Goal: Communication & Community: Answer question/provide support

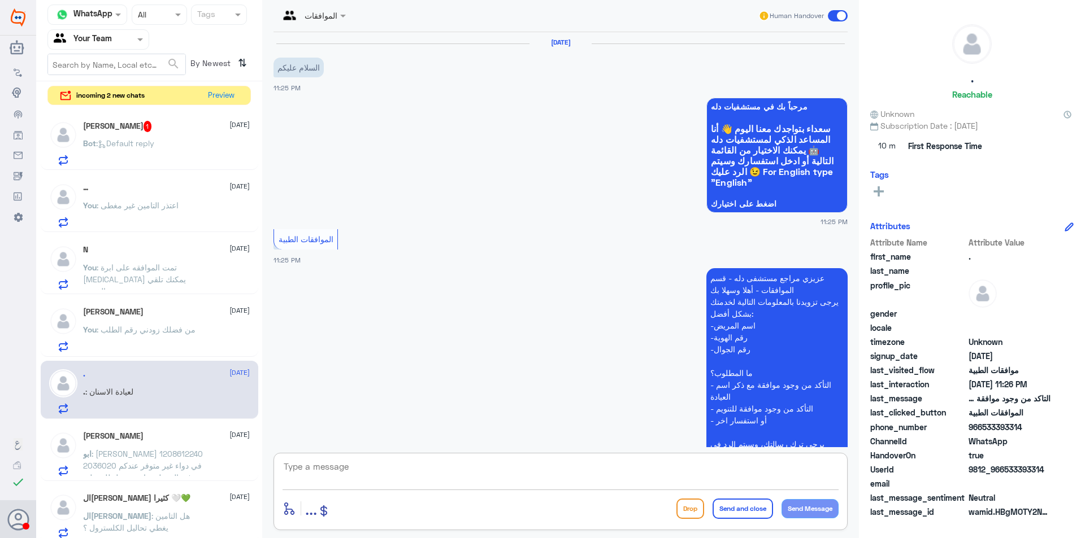
scroll to position [1085, 0]
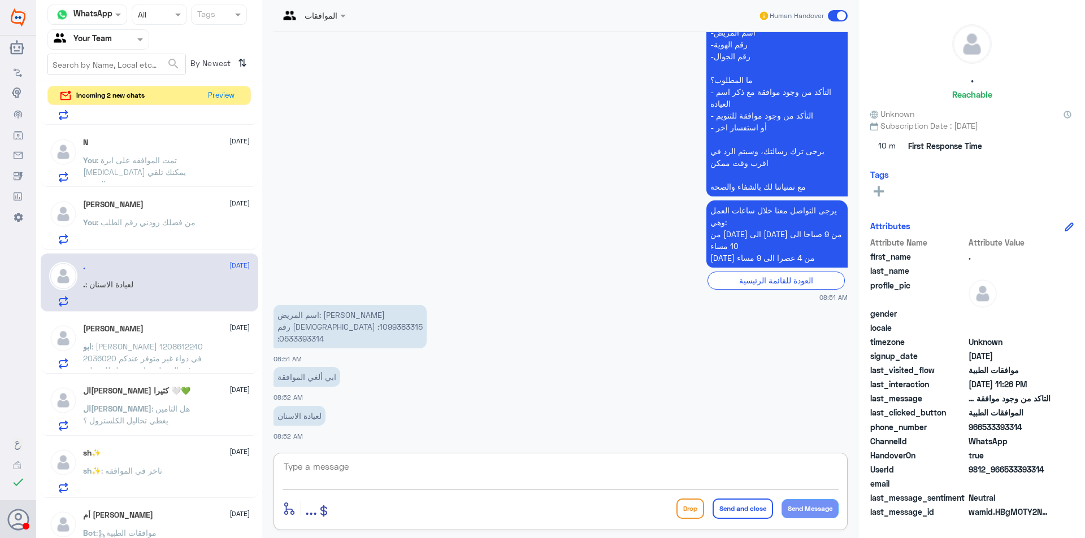
click at [425, 481] on textarea at bounding box center [561, 473] width 556 height 28
type textarea "l"
type textarea "من فضلك زودني برقم الطلب المراد الغائه"
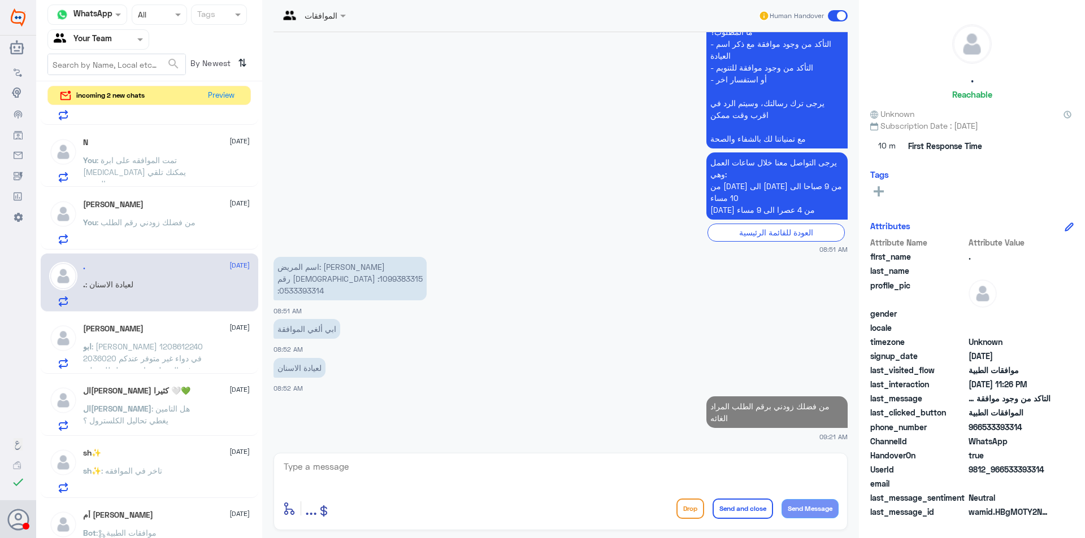
click at [179, 166] on p "You : تمت الموافقه على ابرة [MEDICAL_DATA] يمكنك تلقي الخدمة" at bounding box center [146, 168] width 127 height 28
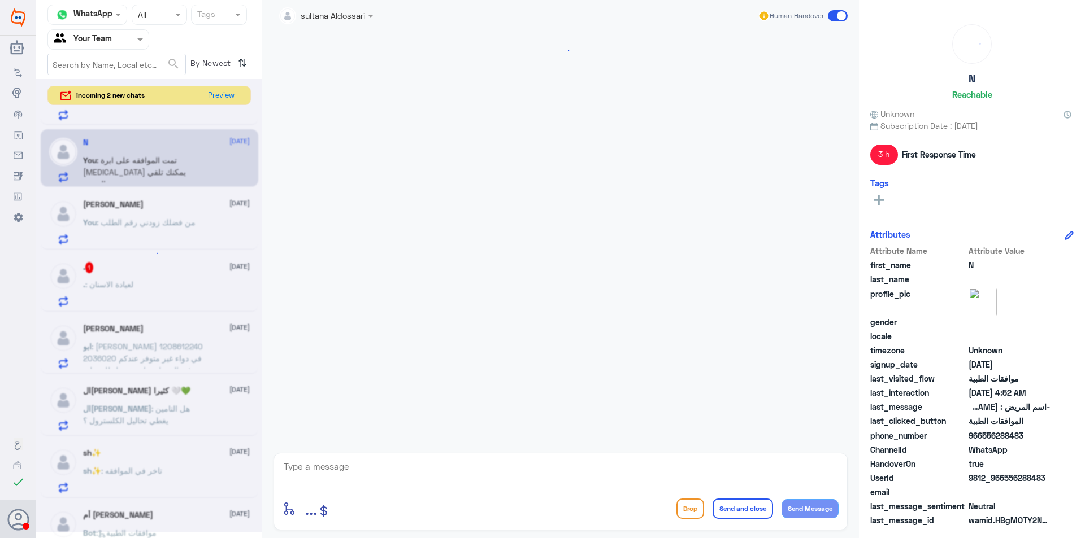
scroll to position [1076, 0]
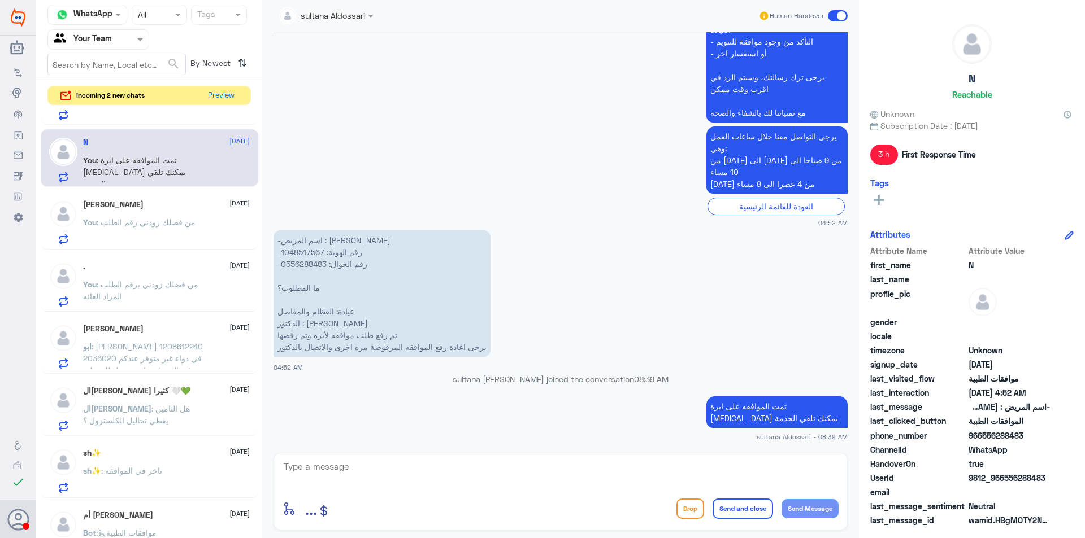
click at [308, 251] on p "-اسم المريض : [PERSON_NAME] -رقم الهوية: 1048517567 -رقم الجوال: 0556288483 ما …" at bounding box center [381, 294] width 217 height 127
copy p "1048517567"
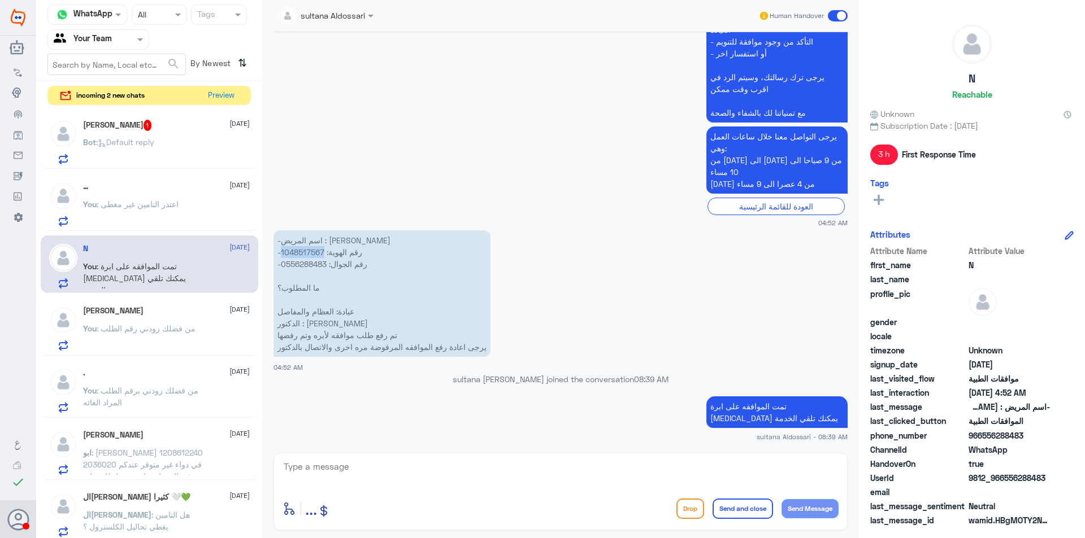
scroll to position [0, 0]
click at [173, 145] on div "Bot : Default reply" at bounding box center [166, 152] width 167 height 25
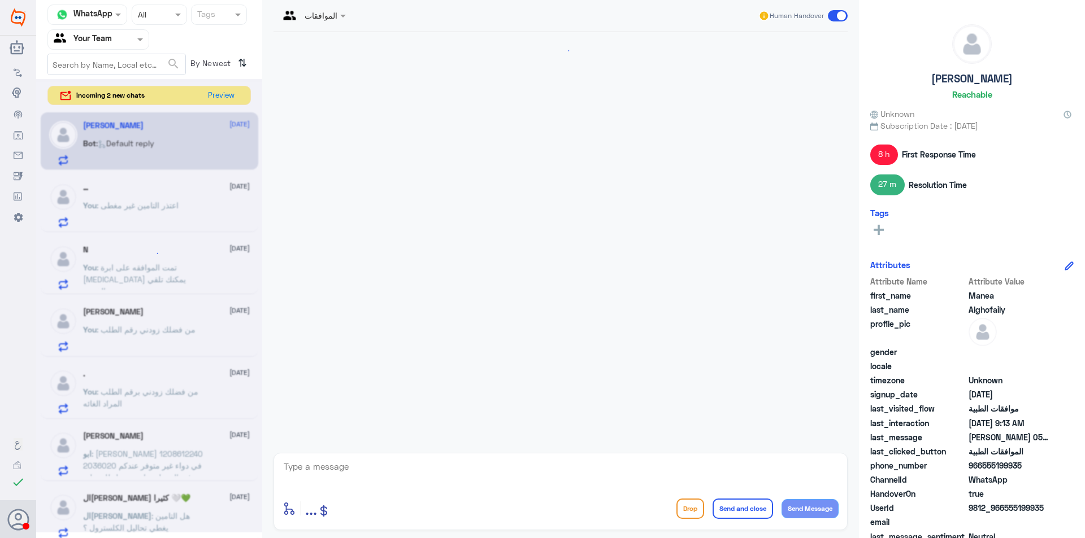
scroll to position [1165, 0]
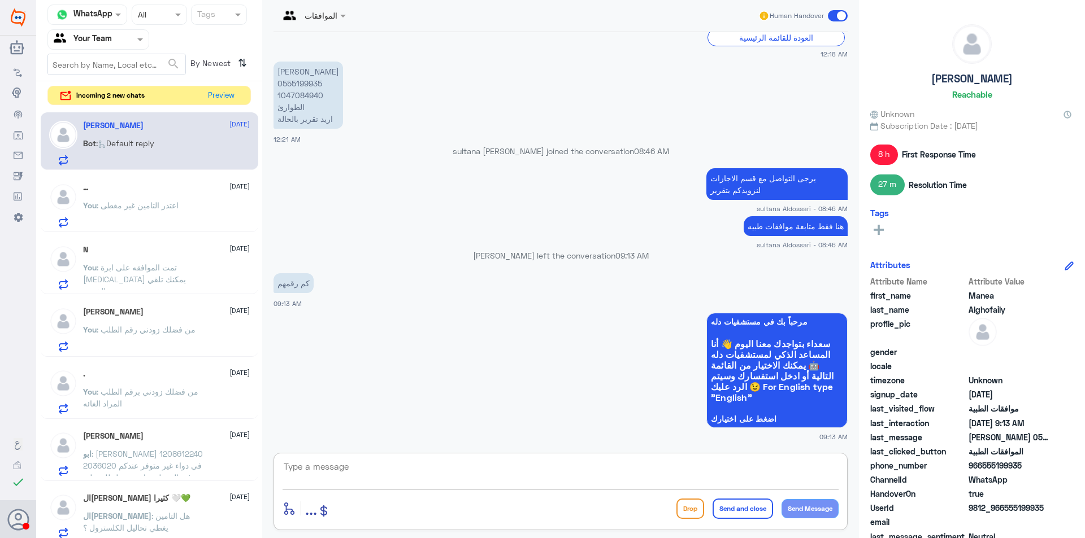
click at [489, 478] on textarea at bounding box center [561, 473] width 556 height 28
type textarea "0112994881"
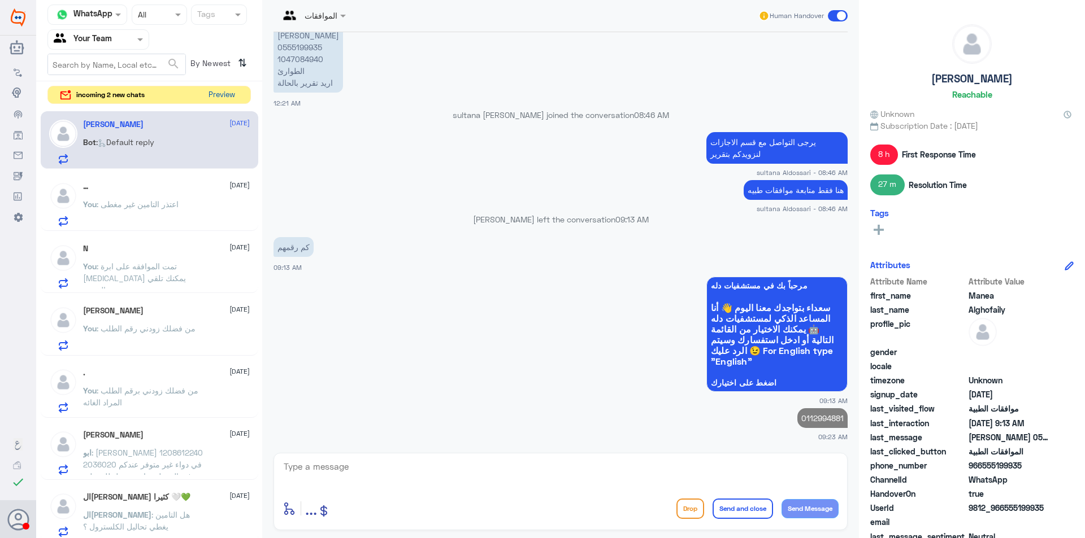
click at [232, 93] on button "Preview" at bounding box center [221, 95] width 35 height 18
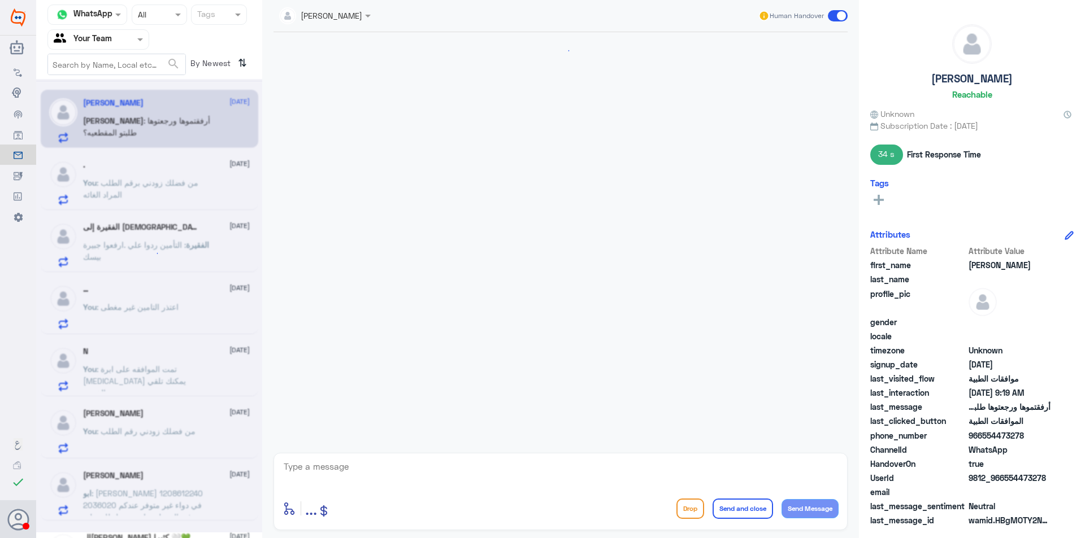
scroll to position [577, 0]
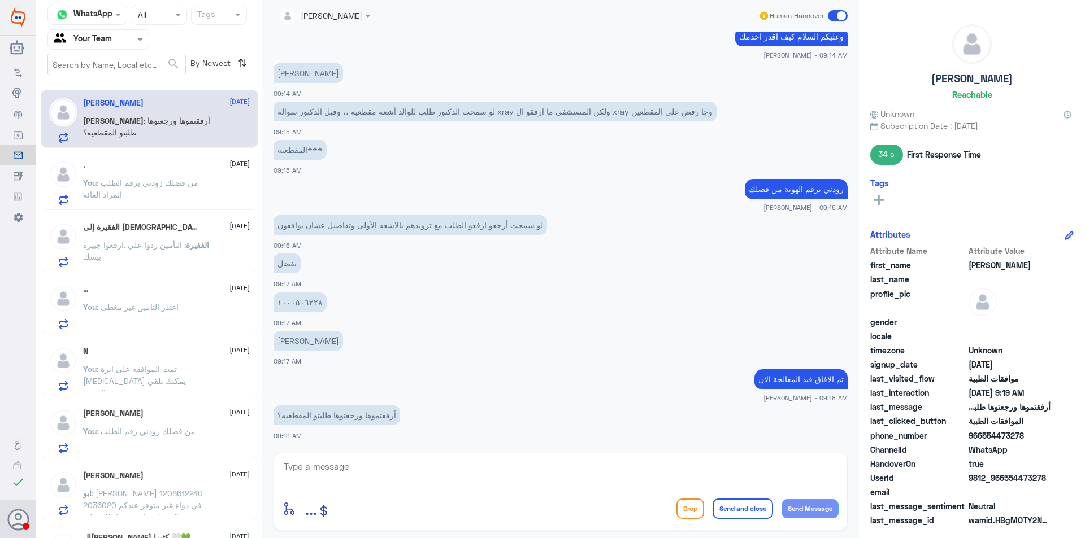
click at [180, 186] on span ": من فضلك زودني برقم الطلب المراد الغائه" at bounding box center [140, 188] width 115 height 21
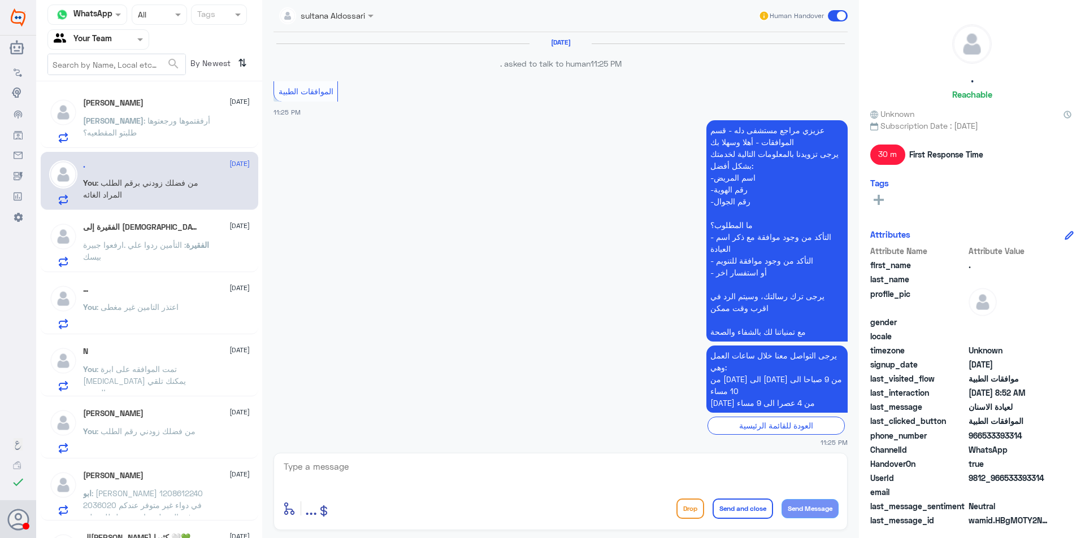
scroll to position [985, 0]
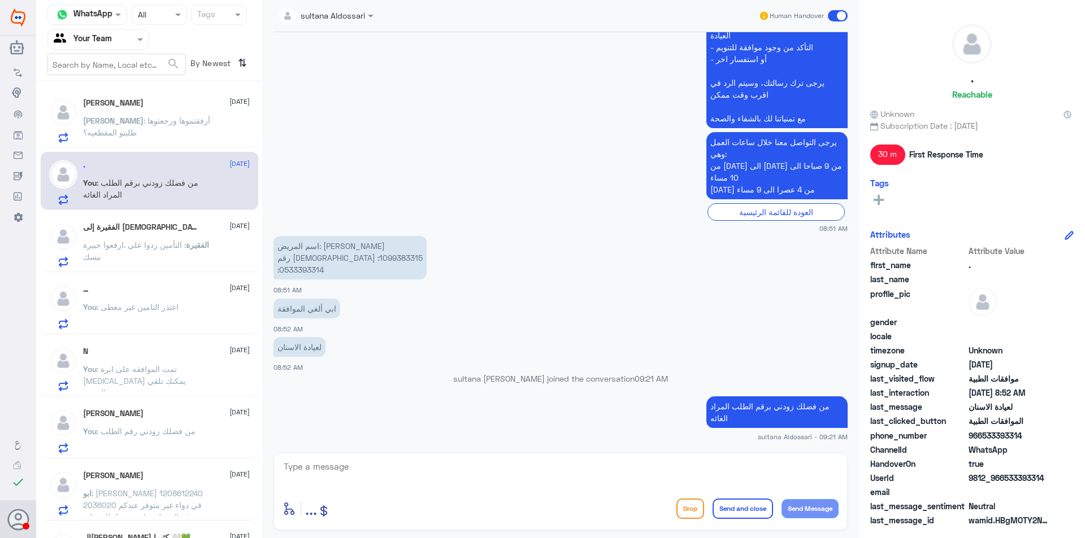
click at [157, 239] on p "الفقيرة : التأمين ردوا علي .ارفعوا جبيرة بيسك" at bounding box center [146, 253] width 127 height 28
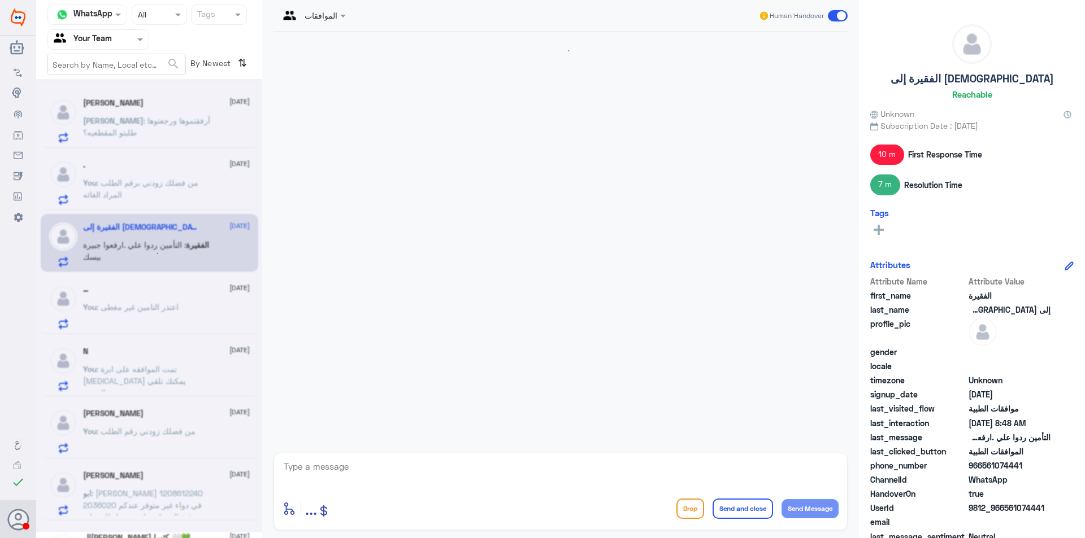
scroll to position [966, 0]
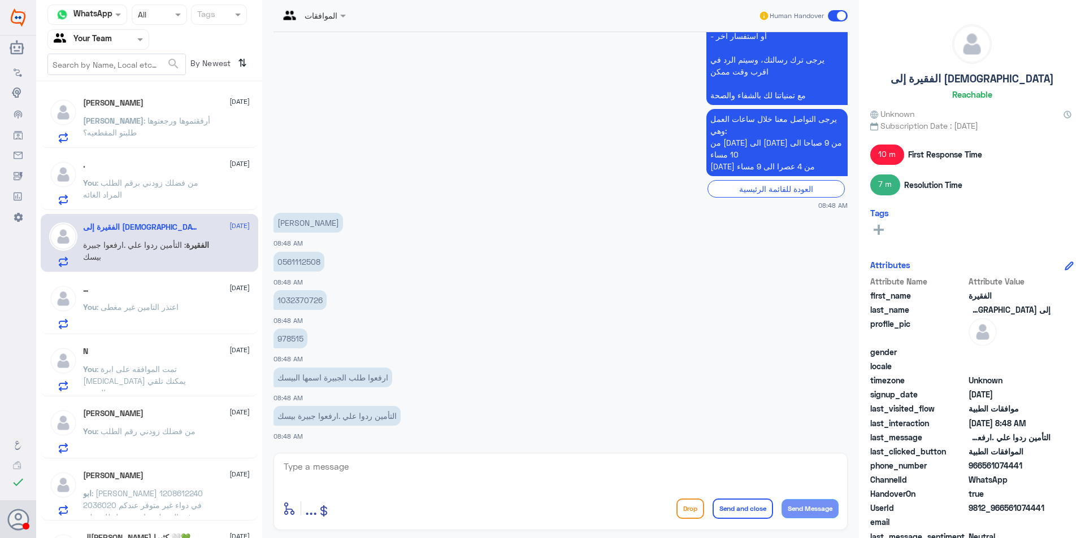
click at [297, 261] on p "0561112508" at bounding box center [298, 262] width 51 height 20
click at [164, 119] on div ". : 2025/6089044" at bounding box center [166, 130] width 167 height 25
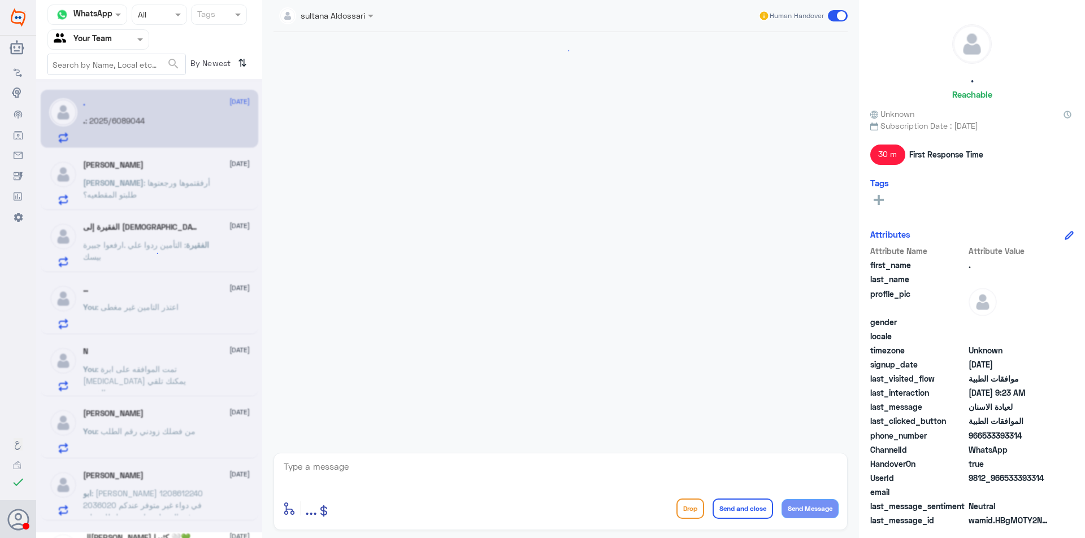
scroll to position [1023, 0]
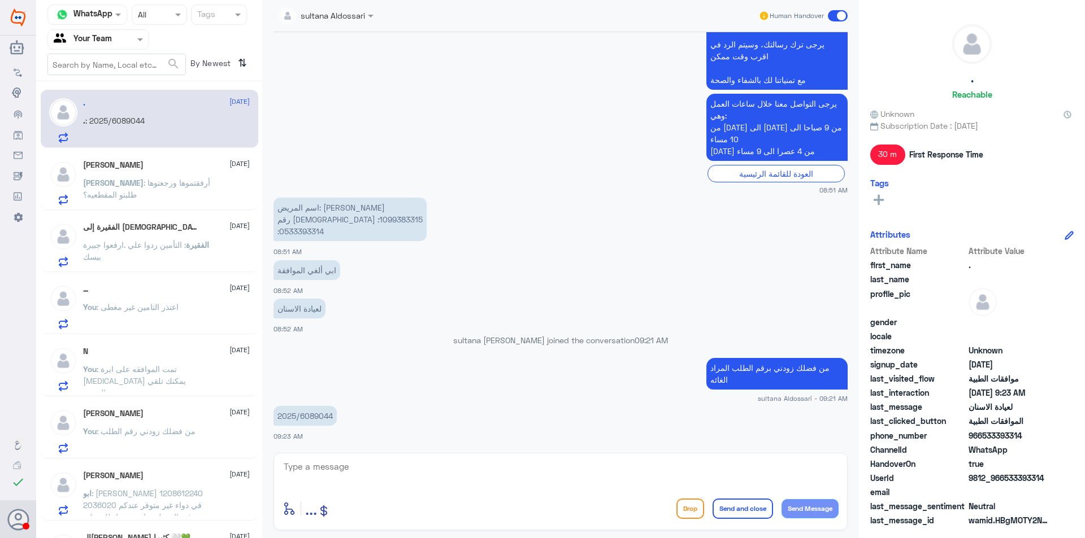
click at [311, 414] on p "2025/6089044" at bounding box center [304, 416] width 63 height 20
copy div "2025/6089044"
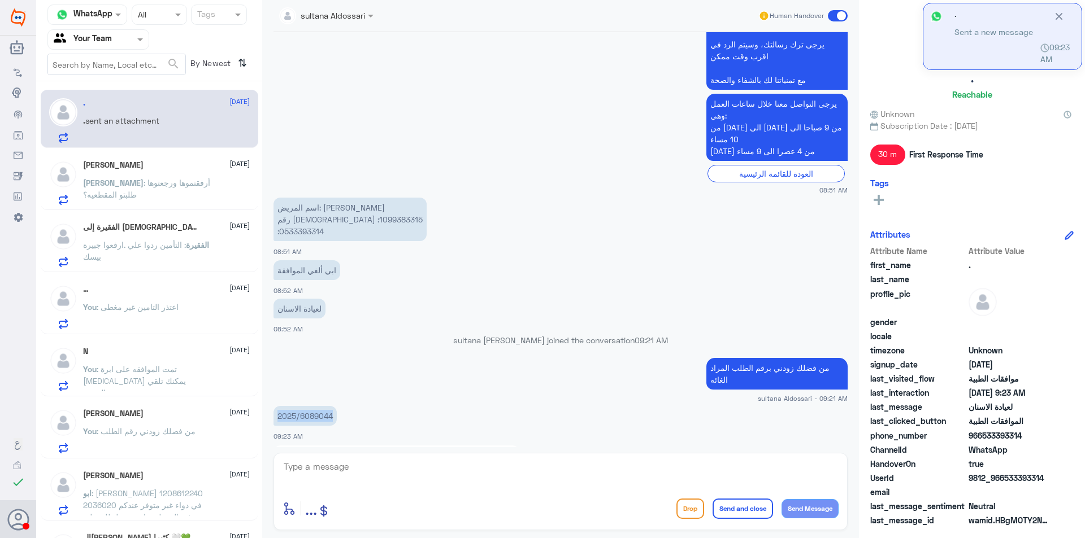
scroll to position [1180, 0]
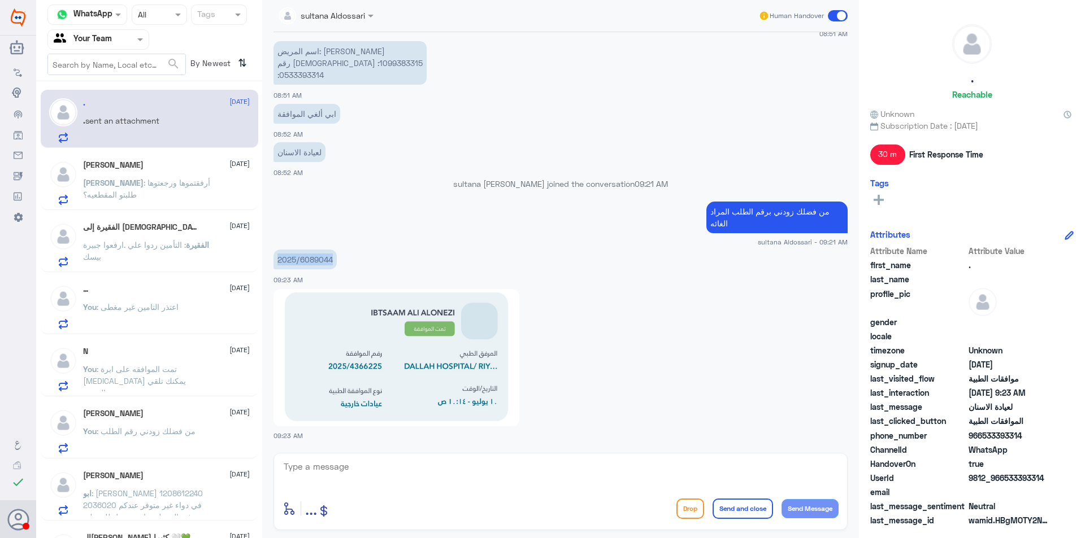
click at [361, 363] on img at bounding box center [396, 357] width 246 height 137
click at [346, 460] on textarea at bounding box center [561, 473] width 556 height 28
drag, startPoint x: 370, startPoint y: 462, endPoint x: 64, endPoint y: 442, distance: 306.9
click at [62, 426] on div "Channel WhatsApp Status × All Tags Agent Filter Your Team search By Newest ⇅ . …" at bounding box center [560, 271] width 1049 height 542
click at [367, 475] on textarea "2025/4366225" at bounding box center [561, 473] width 556 height 28
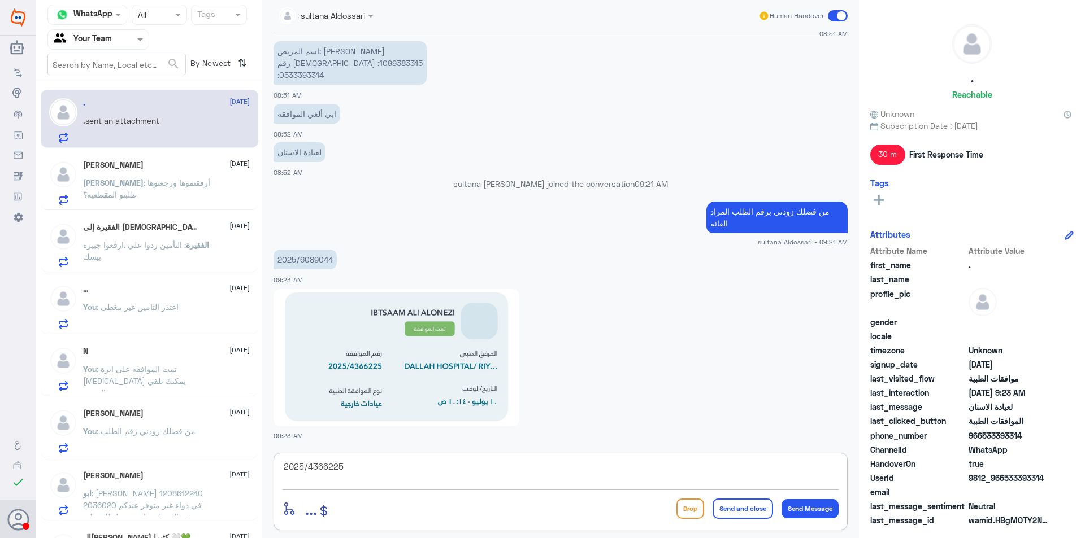
click at [367, 475] on textarea "2025/4366225" at bounding box center [561, 473] width 556 height 28
type textarea "h"
type textarea "الاول عيادة مسالك الثاني عيادة النساء"
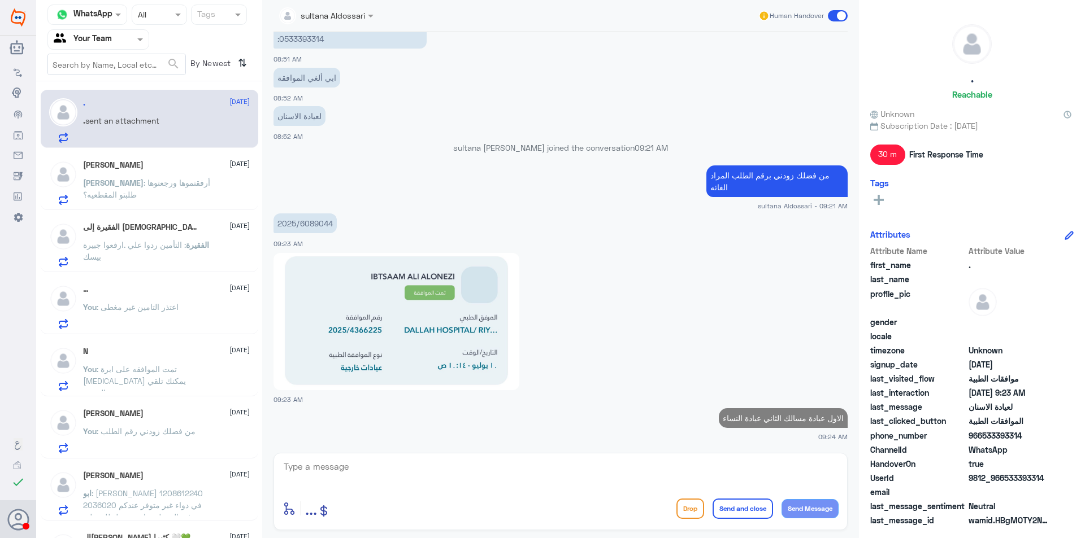
click at [144, 186] on span ": أرفقتموها ورجعتوها طلبتو المقطعيه؟" at bounding box center [146, 188] width 127 height 21
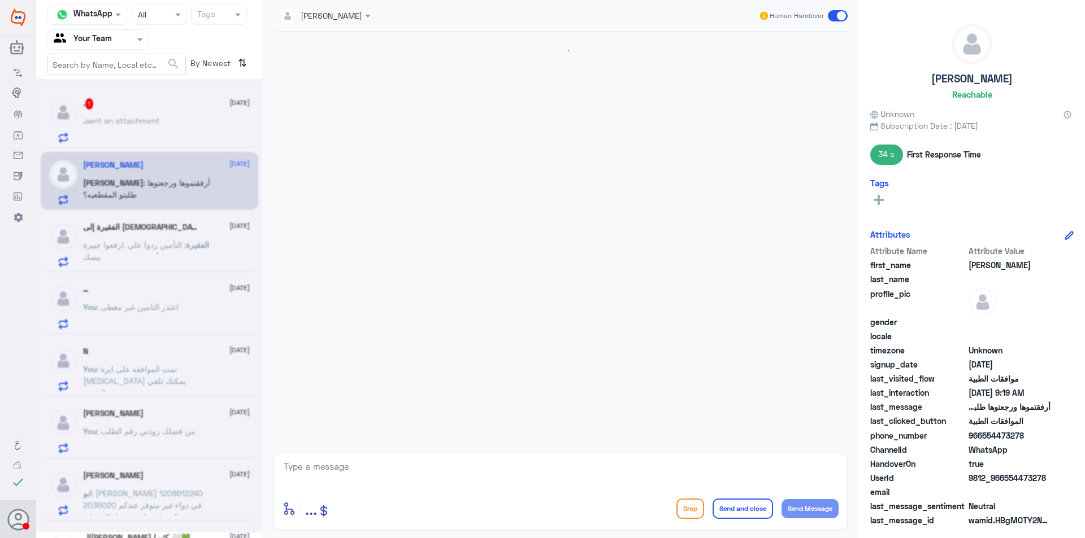
scroll to position [577, 0]
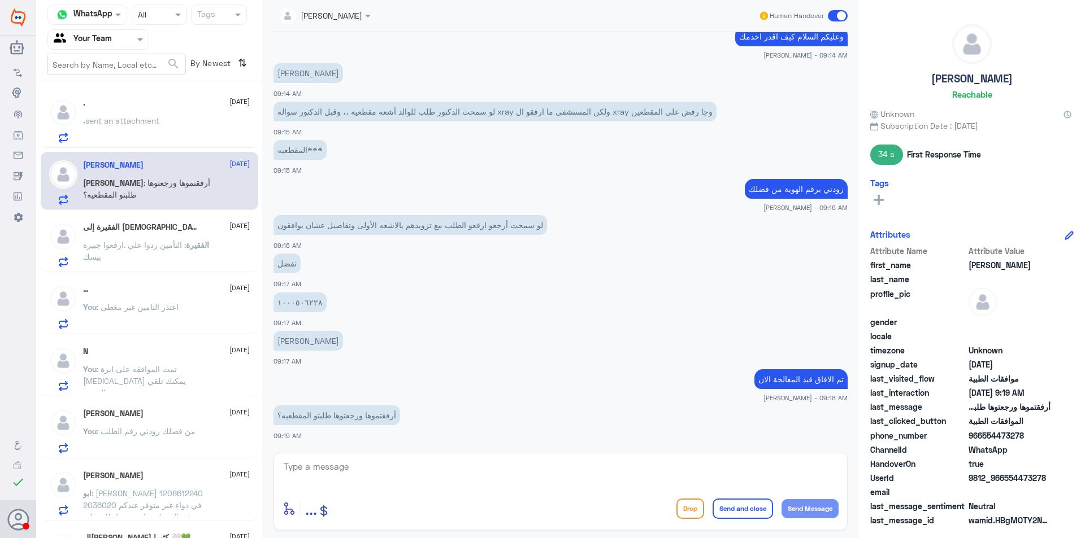
click at [149, 150] on div ". [DATE] . sent an attachment [PERSON_NAME] [DATE] [PERSON_NAME] : أرفقتموها ور…" at bounding box center [149, 314] width 226 height 457
click at [145, 122] on span "sent an attachment" at bounding box center [122, 121] width 74 height 10
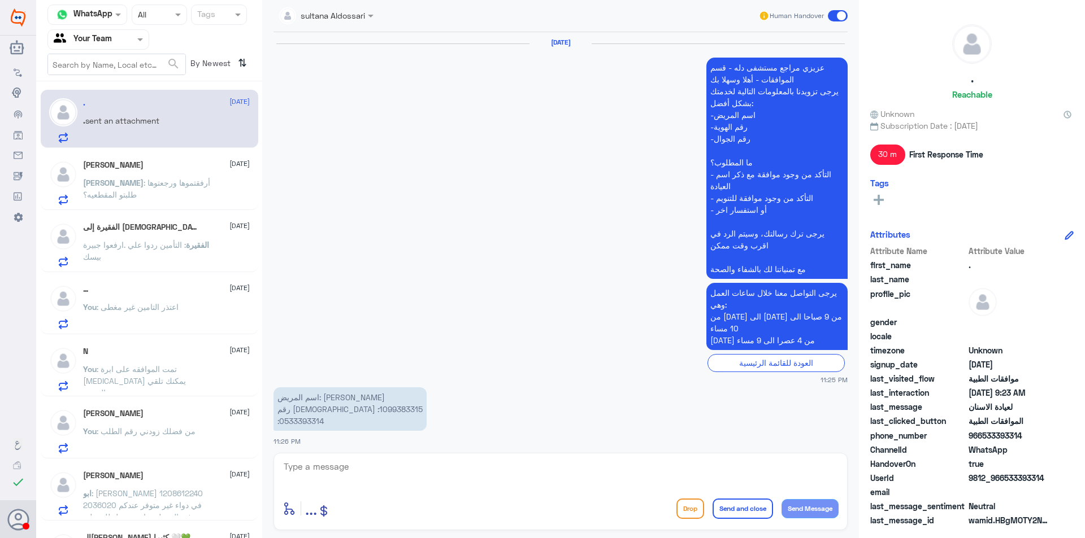
scroll to position [1153, 0]
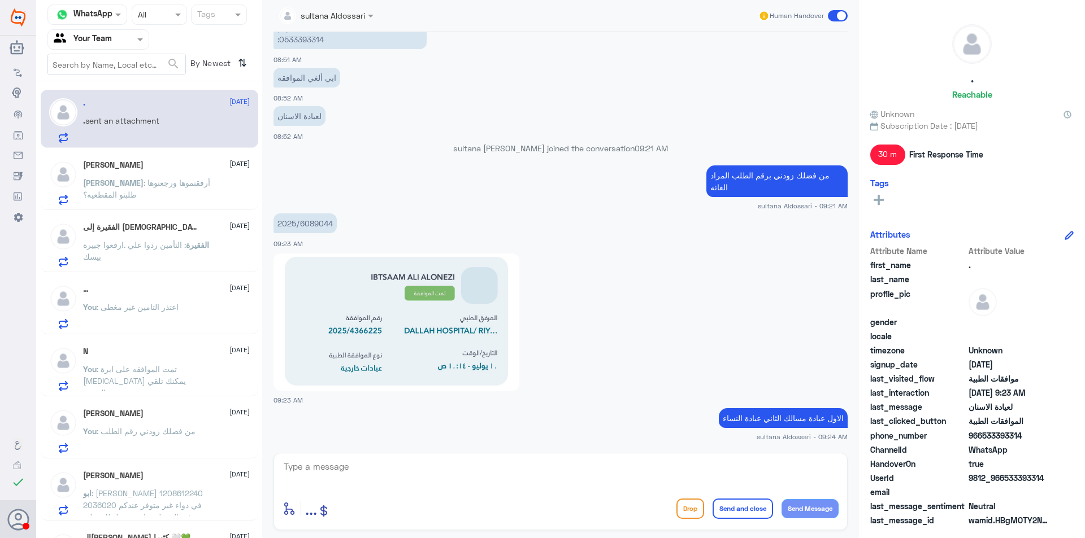
click at [145, 186] on span ": أرفقتموها ورجعتوها طلبتو المقطعيه؟" at bounding box center [146, 188] width 127 height 21
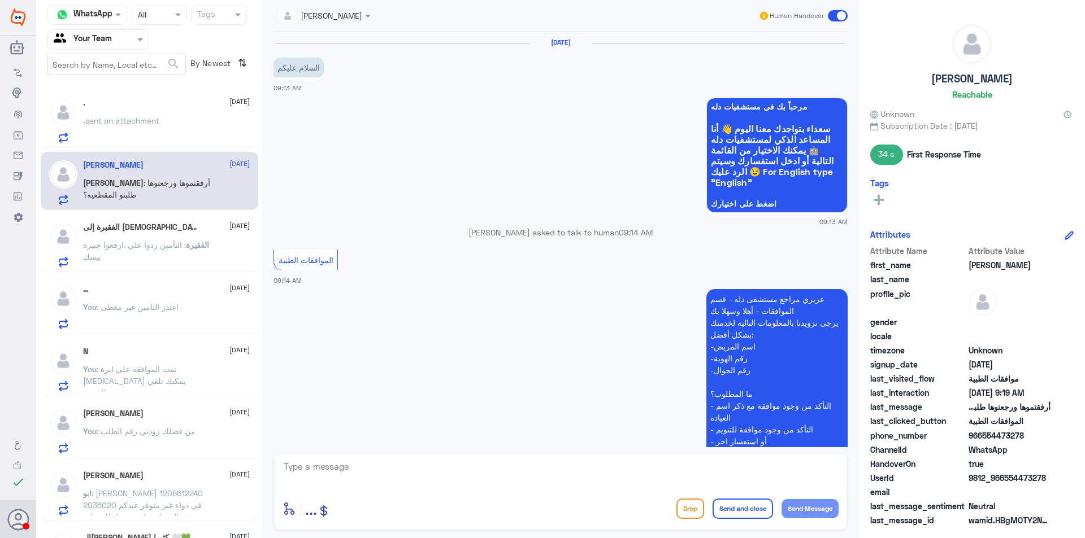
scroll to position [577, 0]
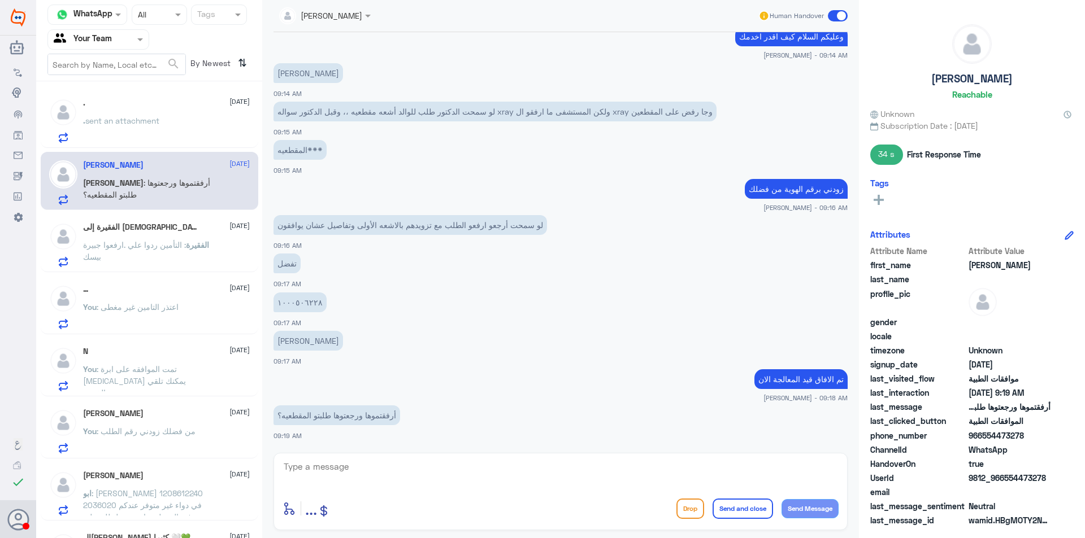
click at [156, 258] on p "الفقيرة : التأمين ردوا علي .ارفعوا جبيرة بيسك" at bounding box center [146, 253] width 127 height 28
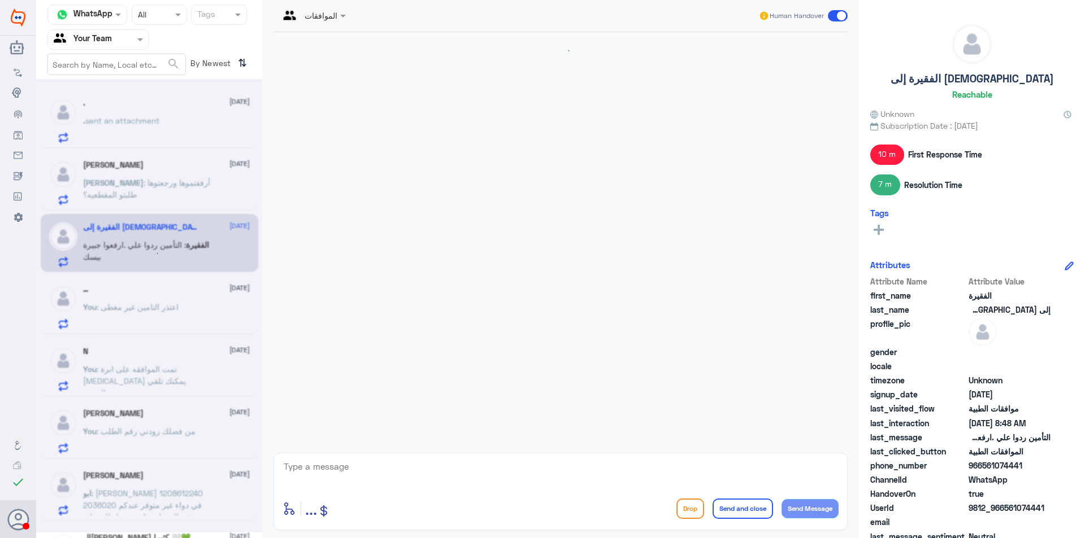
scroll to position [966, 0]
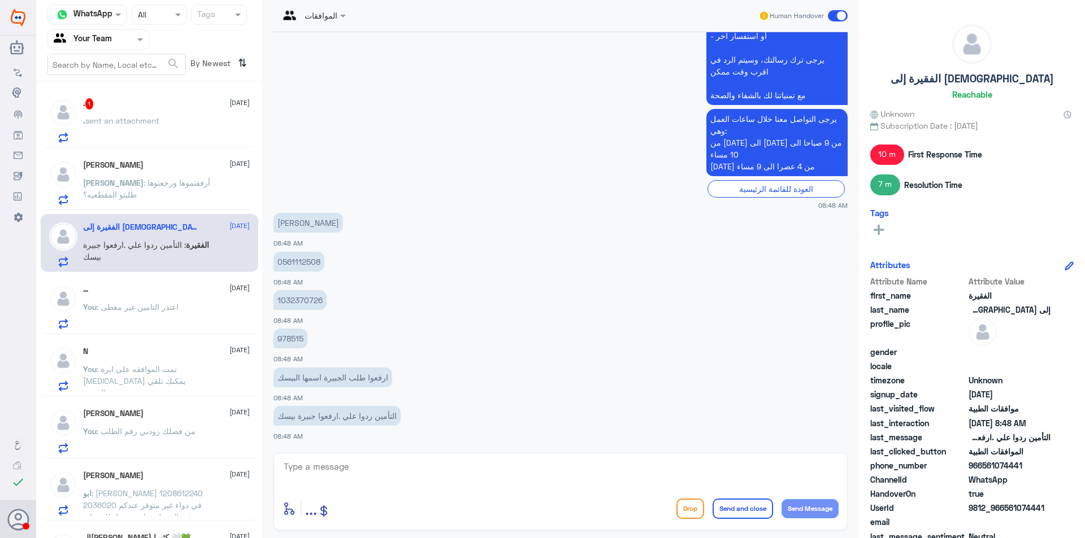
click at [335, 459] on textarea at bounding box center [561, 473] width 556 height 28
click at [144, 119] on span "sent an attachment" at bounding box center [122, 121] width 74 height 10
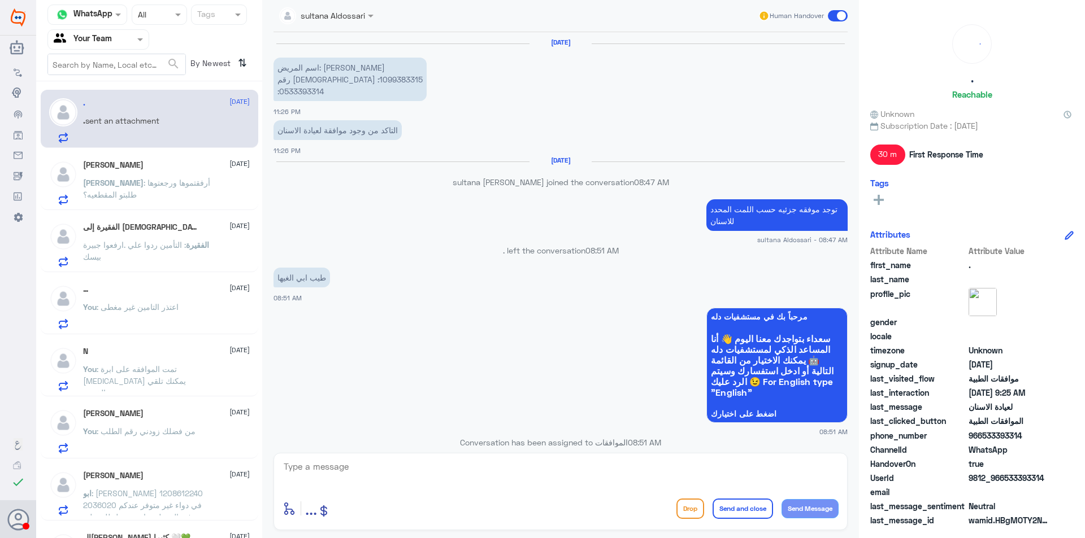
scroll to position [862, 0]
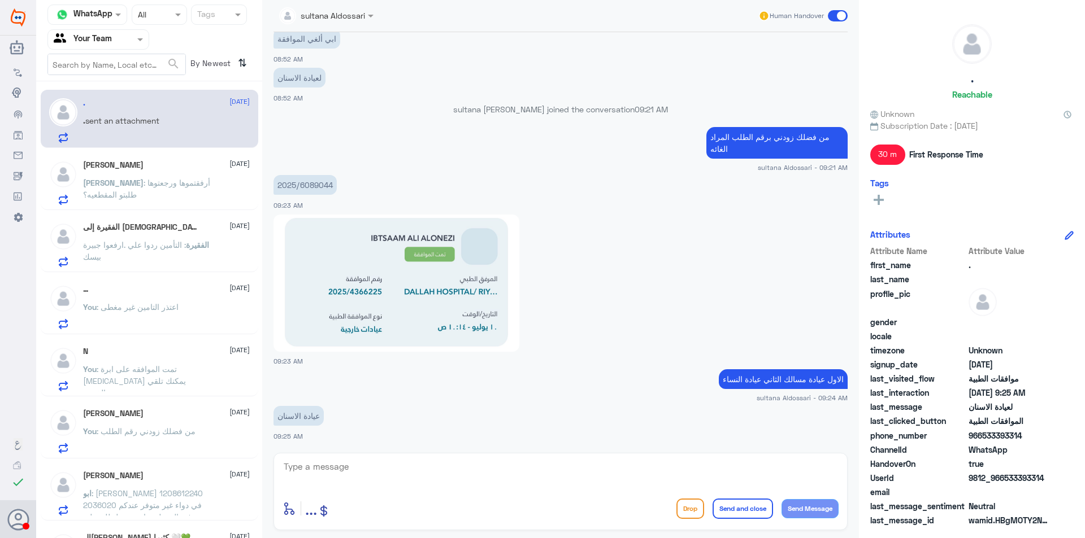
click at [312, 182] on p "2025/6089044" at bounding box center [304, 185] width 63 height 20
copy div "2025/6089044"
click at [331, 477] on textarea at bounding box center [561, 473] width 556 height 28
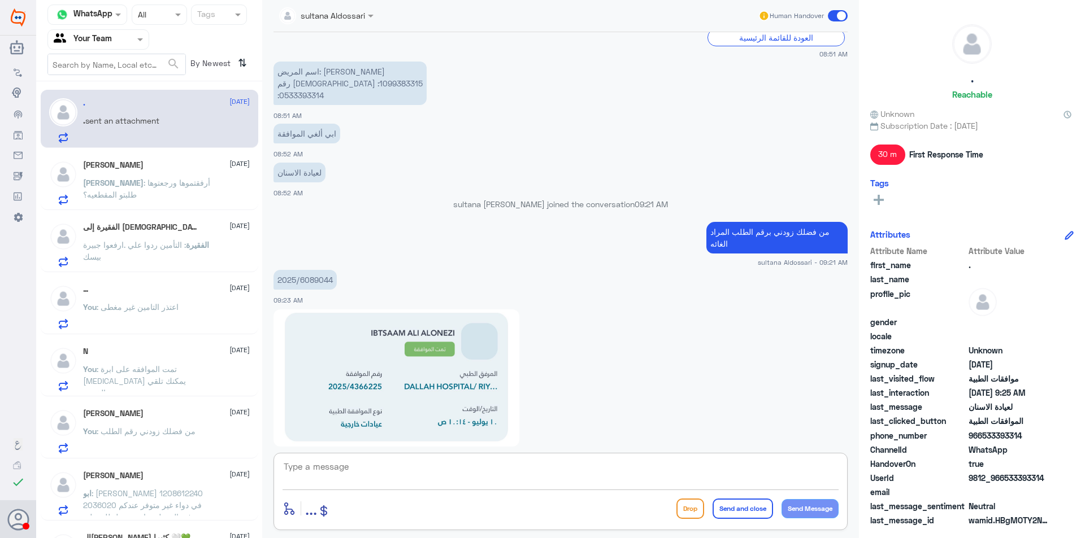
scroll to position [749, 0]
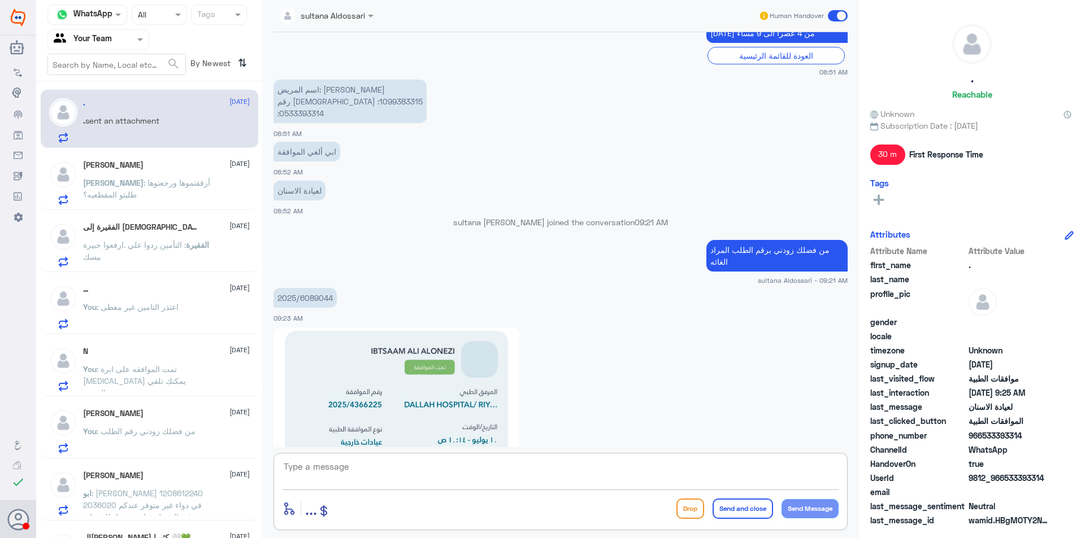
click at [293, 101] on p "اسم المريض: [PERSON_NAME] رقم الهوية :1099383315 :0533393314" at bounding box center [349, 102] width 153 height 44
copy p "1099383315"
click at [344, 476] on textarea at bounding box center [561, 473] width 556 height 28
type textarea "u"
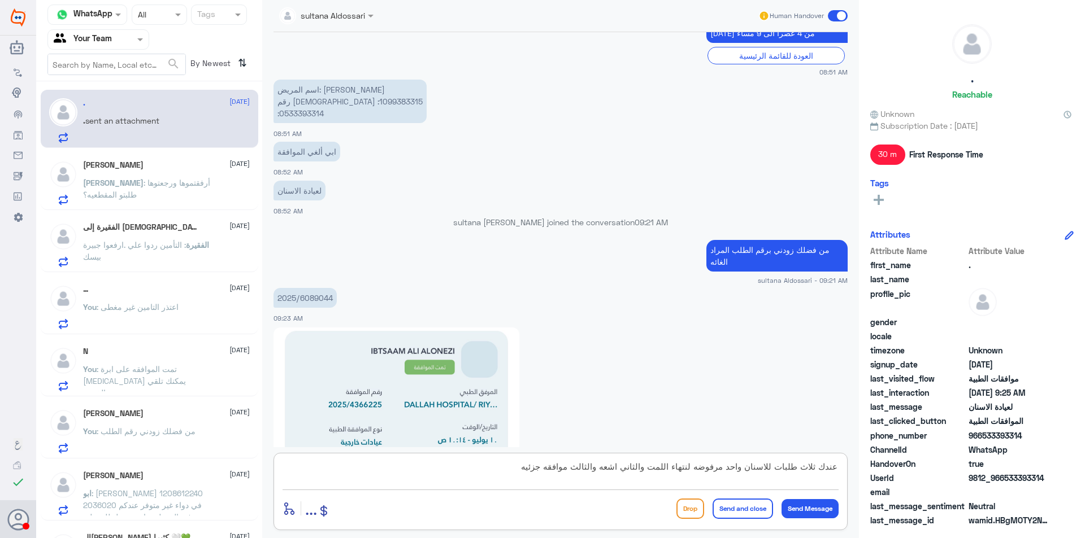
type textarea "عندك ثلاث طلبات للاسنان واحد مرفوضه لنتهاء اللمت والثاني اشعه والثالث موافقه جز…"
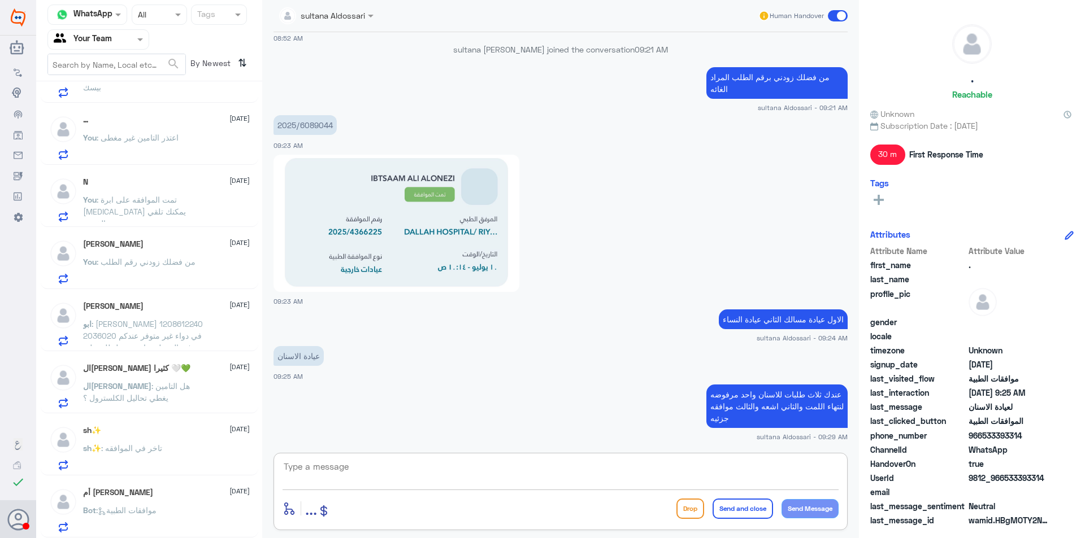
scroll to position [170, 0]
click at [146, 502] on div "أم [PERSON_NAME] [DATE] Bot : موافقات الطبية" at bounding box center [166, 510] width 167 height 45
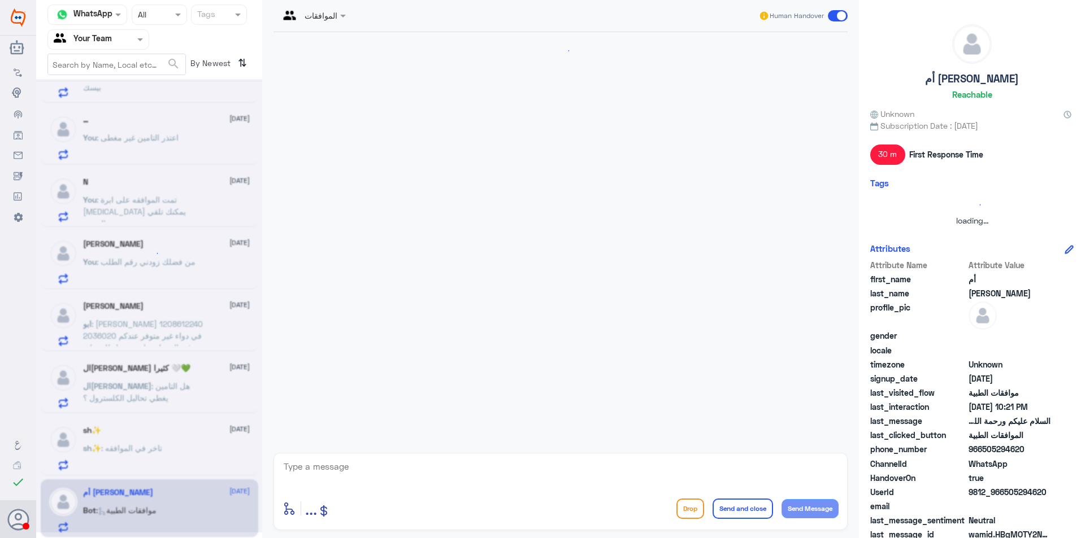
scroll to position [174, 0]
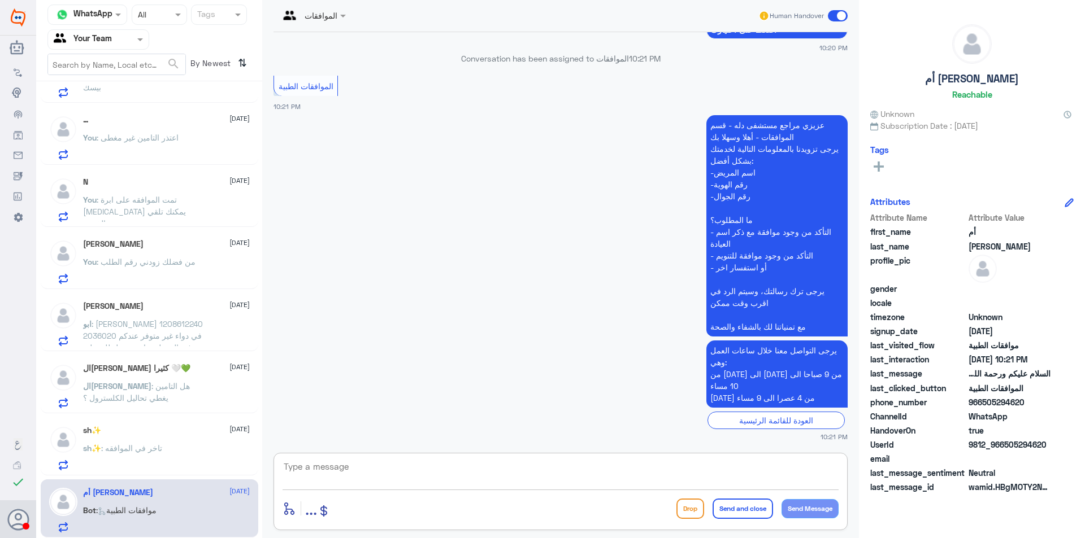
click at [435, 480] on textarea at bounding box center [561, 473] width 556 height 28
type textarea "مرحبا كيف اقدر اساعدك"
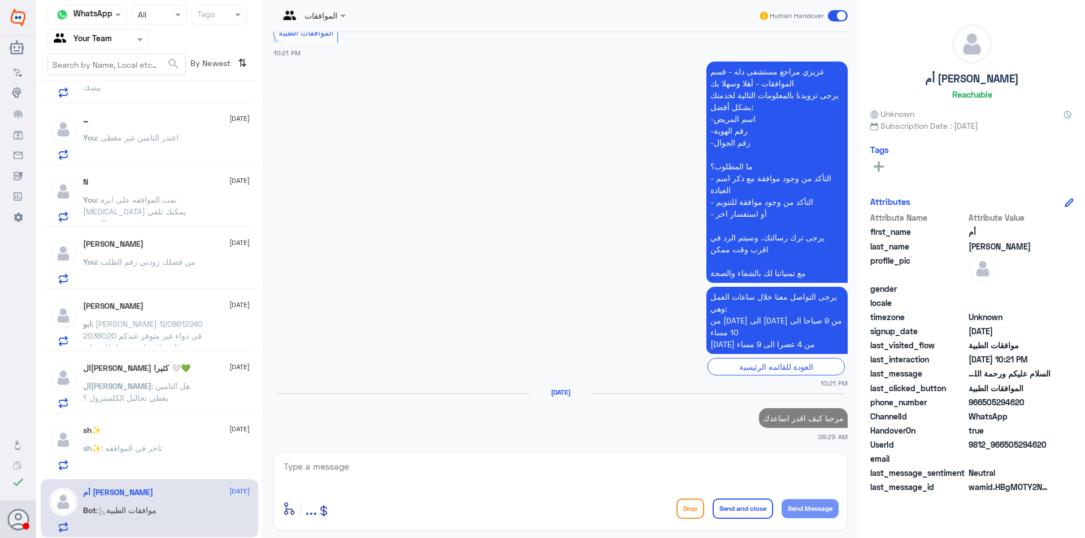
click at [145, 446] on span ": تاخر في الموافقه" at bounding box center [131, 449] width 61 height 10
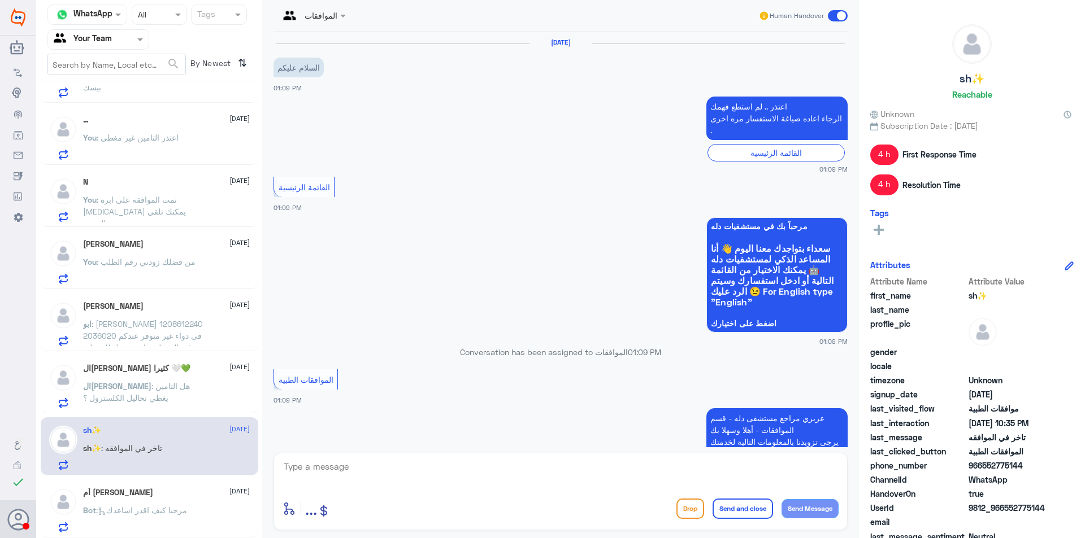
scroll to position [1056, 0]
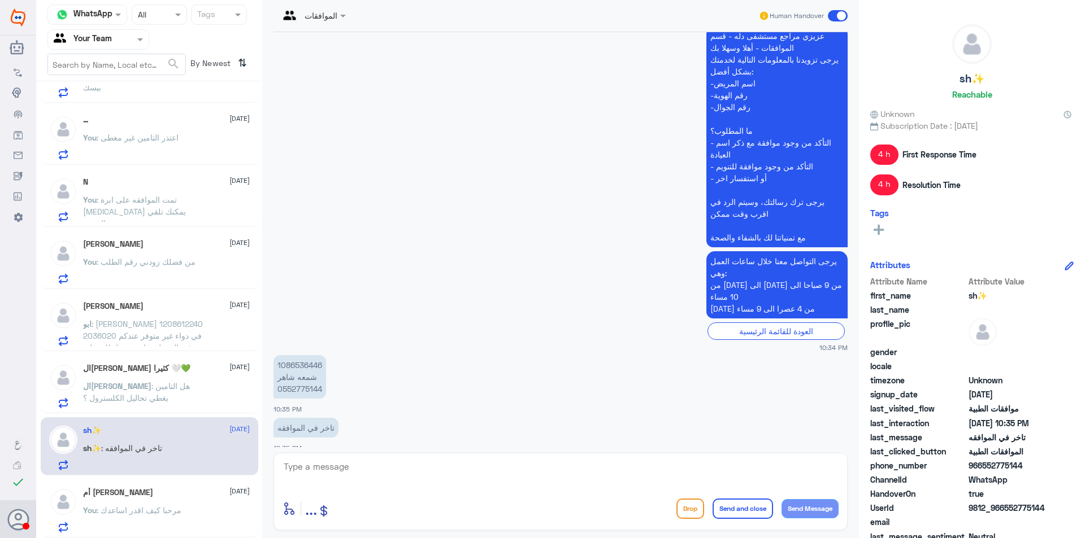
click at [296, 355] on p "1086536446 شمعه شاهر 0552775144" at bounding box center [299, 377] width 53 height 44
copy p "1086536446"
click at [354, 471] on textarea at bounding box center [561, 473] width 556 height 28
type textarea "h"
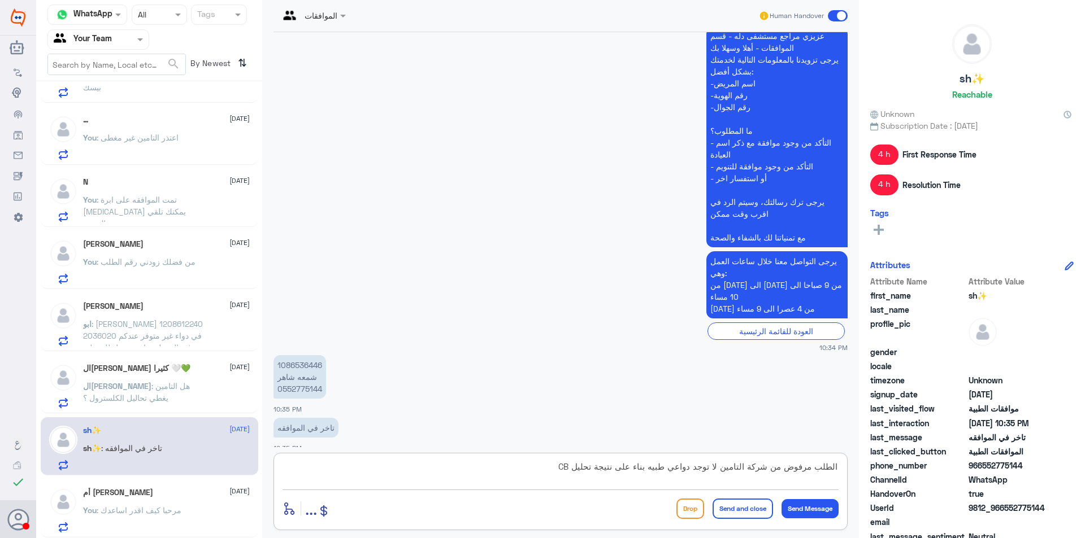
type textarea "الطلب مرفوض من شركة التامين لا توجد دواعي طبيه بناء على نتيجة تحليل CBC"
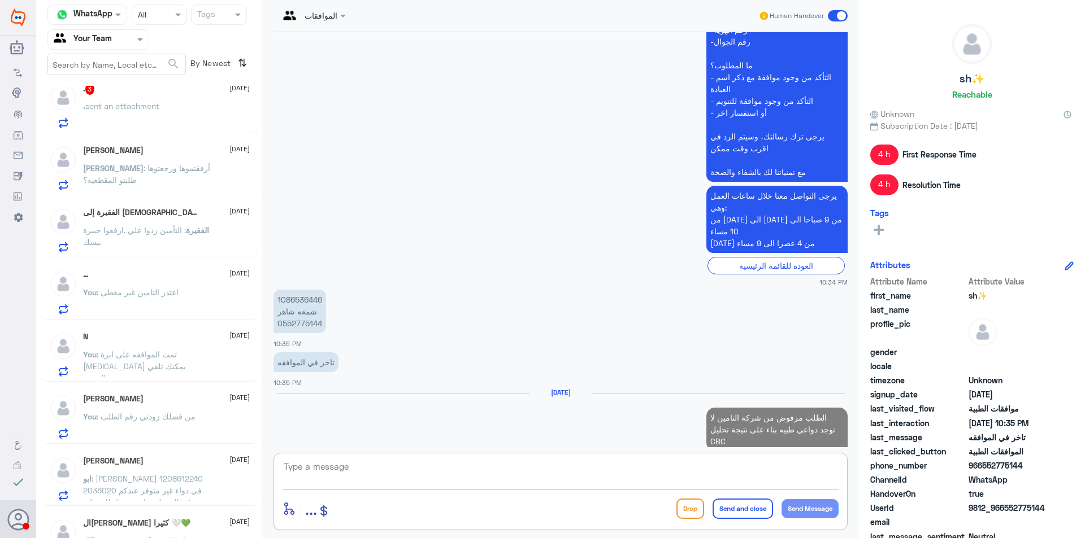
scroll to position [0, 0]
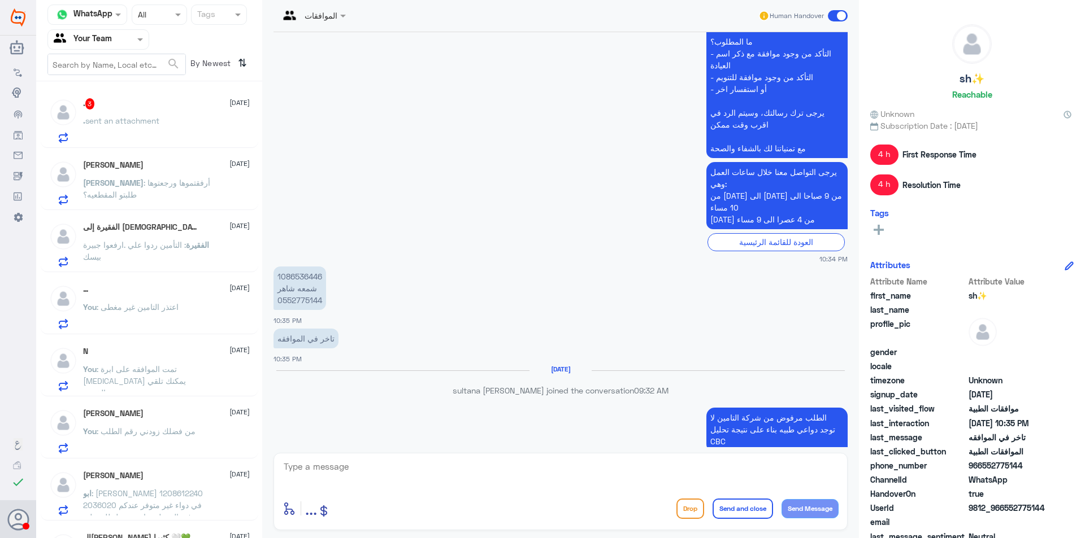
click at [159, 119] on span "sent an attachment" at bounding box center [122, 121] width 74 height 10
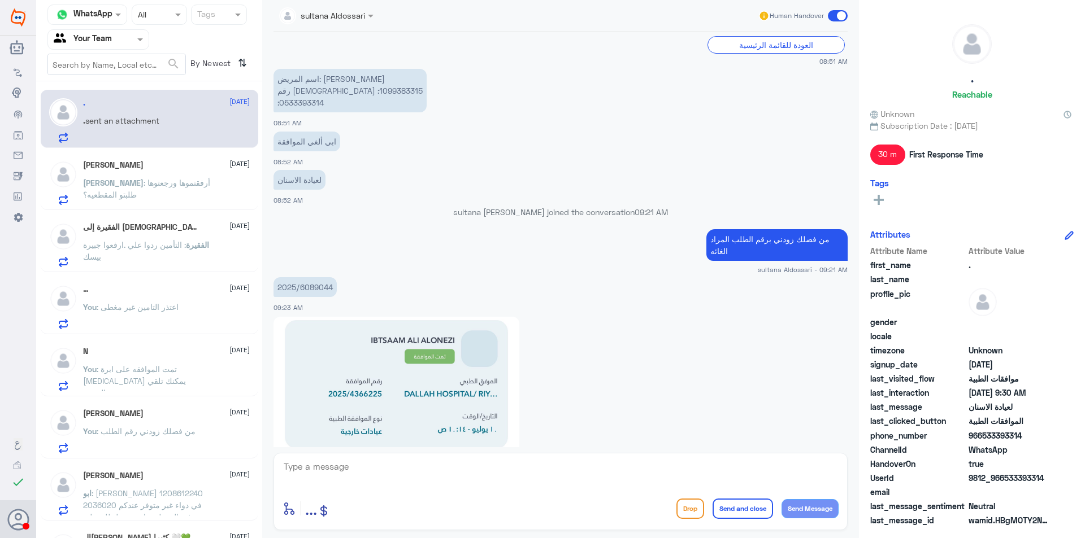
scroll to position [569, 0]
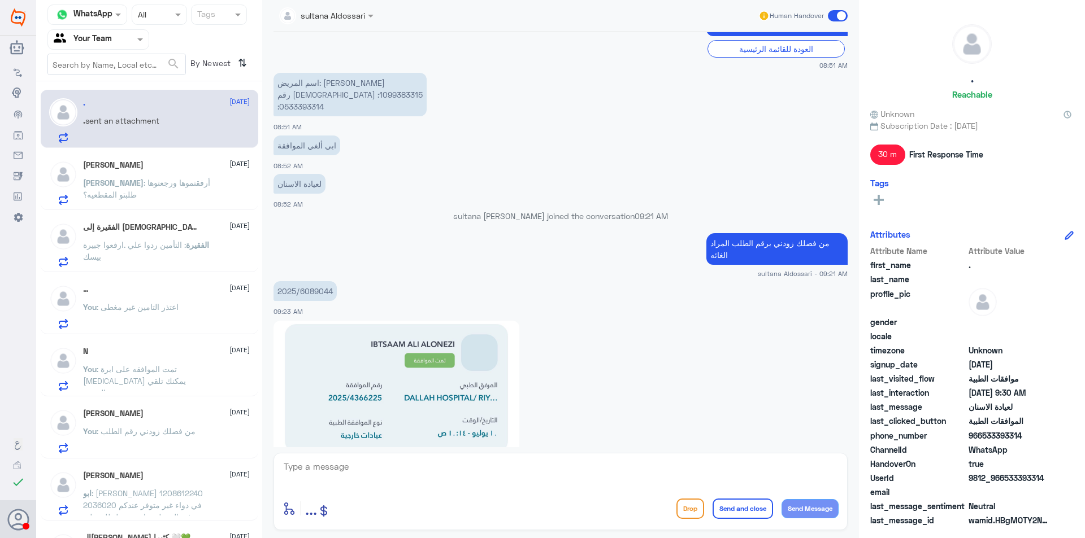
click at [297, 97] on p "اسم المريض: [PERSON_NAME] رقم الهوية :1099383315 :0533393314" at bounding box center [349, 95] width 153 height 44
copy p "1099383315"
click at [373, 476] on textarea at bounding box center [561, 473] width 556 height 28
type textarea "H"
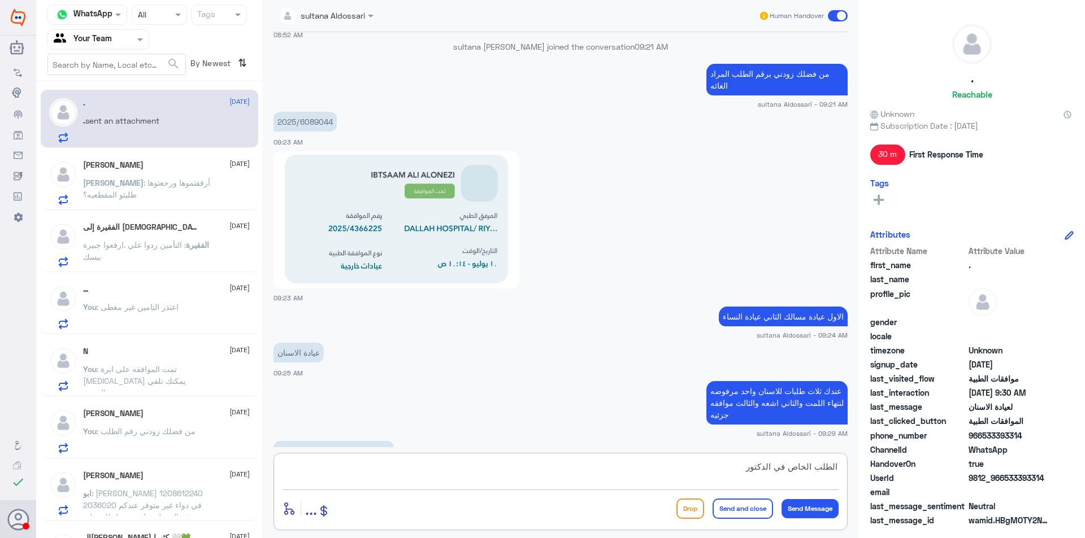
scroll to position [852, 0]
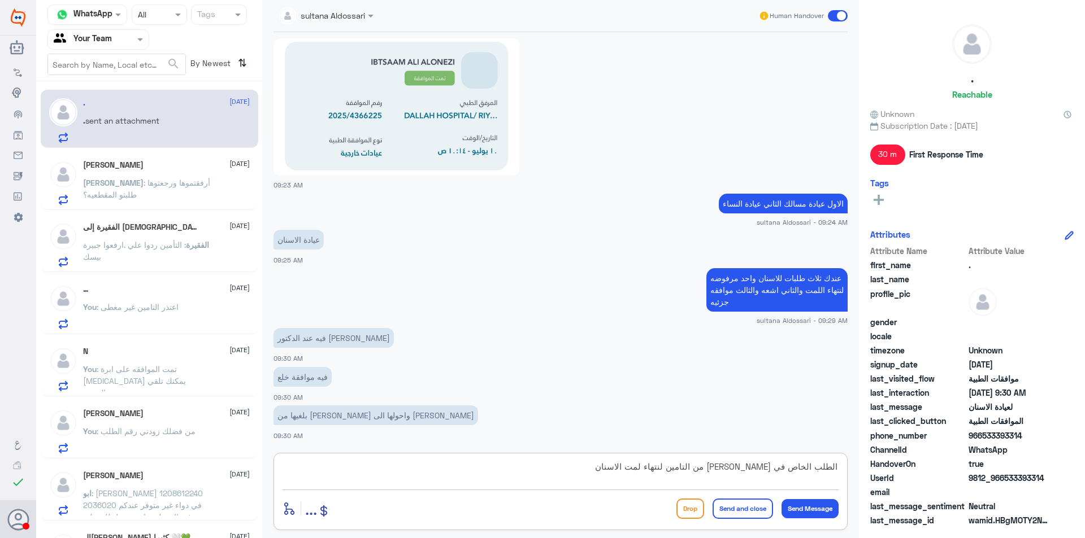
type textarea "الطلب الخاص في [PERSON_NAME] من التامين لنتهاء لمت الاسنان"
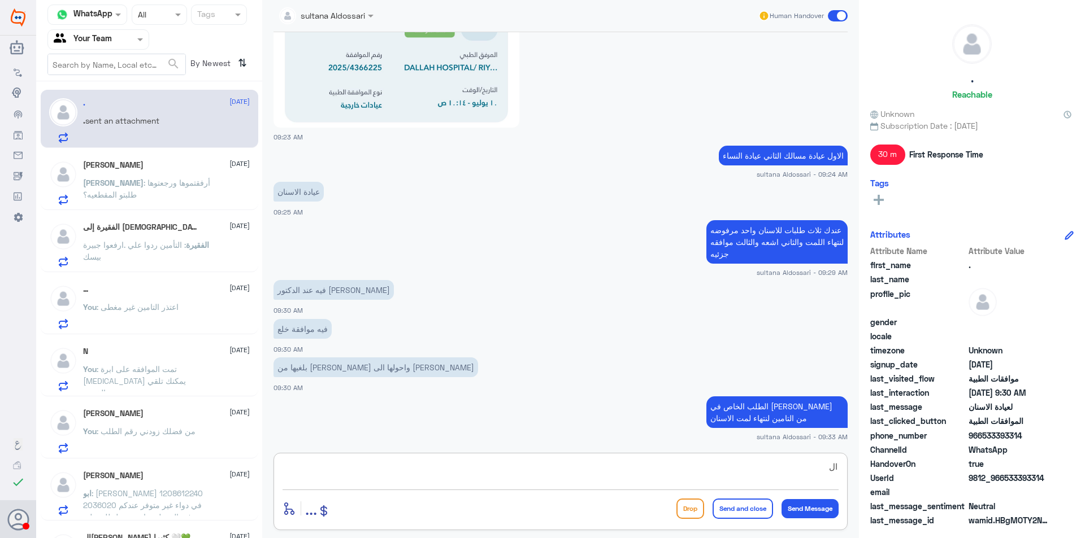
type textarea "ا"
type textarea "الخدمات المرفوضه من التامين لا تلغى لنها غير موافق عليها"
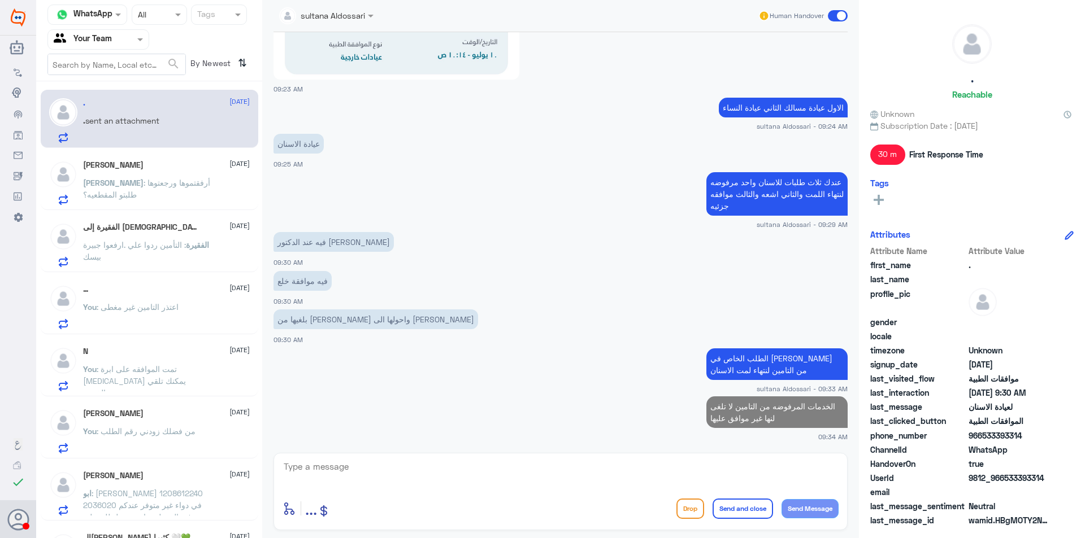
click at [124, 194] on p "[PERSON_NAME] : أرفقتموها ورجعتوها طلبتو المقطعيه؟" at bounding box center [146, 191] width 127 height 28
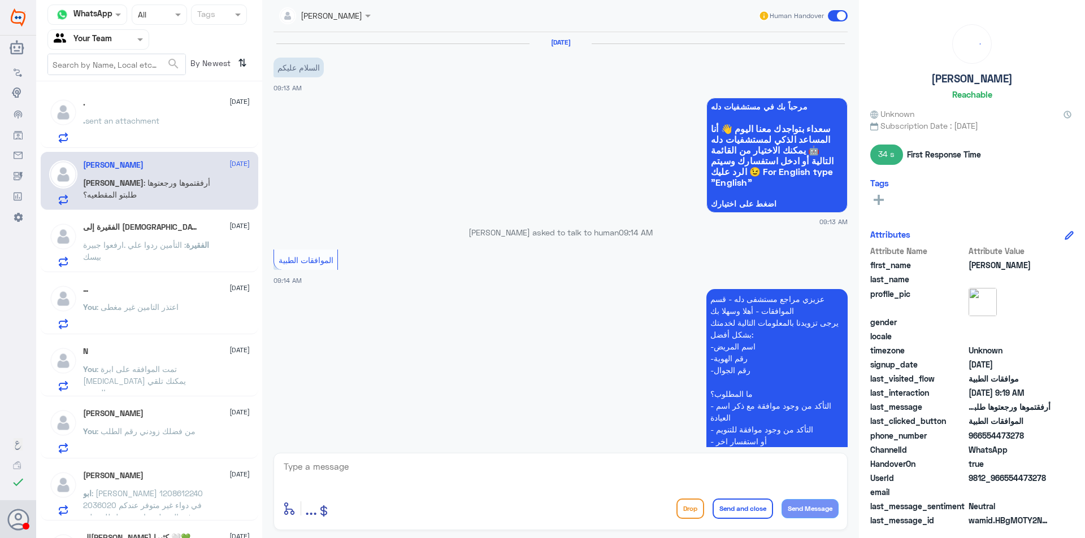
scroll to position [577, 0]
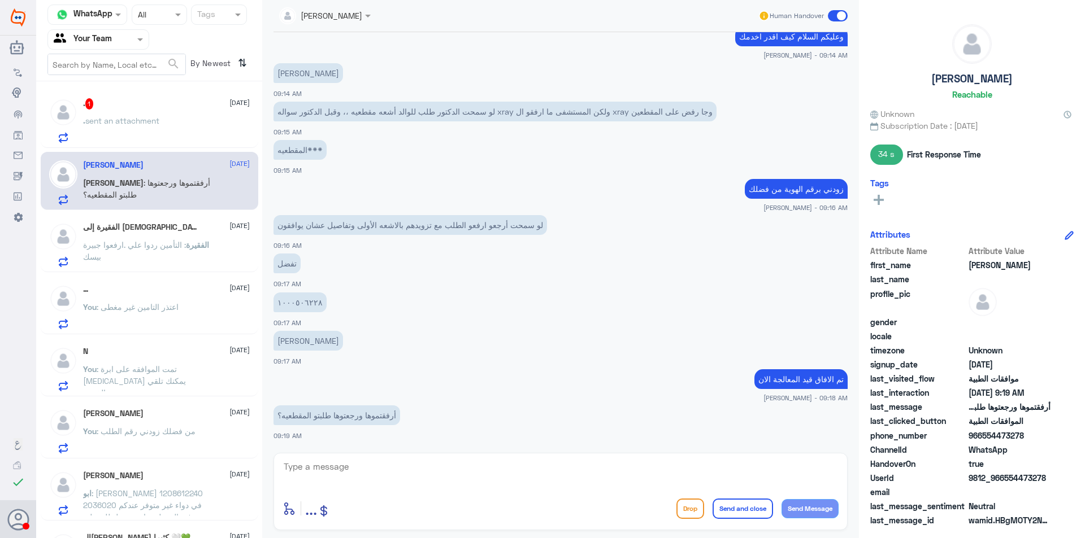
click at [133, 123] on span "sent an attachment" at bounding box center [122, 121] width 74 height 10
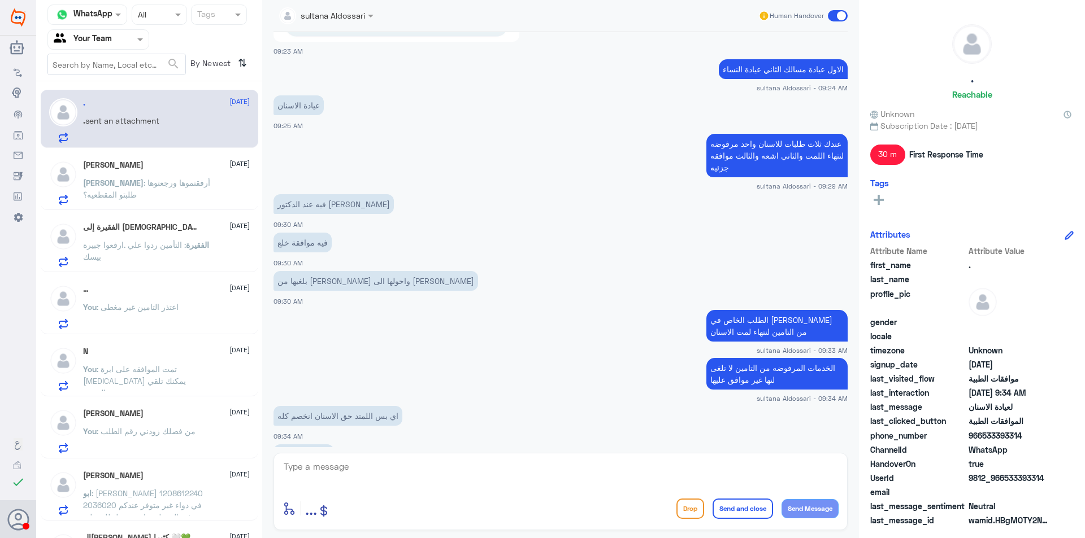
scroll to position [833, 0]
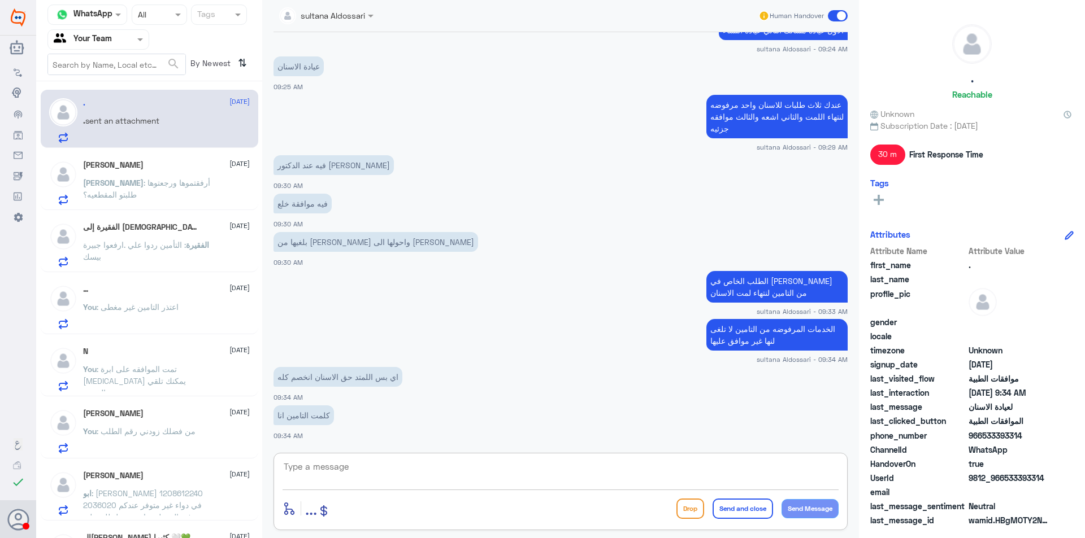
click at [335, 468] on textarea at bounding box center [561, 473] width 556 height 28
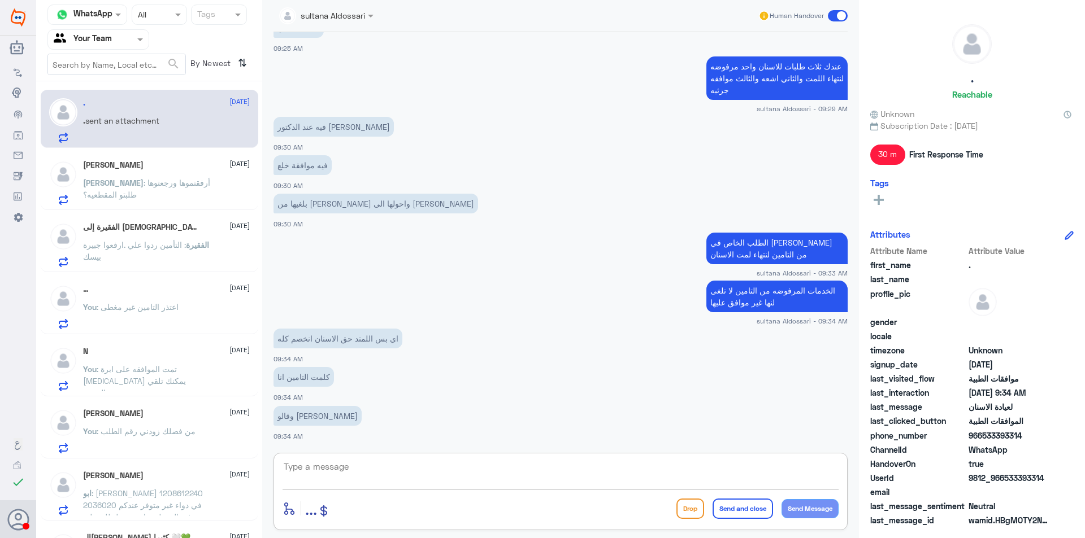
click at [399, 471] on textarea at bounding box center [561, 473] width 556 height 28
type textarea "انخصم لنه موافق عليه مع دكتور [PERSON_NAME]"
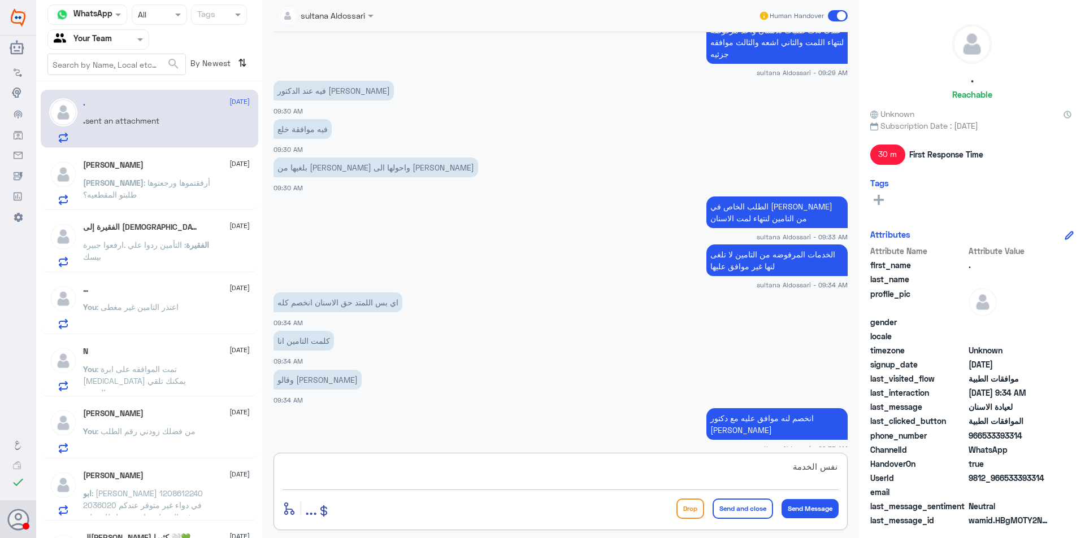
type textarea "نفس الخدمة"
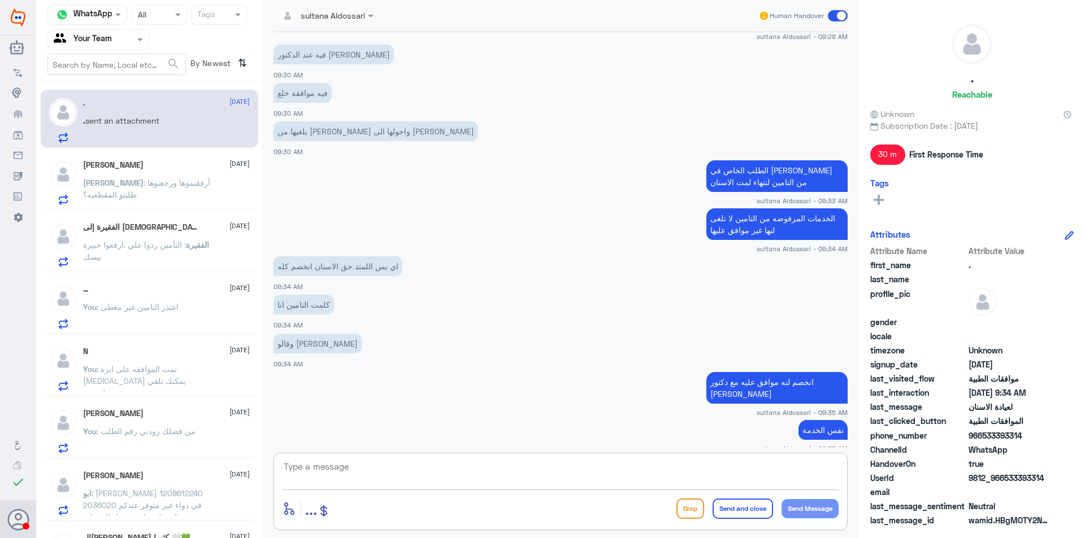
scroll to position [983, 0]
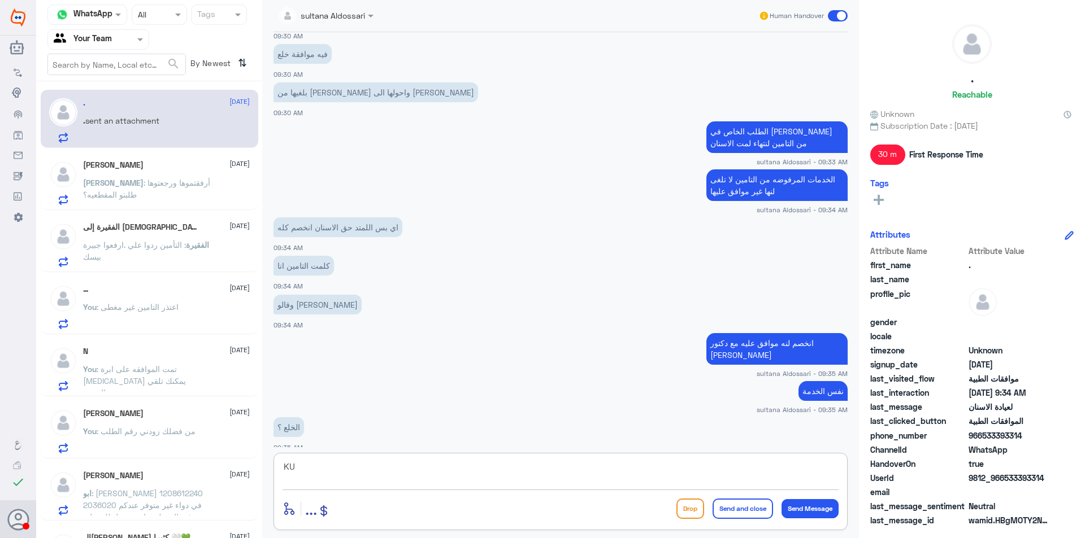
type textarea "K"
type textarea "نعم خلع"
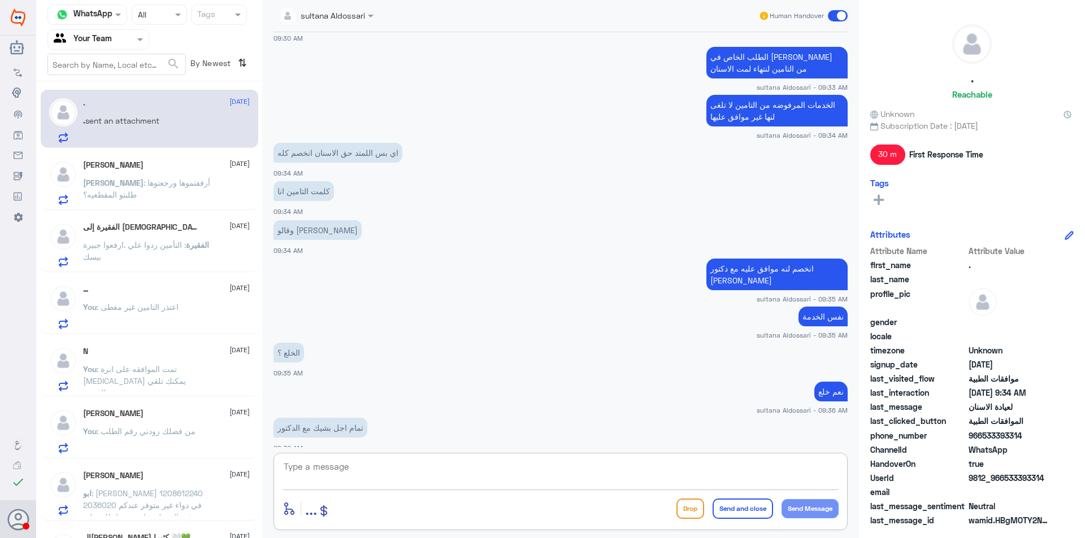
scroll to position [1096, 0]
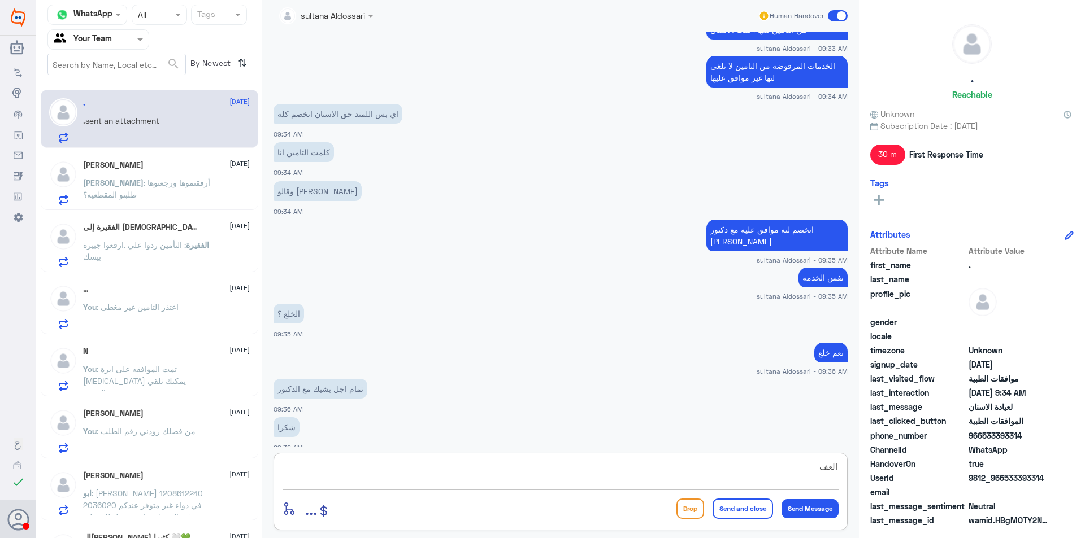
type textarea "العفو"
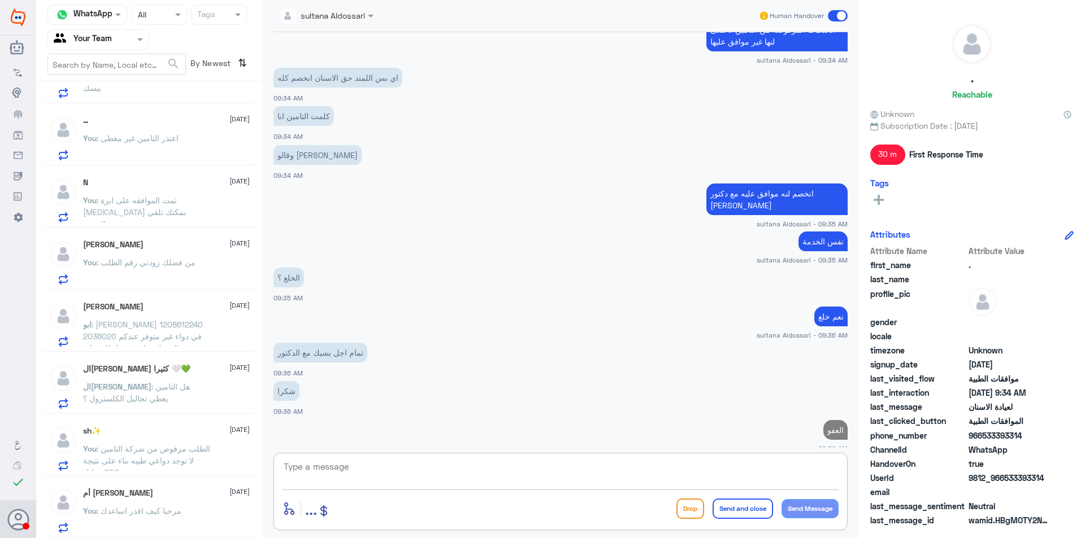
scroll to position [170, 0]
click at [165, 508] on span ": مرحبا كيف اقدر اساعدك" at bounding box center [139, 511] width 85 height 10
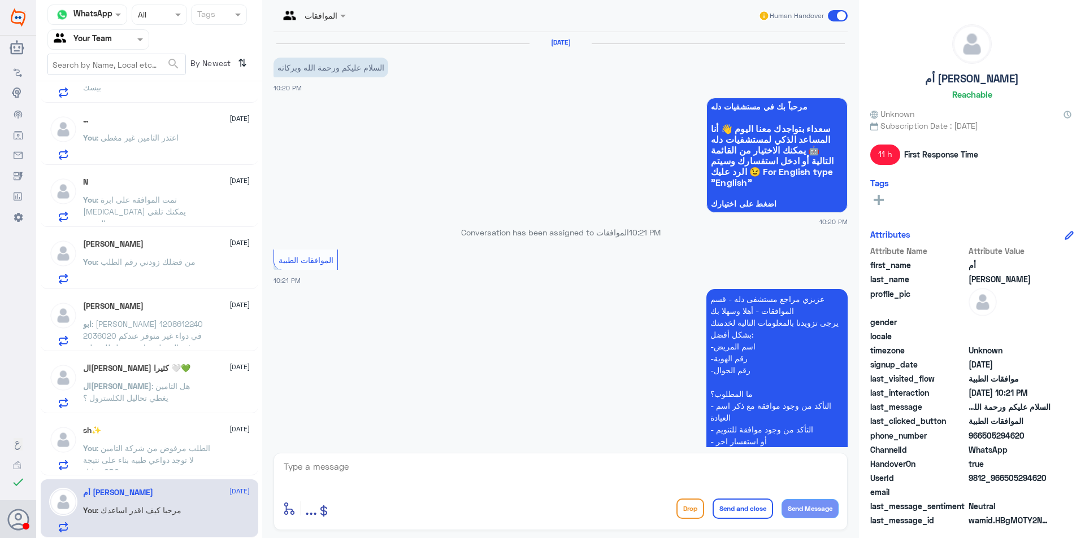
scroll to position [251, 0]
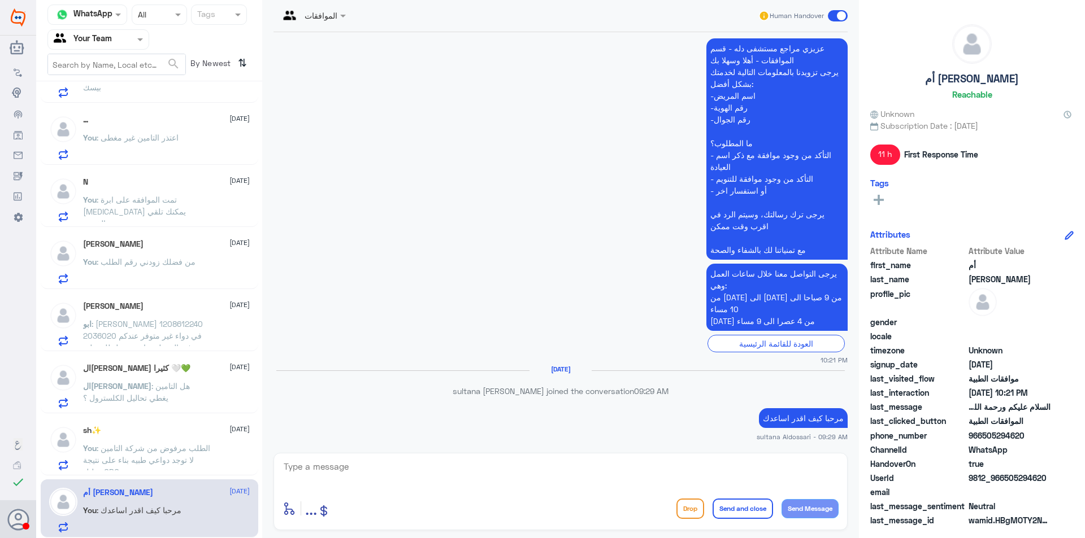
click at [168, 455] on p "You : الطلب مرفوض من شركة التامين لا توجد دواعي طبيه بناء على نتيجة تحليل CBC" at bounding box center [146, 456] width 127 height 28
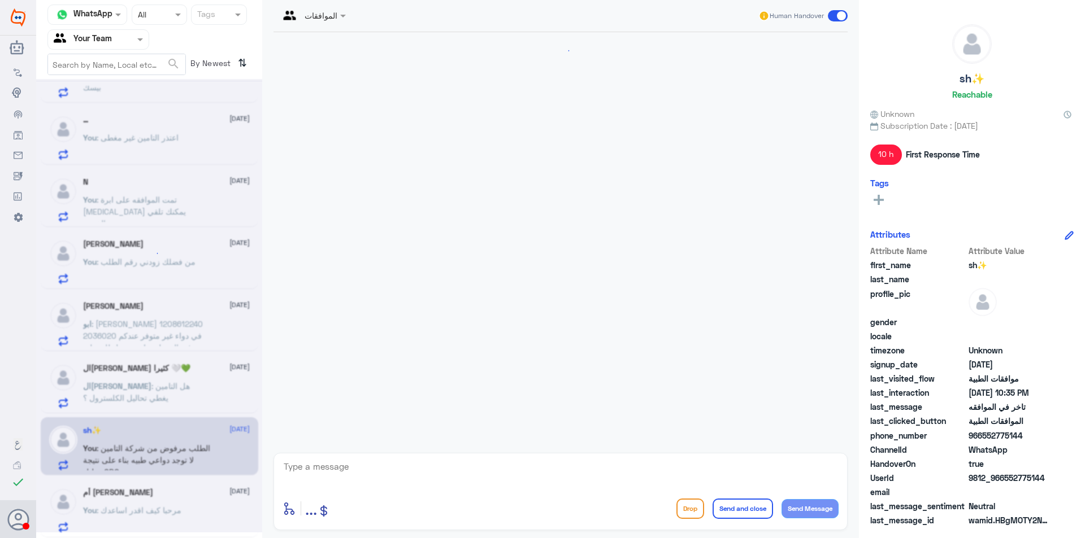
scroll to position [1037, 0]
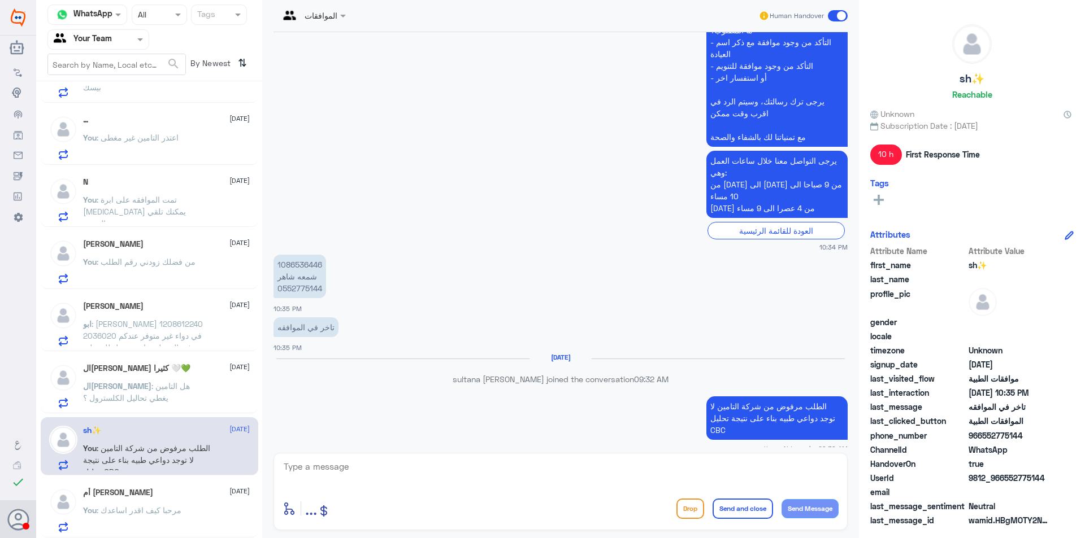
click at [151, 385] on span "ال[PERSON_NAME]" at bounding box center [117, 386] width 68 height 10
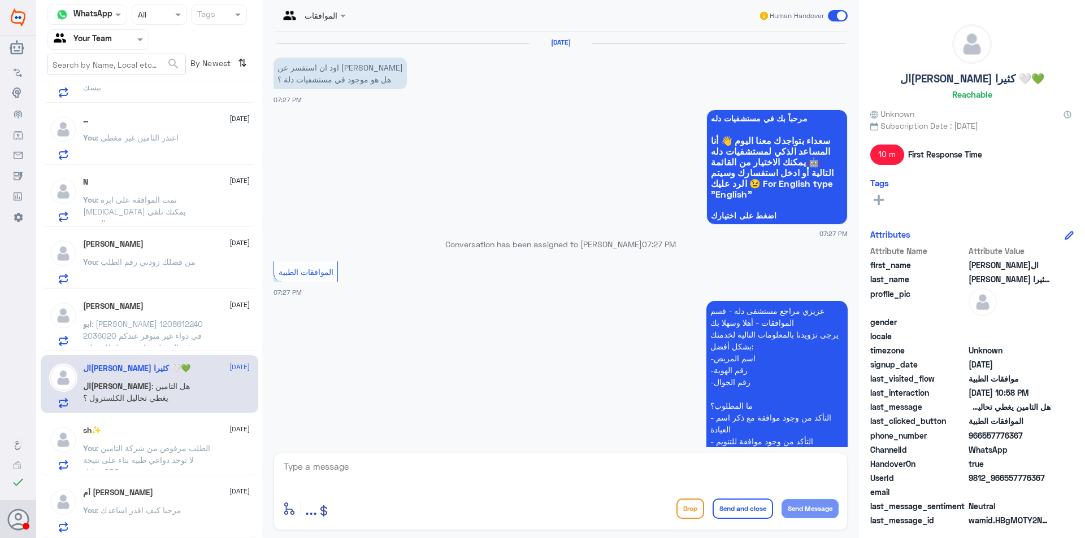
scroll to position [1002, 0]
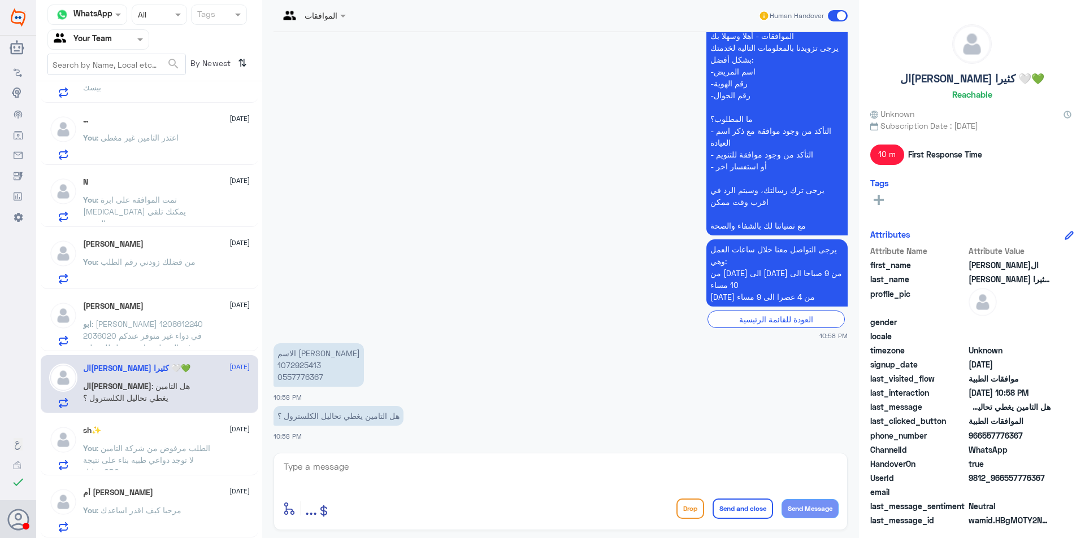
click at [425, 471] on textarea at bounding box center [561, 473] width 556 height 28
type textarea "لا يظهر لدينا يتم رفع الطلب من الطبيب العالج ويتم الرد عليه من شركة التامين"
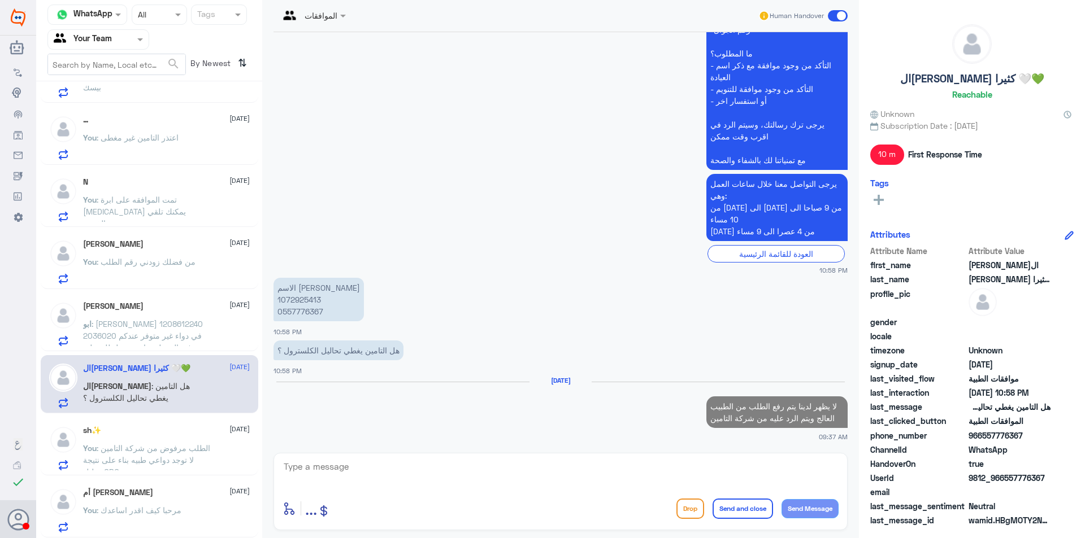
click at [185, 309] on div "[PERSON_NAME] [DATE]" at bounding box center [166, 307] width 167 height 10
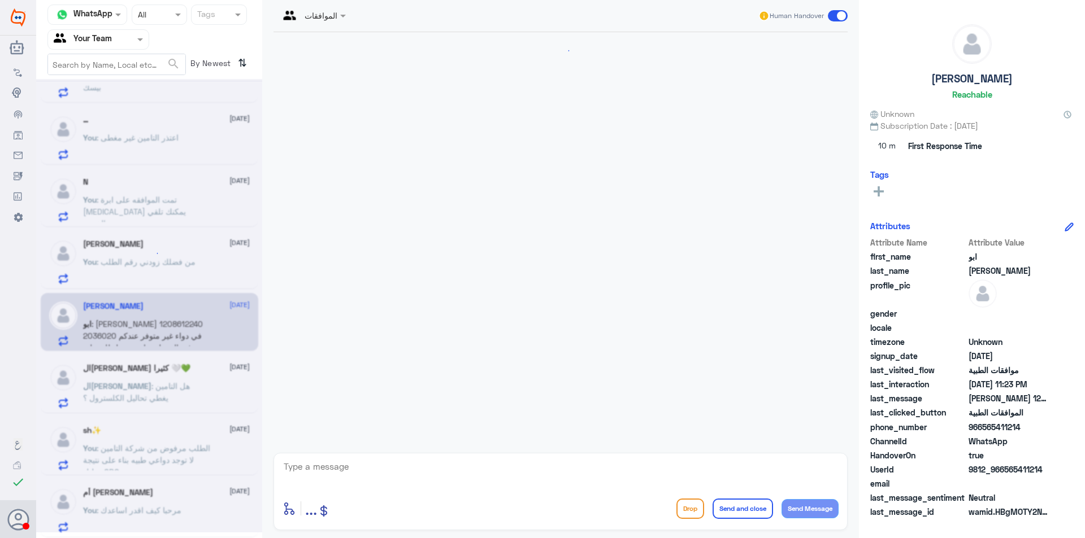
scroll to position [358, 0]
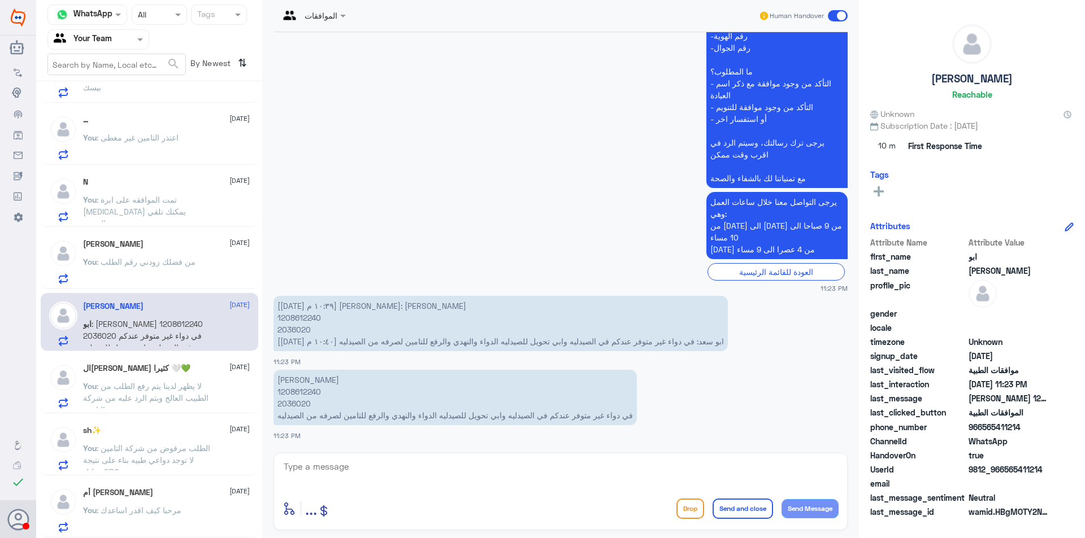
click at [527, 476] on textarea at bounding box center [561, 473] width 556 height 28
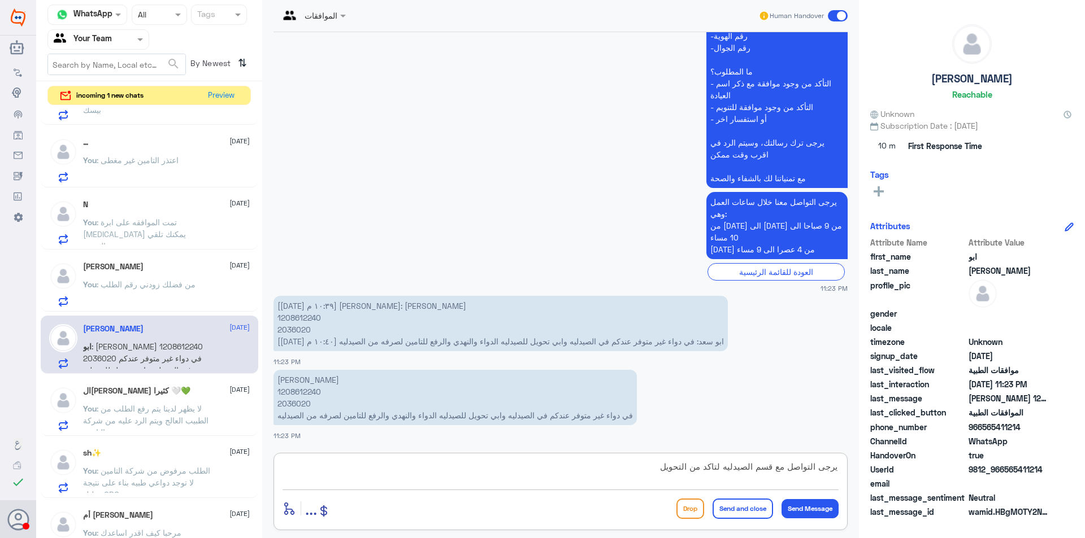
click at [573, 471] on textarea "يرجى التواصل مع قسم الصيدليه لتاكد من التحويل" at bounding box center [561, 473] width 556 height 28
type textarea "يرجى التواصل مع قسم الصيدليه لتاكد من التحويل 0115283703"
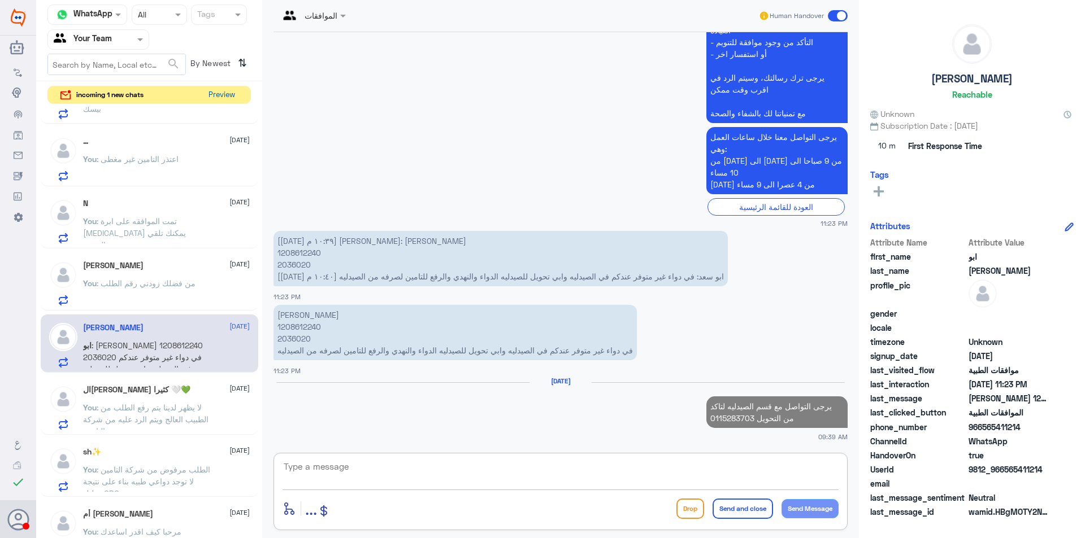
click at [235, 98] on button "Preview" at bounding box center [221, 95] width 35 height 18
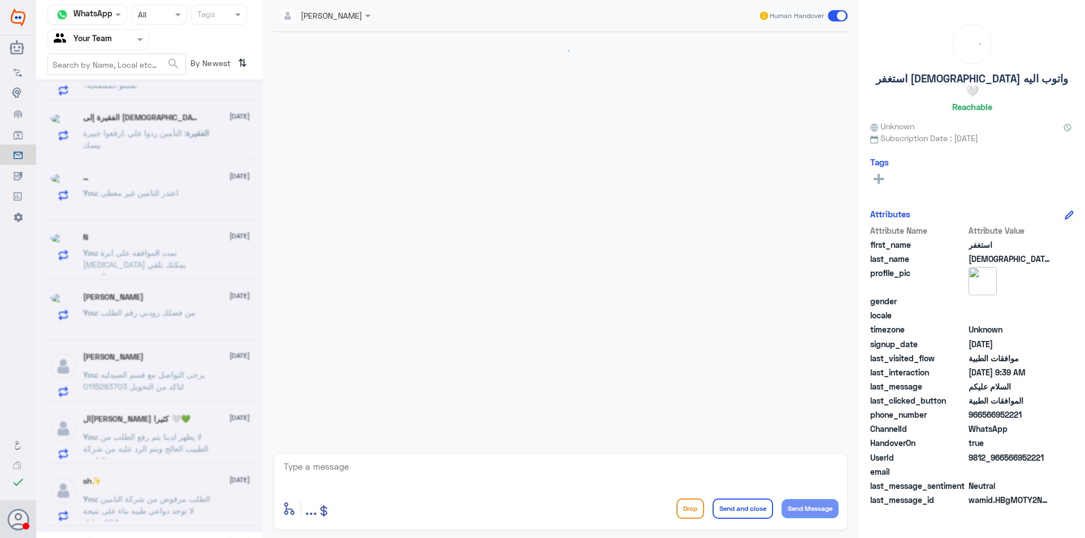
scroll to position [138, 0]
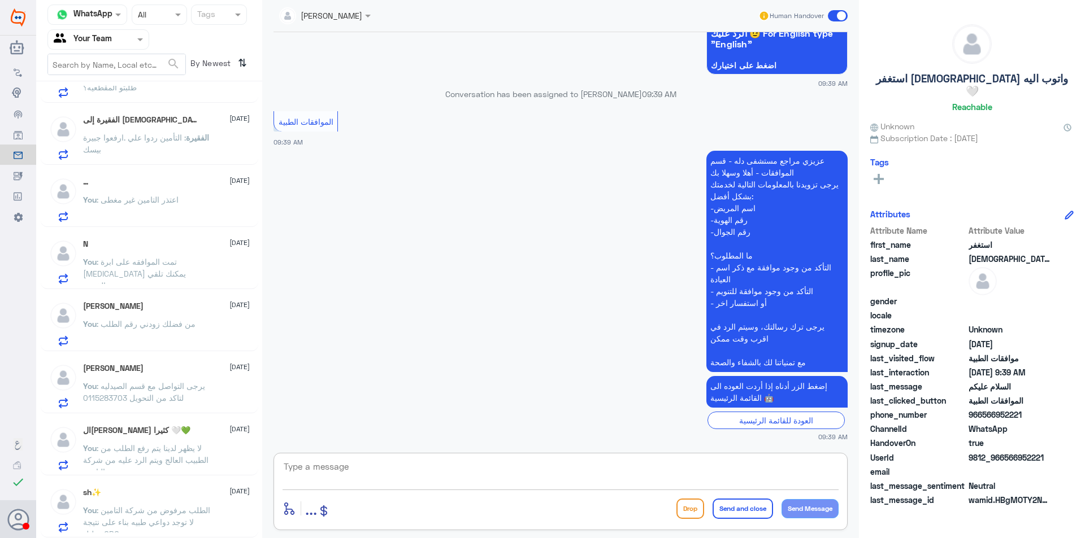
click at [557, 472] on textarea at bounding box center [561, 473] width 556 height 28
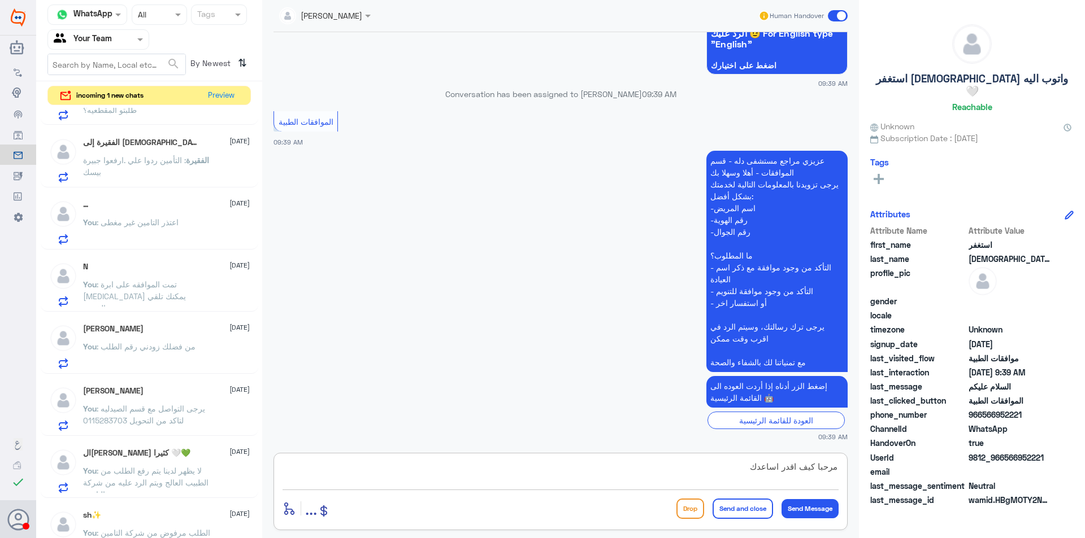
type textarea "مرحبا كيف اقدر اساعدك"
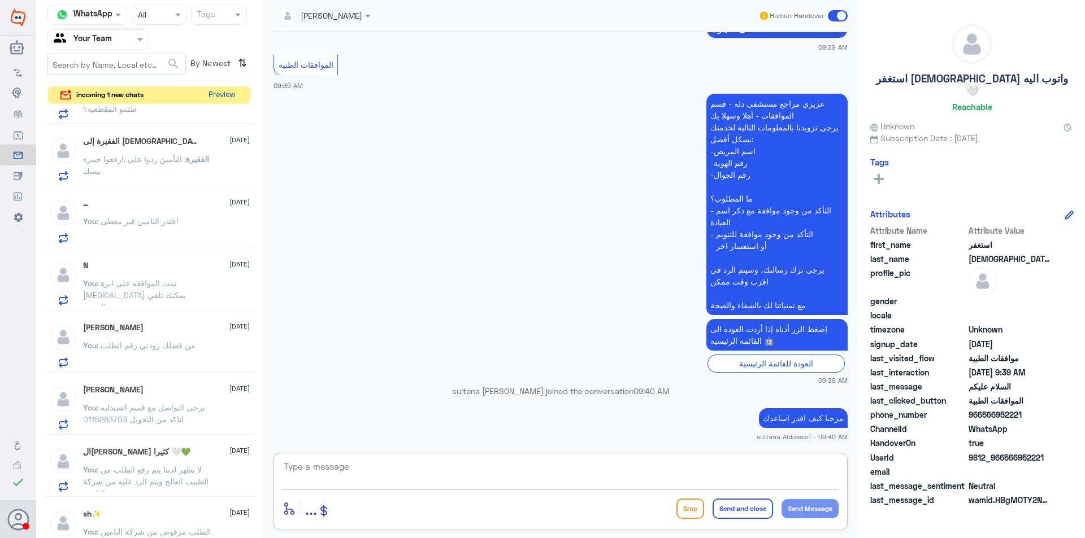
click at [219, 90] on button "Preview" at bounding box center [221, 95] width 35 height 18
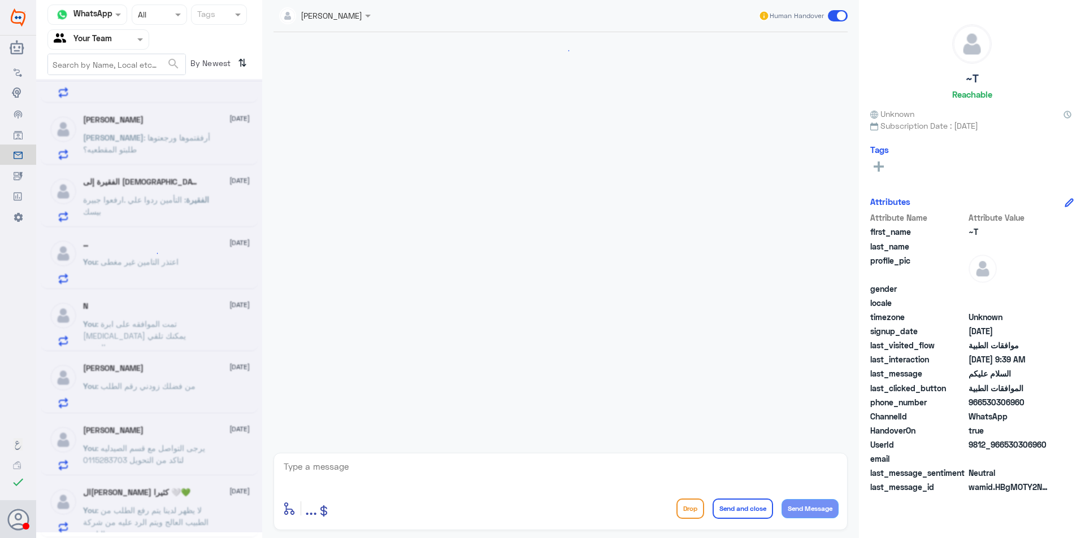
scroll to position [138, 0]
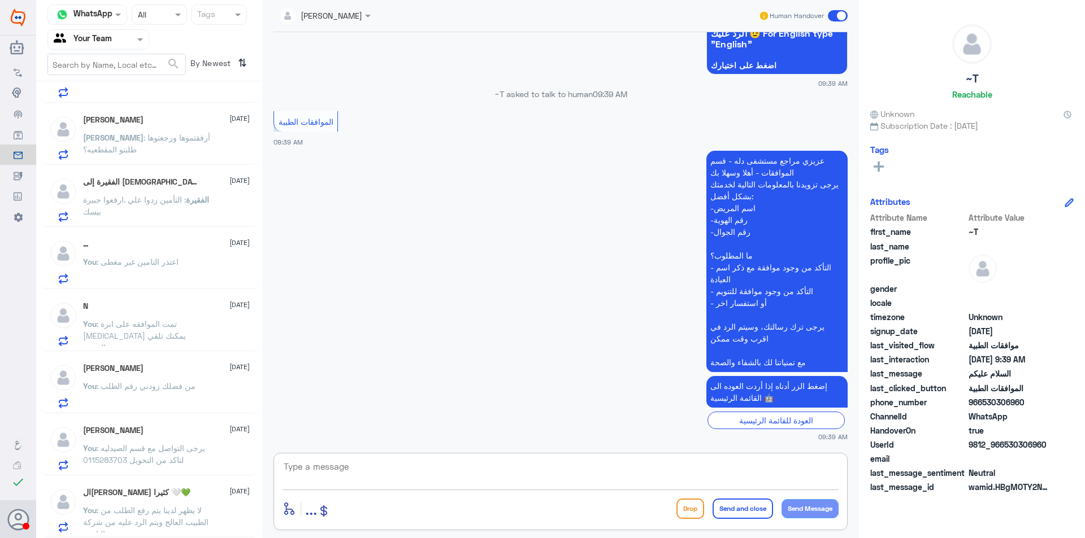
click at [570, 471] on textarea at bounding box center [561, 473] width 556 height 28
type textarea "مرحبا كيف اقدر اساعدك"
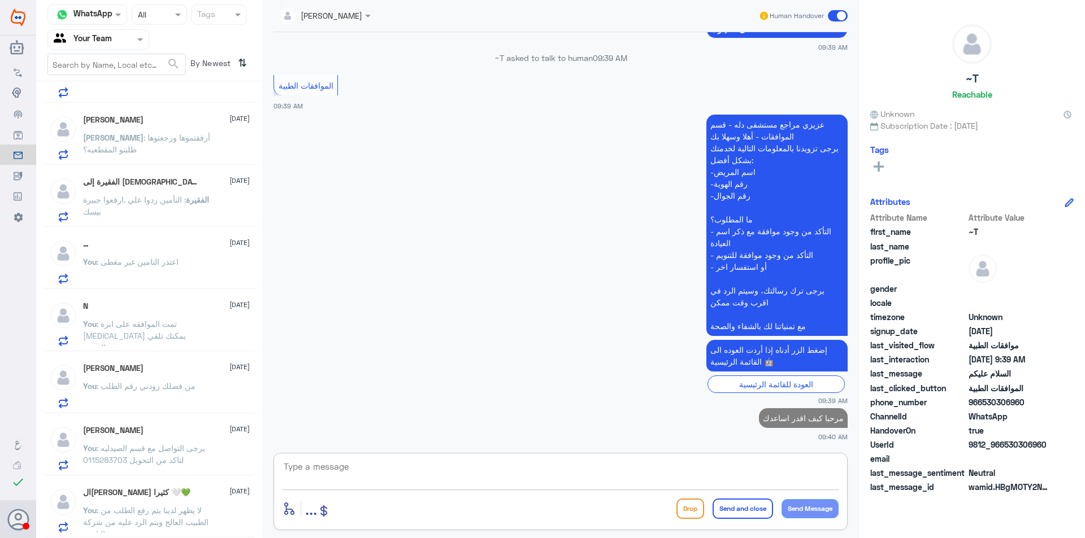
scroll to position [0, 0]
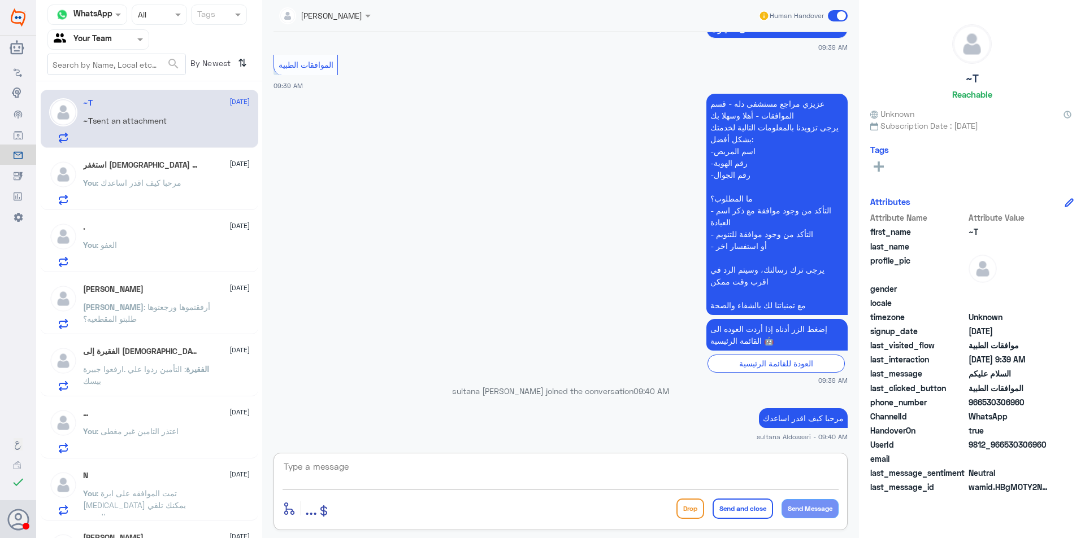
click at [142, 168] on h5 "استغفر [DEMOGRAPHIC_DATA] واتوب اليه 🤍" at bounding box center [141, 165] width 117 height 10
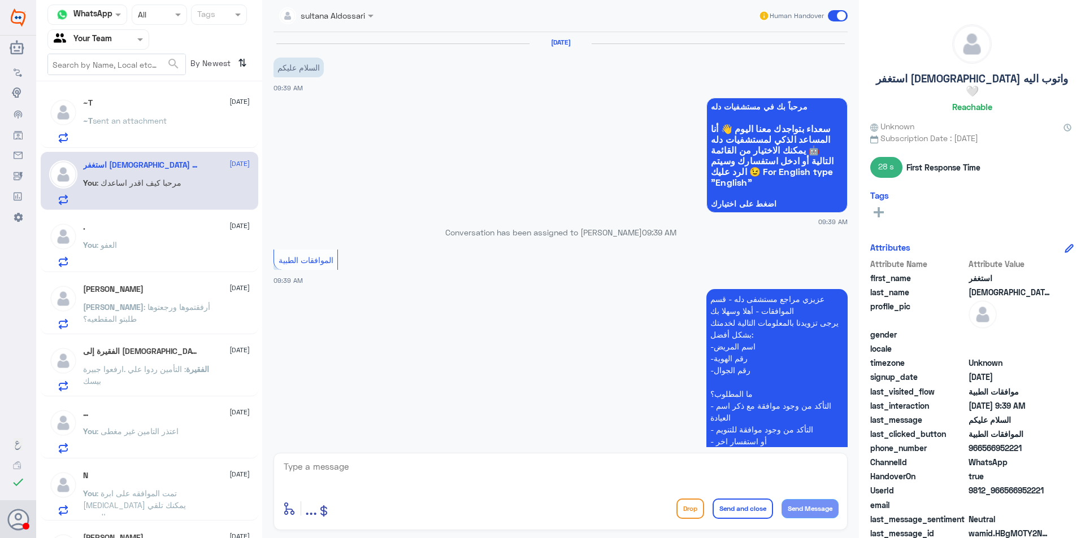
scroll to position [196, 0]
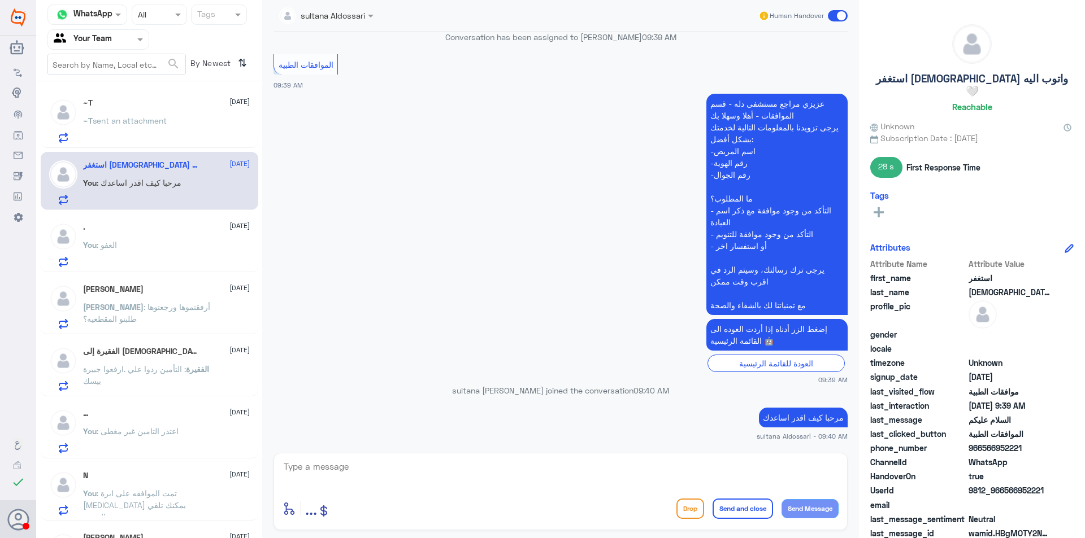
click at [142, 228] on div ". [DATE]" at bounding box center [166, 228] width 167 height 10
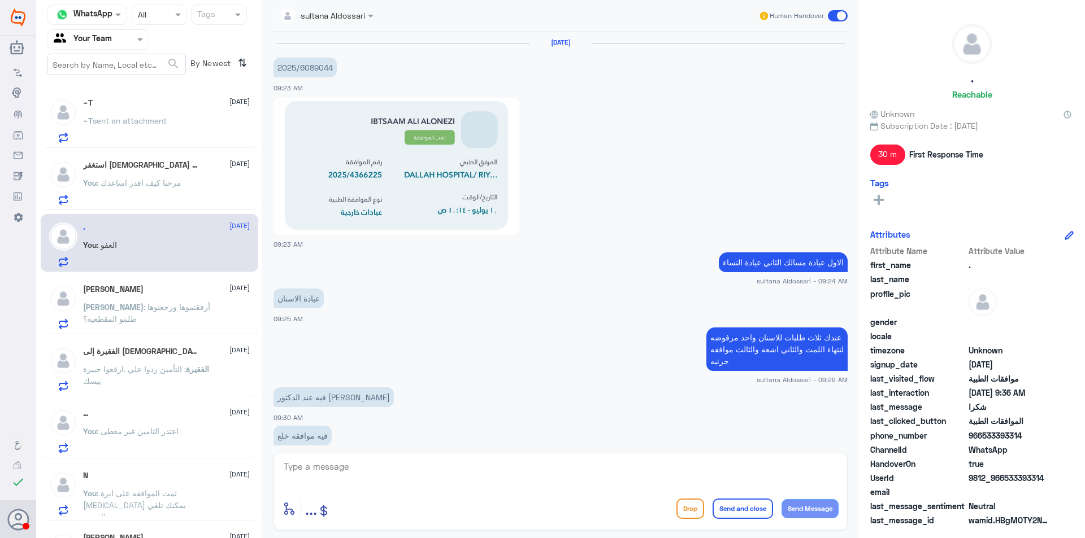
scroll to position [532, 0]
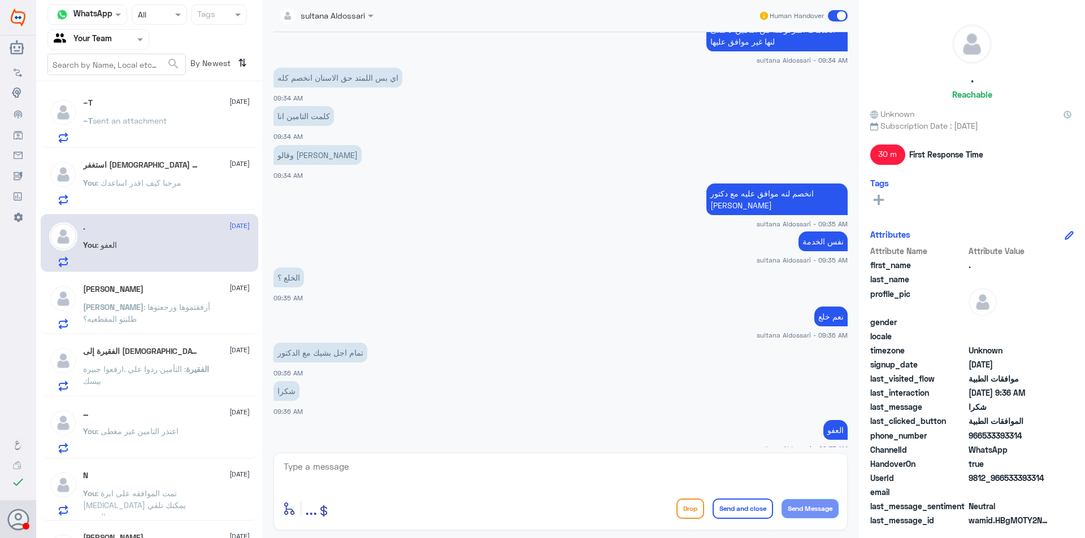
click at [167, 316] on p "[PERSON_NAME] : أرفقتموها ورجعتوها طلبتو المقطعيه؟" at bounding box center [146, 315] width 127 height 28
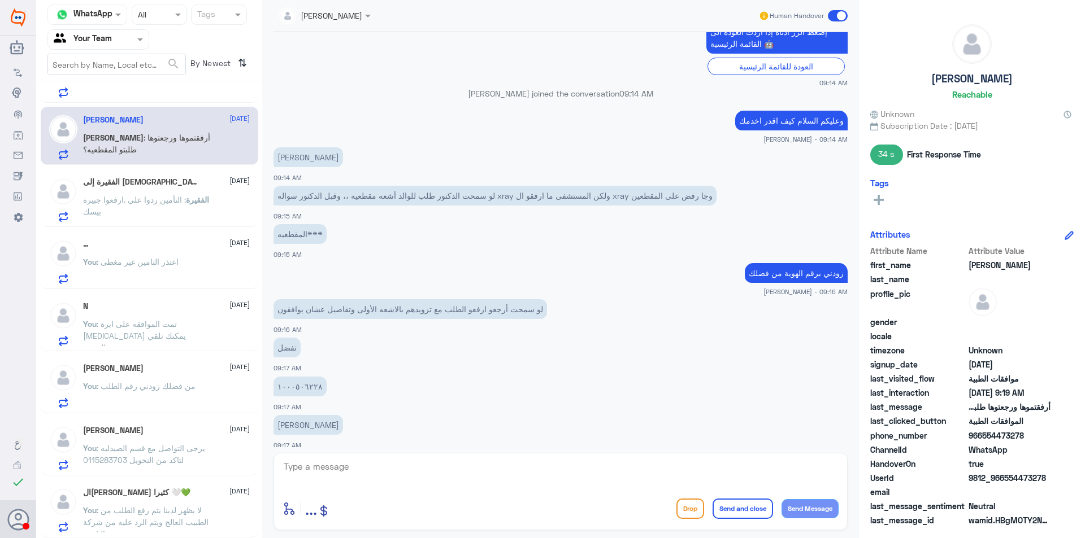
scroll to position [520, 0]
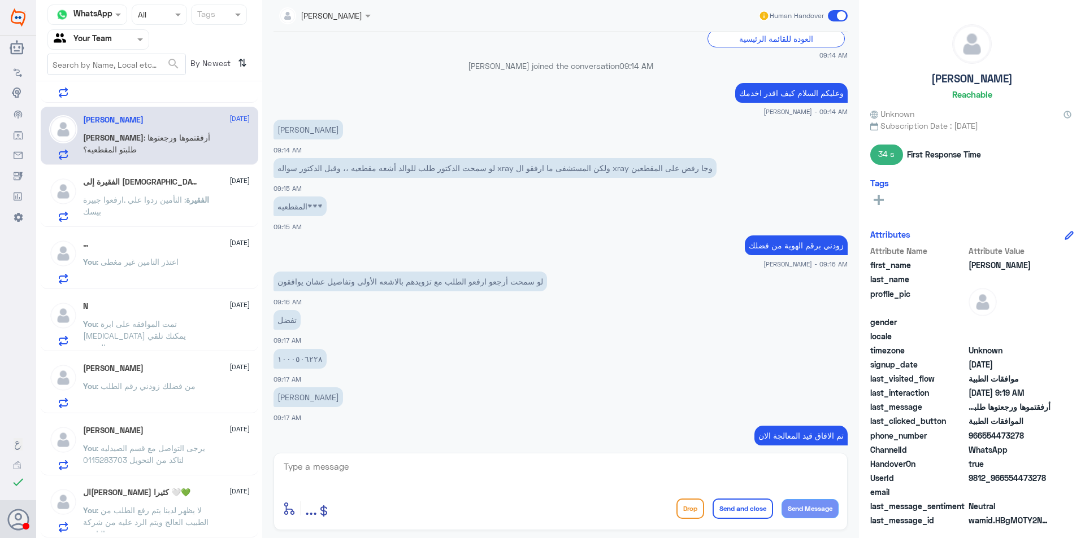
click at [296, 474] on textarea at bounding box center [561, 473] width 556 height 28
drag, startPoint x: 340, startPoint y: 470, endPoint x: 170, endPoint y: 473, distance: 170.1
click at [190, 459] on div "Channel WhatsApp Status × All Tags Agent Filter Your Team search By Newest ⇅ اس…" at bounding box center [560, 271] width 1049 height 542
type textarea "100506228"
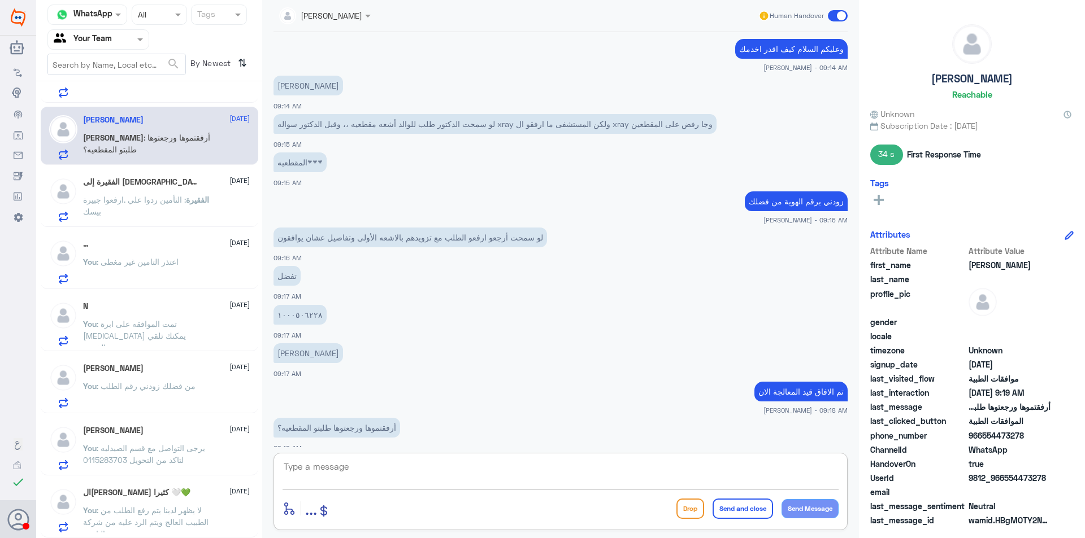
scroll to position [565, 0]
click at [302, 466] on textarea at bounding box center [561, 473] width 556 height 28
paste textarea "100506228"
click at [299, 466] on textarea "100506228" at bounding box center [561, 473] width 556 height 28
type textarea "1000506228"
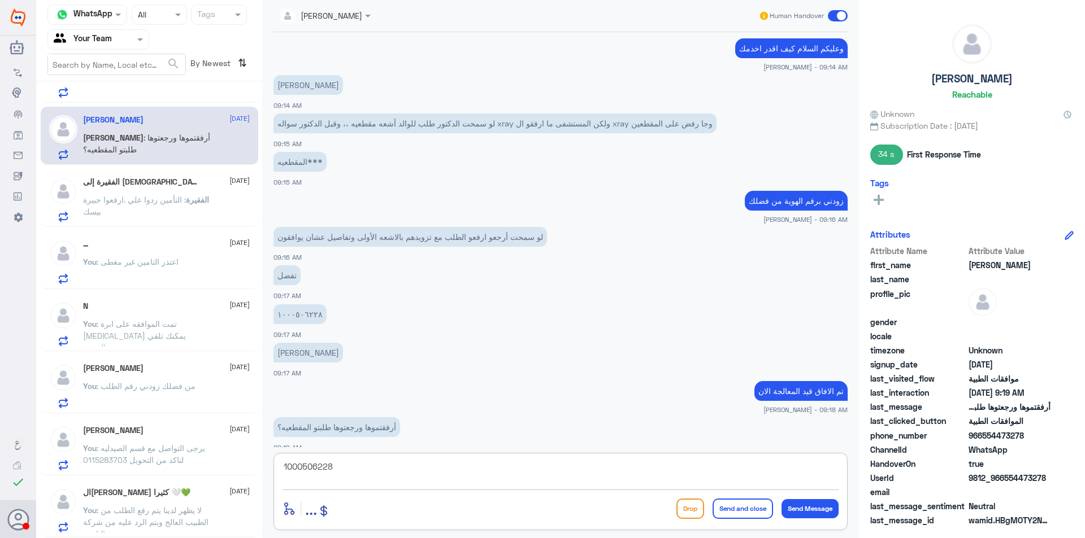
drag, startPoint x: 297, startPoint y: 463, endPoint x: 241, endPoint y: 459, distance: 56.1
click at [245, 459] on div "Channel WhatsApp Status × All Tags Agent Filter Your Team search By Newest ⇅ اس…" at bounding box center [560, 271] width 1049 height 542
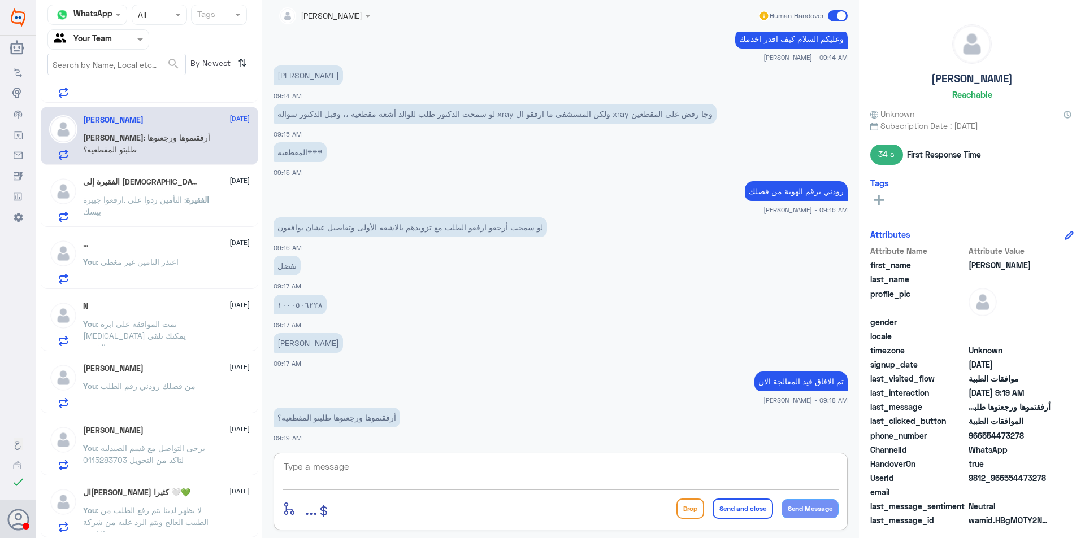
scroll to position [577, 0]
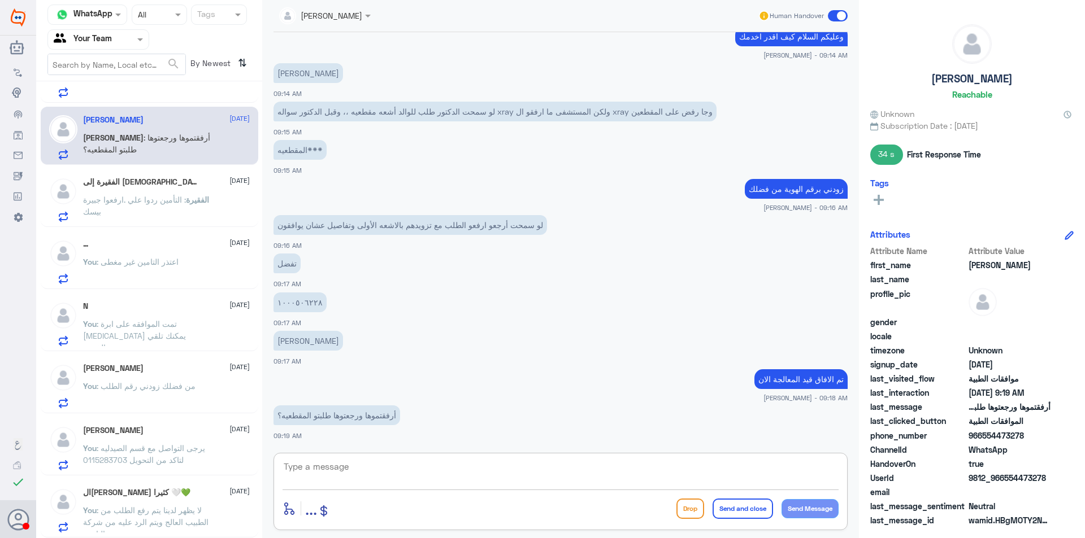
click at [343, 487] on textarea at bounding box center [561, 473] width 556 height 28
click at [340, 470] on textarea at bounding box center [561, 473] width 556 height 28
type textarea "J"
type textarea "تمت الموافقه على اشعة الرنين"
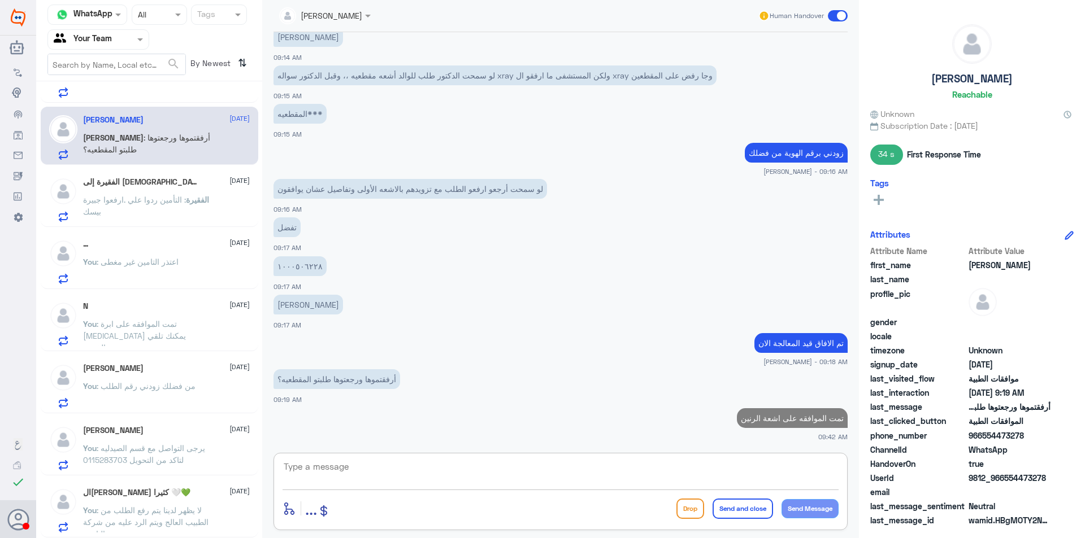
click at [205, 185] on div "الفقيرة إلى [DEMOGRAPHIC_DATA] [DATE]" at bounding box center [166, 182] width 167 height 10
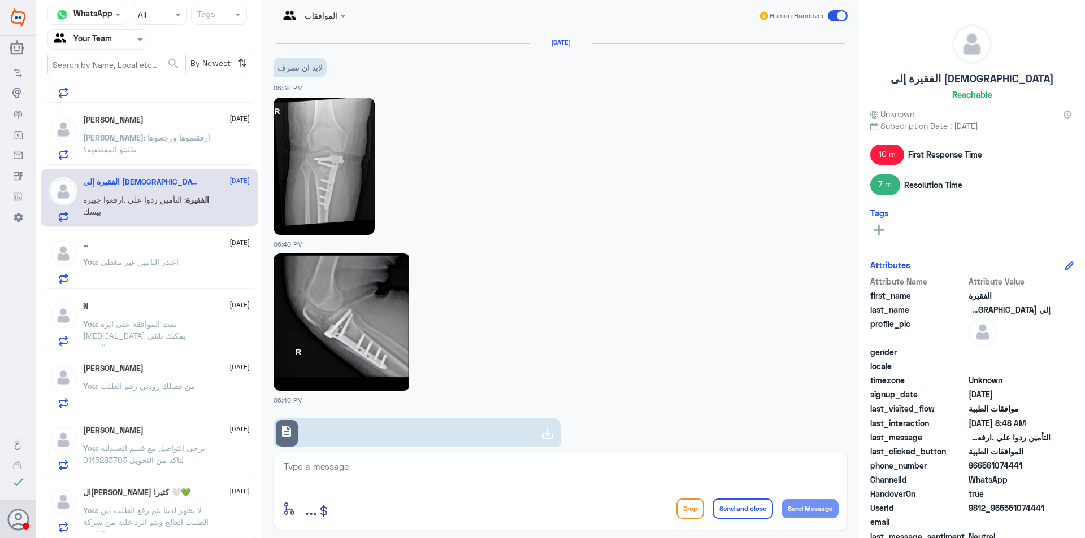
scroll to position [966, 0]
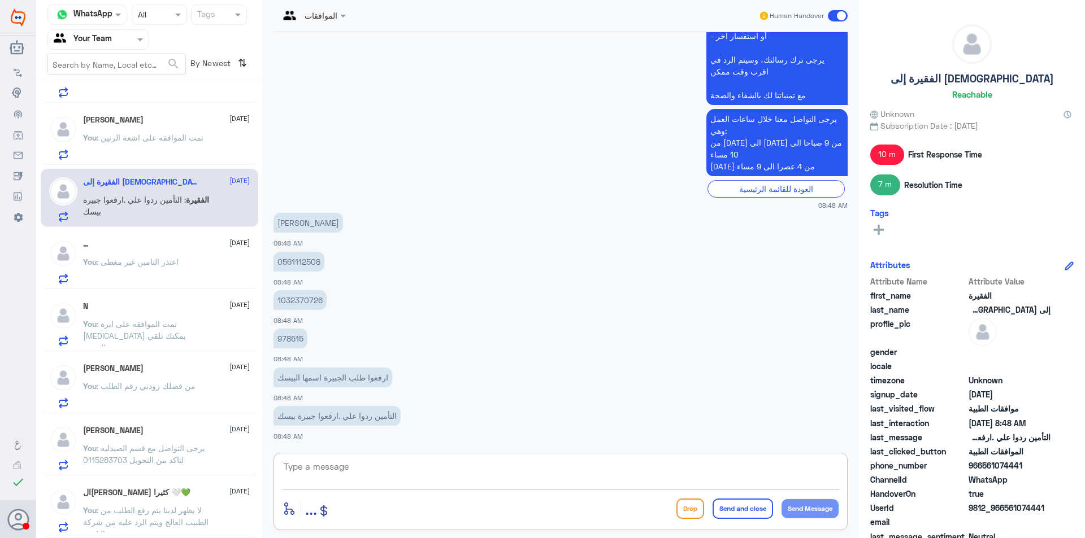
click at [357, 472] on textarea at bounding box center [561, 473] width 556 height 28
type textarea "ل"
type textarea "ه"
click at [720, 468] on textarea "تم التاكد من قسم الصيدليه هذي البيسك" at bounding box center [561, 473] width 556 height 28
click at [648, 467] on textarea "تم التاكد من قسم الصيدليه هذي [PERSON_NAME]" at bounding box center [561, 473] width 556 height 28
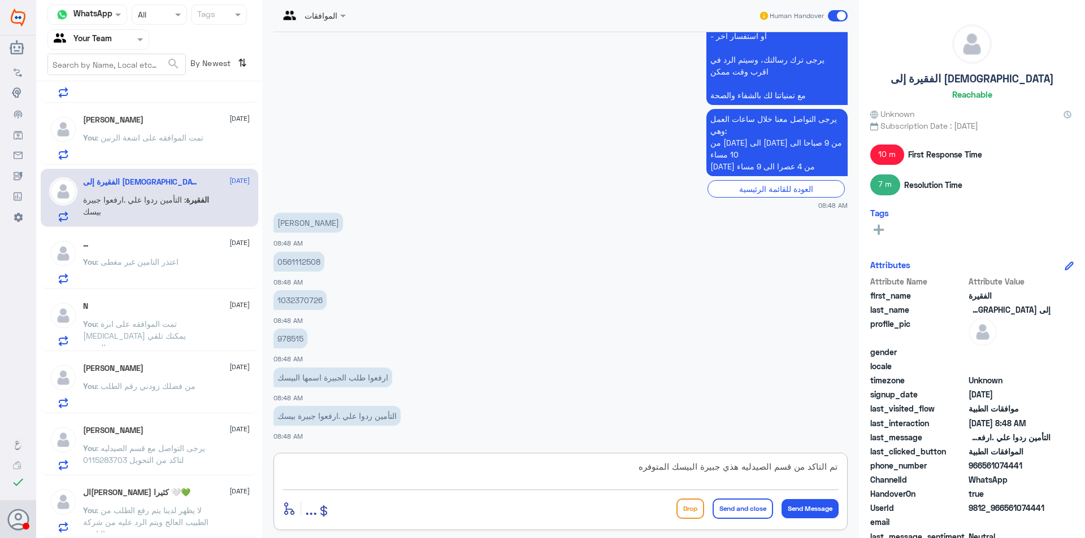
type textarea "تم التاكد من قسم الصيدليه هذي جبيرة البيسك المتوفره"
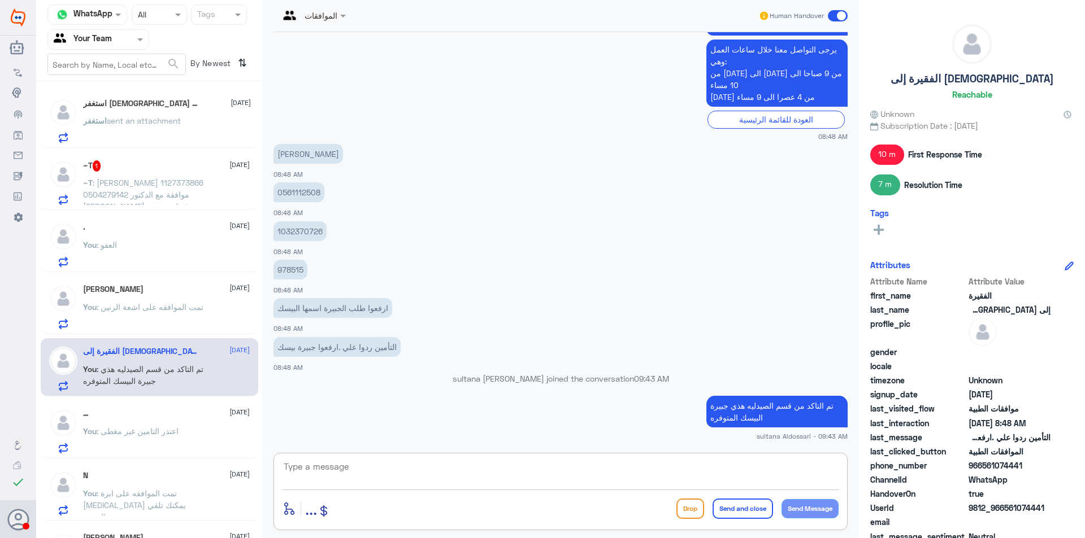
scroll to position [0, 0]
click at [158, 180] on span ": [PERSON_NAME] 1127373866 0504279142 موافقة مع الدكتور [PERSON_NAME]ه رفع لي م…" at bounding box center [143, 212] width 121 height 69
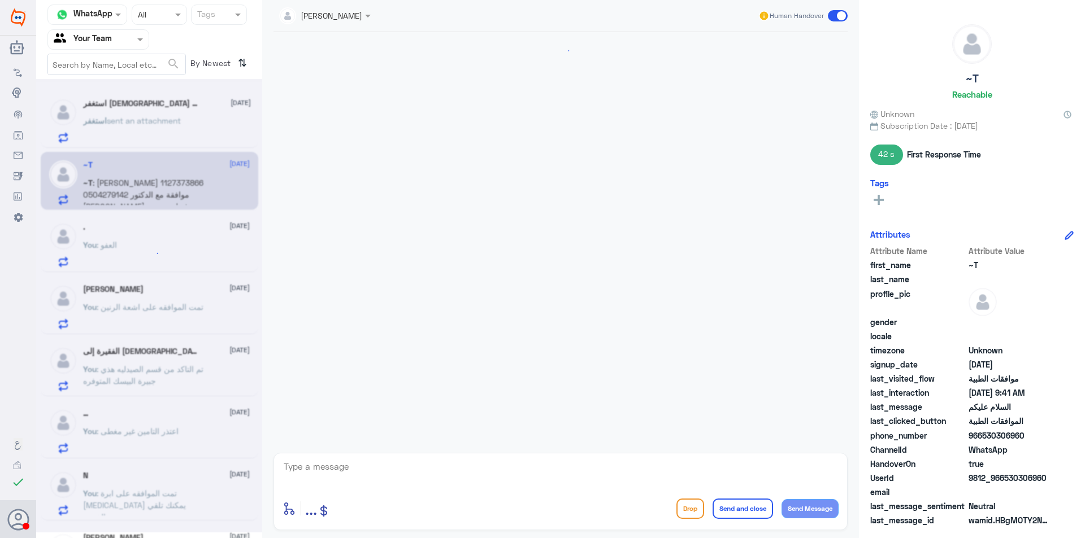
scroll to position [270, 0]
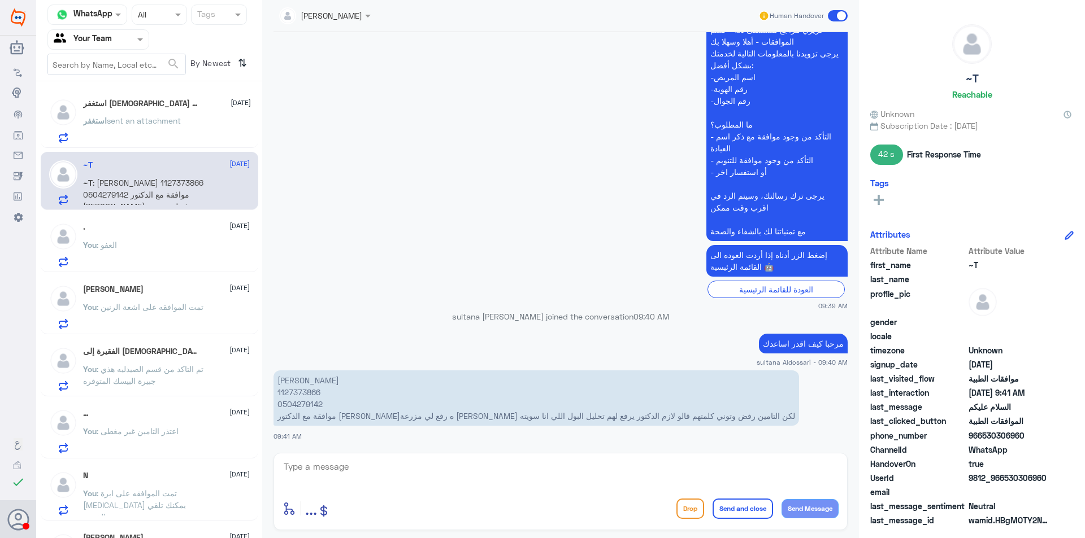
click at [299, 393] on p "[PERSON_NAME] 1127373866 0504279142 موافقة مع الدكتور [PERSON_NAME]ه رفع لي مزر…" at bounding box center [535, 398] width 525 height 55
copy p "1127373866"
click at [411, 466] on textarea at bounding box center [561, 473] width 556 height 28
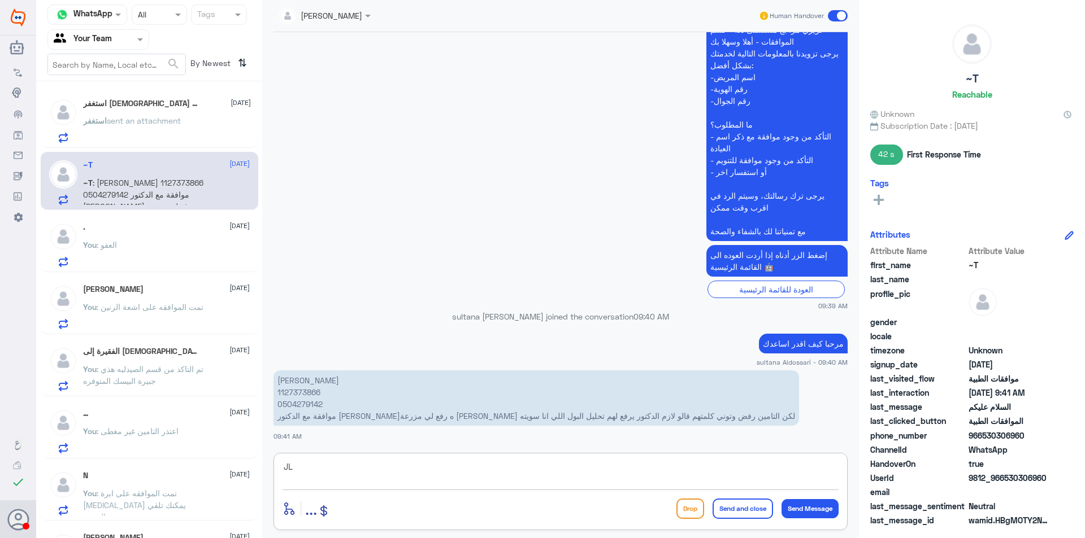
type textarea "J"
type textarea "تم ارفاق النتيجة الى التامين"
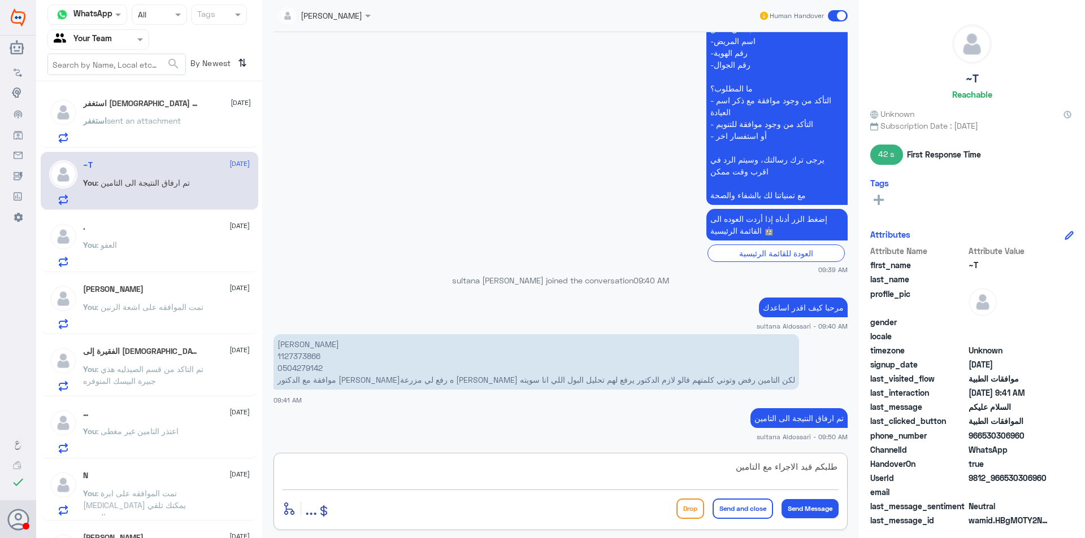
type textarea "طلبكم قيد الاجراء مع التامين"
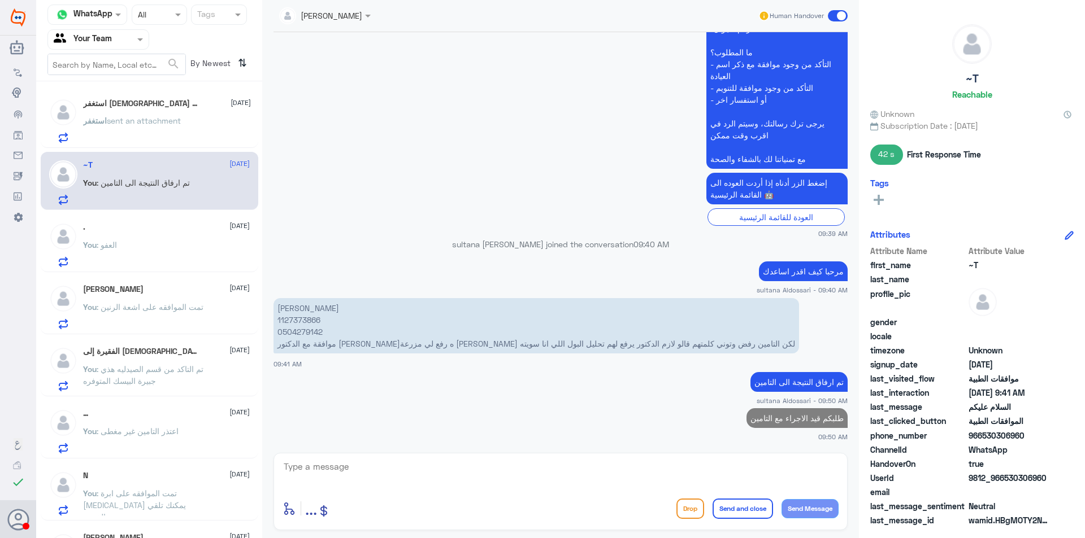
click at [116, 128] on p "استغفر sent an attachment" at bounding box center [132, 129] width 98 height 28
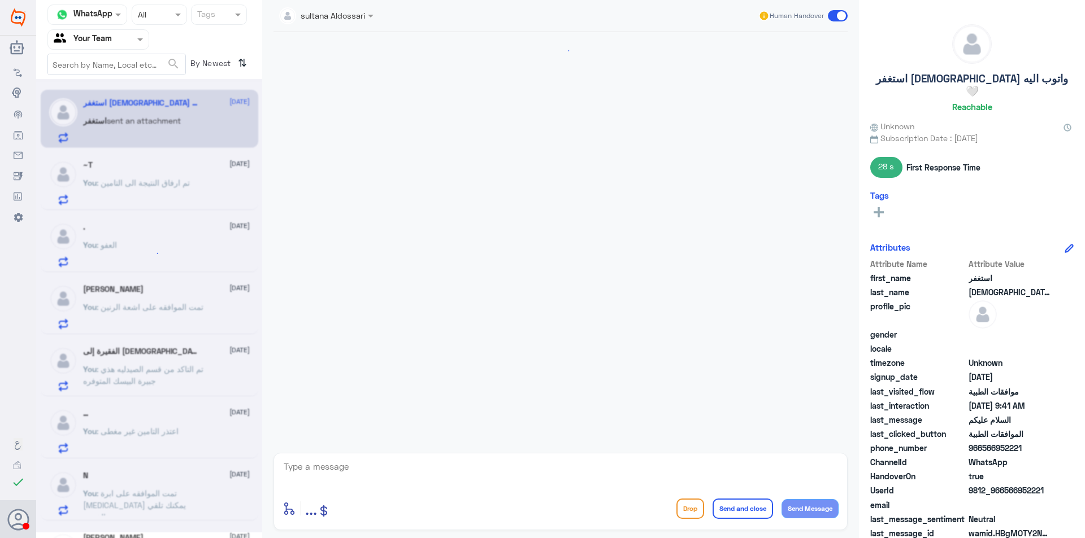
scroll to position [296, 0]
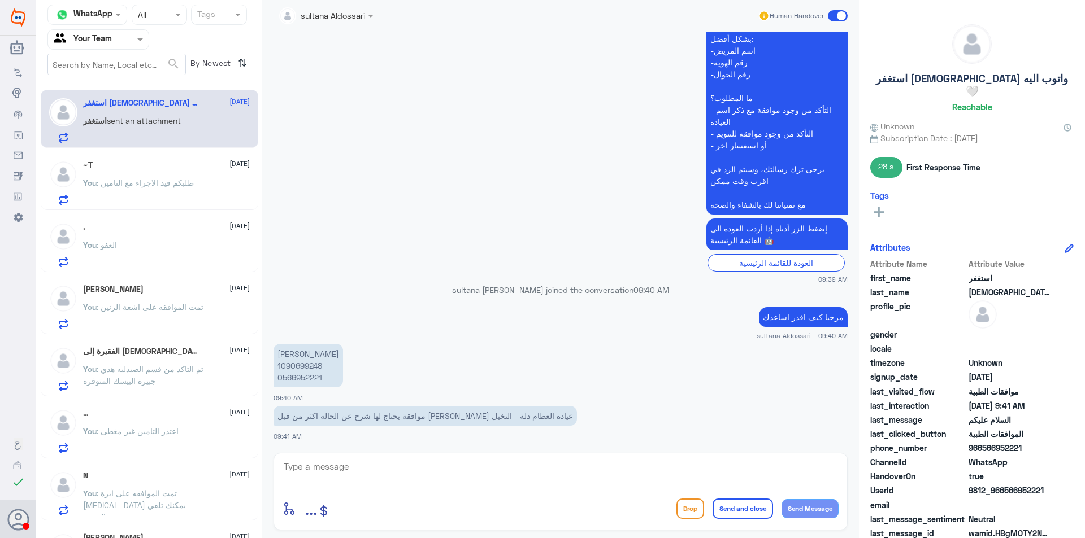
click at [298, 366] on p "[PERSON_NAME] 1090699248 0566952221" at bounding box center [308, 366] width 70 height 44
copy p "1090699248"
click at [457, 463] on textarea at bounding box center [561, 473] width 556 height 28
type textarea "J"
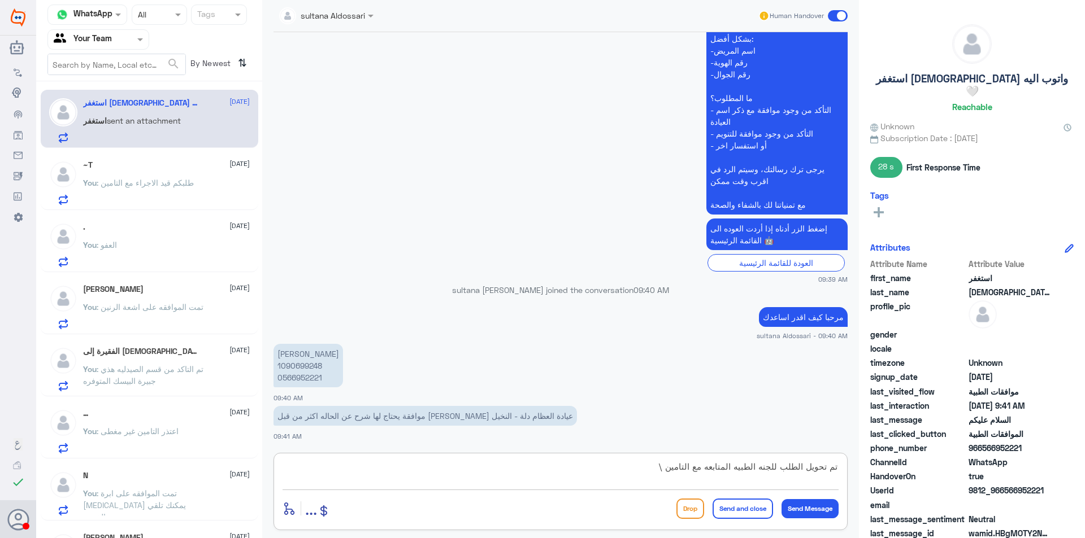
type textarea "تم تحويل الطلب للجنه الطبيه المتابعه مع التامين"
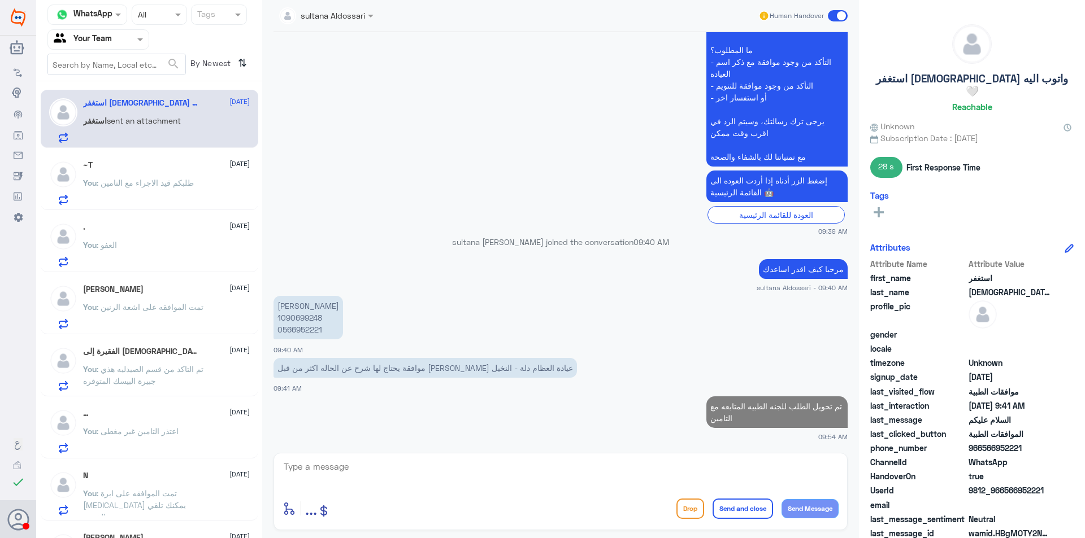
click at [125, 28] on nav "Channel WhatsApp Status × All Tags Agent Filter Your Team search By Newest ⇅" at bounding box center [149, 43] width 226 height 77
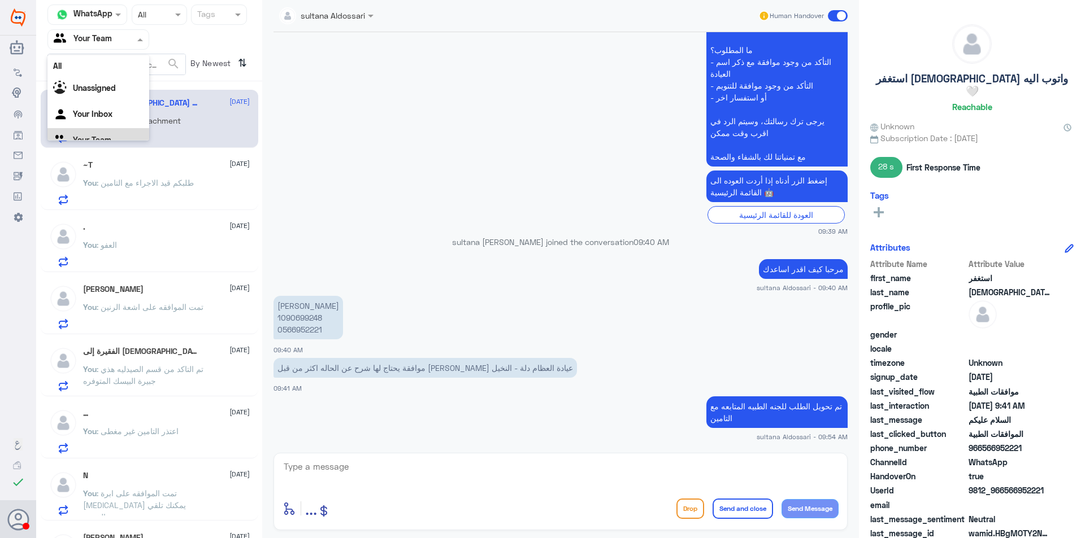
click at [124, 34] on div at bounding box center [98, 39] width 101 height 13
click at [105, 105] on div "Your Inbox" at bounding box center [98, 101] width 102 height 26
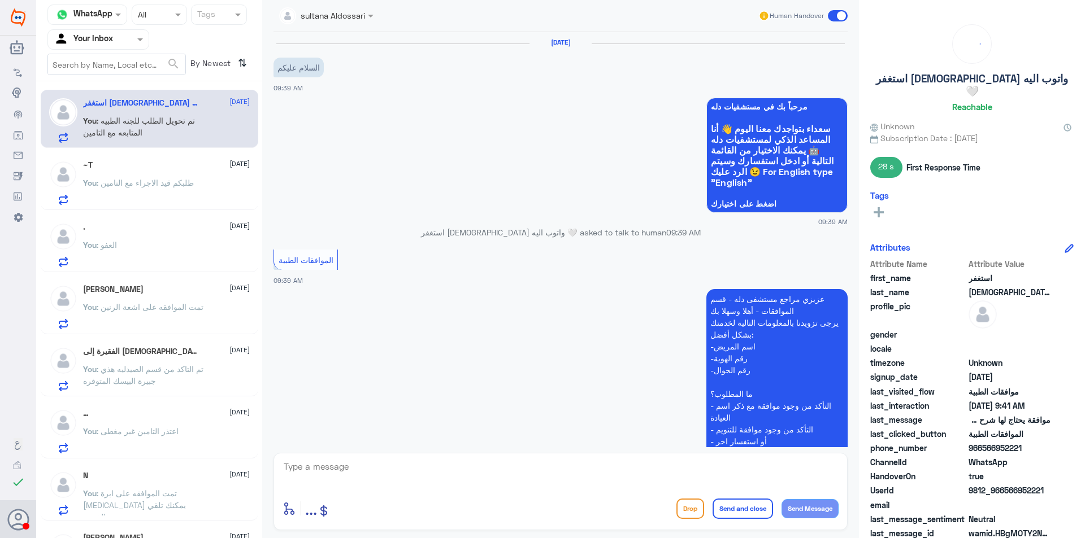
scroll to position [344, 0]
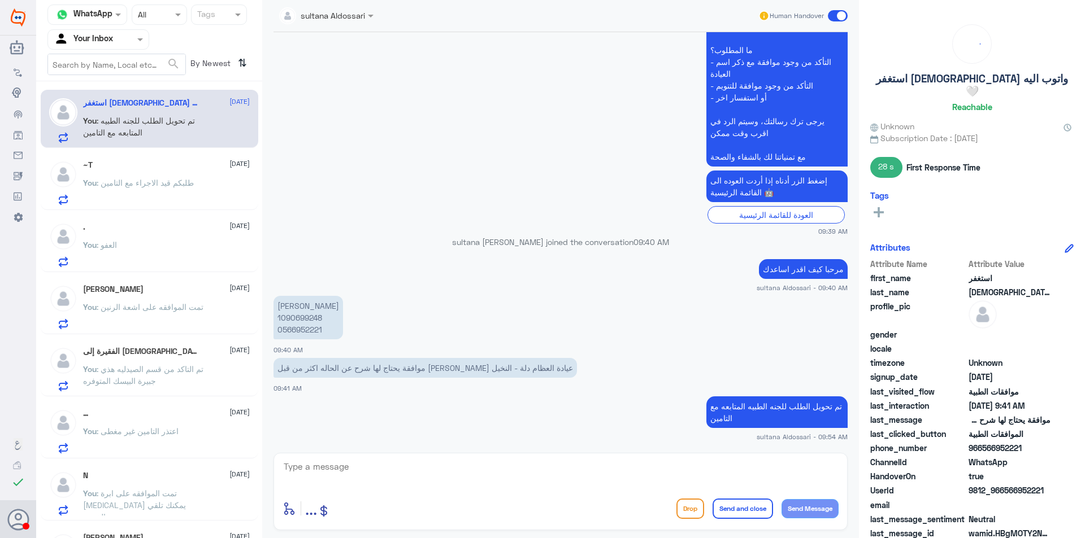
click at [125, 45] on div at bounding box center [98, 39] width 101 height 13
click at [106, 121] on Team "Your Team" at bounding box center [92, 126] width 38 height 10
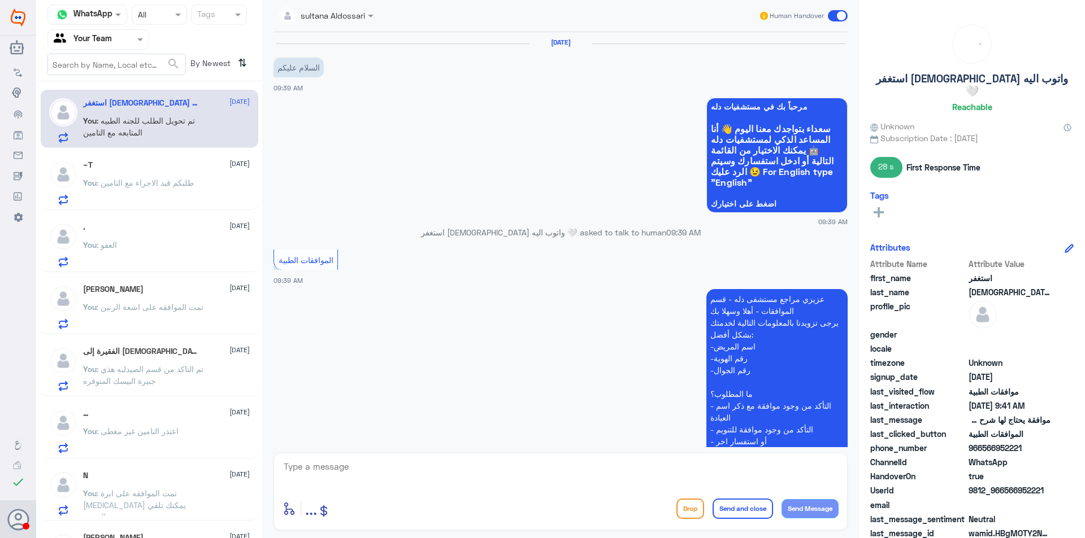
scroll to position [344, 0]
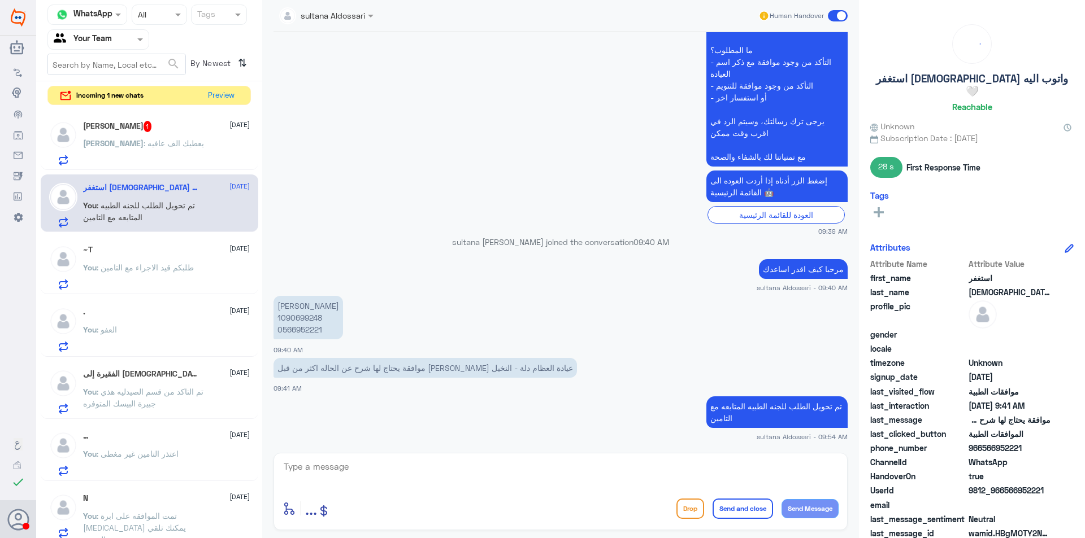
click at [144, 138] on span ": يعطيك الف عافيه" at bounding box center [174, 143] width 60 height 10
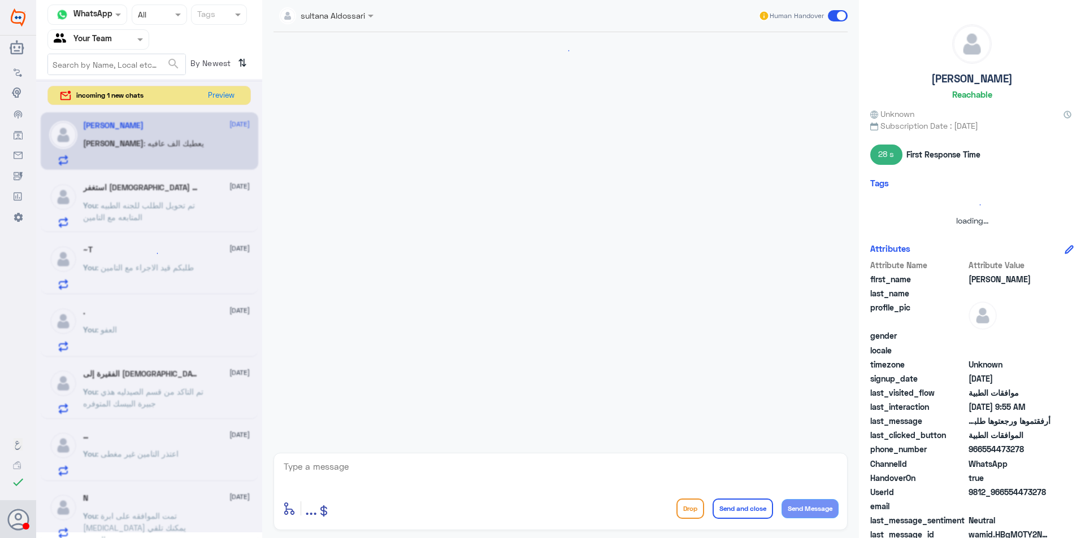
scroll to position [633, 0]
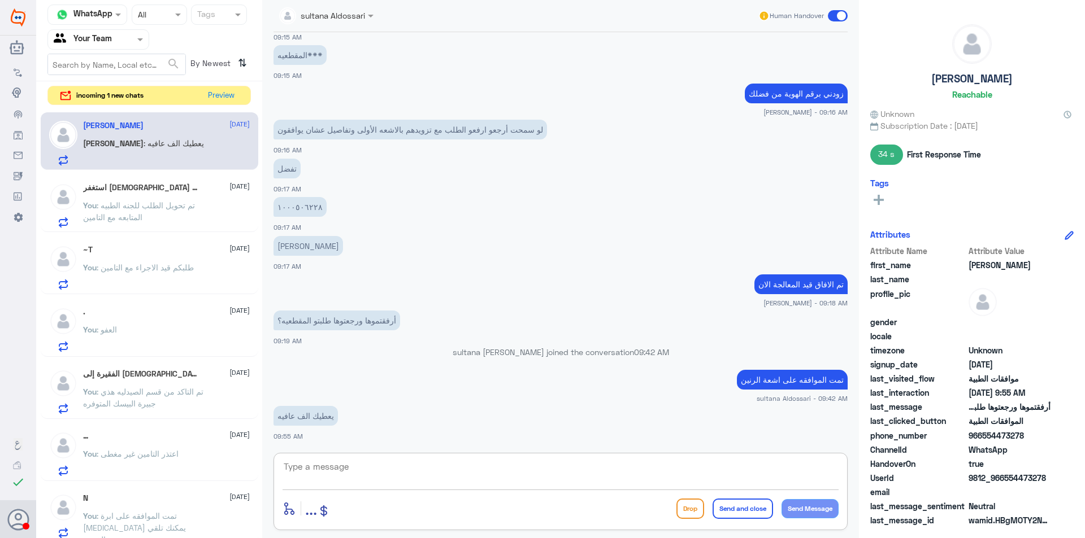
click at [326, 467] on textarea at bounding box center [561, 473] width 556 height 28
type textarea "H"
type textarea "[DEMOGRAPHIC_DATA] يعافيك"
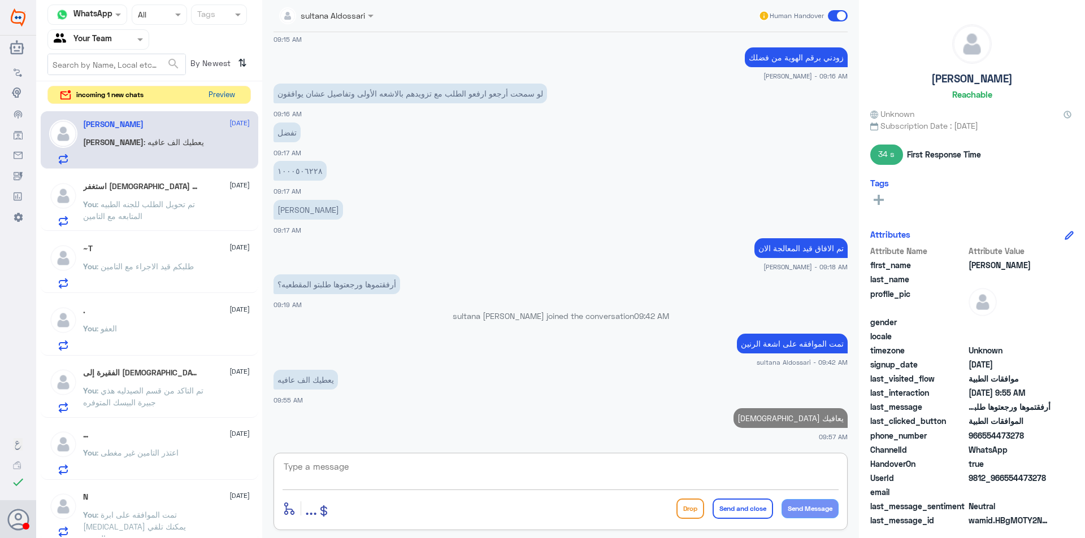
click at [219, 95] on button "Preview" at bounding box center [221, 95] width 35 height 18
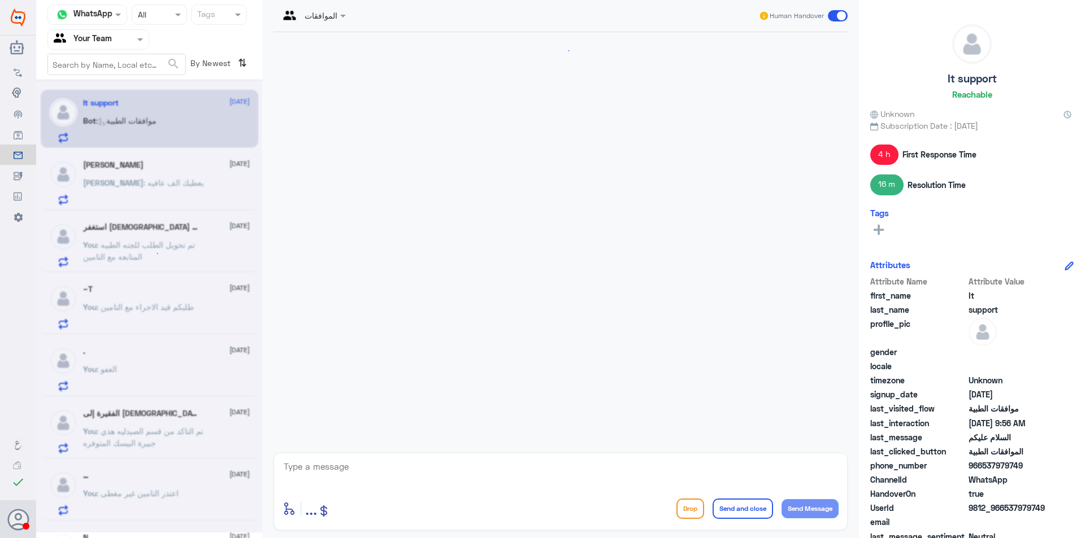
scroll to position [1013, 0]
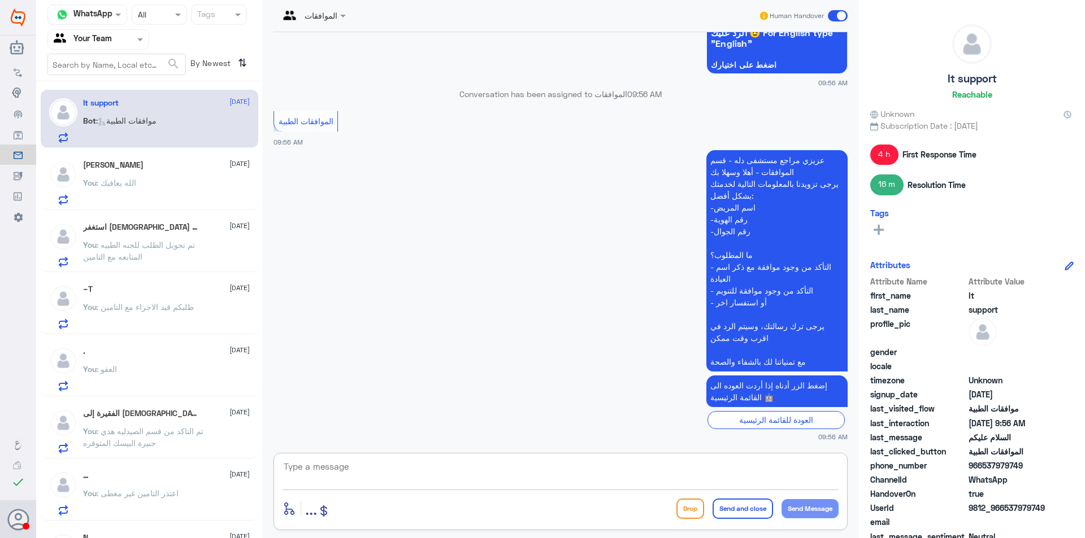
click at [456, 466] on textarea at bounding box center [561, 473] width 556 height 28
type textarea "مرحبا كيف اقدر اساعدك"
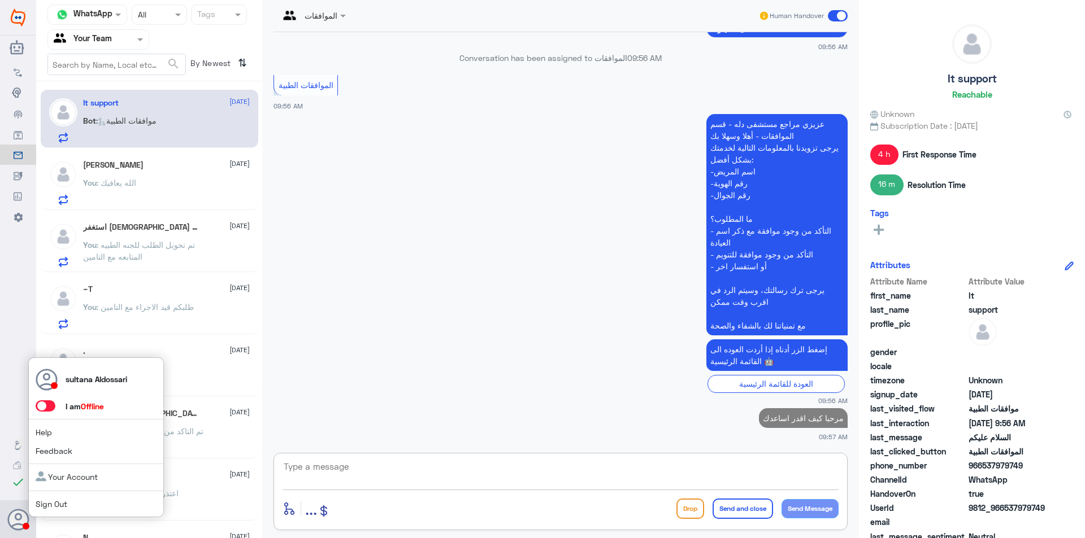
click at [31, 519] on div "sultana Aldossari I am Offline Help Feedback Your Account Sign Out" at bounding box center [18, 520] width 36 height 38
click at [47, 412] on span at bounding box center [46, 406] width 20 height 11
click at [0, 0] on input "checkbox" at bounding box center [0, 0] width 0 height 0
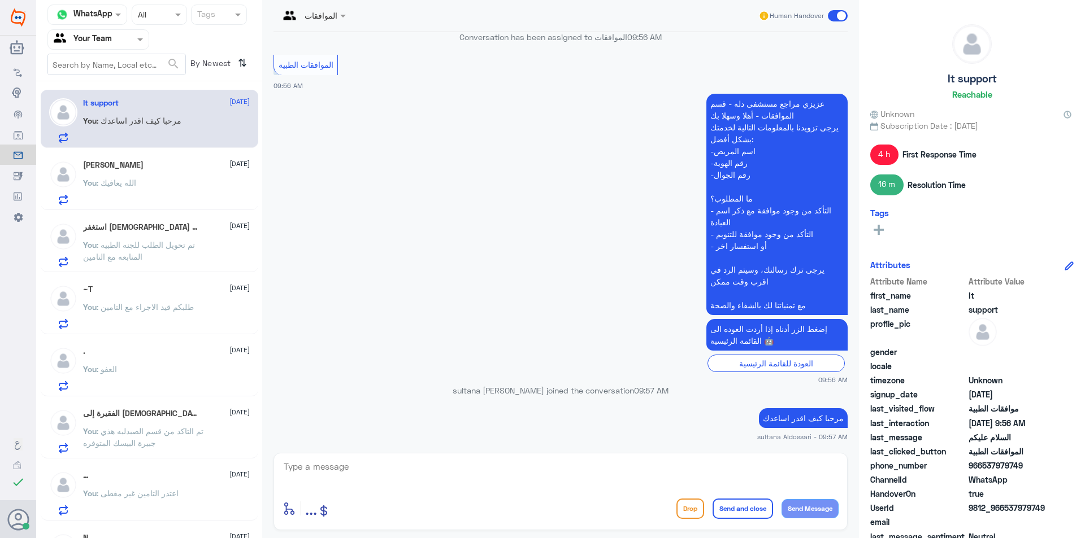
click at [147, 186] on div "You : [DEMOGRAPHIC_DATA] يعافيك" at bounding box center [166, 192] width 167 height 25
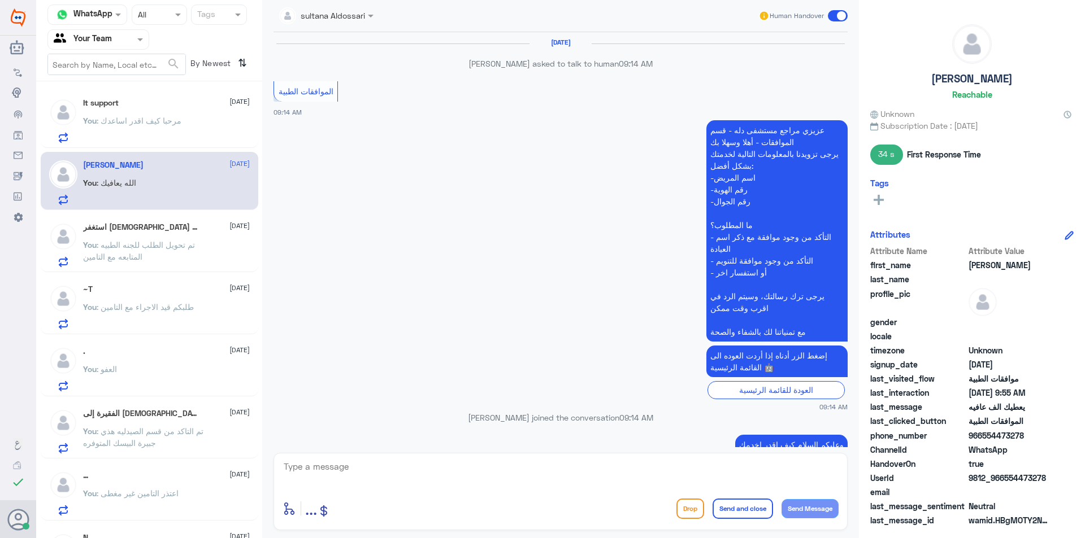
scroll to position [540, 0]
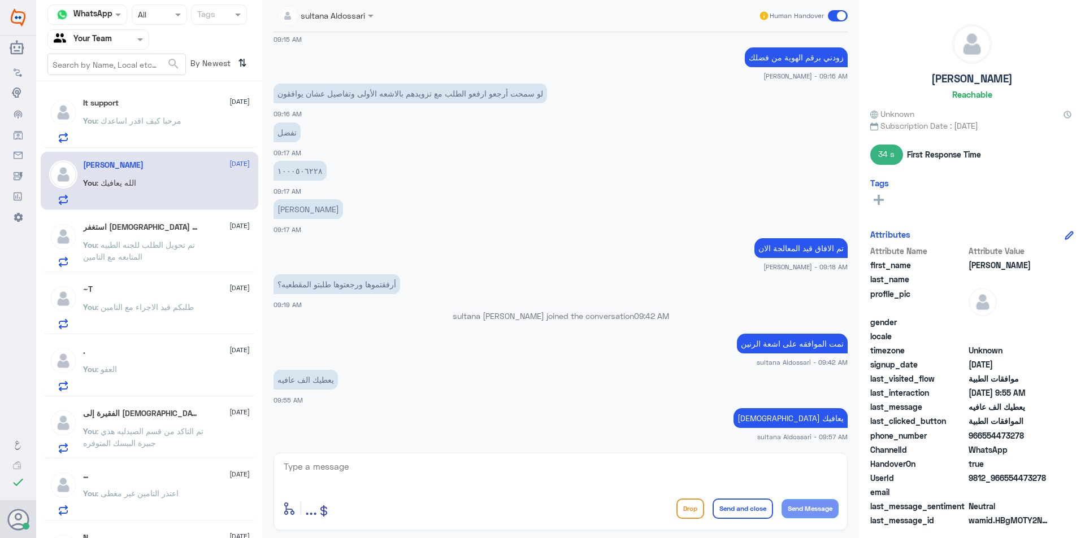
click at [162, 125] on span ": مرحبا كيف اقدر اساعدك" at bounding box center [139, 121] width 85 height 10
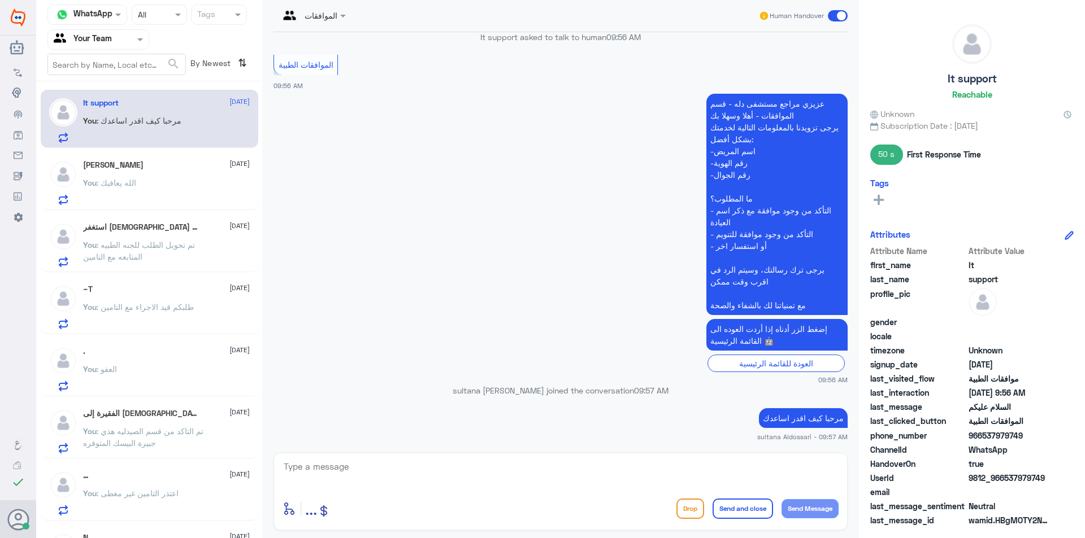
click at [119, 39] on div at bounding box center [98, 39] width 101 height 13
click at [101, 92] on div "Your Inbox" at bounding box center [98, 101] width 102 height 26
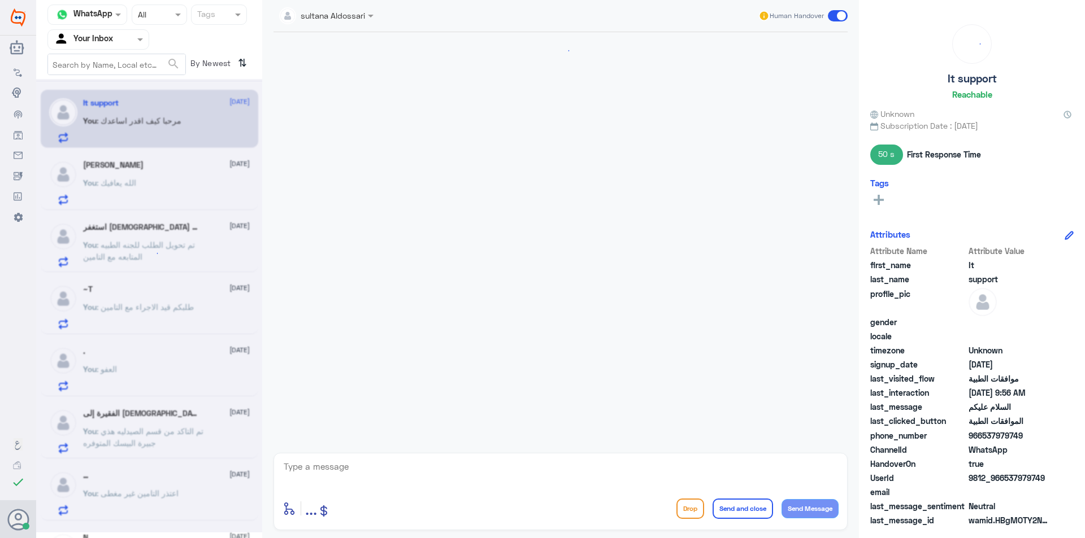
scroll to position [1031, 0]
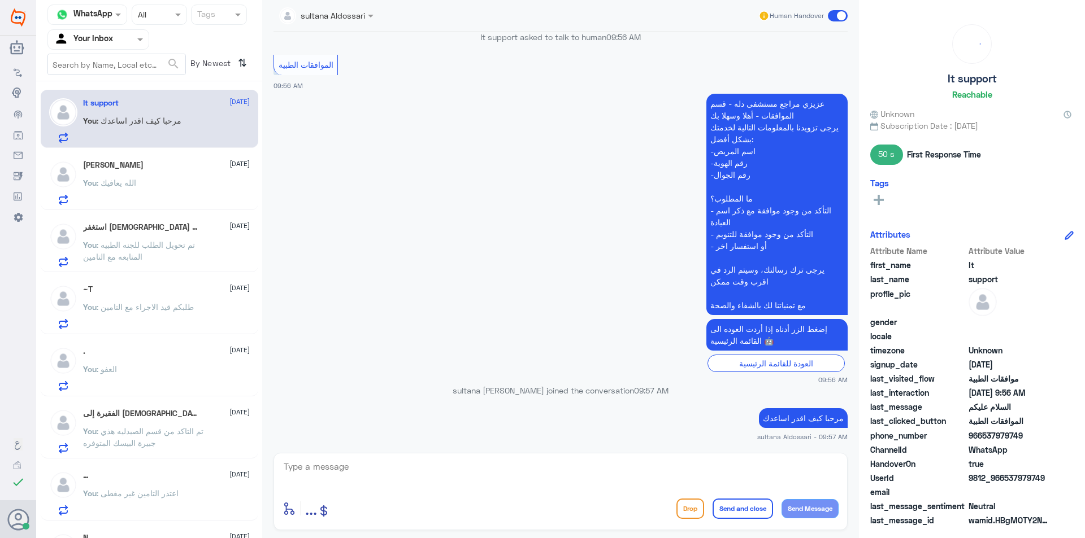
click at [122, 31] on div "Agent Filter Your Inbox" at bounding box center [91, 39] width 86 height 17
click at [101, 117] on div "Your Team" at bounding box center [98, 127] width 102 height 26
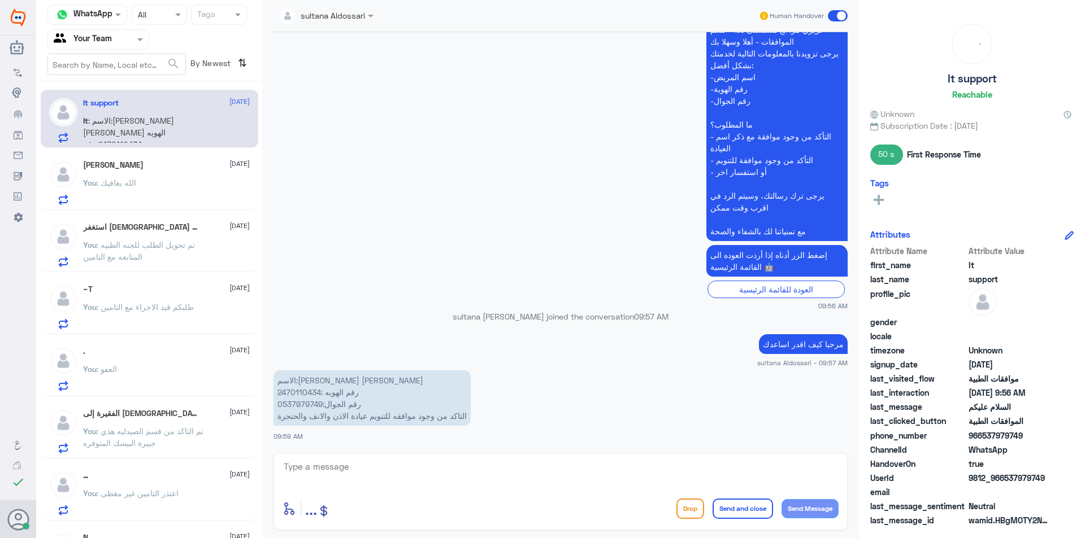
click at [298, 393] on p "الاسم:[PERSON_NAME] [PERSON_NAME] الهويه :2470110434 رقم الجوال:0537979749 التا…" at bounding box center [371, 398] width 197 height 55
copy p "2470110434"
click at [431, 460] on textarea at bounding box center [561, 473] width 556 height 28
type textarea "G"
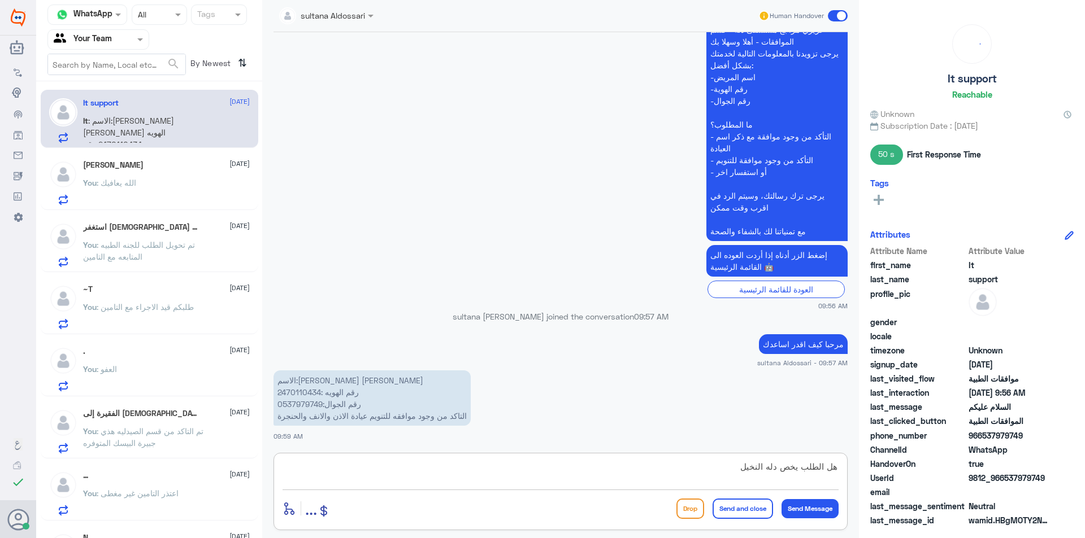
type textarea "هل الطلب يخص دله النخيل"
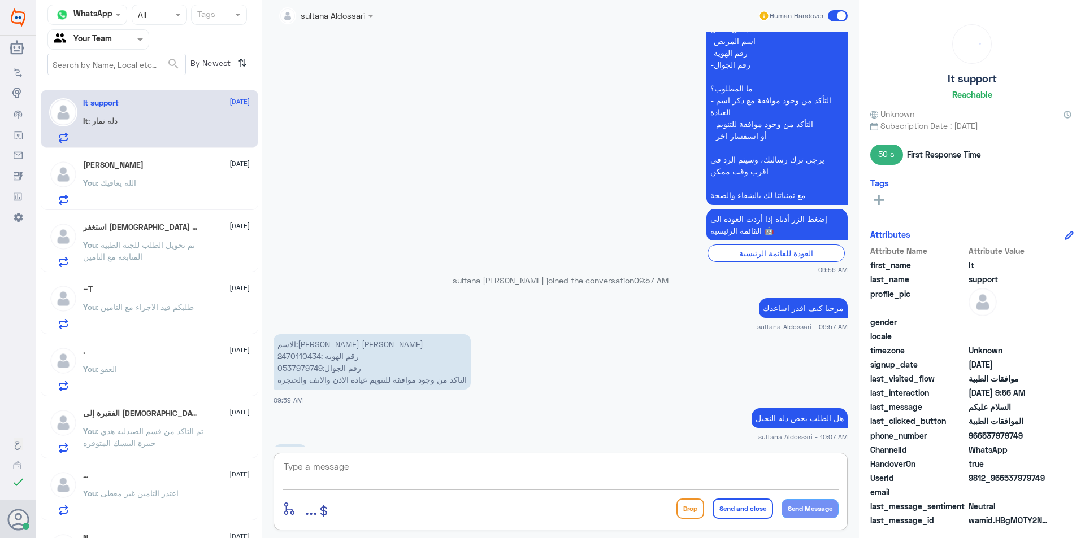
scroll to position [1180, 0]
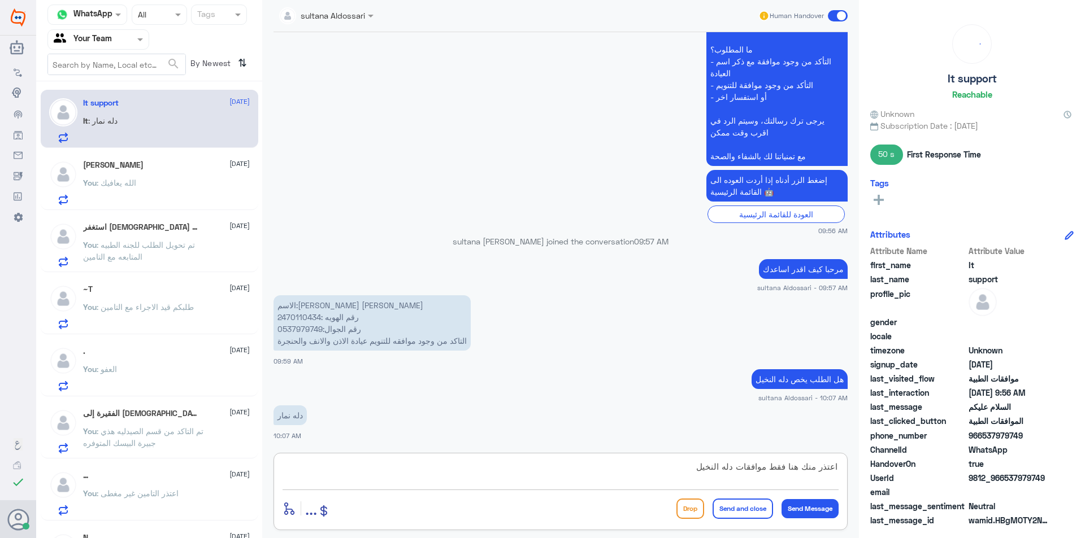
type textarea "اعتذر منك هنا فقط موافقات دله النخيل"
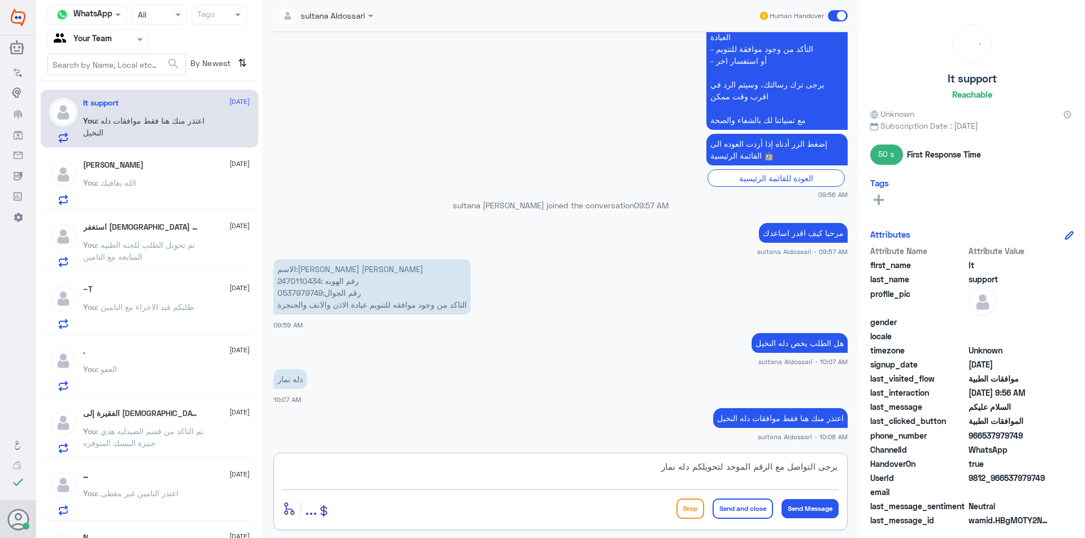
type textarea "يرجى التواصل مع الرقم الموحد لتحويلكم دله نمار"
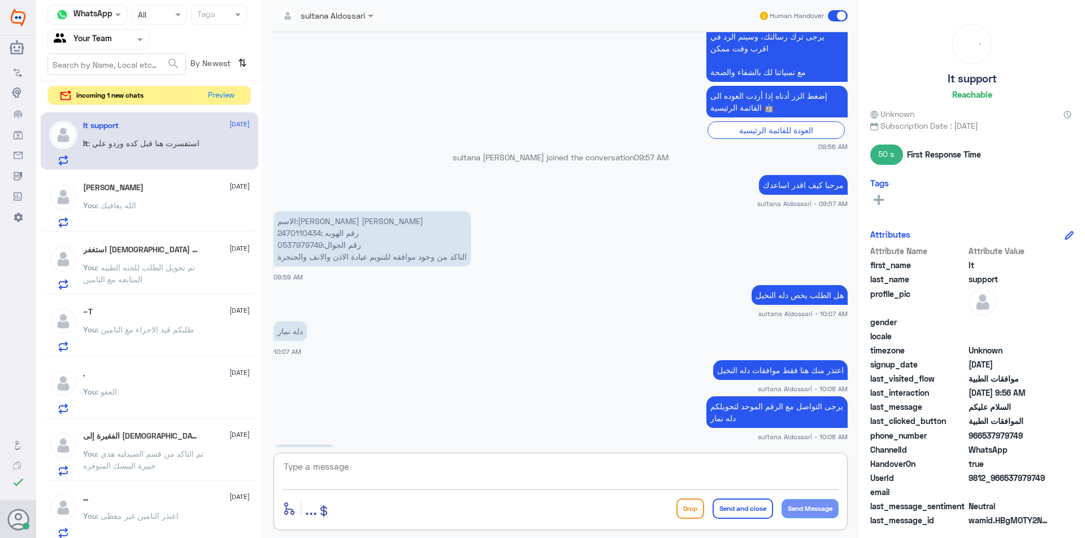
scroll to position [1341, 0]
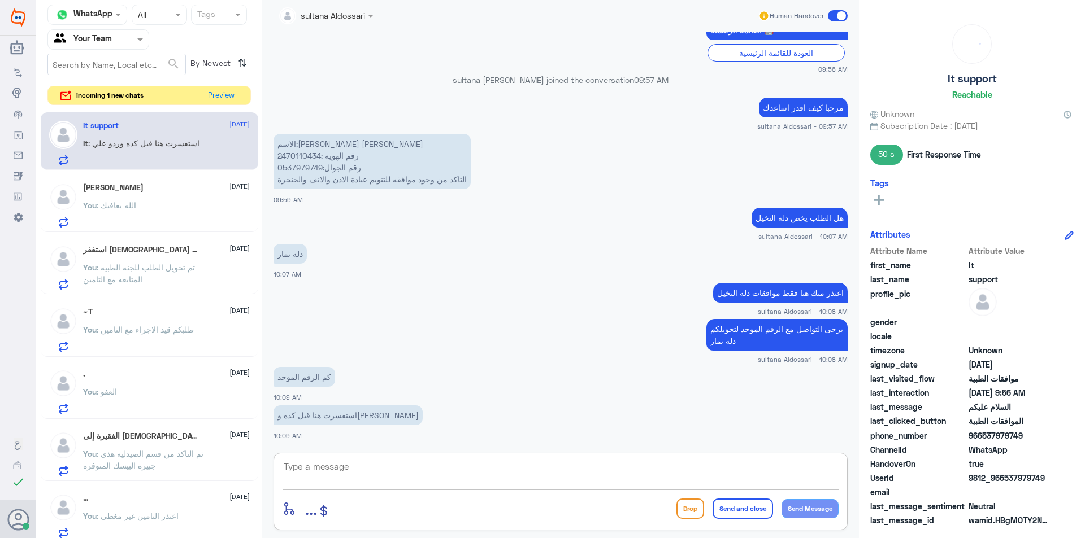
click at [469, 468] on textarea at bounding box center [561, 473] width 556 height 28
type textarea "920012222"
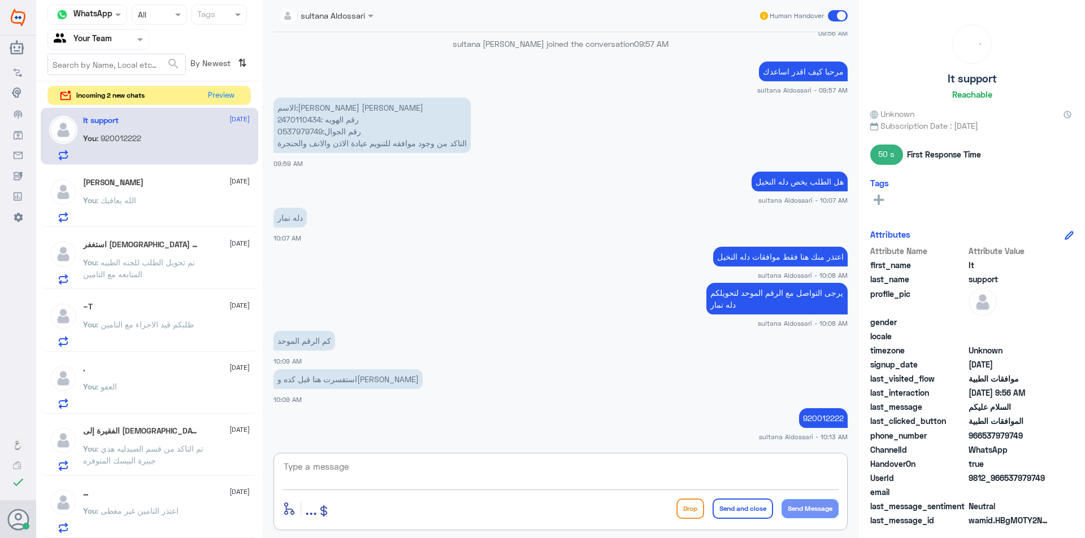
scroll to position [0, 0]
click at [216, 95] on button "Preview" at bounding box center [221, 95] width 35 height 18
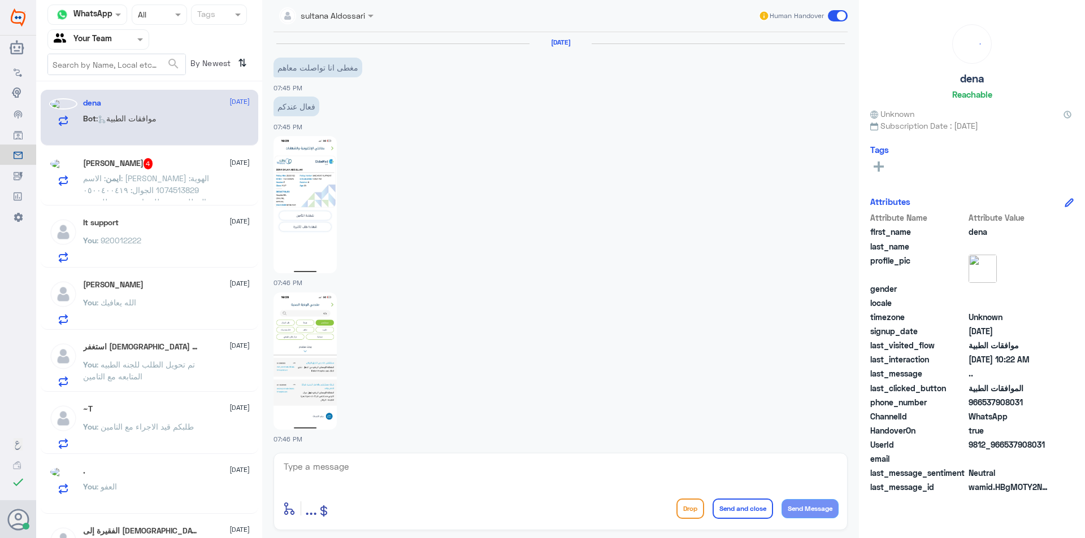
scroll to position [1006, 0]
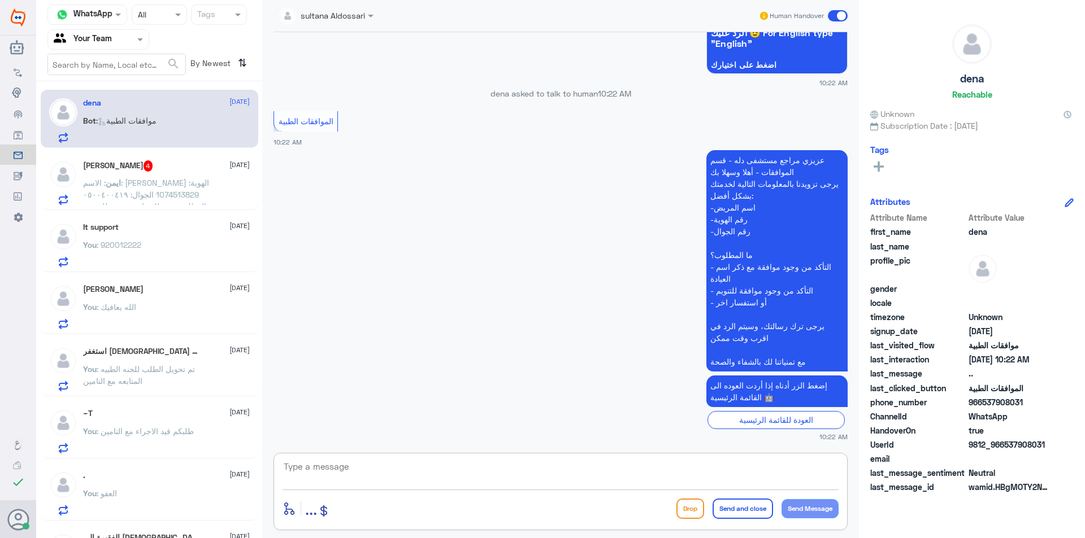
click at [386, 463] on textarea at bounding box center [561, 473] width 556 height 28
type textarea "مرحبا كيف اقدر اساعدك"
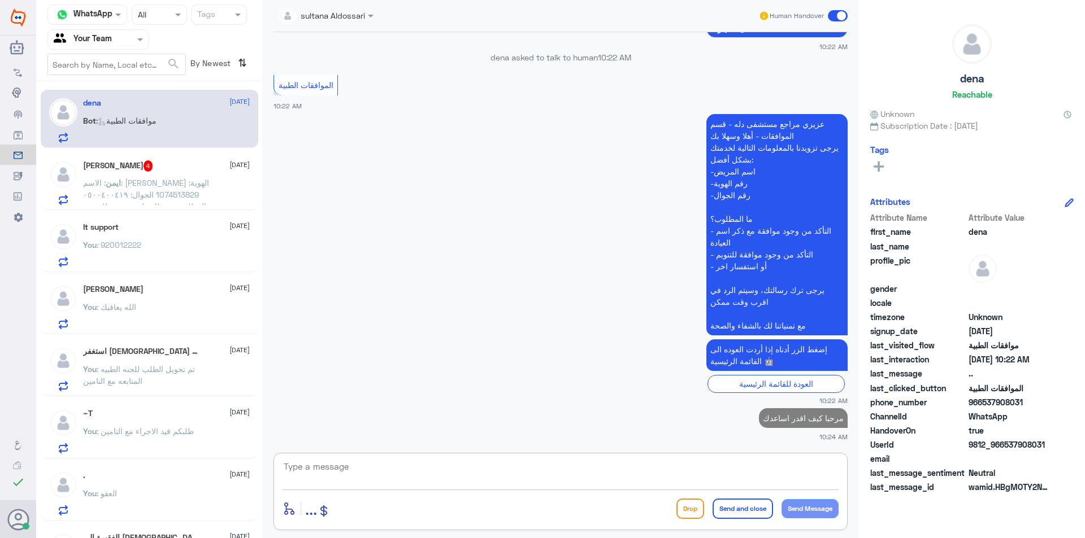
click at [141, 179] on span ": الاسم: [PERSON_NAME] الهوية: 1074513829 الجوال: ٠٥٠٠٤٠٠٤١٩ المطلوب: تم طلب اش…" at bounding box center [146, 236] width 126 height 116
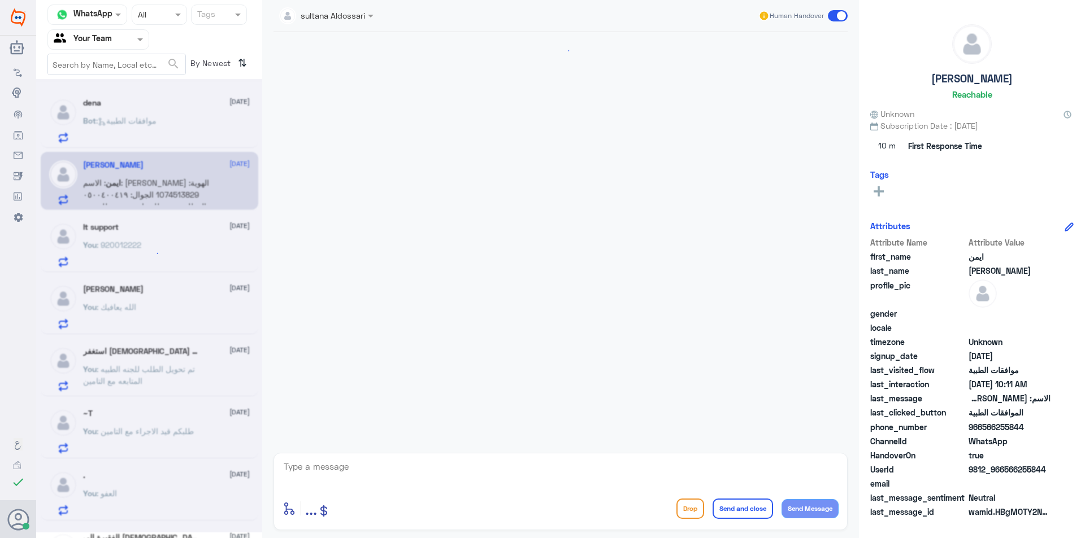
scroll to position [1288, 0]
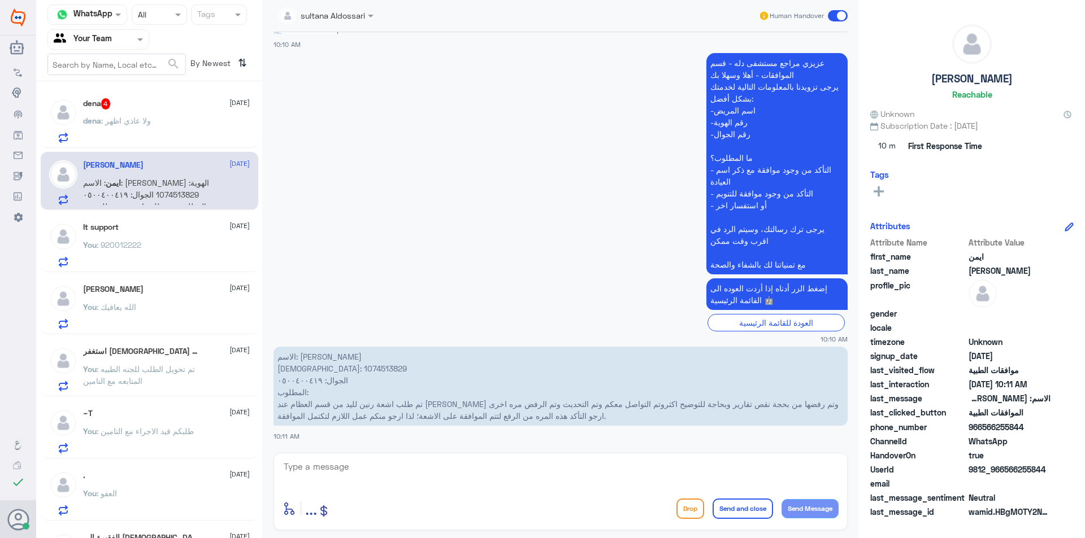
click at [283, 475] on textarea at bounding box center [561, 473] width 556 height 28
drag, startPoint x: 333, startPoint y: 461, endPoint x: 244, endPoint y: 455, distance: 88.9
click at [245, 455] on div "Channel WhatsApp Status × All Tags Agent Filter Your Team search By Newest ⇅ de…" at bounding box center [560, 271] width 1049 height 542
type textarea "0500400419"
type textarea "J"
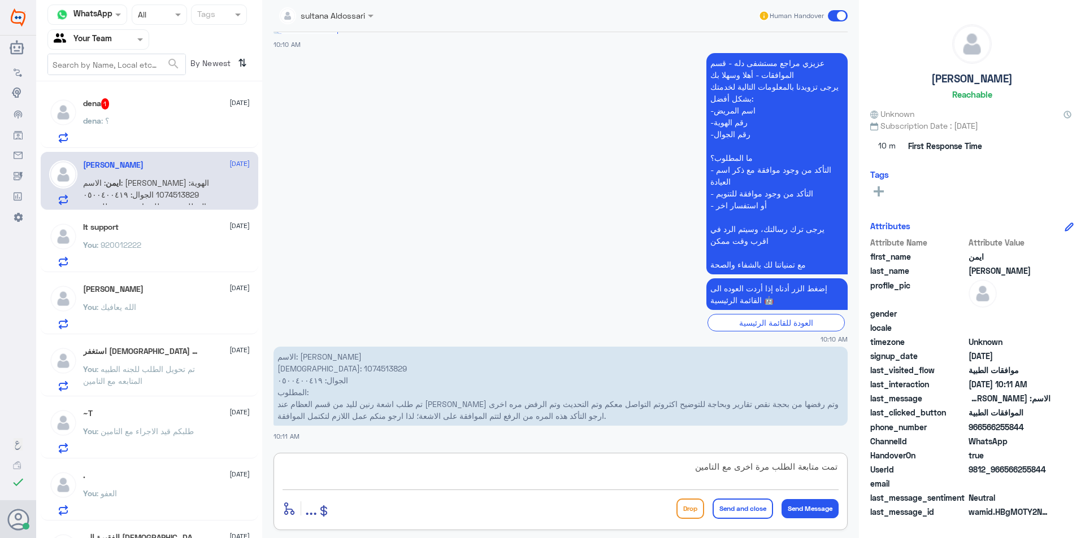
type textarea "تمت متابعة الطلب مرة اخرى مع التامين"
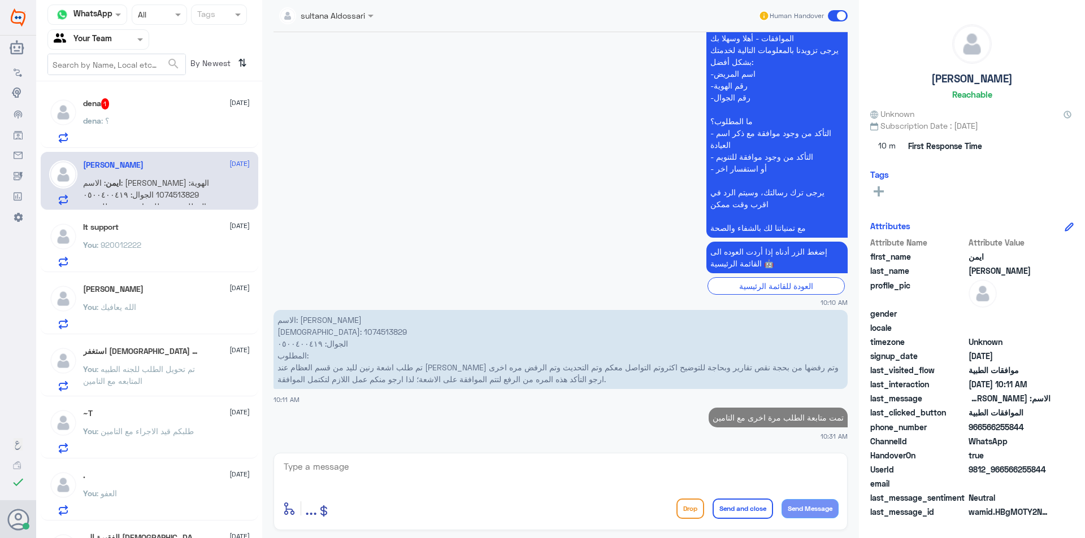
click at [139, 112] on div "dena 1 [DATE] dena : ؟" at bounding box center [166, 120] width 167 height 45
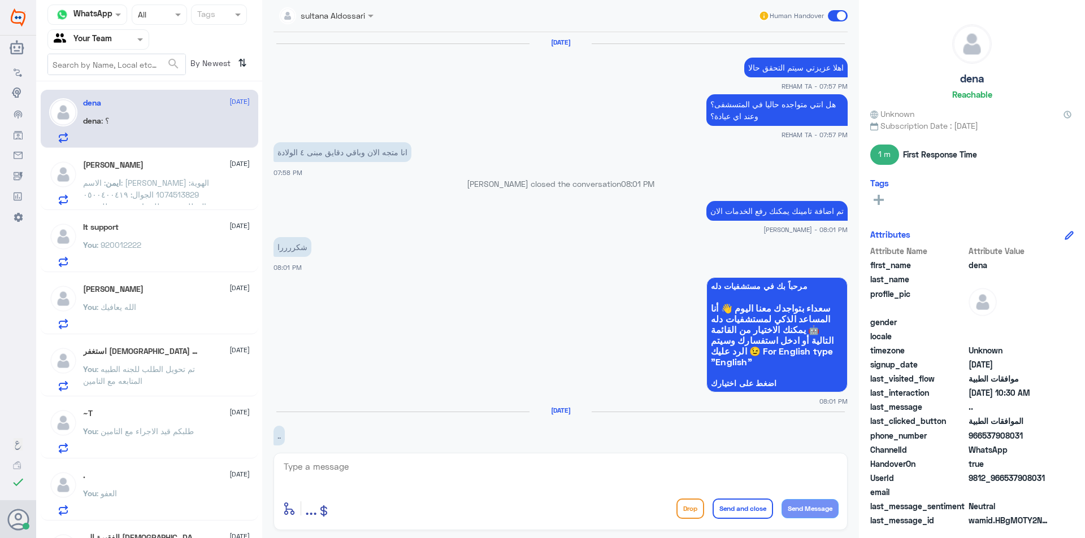
scroll to position [768, 0]
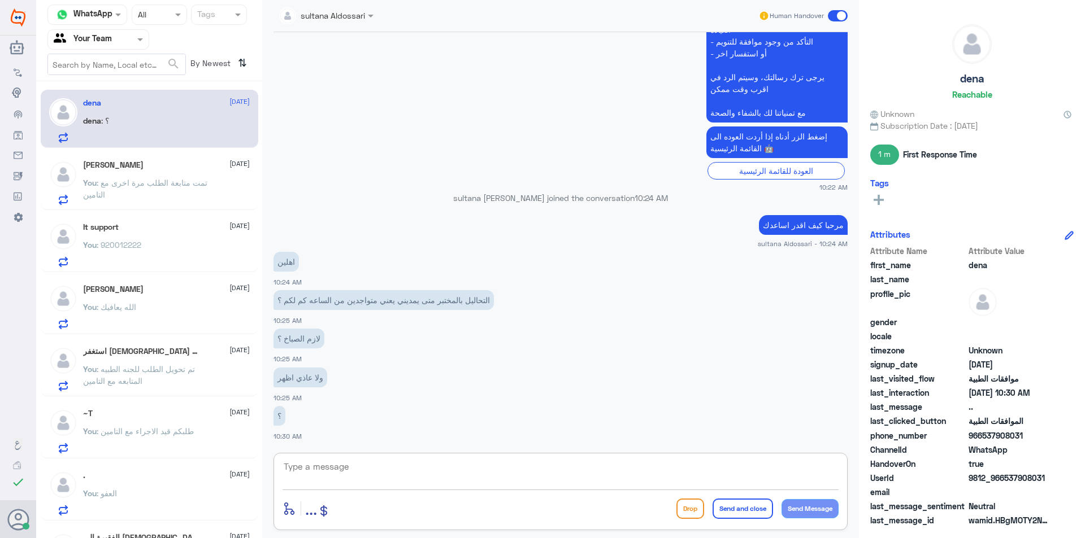
click at [397, 464] on textarea at bounding box center [561, 473] width 556 height 28
type textarea "من الساعة 8 ص حتى 10:30 م المختبر المركزي 24 ساعه"
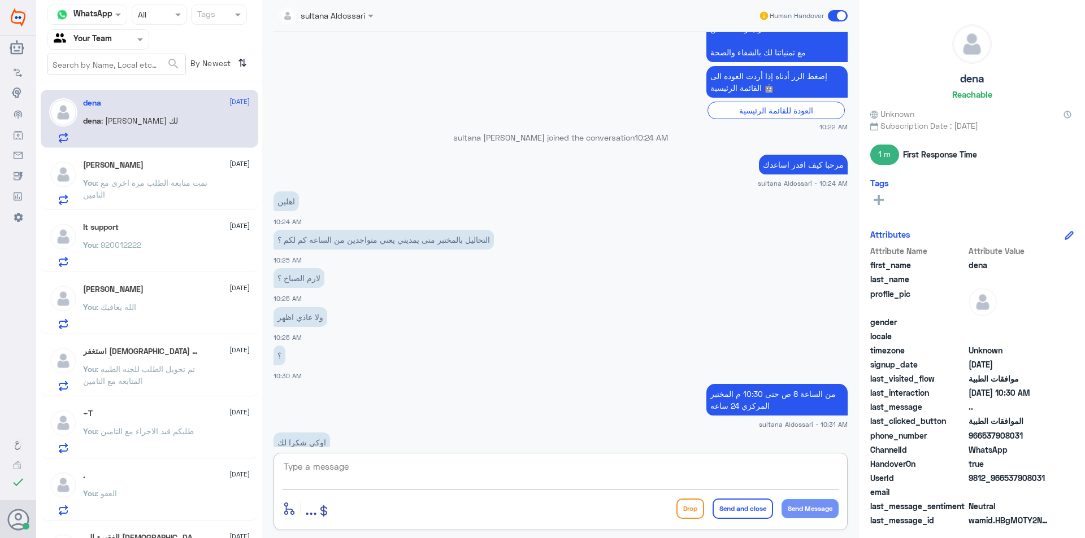
scroll to position [855, 0]
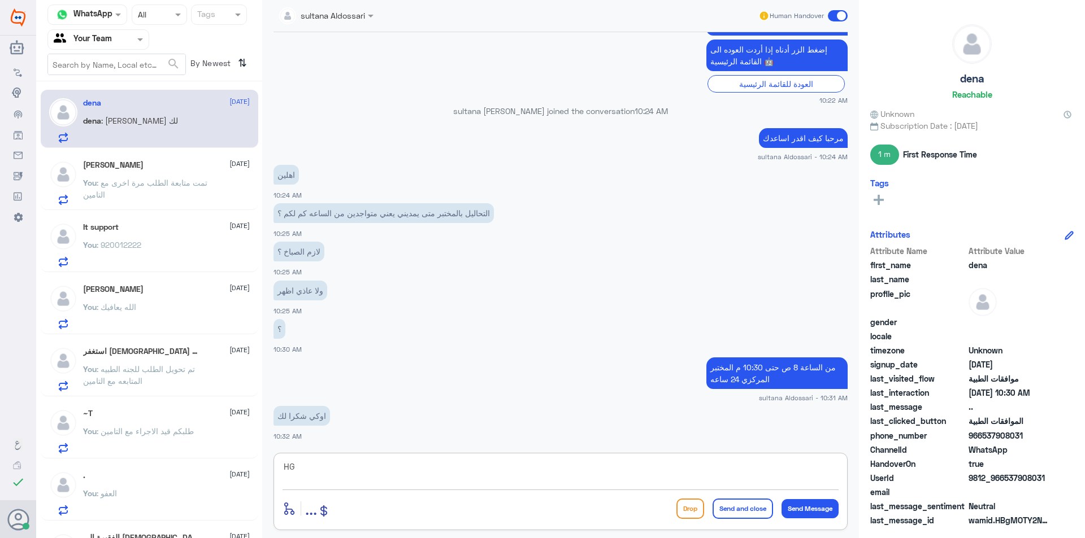
type textarea "H"
type textarea "العفو"
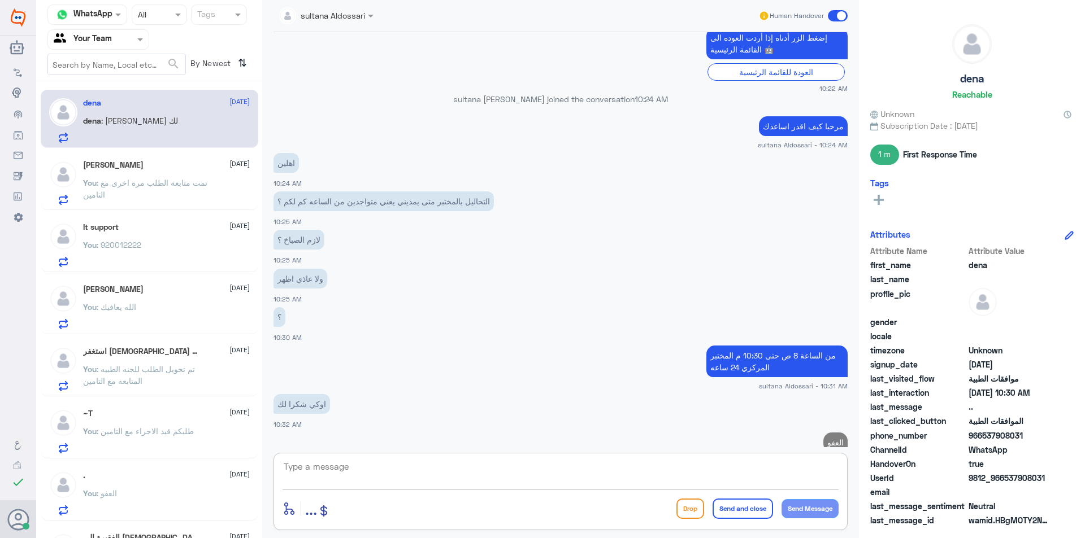
scroll to position [892, 0]
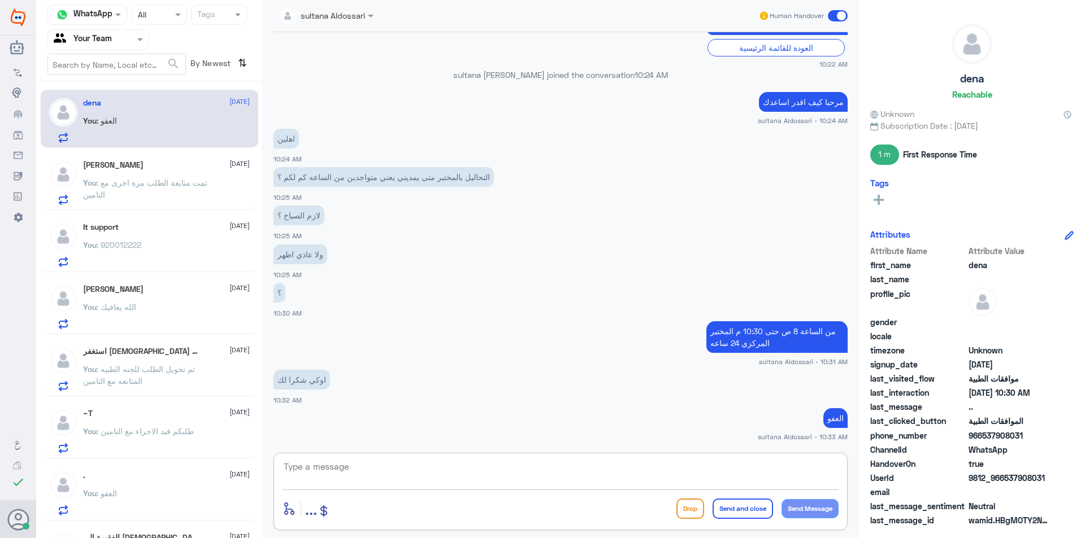
click at [150, 182] on span ": تمت متابعة الطلب مرة اخرى مع التامين" at bounding box center [145, 188] width 124 height 21
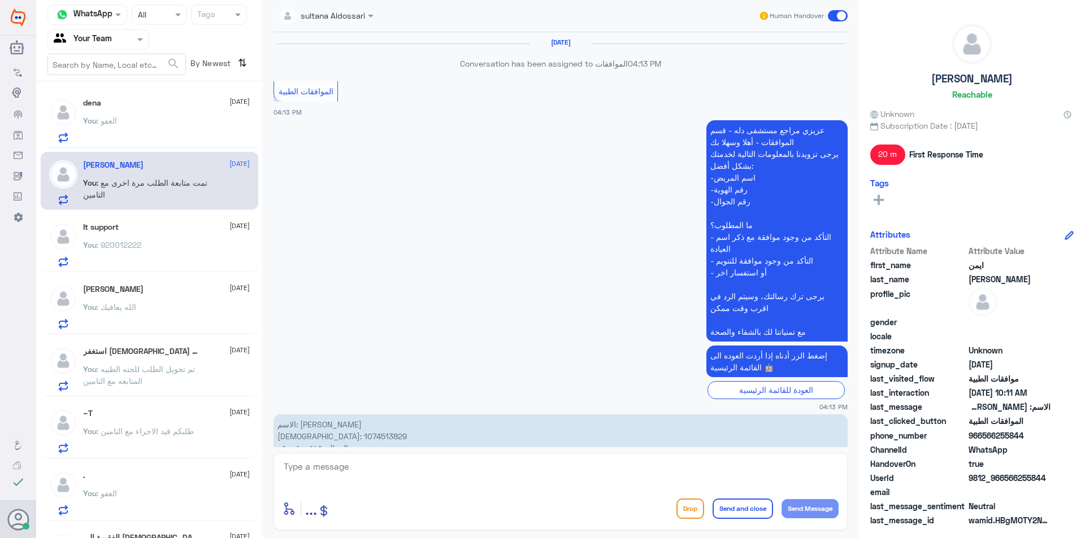
scroll to position [1176, 0]
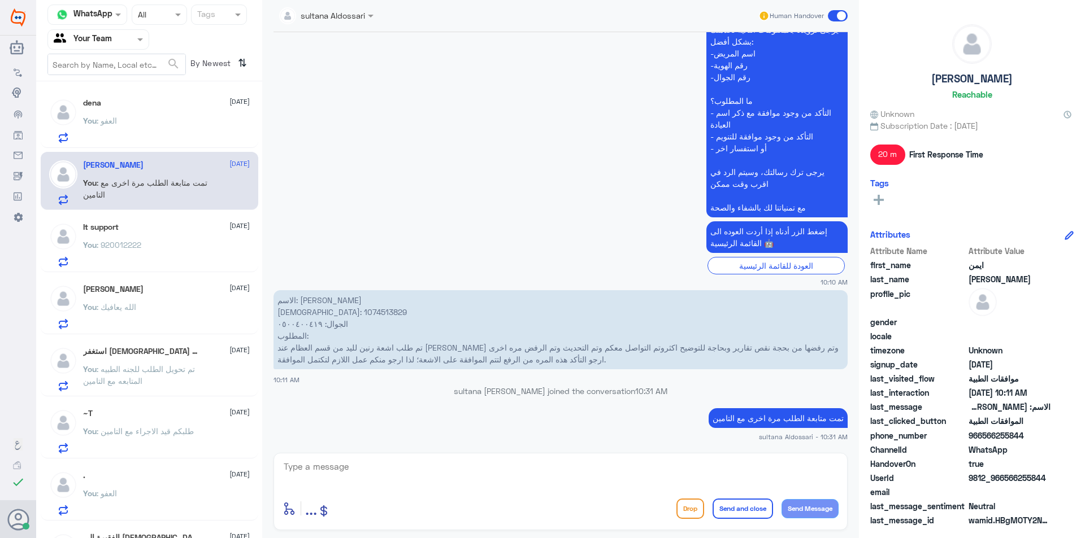
click at [138, 232] on div "It support [DATE]" at bounding box center [166, 228] width 167 height 10
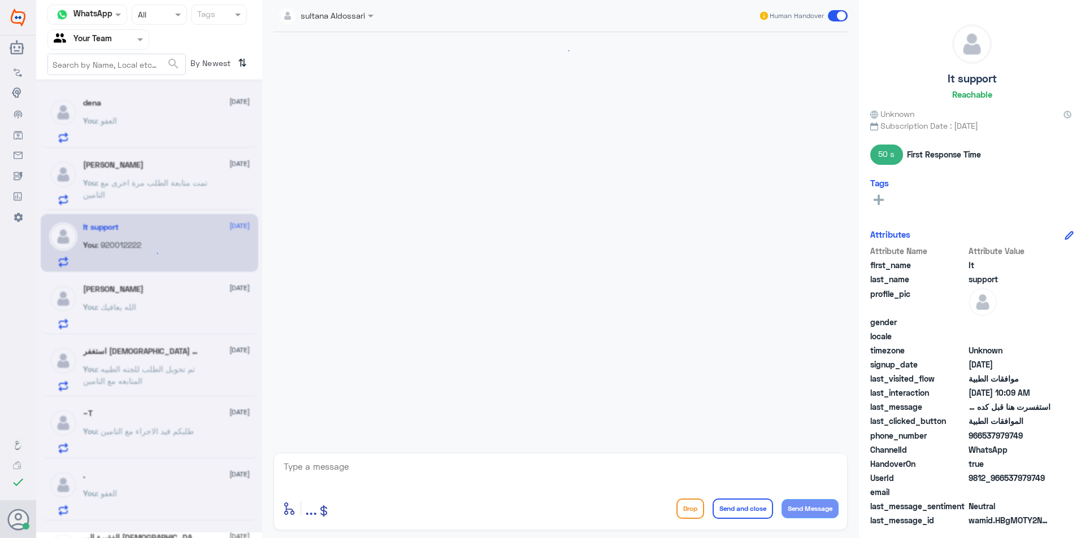
scroll to position [713, 0]
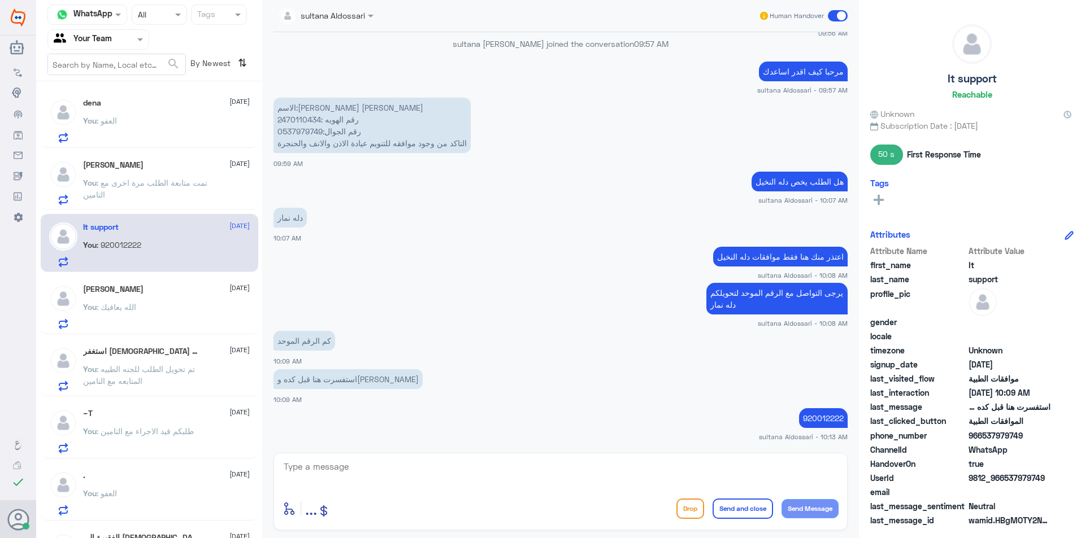
click at [129, 101] on div "dena [DATE]" at bounding box center [166, 103] width 167 height 10
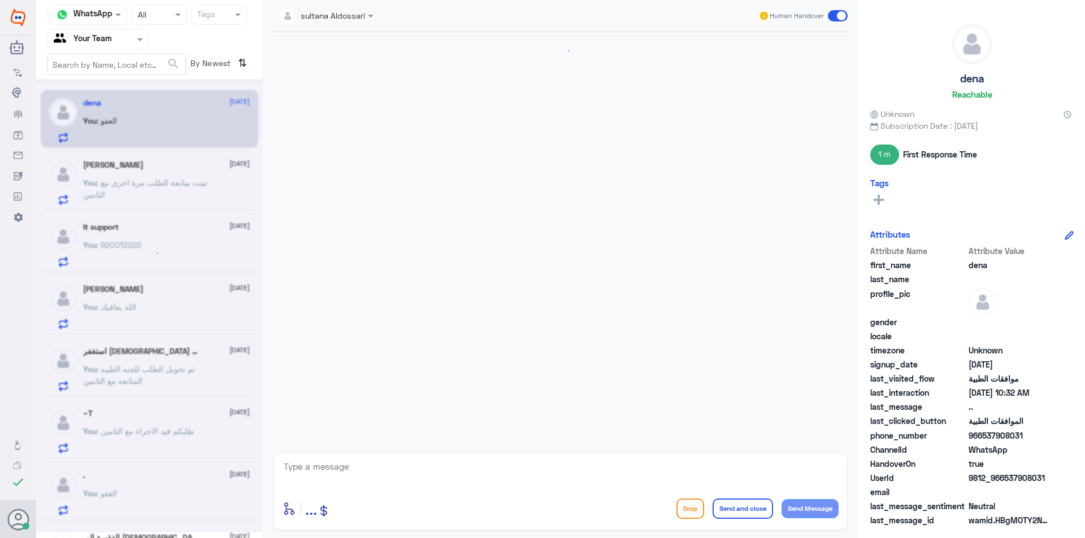
scroll to position [771, 0]
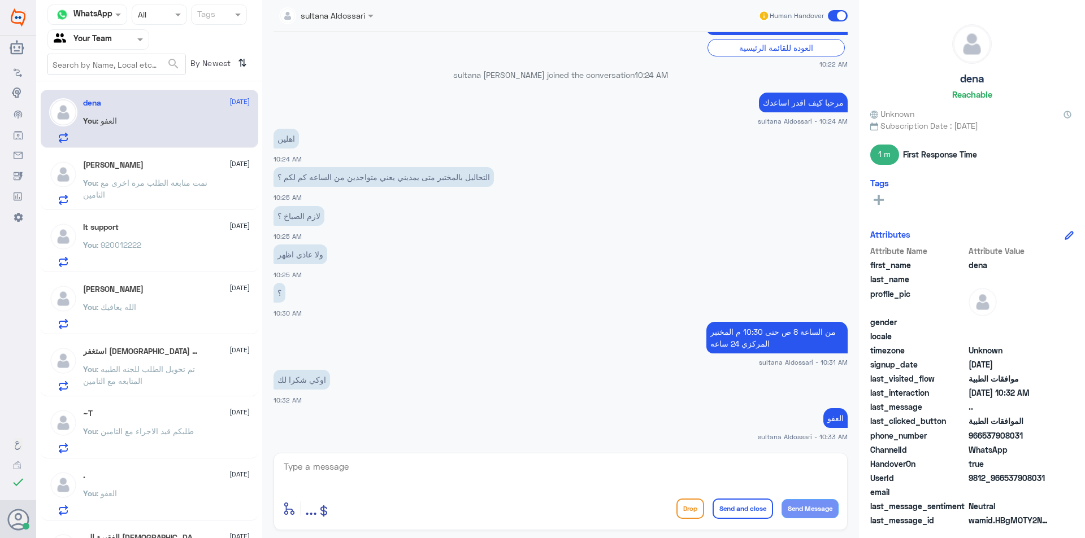
click at [98, 40] on input "text" at bounding box center [85, 39] width 62 height 13
click at [104, 93] on div "Your Inbox" at bounding box center [98, 101] width 102 height 26
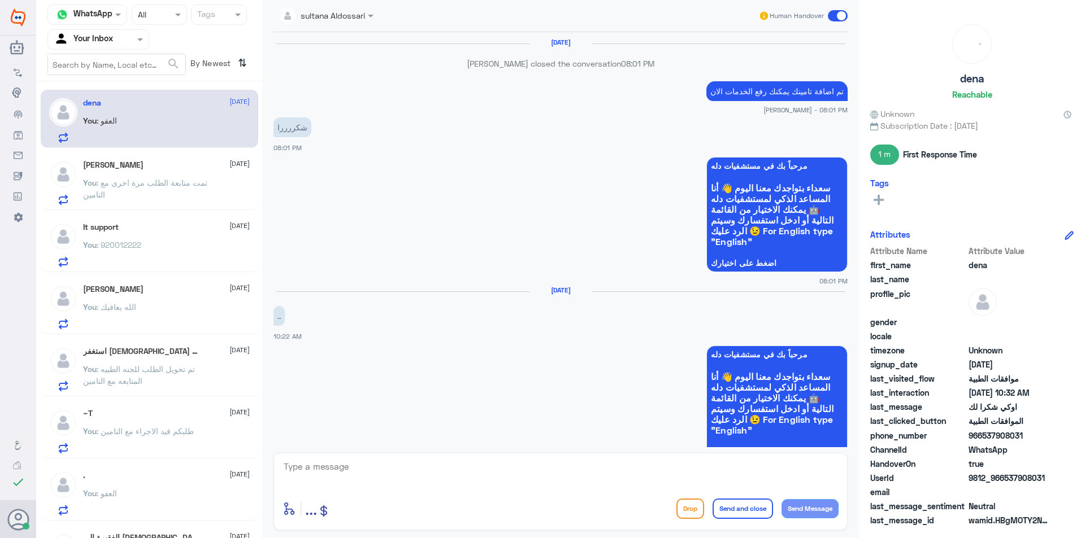
scroll to position [771, 0]
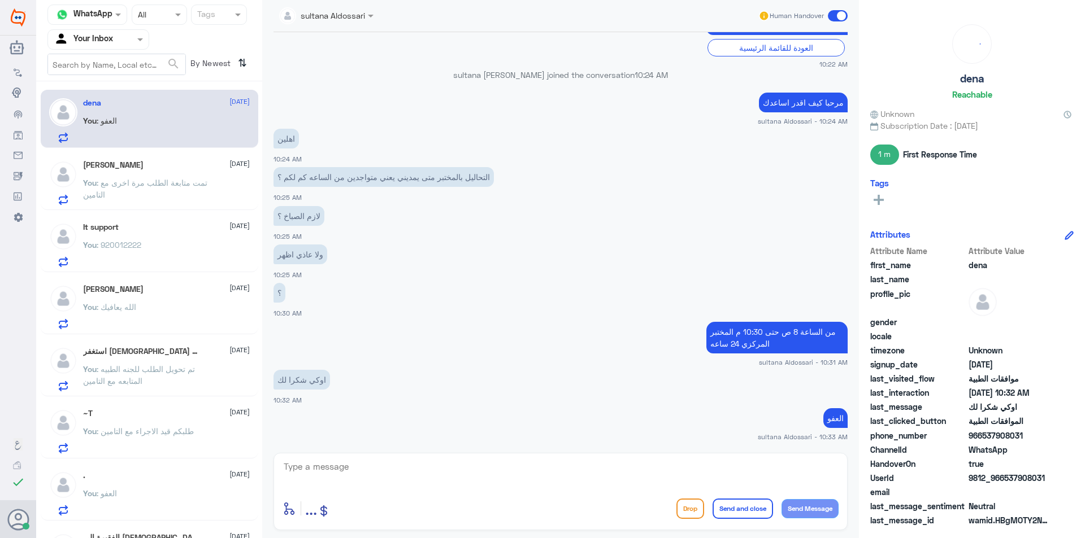
click at [104, 41] on input "text" at bounding box center [85, 39] width 62 height 13
click at [93, 125] on Team "Your Team" at bounding box center [92, 126] width 38 height 10
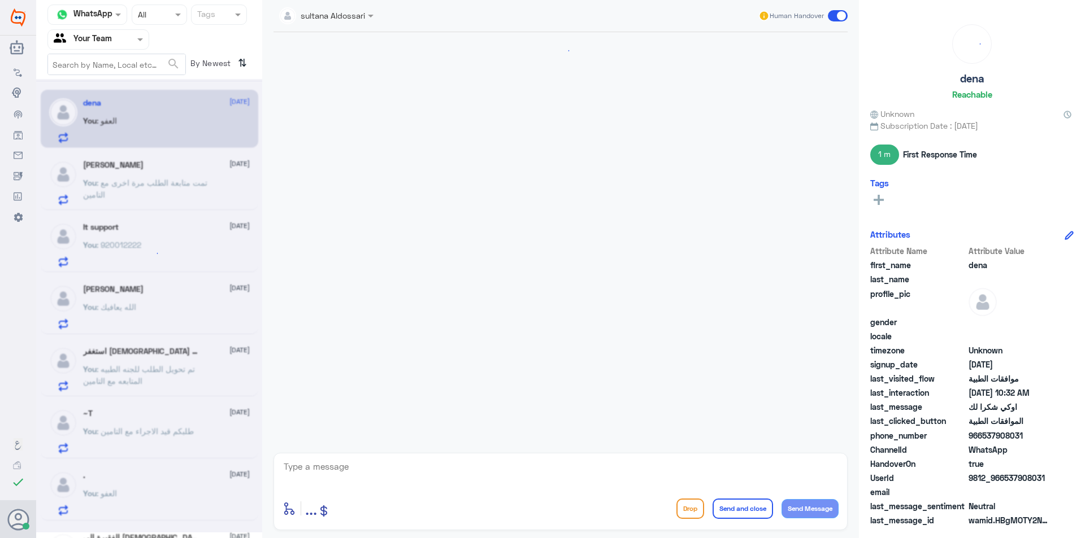
scroll to position [771, 0]
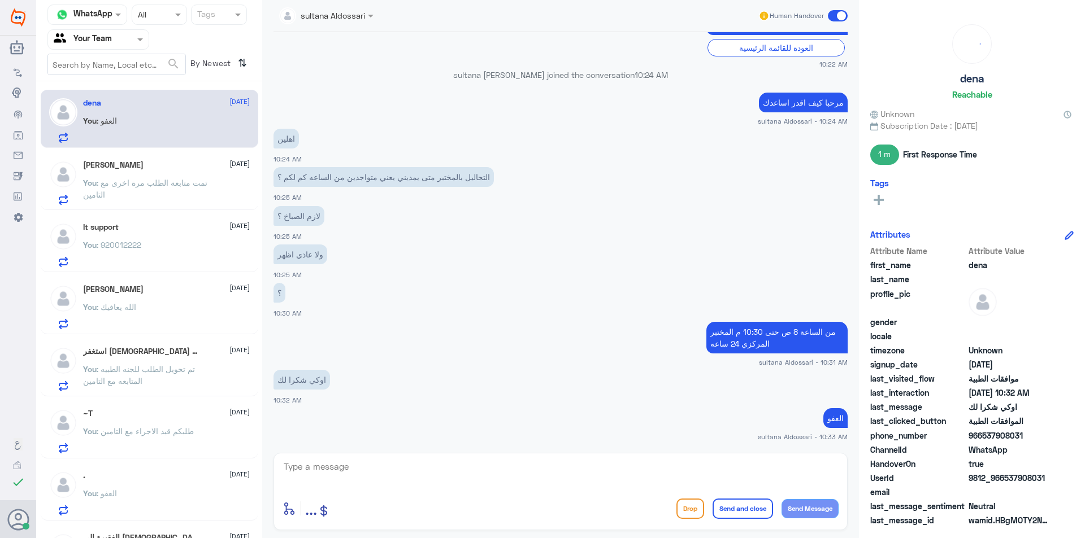
click at [165, 175] on div "[PERSON_NAME] [DATE] You : تمت متابعة الطلب مرة اخرى مع التامين" at bounding box center [166, 182] width 167 height 45
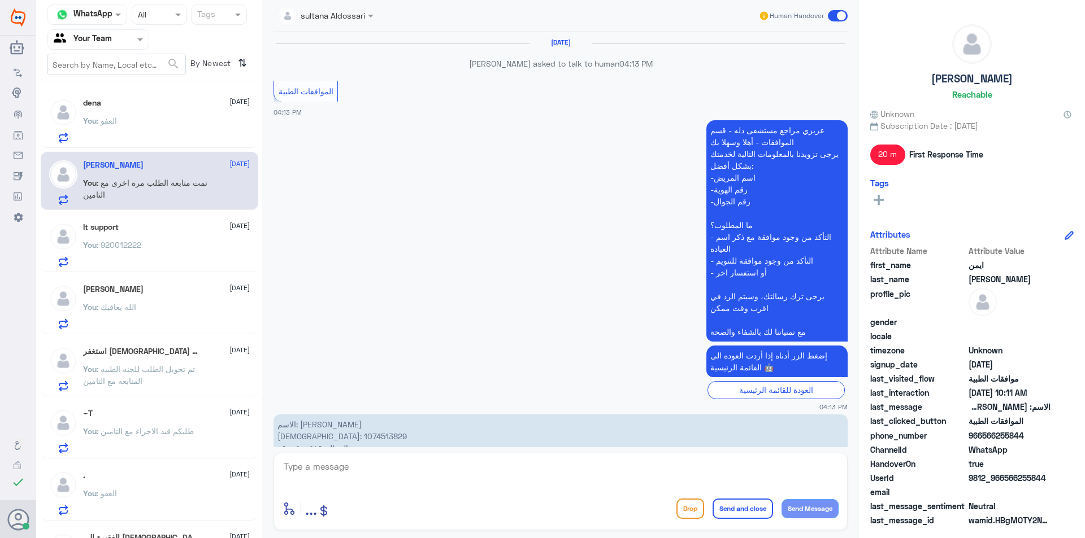
scroll to position [1176, 0]
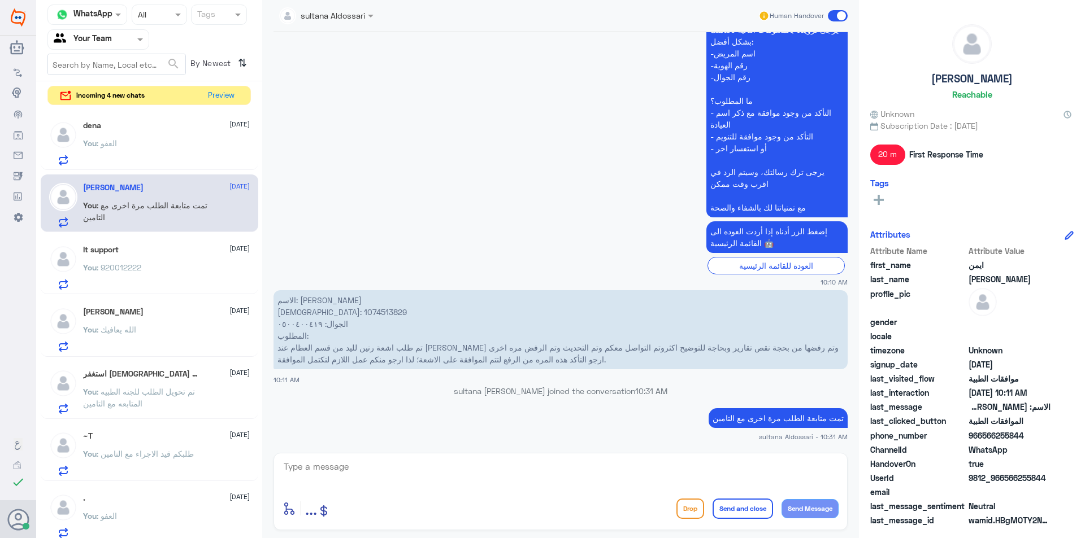
click at [180, 129] on div "dena [DATE]" at bounding box center [166, 126] width 167 height 10
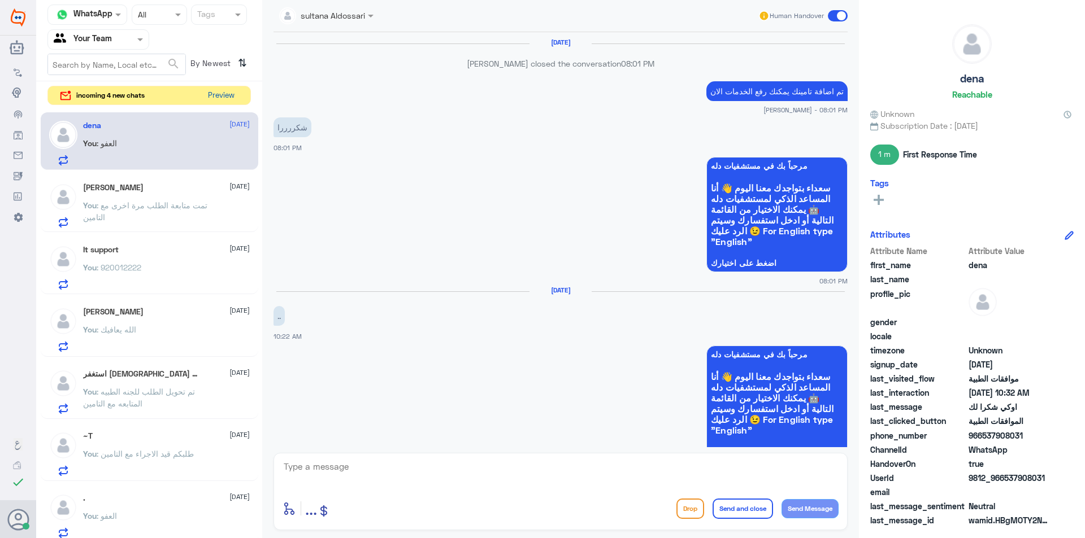
scroll to position [771, 0]
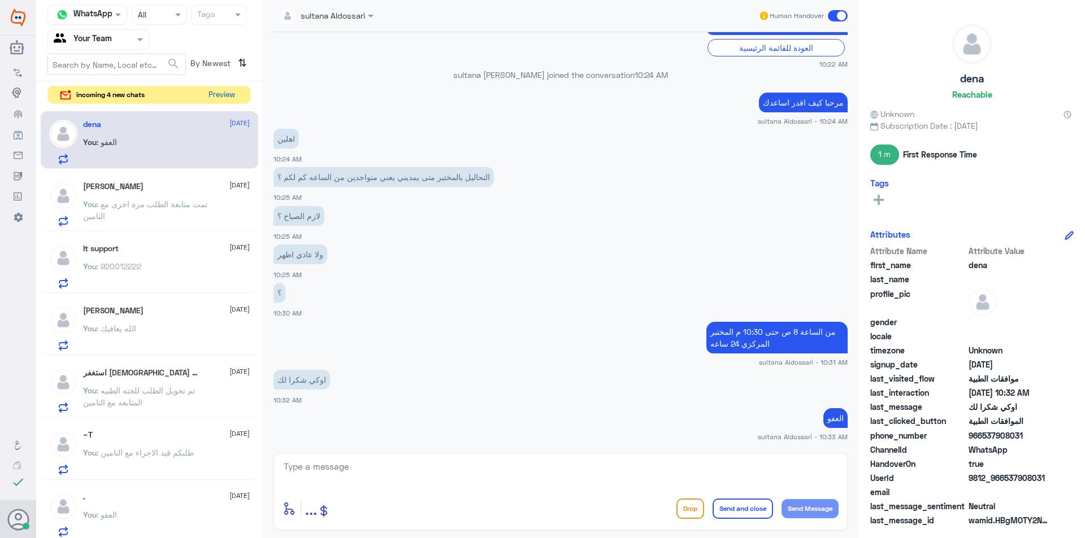
click at [213, 97] on button "Preview" at bounding box center [221, 95] width 35 height 18
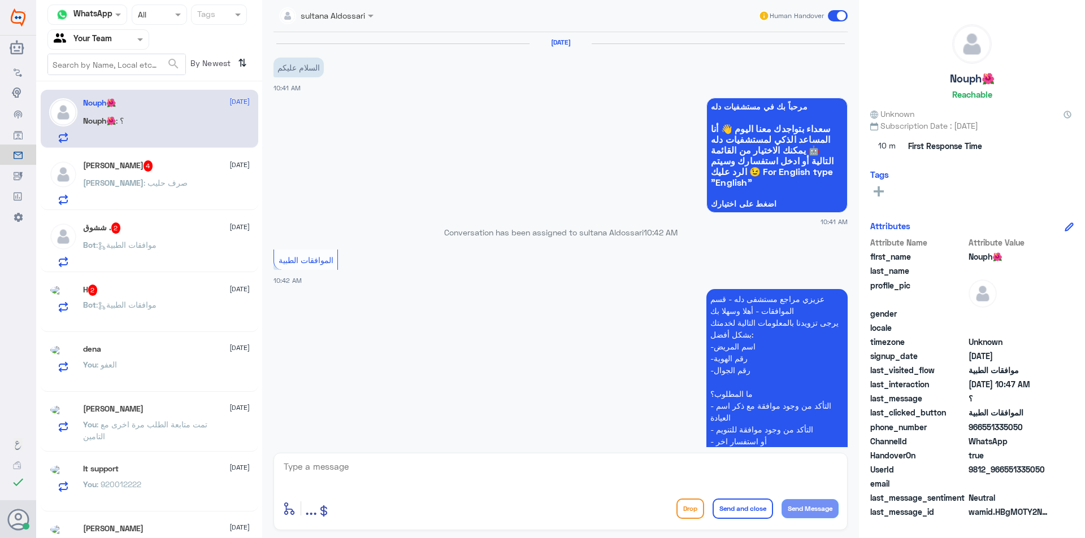
scroll to position [263, 0]
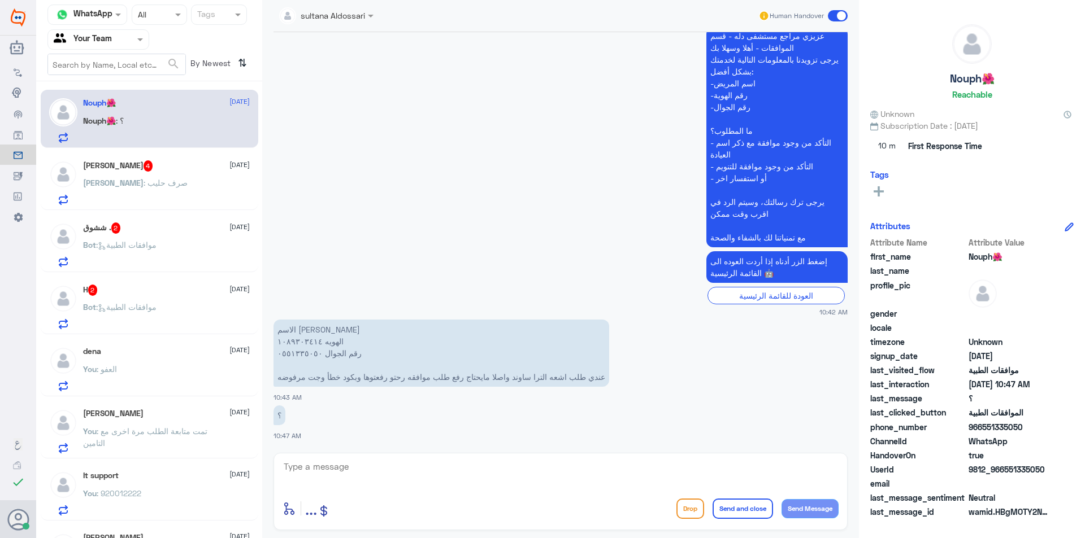
click at [305, 464] on textarea at bounding box center [561, 473] width 556 height 28
drag, startPoint x: 345, startPoint y: 464, endPoint x: 212, endPoint y: 451, distance: 133.4
click at [201, 446] on div "Channel WhatsApp Status × All Tags Agent Filter Your Team search By Newest ⇅ No…" at bounding box center [560, 271] width 1049 height 542
type textarea "V"
type textarea "رفع الطلب عن طريق الطبيب المعالج هنا فقط متابعة الطلبات"
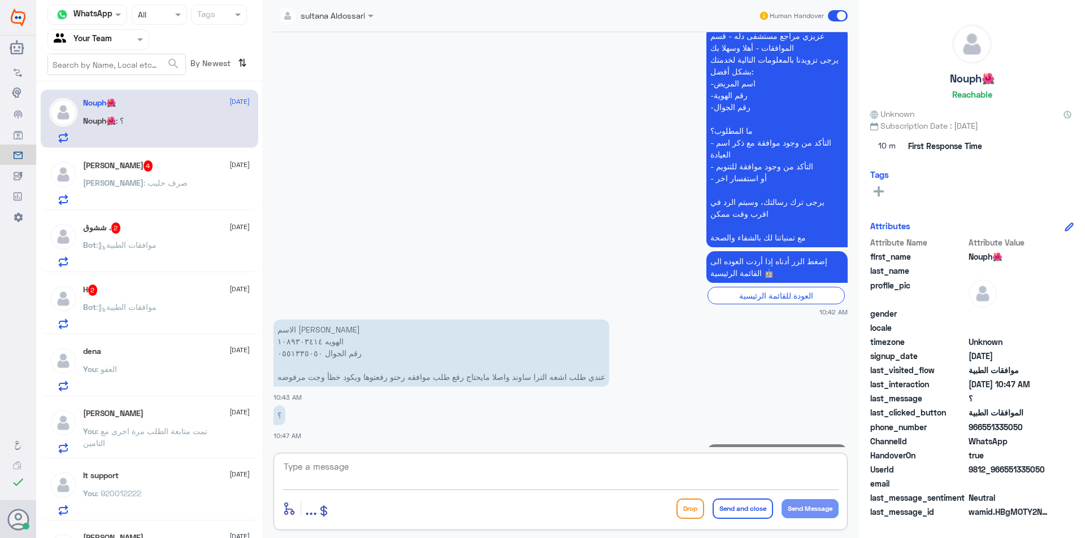
scroll to position [311, 0]
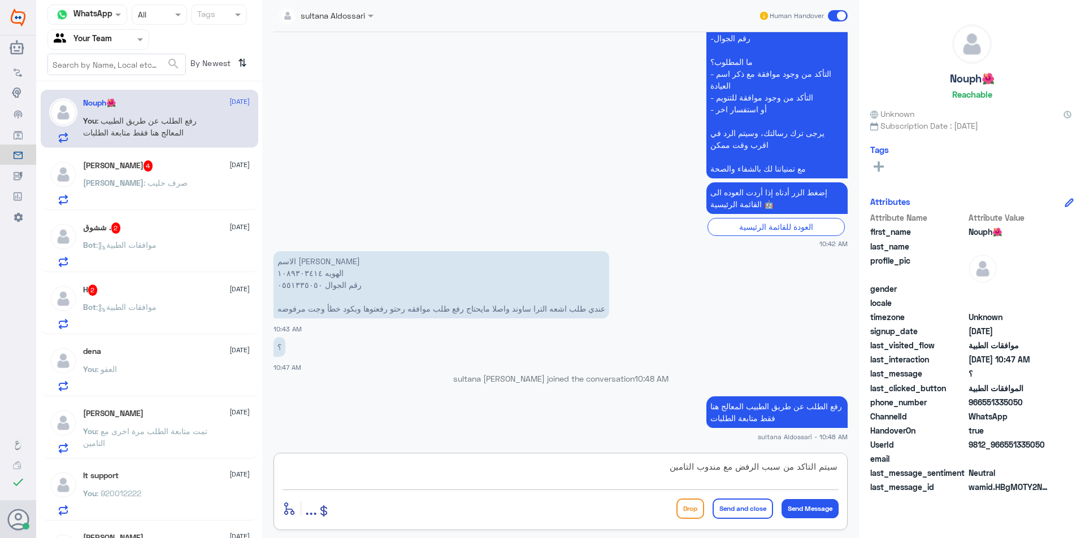
type textarea "سيتم التاكد من سبب الرفض مع مندوب التامين"
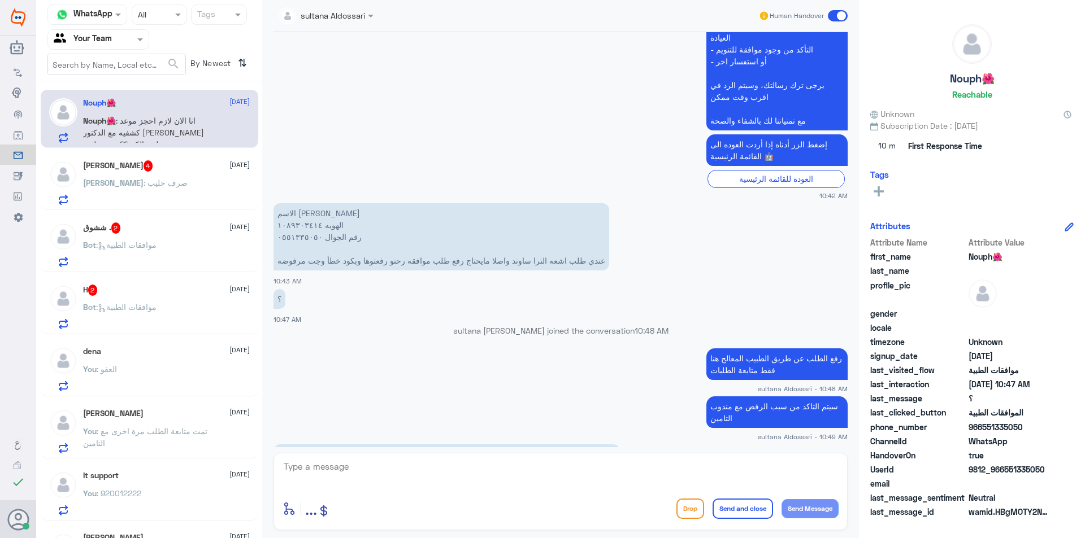
scroll to position [437, 0]
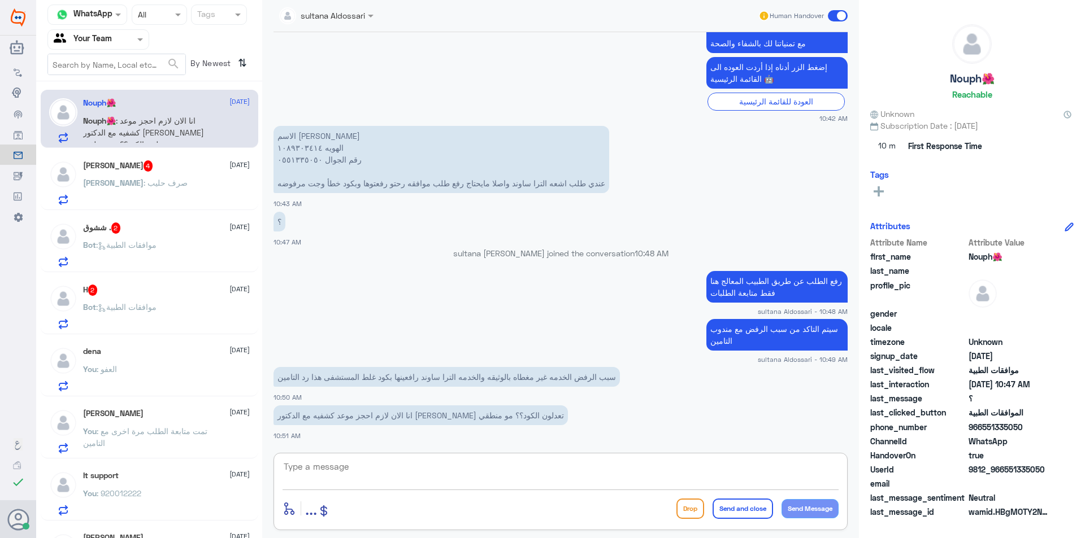
click at [393, 466] on textarea at bounding box center [561, 473] width 556 height 28
type textarea "H"
type textarea "ا"
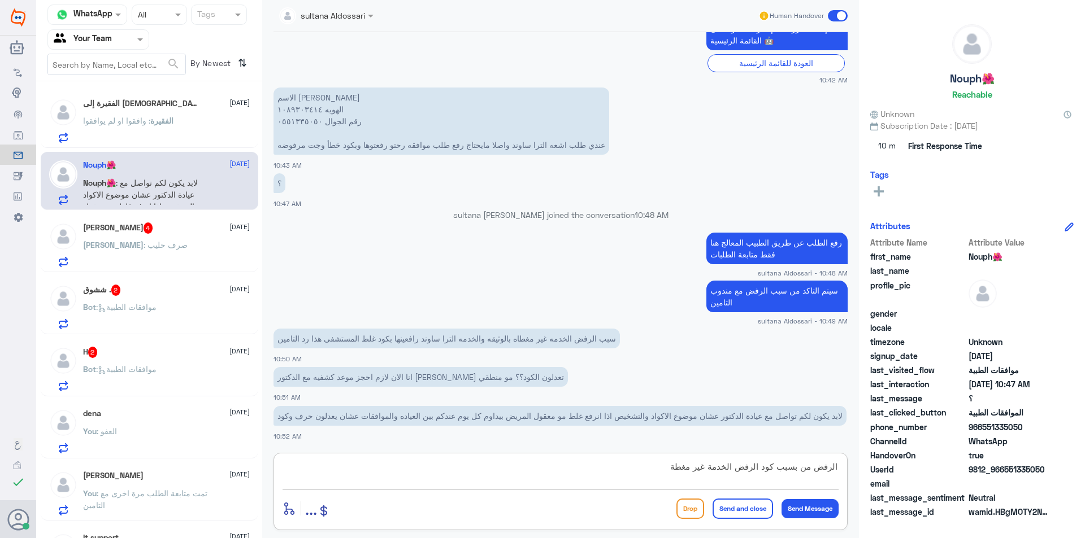
drag, startPoint x: 801, startPoint y: 467, endPoint x: 862, endPoint y: 474, distance: 61.9
click at [862, 474] on div "Channel WhatsApp Status × All Tags Agent Filter Your Team search By Newest ⇅ ال…" at bounding box center [560, 271] width 1049 height 542
drag, startPoint x: 797, startPoint y: 467, endPoint x: 848, endPoint y: 476, distance: 51.2
click at [848, 476] on div "sultana Aldossari Human Handover [DATE] السلام عليكم 10:41 AM مرحباً بك في مستش…" at bounding box center [560, 271] width 597 height 542
click at [810, 471] on textarea "بسبب كود الرفض الخدمة غير مغطة" at bounding box center [561, 473] width 556 height 28
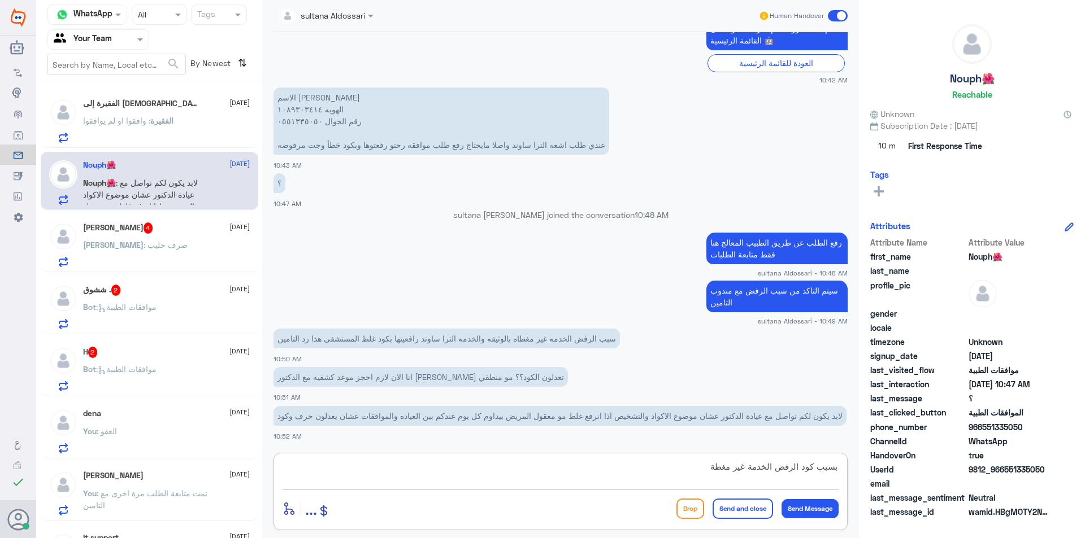
drag, startPoint x: 801, startPoint y: 469, endPoint x: 814, endPoint y: 471, distance: 13.1
click at [814, 471] on textarea "بسبب كود الرفض الخدمة غير مغطة" at bounding box center [561, 473] width 556 height 28
click at [710, 461] on textarea "بسبب الرفض الخدمة غير مغطة" at bounding box center [561, 473] width 556 height 28
click at [657, 469] on textarea "بسبب الرفض الخدمة غير مغطة مو سبب كود" at bounding box center [561, 473] width 556 height 28
type textarea "بسبب الرفض الخدمة غير مغطة مو سبب كود سيتم تحويل الطلب للجنه الطبيه"
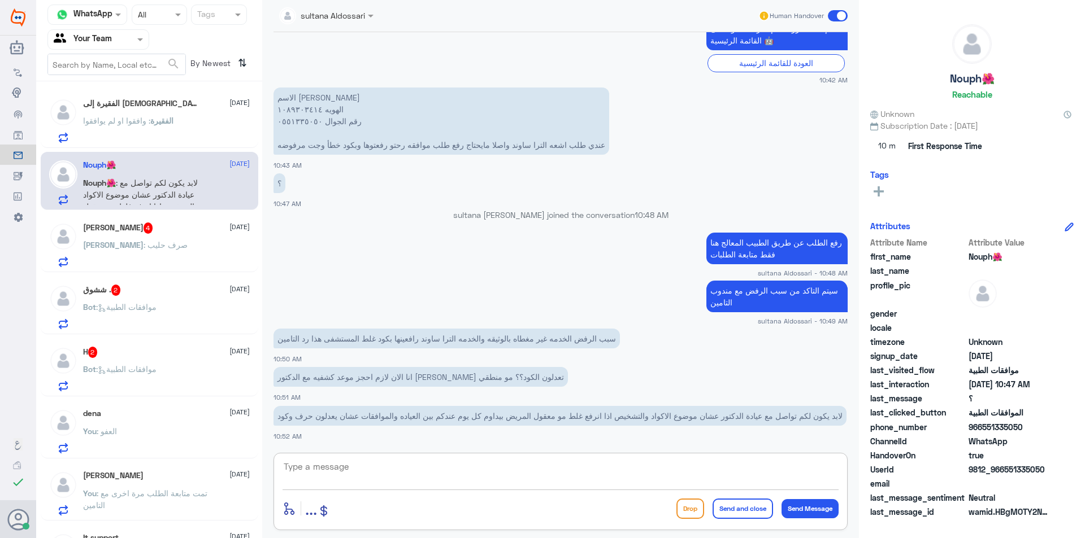
scroll to position [535, 0]
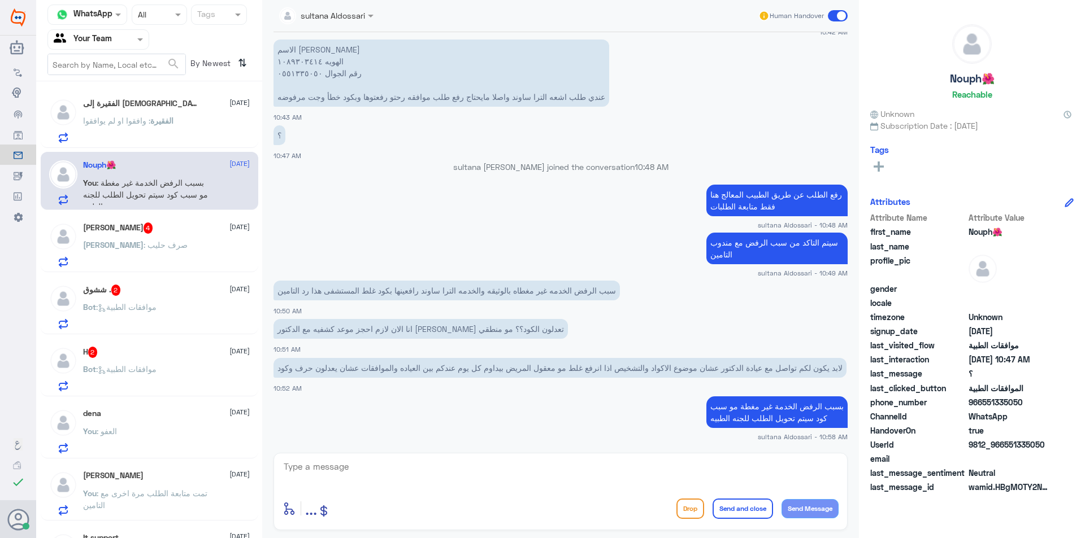
click at [160, 356] on div "H 2 [DATE]" at bounding box center [166, 352] width 167 height 11
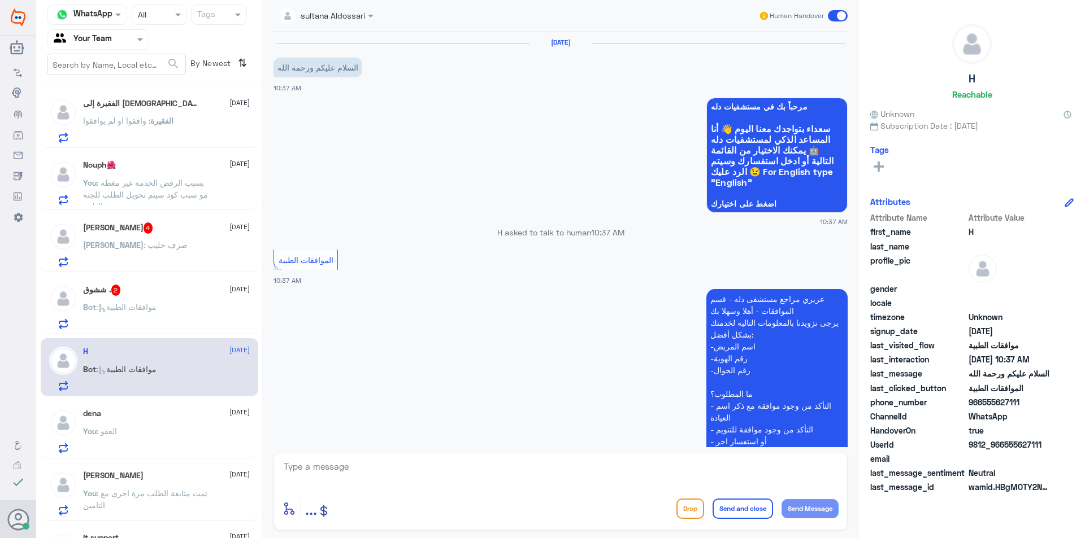
scroll to position [138, 0]
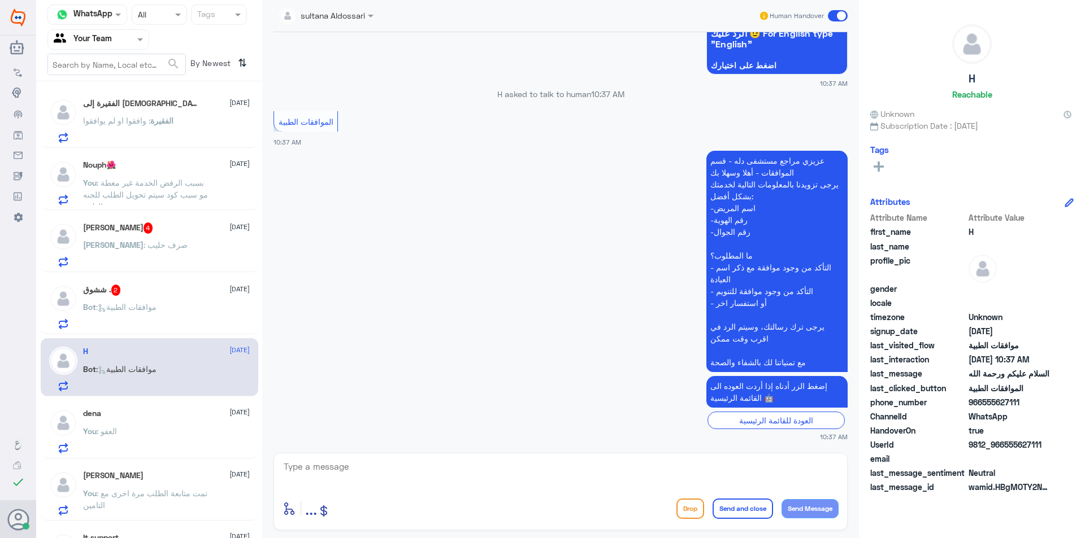
click at [488, 477] on textarea at bounding box center [561, 473] width 556 height 28
type textarea "مرحبا كيف اقدر اساعدك"
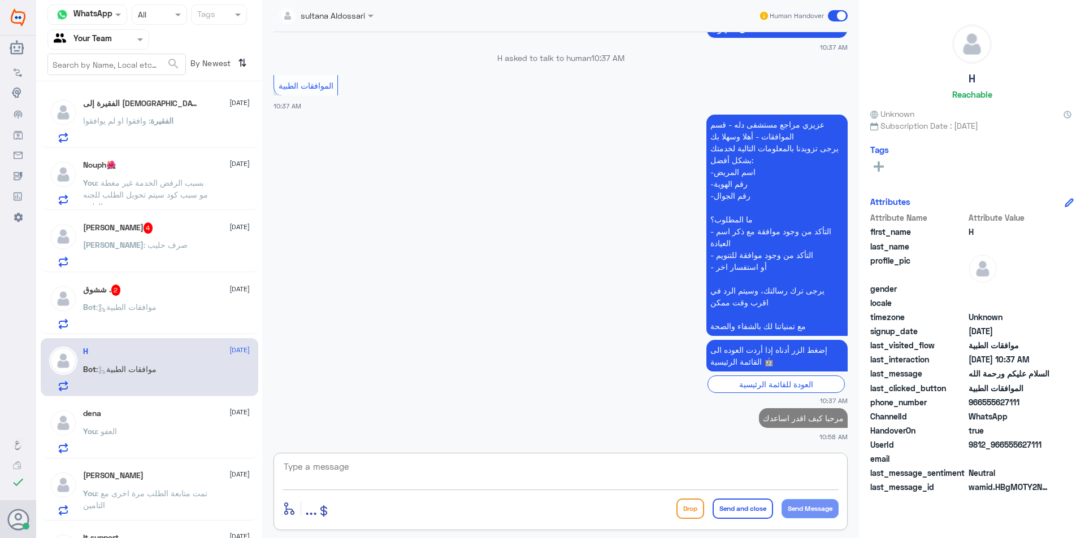
click at [188, 295] on div "ششوق . 2 [DATE]" at bounding box center [166, 290] width 167 height 11
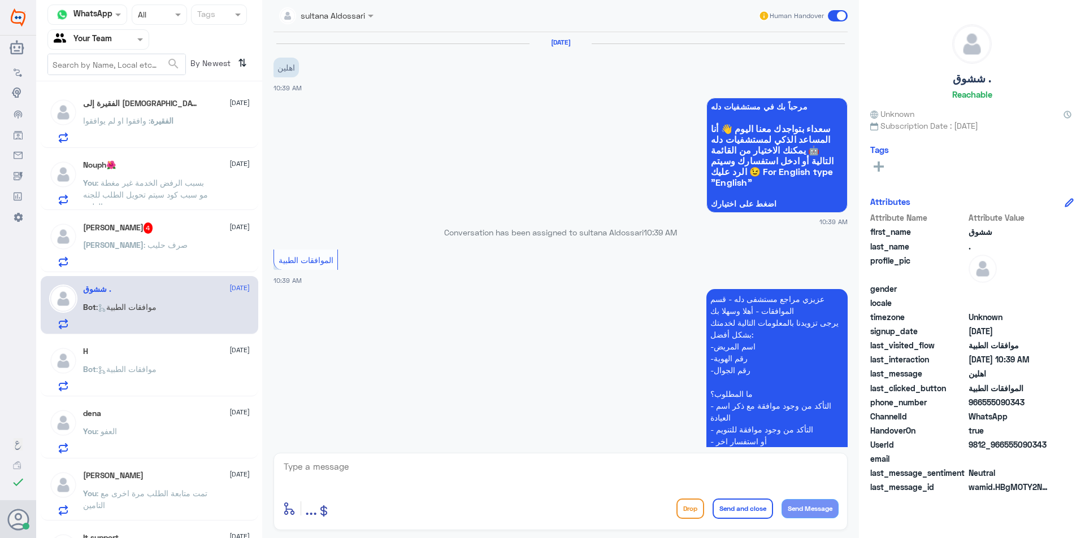
scroll to position [138, 0]
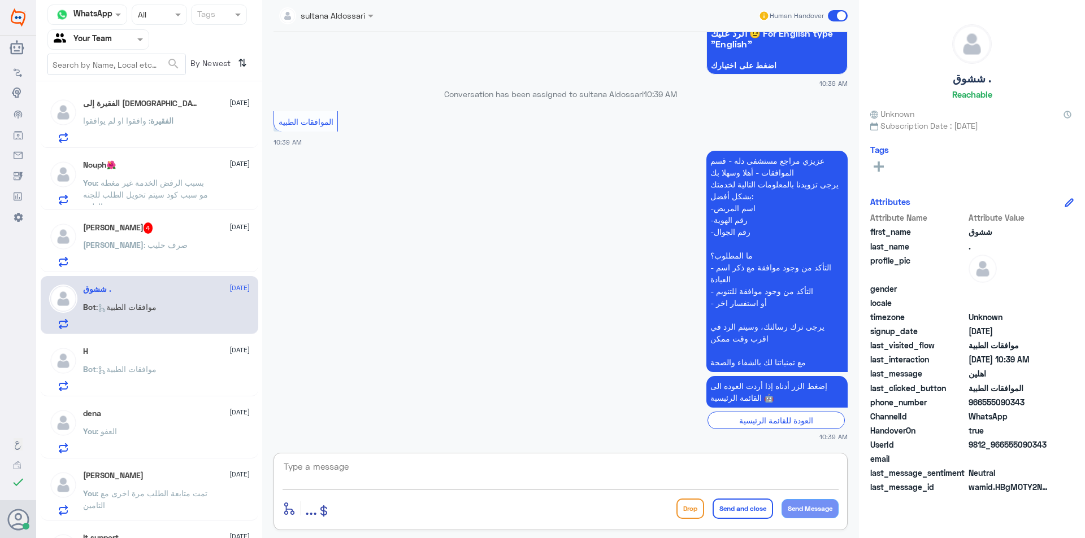
click at [424, 464] on textarea at bounding box center [561, 473] width 556 height 28
click at [154, 131] on p "Nouph🌺 : ايه غير مغطاة ليه ؟ الترا ساوند ترا" at bounding box center [146, 129] width 127 height 28
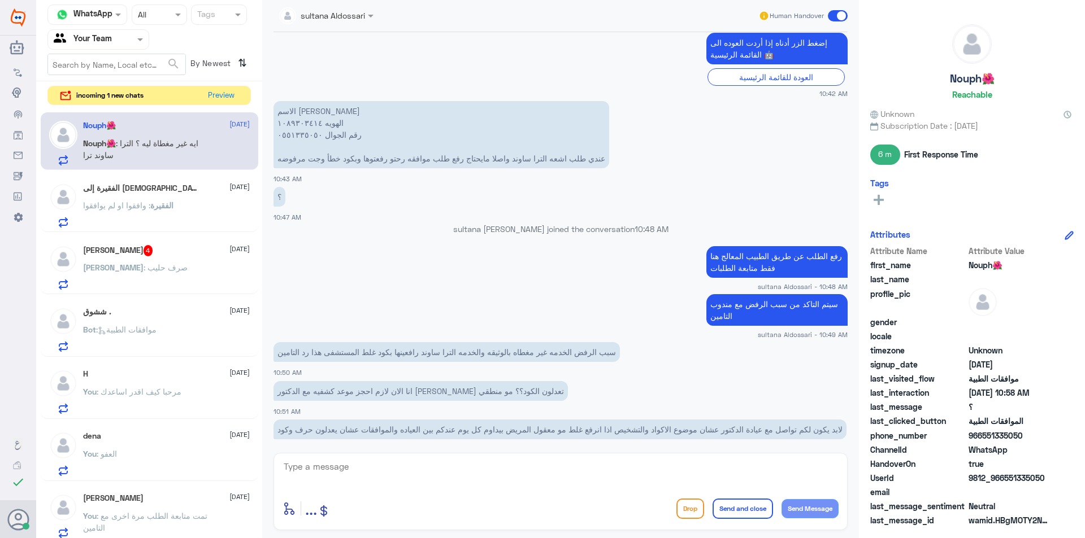
scroll to position [481, 0]
click at [305, 125] on p "الاسم [PERSON_NAME] الهويه ١٠٨٩٣٠٣٤١٤ رقم الجوال ٠٥٥١٣٣٥٠٥٠ عندي طلب اشعه الترا…" at bounding box center [441, 135] width 336 height 67
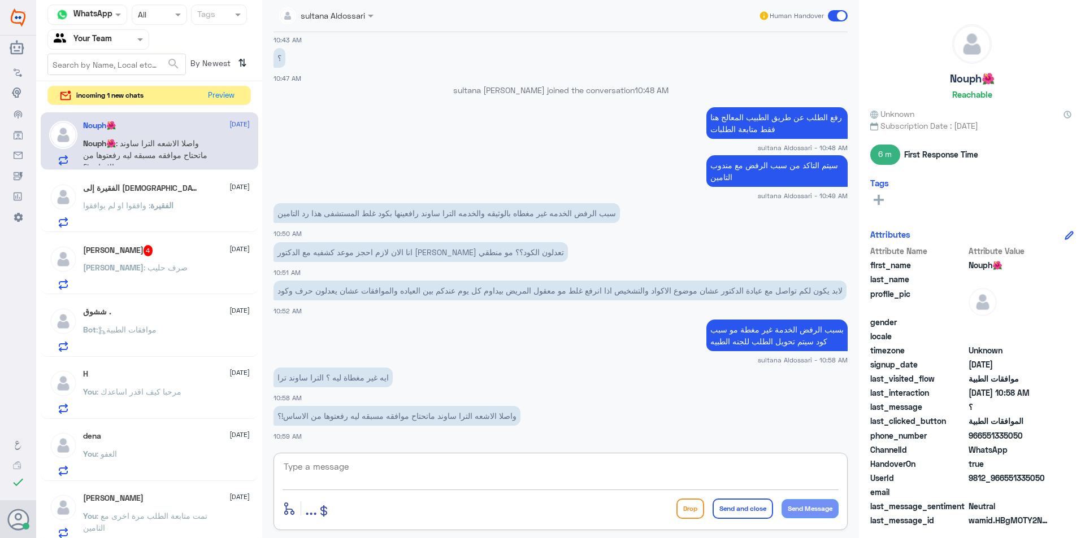
click at [365, 468] on textarea at bounding box center [561, 473] width 556 height 28
type textarea "رفع الطلب عن طريق الطبيب المعالج فقط"
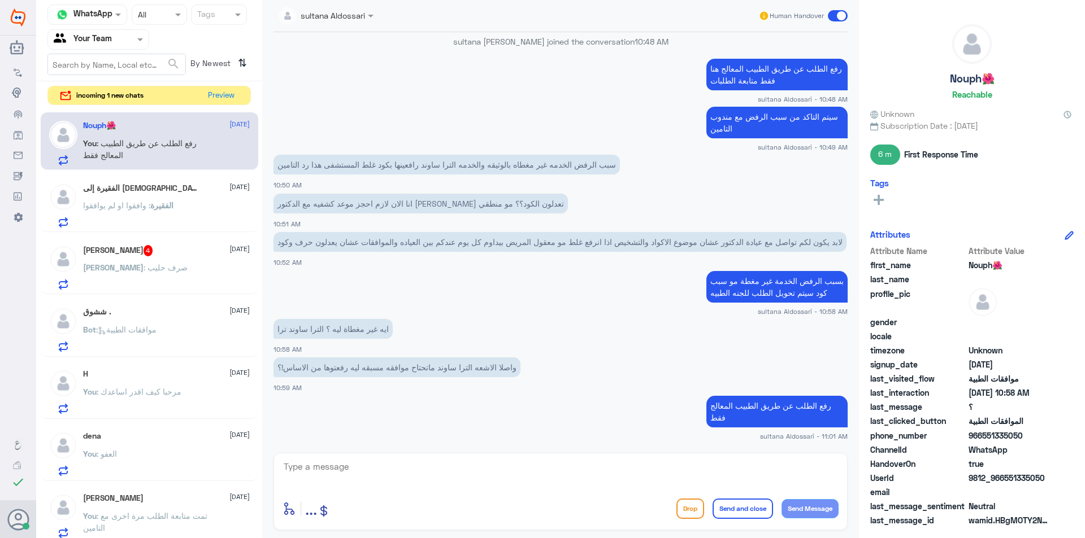
click at [449, 456] on div "enter flow name ... Drop Send and close Send Message" at bounding box center [560, 491] width 574 height 77
click at [448, 461] on textarea at bounding box center [561, 473] width 556 height 28
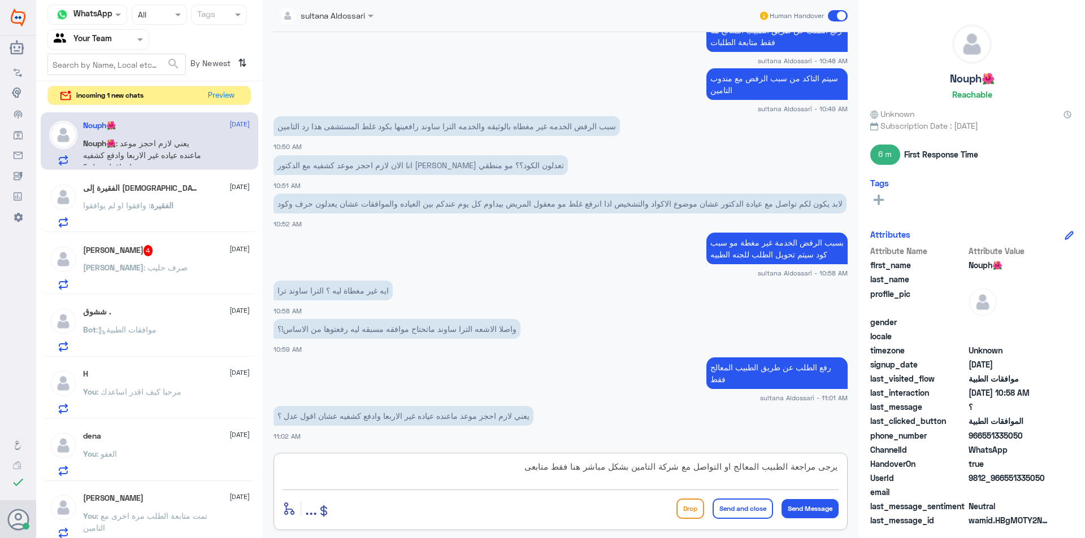
scroll to position [758, 0]
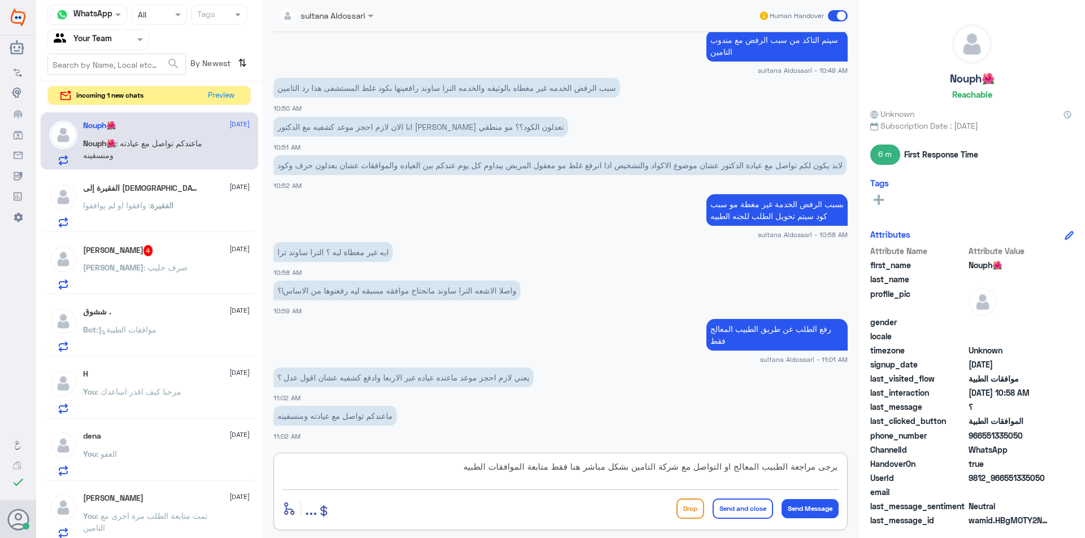
type textarea "يرجى مراجعة الطبيب المعالج او التواصل مع شركة التامين بشكل مباشر هنا فقط متابعة…"
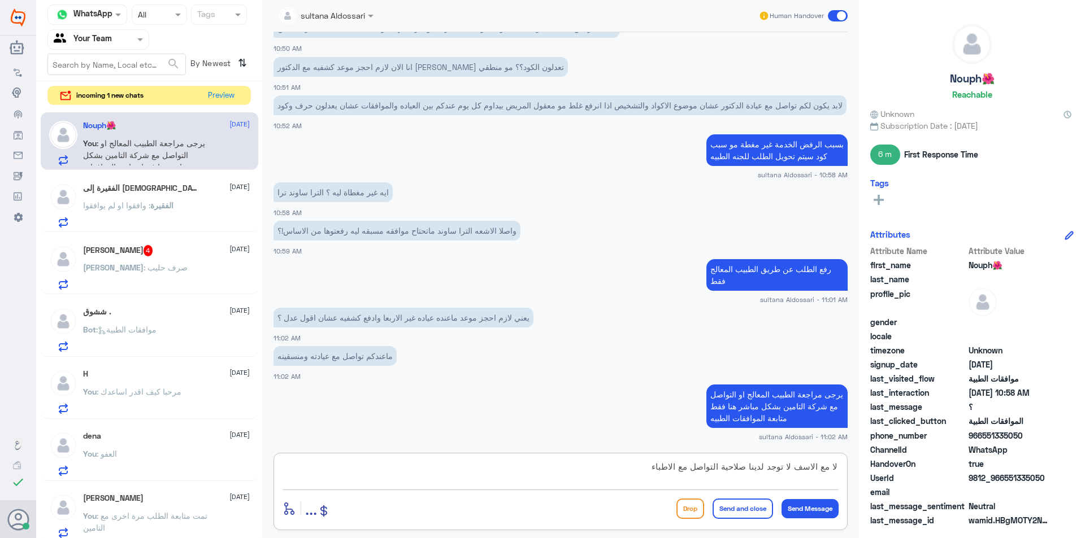
type textarea "لا مع الاسف لا توجد لدينا صلاحية التواصل مع الاطباء"
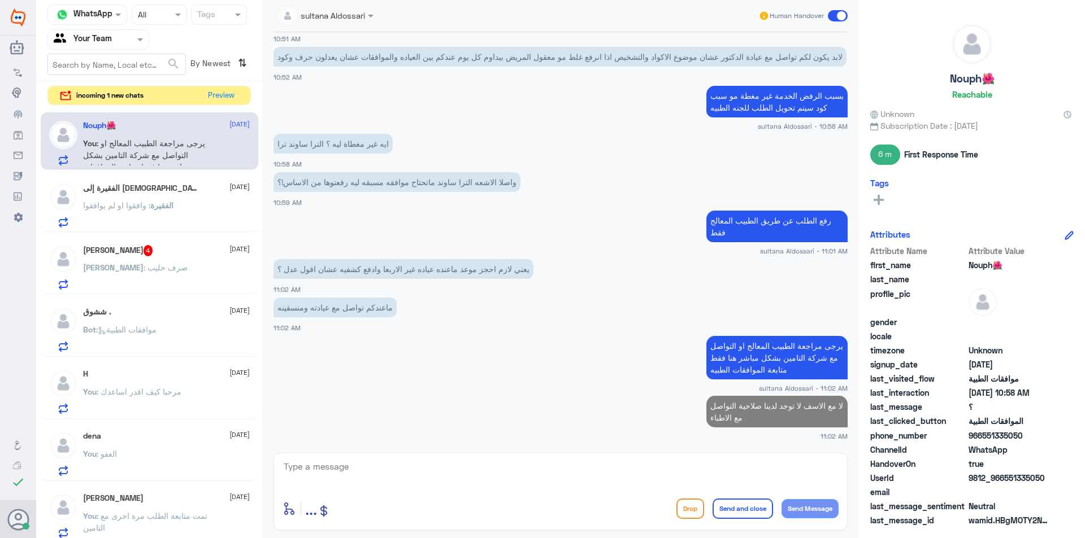
click at [170, 201] on span "الفقيرة" at bounding box center [161, 206] width 23 height 10
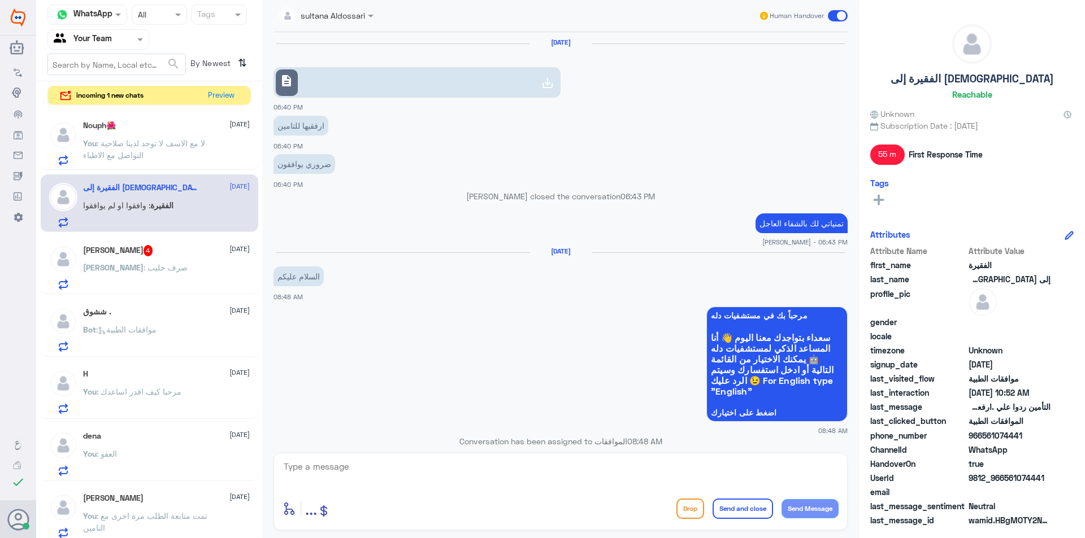
scroll to position [722, 0]
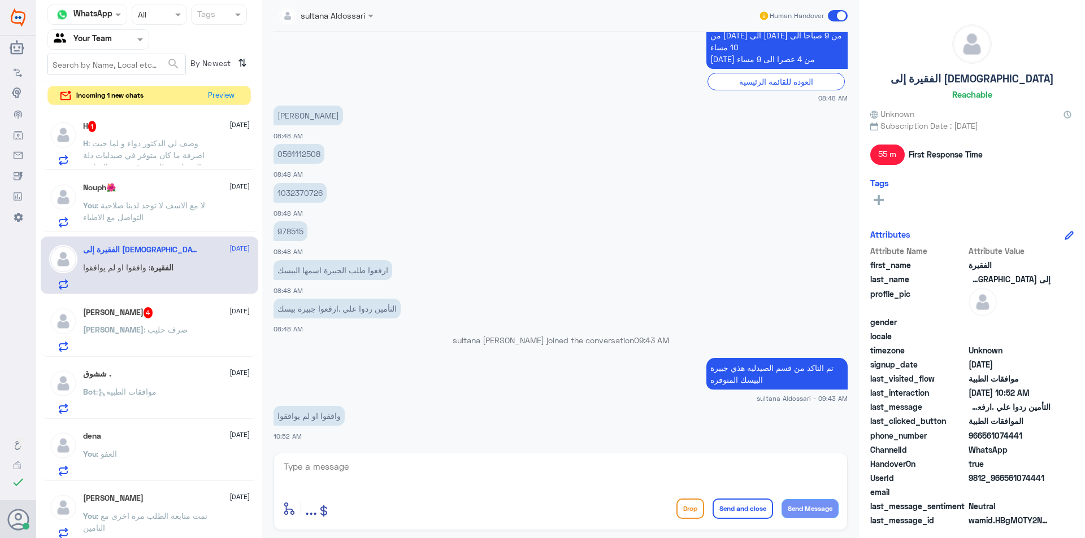
click at [397, 478] on textarea at bounding box center [561, 473] width 556 height 28
type textarea "مرفوضه غير مغطة من التامين"
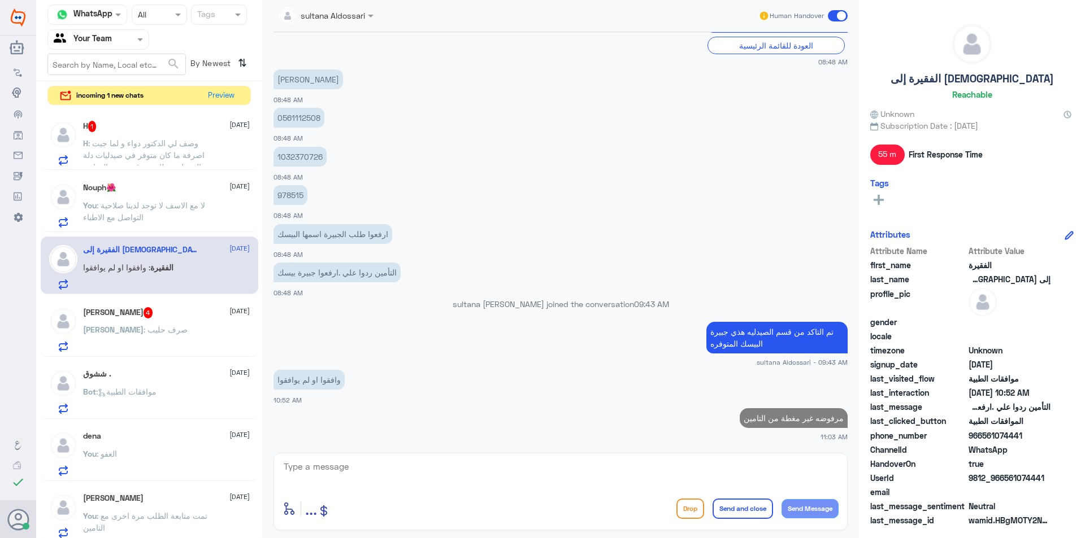
click at [155, 319] on div "[PERSON_NAME] 4 [DATE][PERSON_NAME] : صرف حليب" at bounding box center [166, 329] width 167 height 45
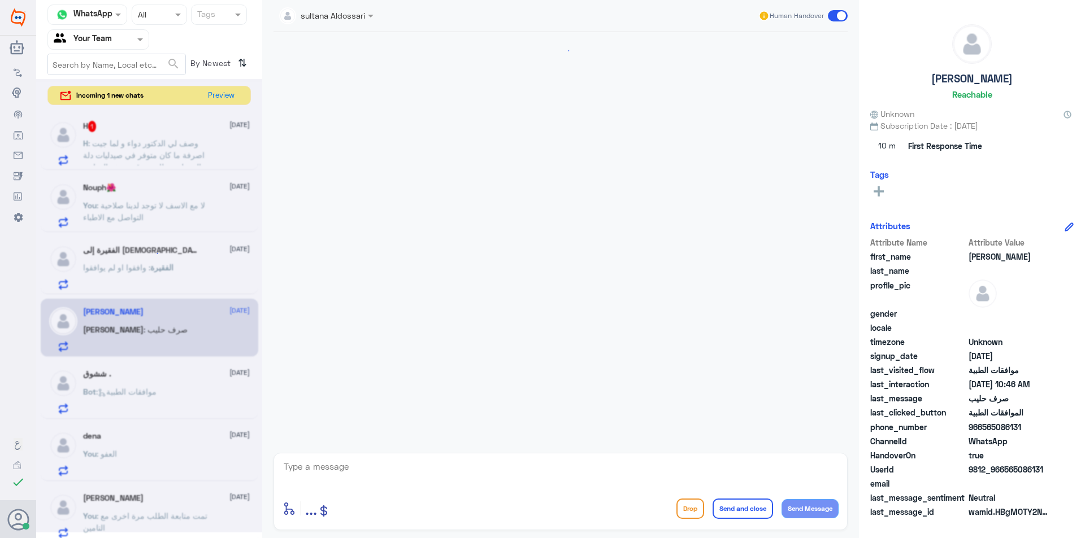
scroll to position [240, 0]
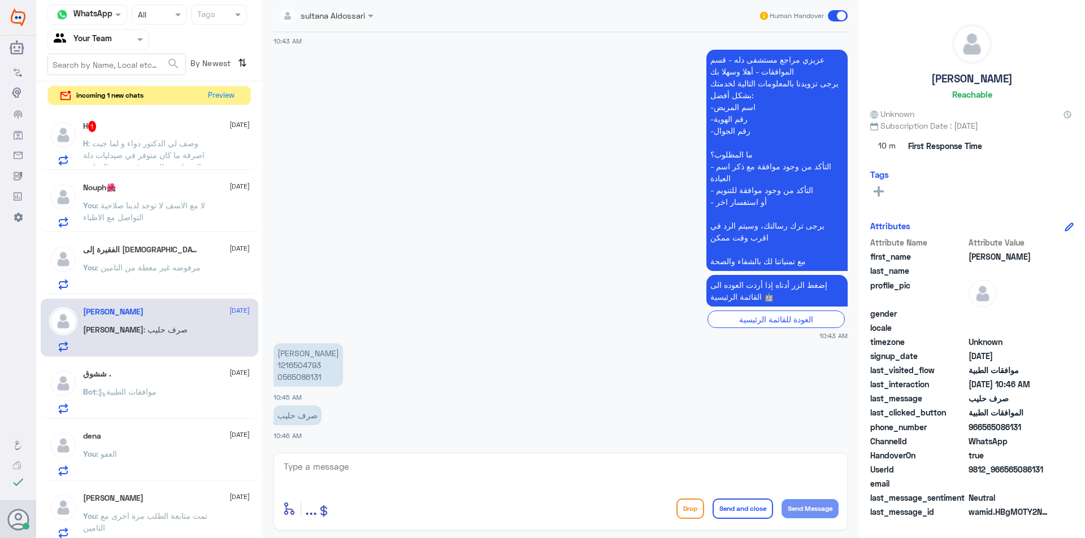
click at [288, 364] on p "[PERSON_NAME] 1216504793 0565086131" at bounding box center [308, 366] width 70 height 44
click at [399, 487] on textarea at bounding box center [561, 473] width 556 height 28
type textarea "H"
type textarea "الطلب يخص دله النخيل"
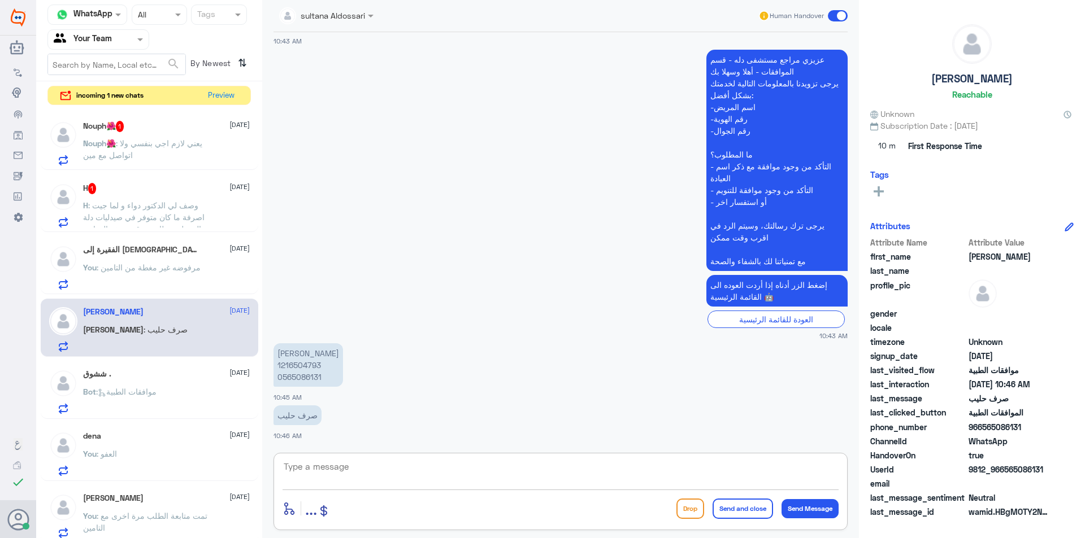
scroll to position [276, 0]
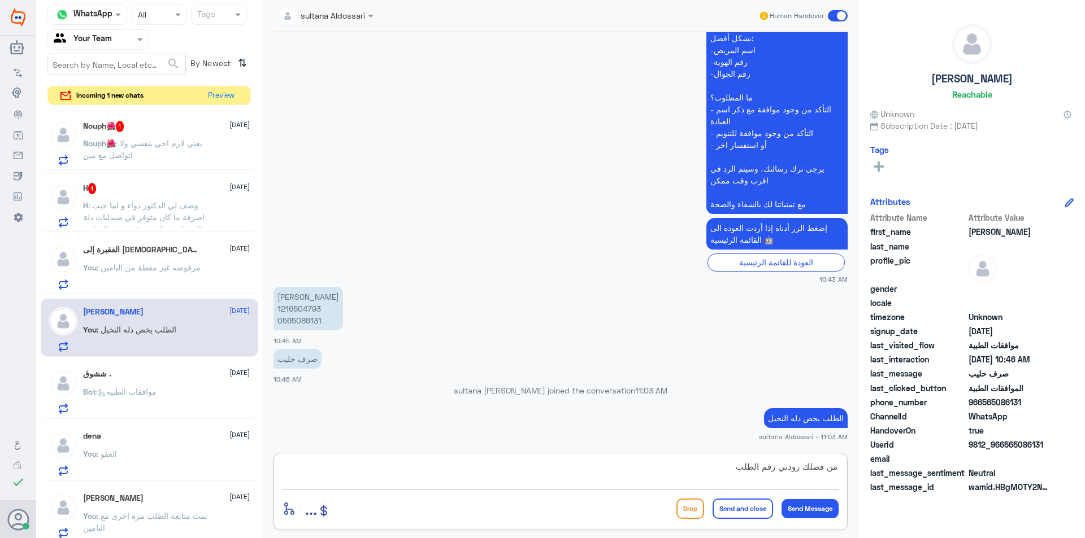
type textarea "من فضلك زودني رقم الطلب"
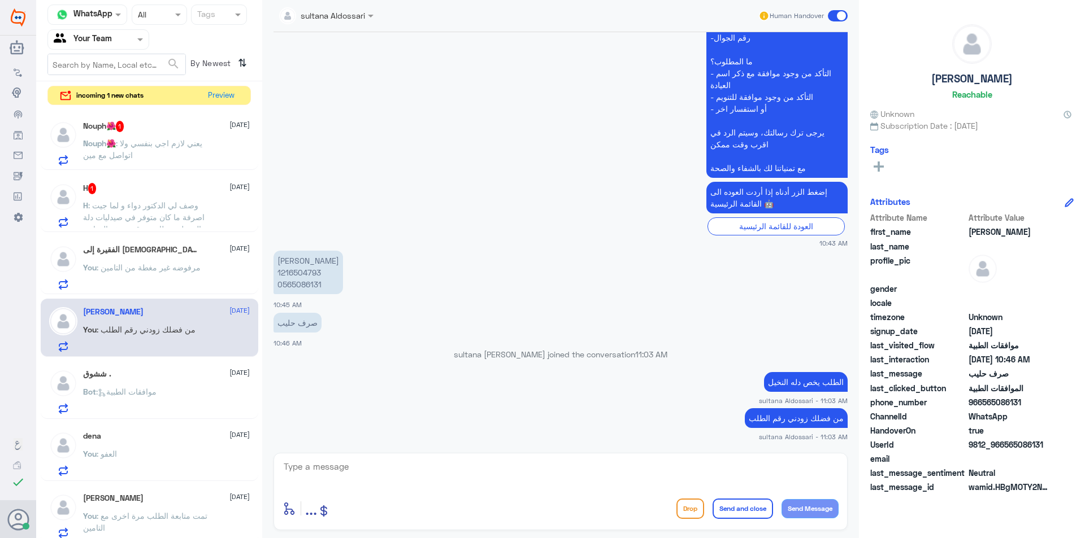
click at [166, 132] on div "Nouph🌺 1 [DATE]" at bounding box center [166, 126] width 167 height 11
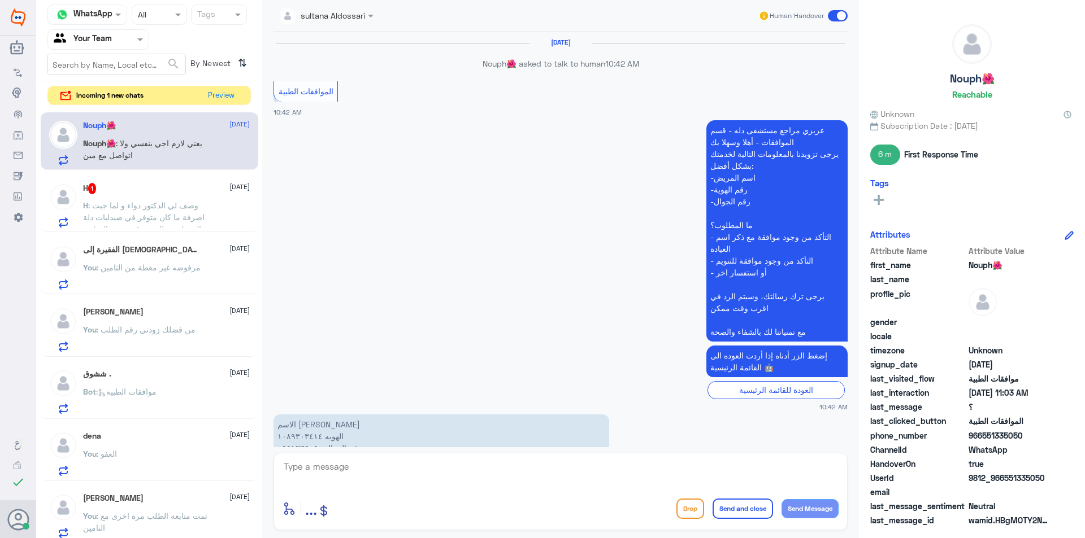
scroll to position [736, 0]
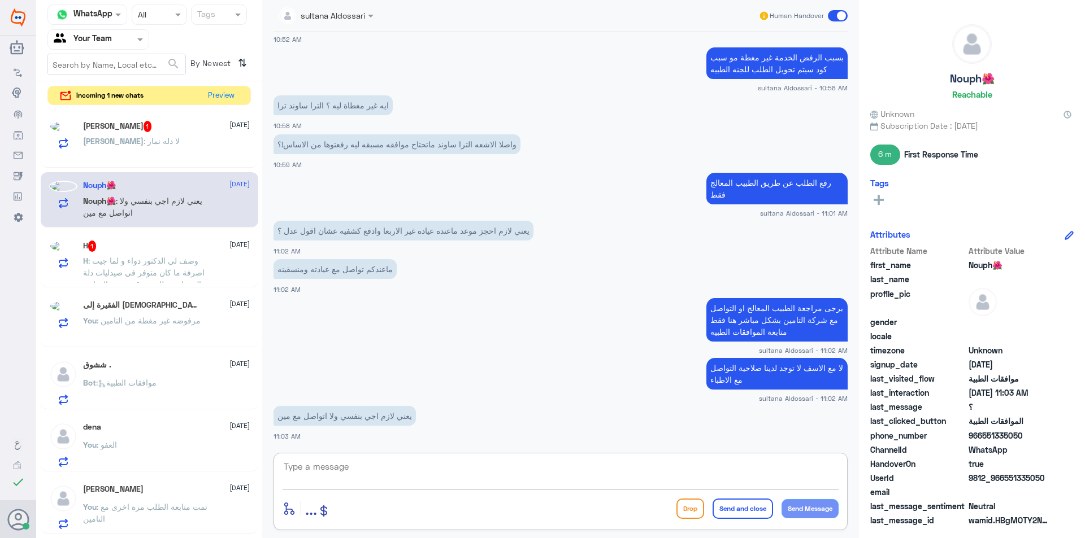
click at [407, 472] on textarea at bounding box center [561, 473] width 556 height 28
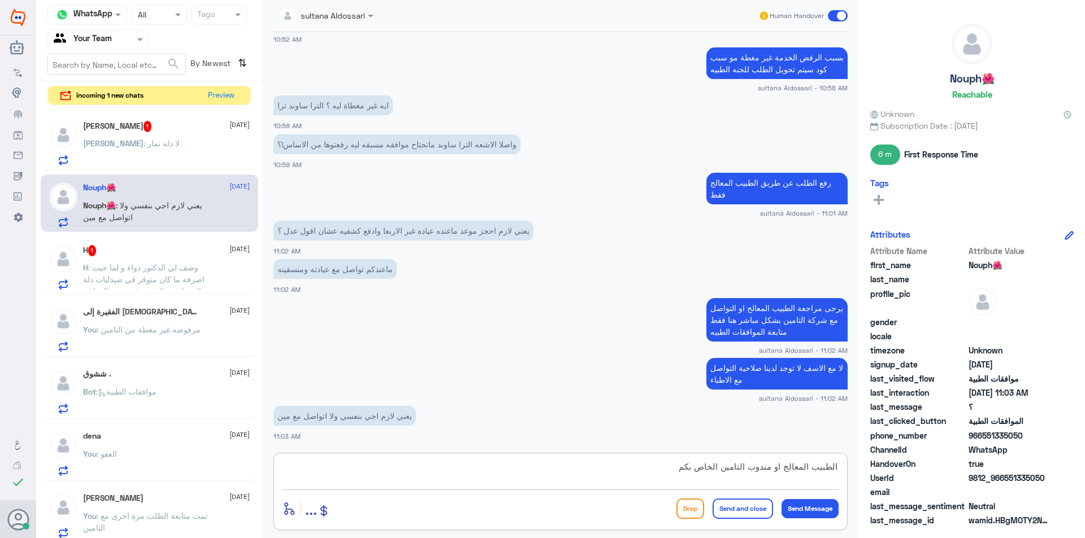
type textarea "الطبيب المعالج او مندوب التامين الخاص بكم"
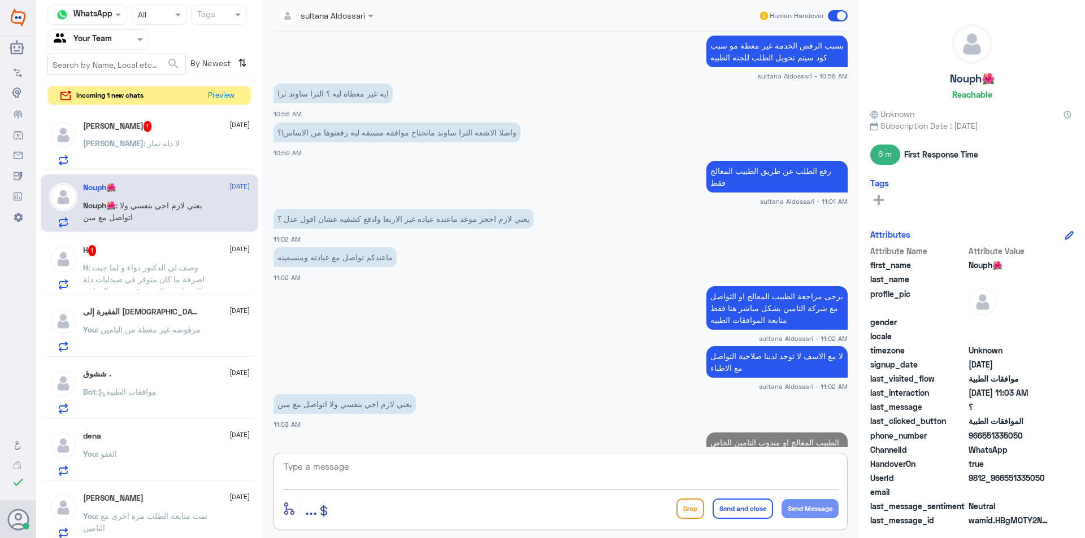
scroll to position [785, 0]
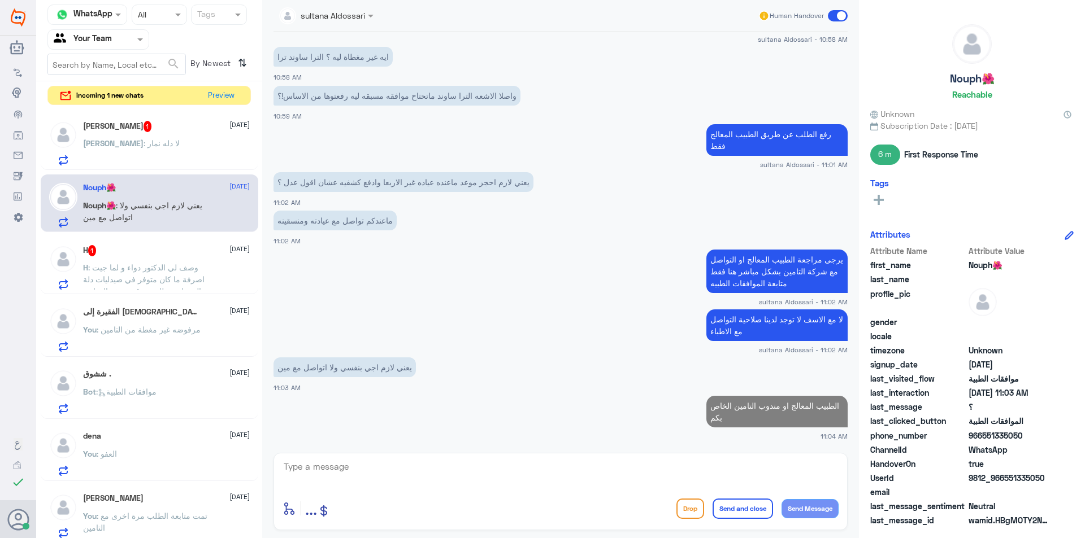
click at [179, 147] on div "[PERSON_NAME] : لا دله نمار" at bounding box center [166, 152] width 167 height 25
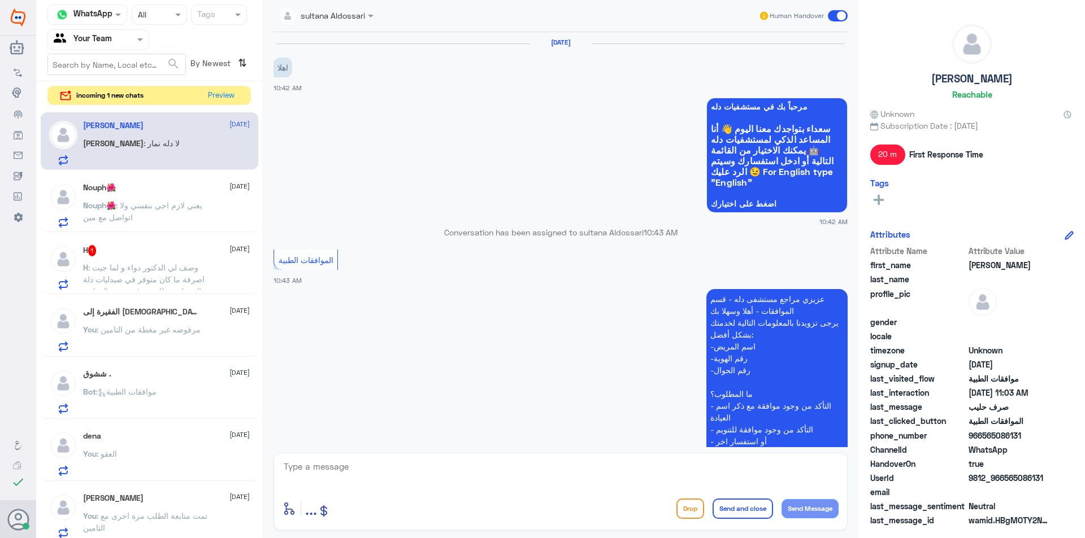
scroll to position [371, 0]
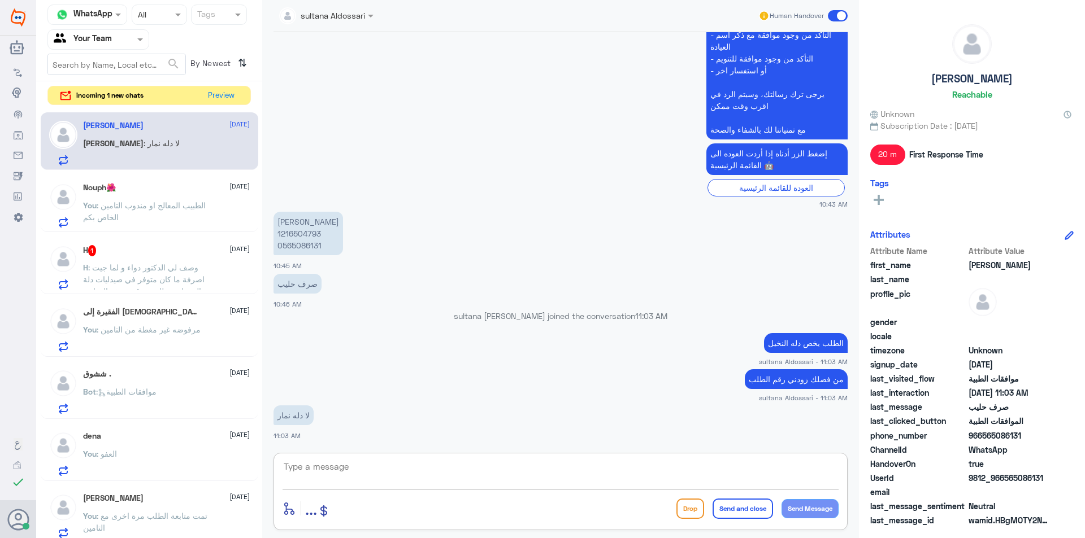
click at [482, 475] on textarea at bounding box center [561, 473] width 556 height 28
type textarea "ه"
type textarea "اعتذر منك هنا فقط متابعة الموافقات الخاصه في دله النخيل"
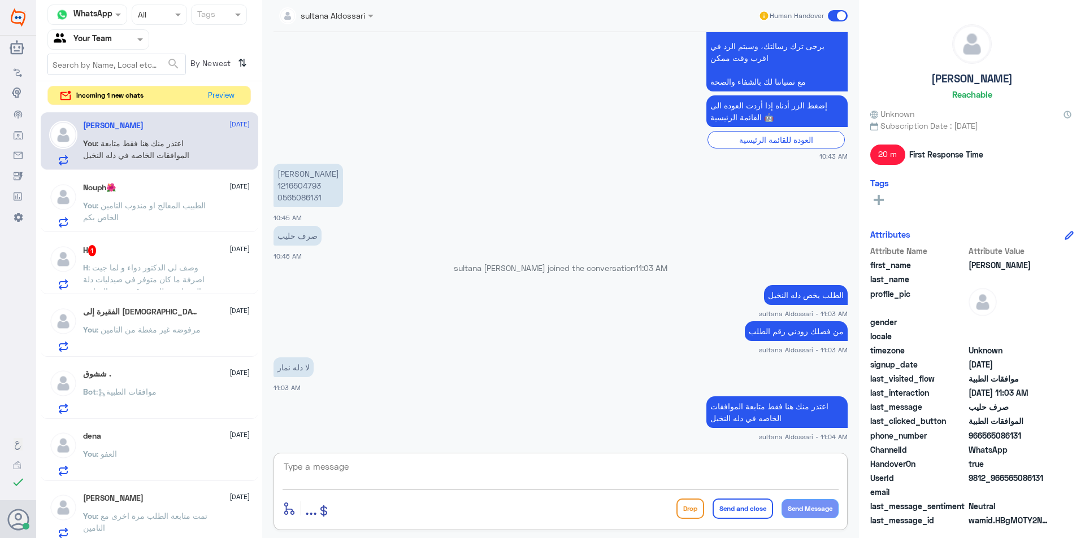
click at [138, 265] on span ": وصف لي الدكتور دواء و لما جيت اصرفة ما كان متوفر في صيدليات دلة و الصيدلي عطا…" at bounding box center [146, 327] width 127 height 128
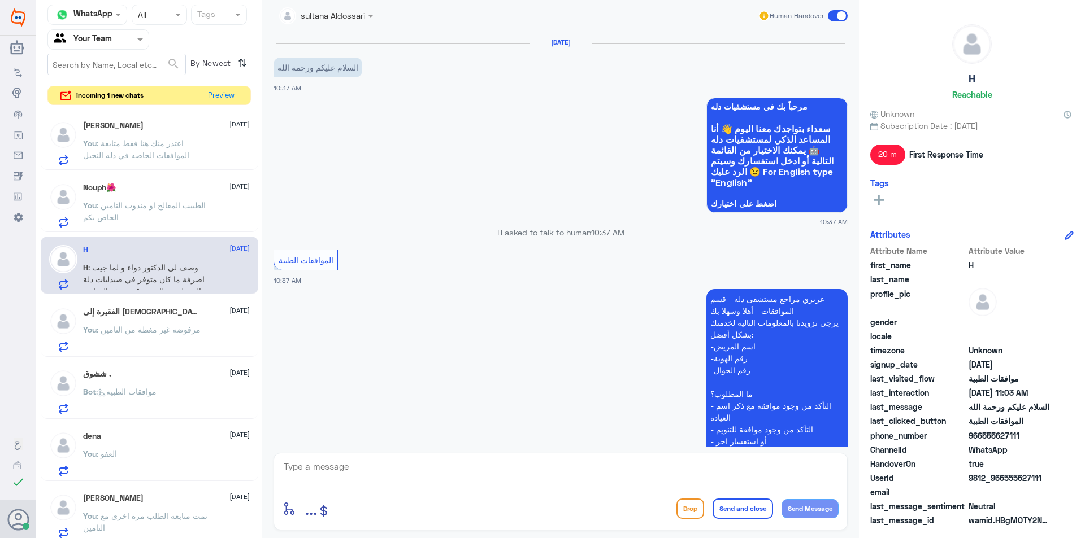
scroll to position [281, 0]
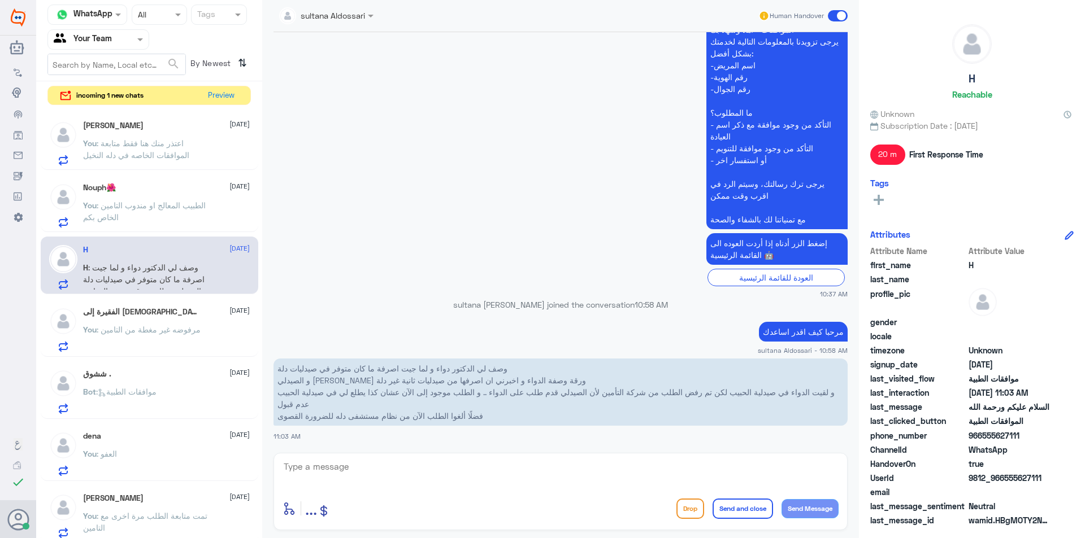
click at [457, 462] on textarea at bounding box center [561, 473] width 556 height 28
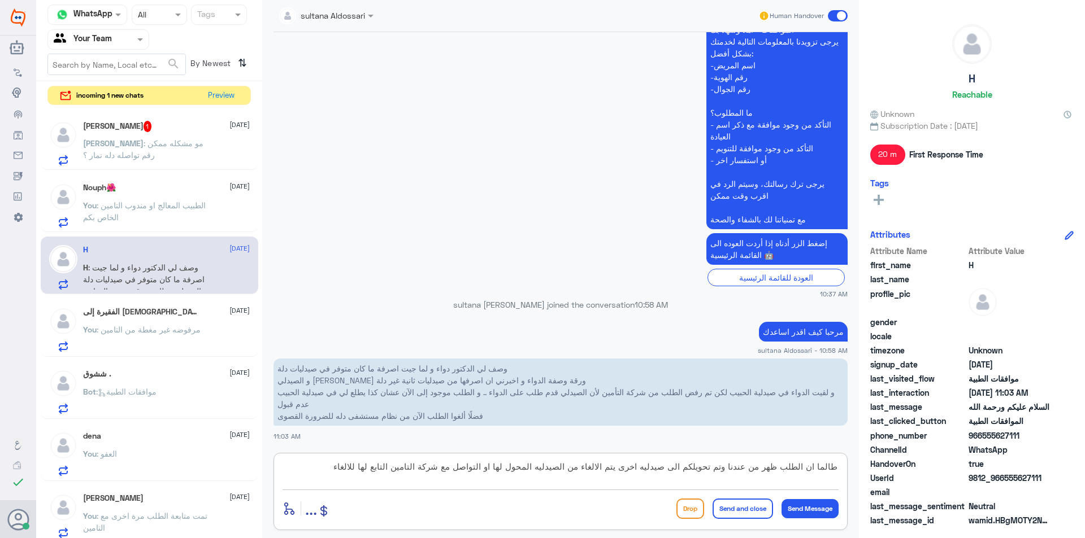
type textarea "طالما ان الطلب ظهر من عندنا وتم تحويلكم الى صيدليه اخرى يتم الالغاء من الصيدليه…"
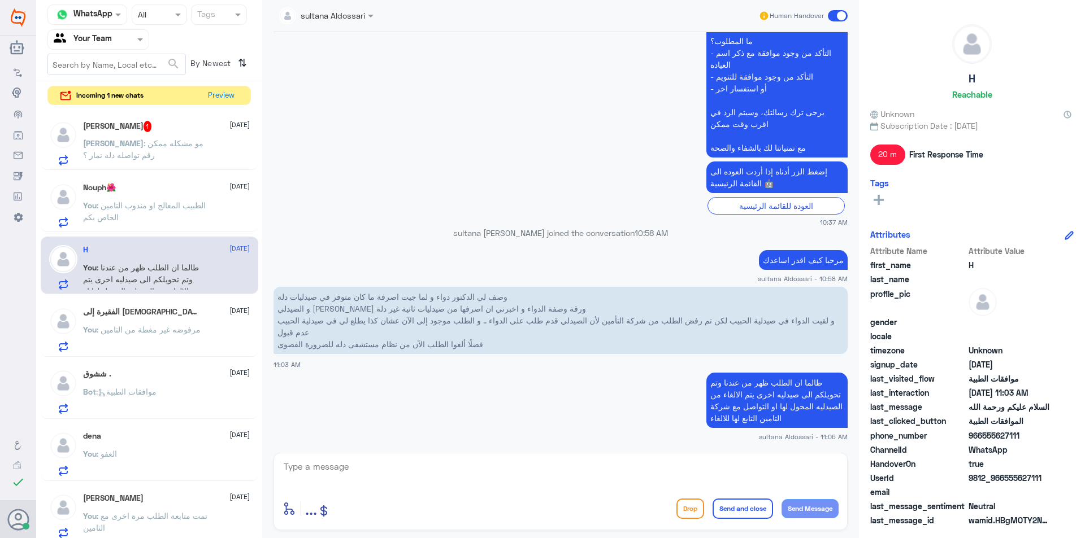
click at [158, 146] on span ": مو مشكله ممكن رقم تواصله دله نمار ؟" at bounding box center [143, 148] width 120 height 21
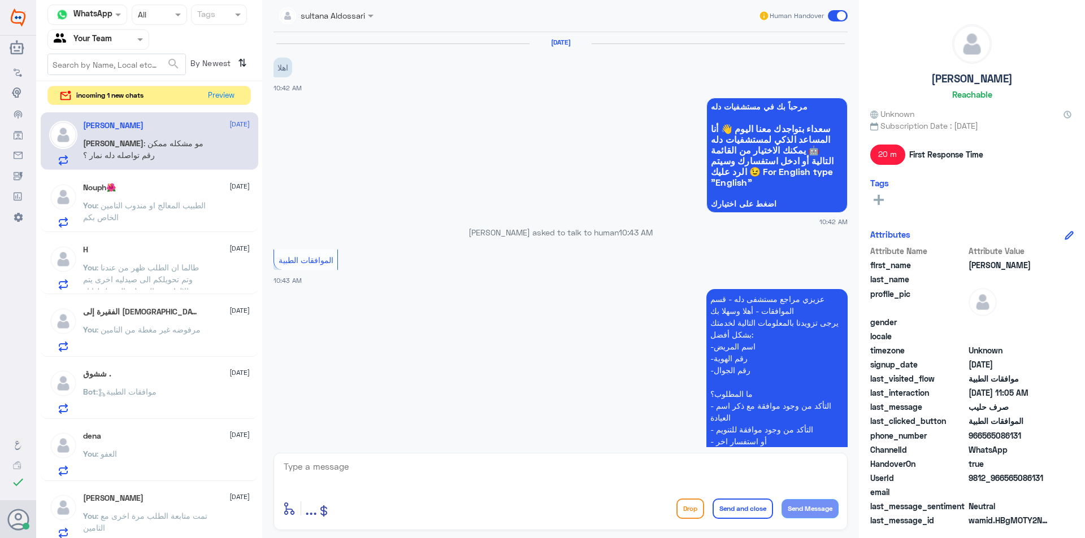
scroll to position [458, 0]
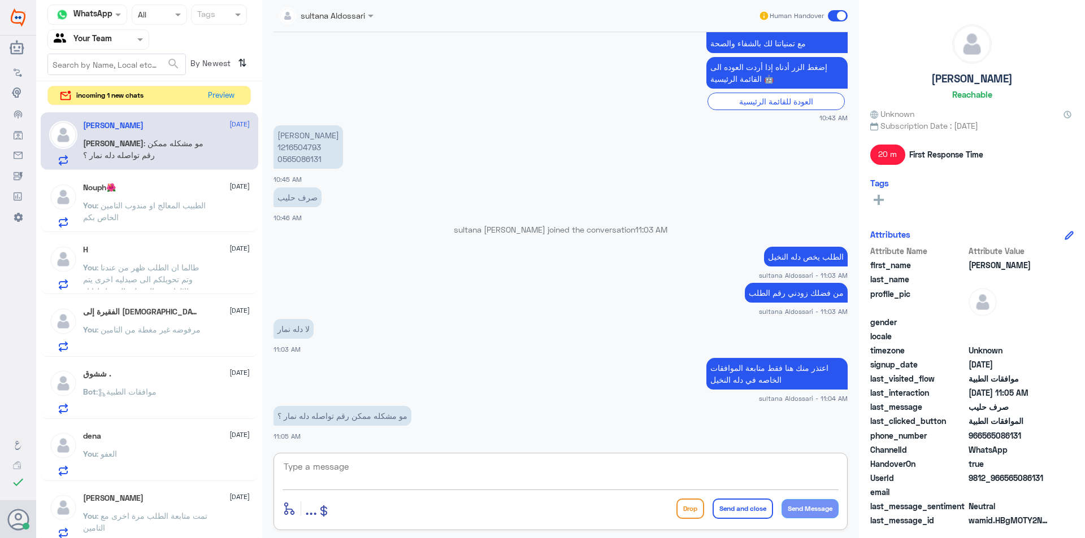
click at [455, 482] on textarea at bounding box center [561, 473] width 556 height 28
type textarea "على الرقم الموحد يتم تحويلكم له 920012222"
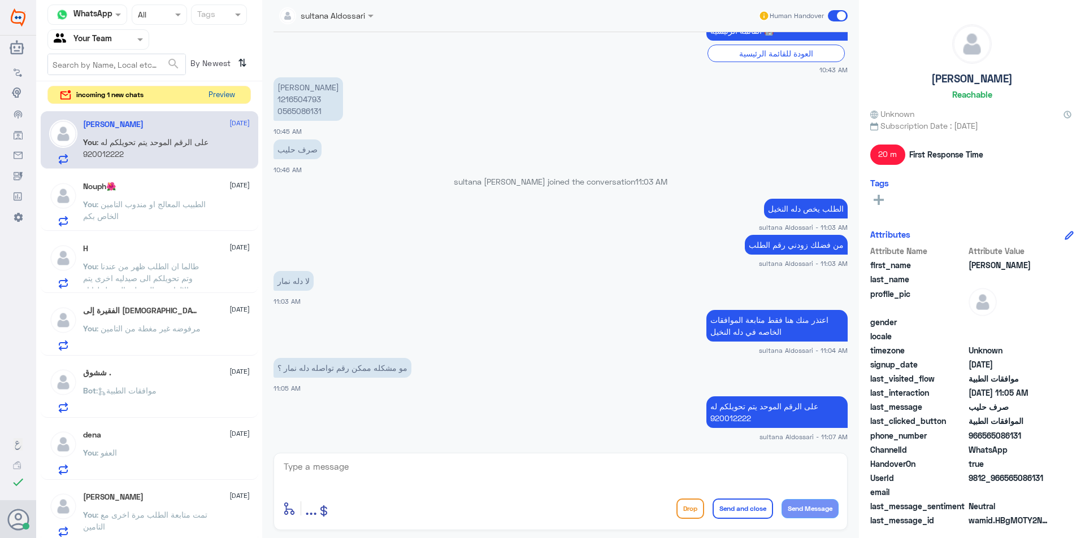
click at [208, 100] on button "Preview" at bounding box center [221, 95] width 35 height 18
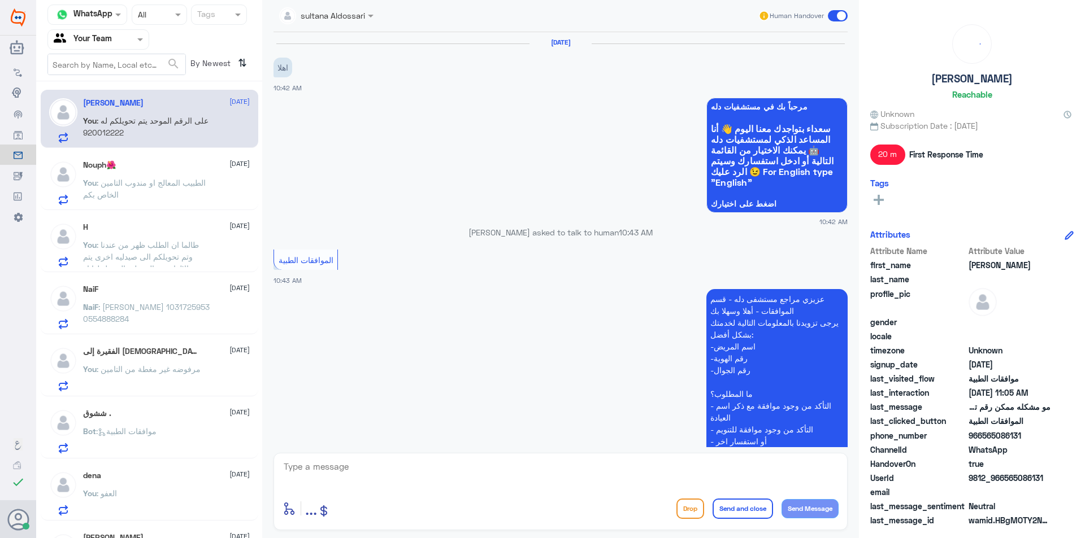
scroll to position [506, 0]
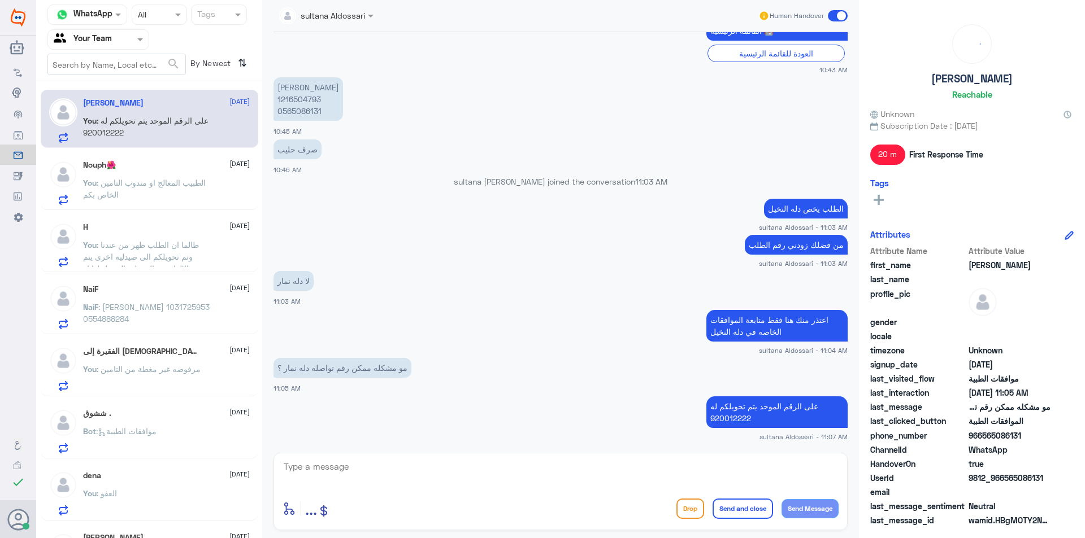
click at [180, 183] on span ": الطبيب المعالج او مندوب التامين الخاص بكم" at bounding box center [144, 188] width 123 height 21
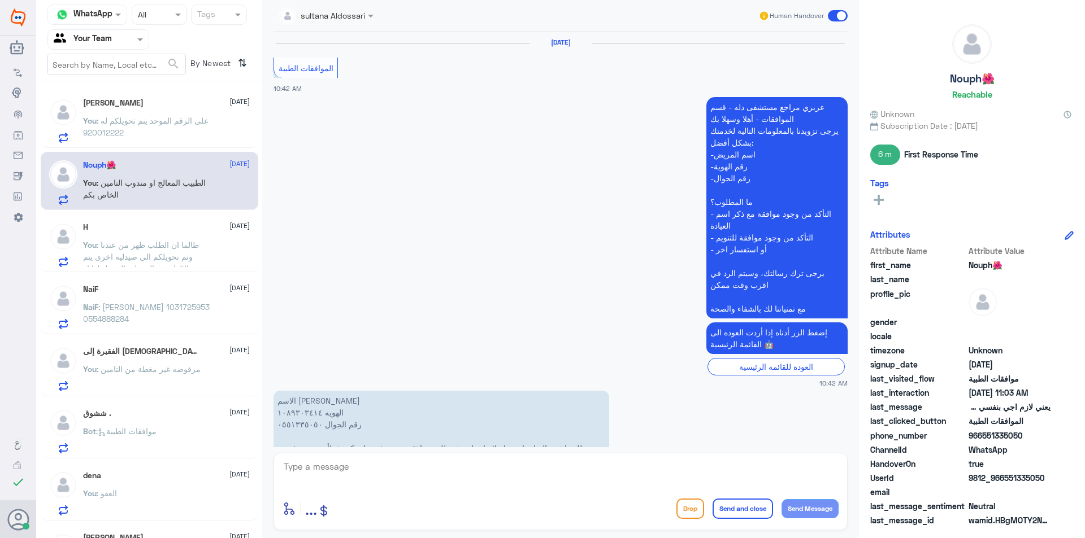
scroll to position [761, 0]
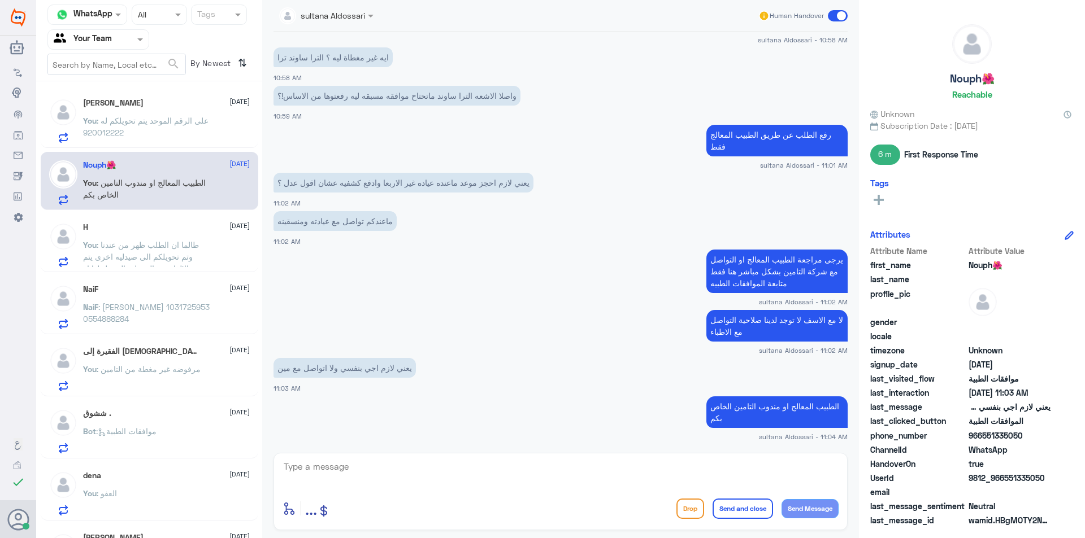
click at [166, 237] on div "H [DATE] You : طالما ان الطلب ظهر من عندنا وتم تحويلكم الى صيدليه اخرى يتم الال…" at bounding box center [166, 245] width 167 height 45
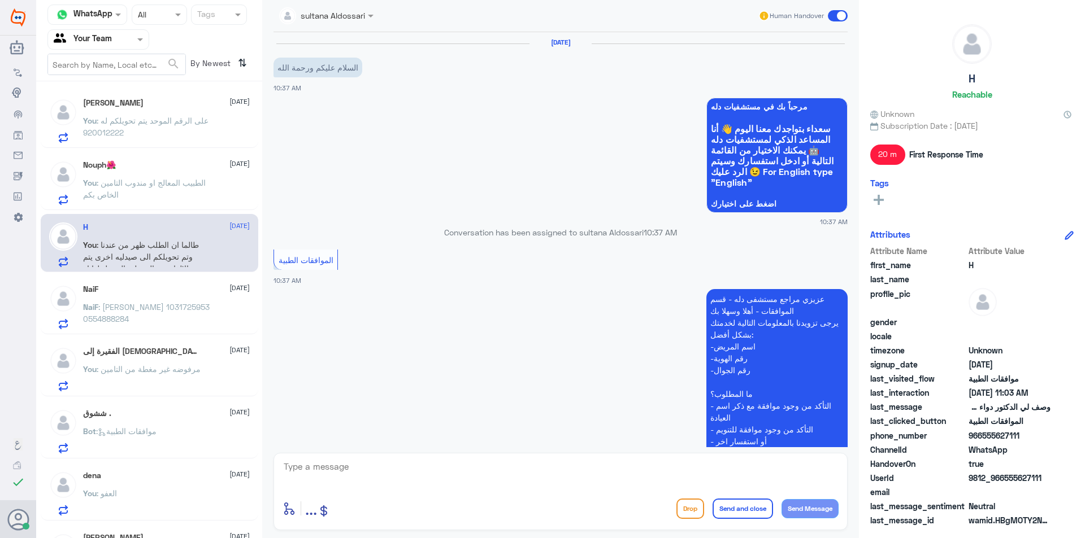
scroll to position [353, 0]
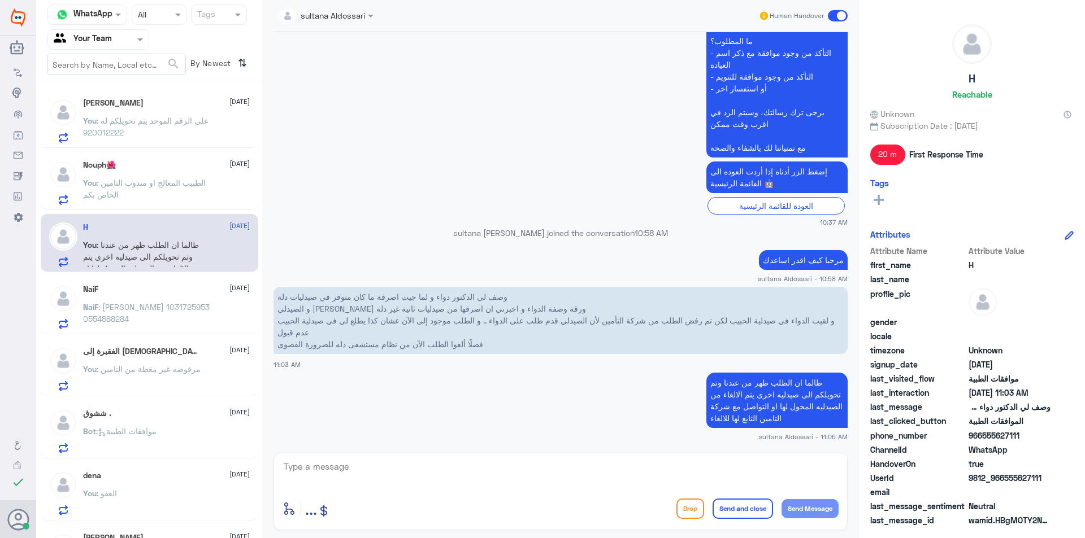
click at [155, 305] on span ": [PERSON_NAME] 1031725953 0554888284" at bounding box center [146, 312] width 127 height 21
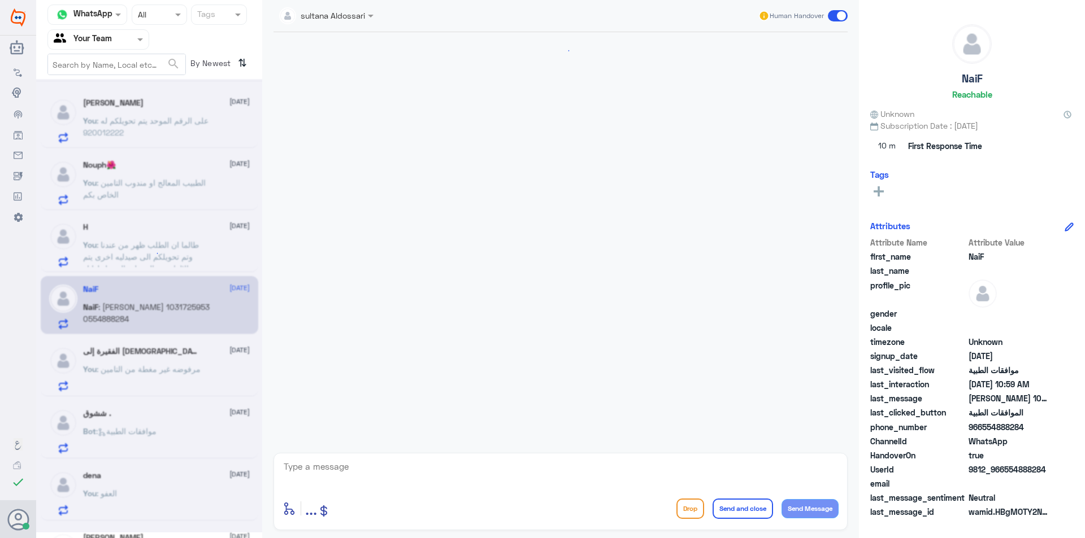
scroll to position [372, 0]
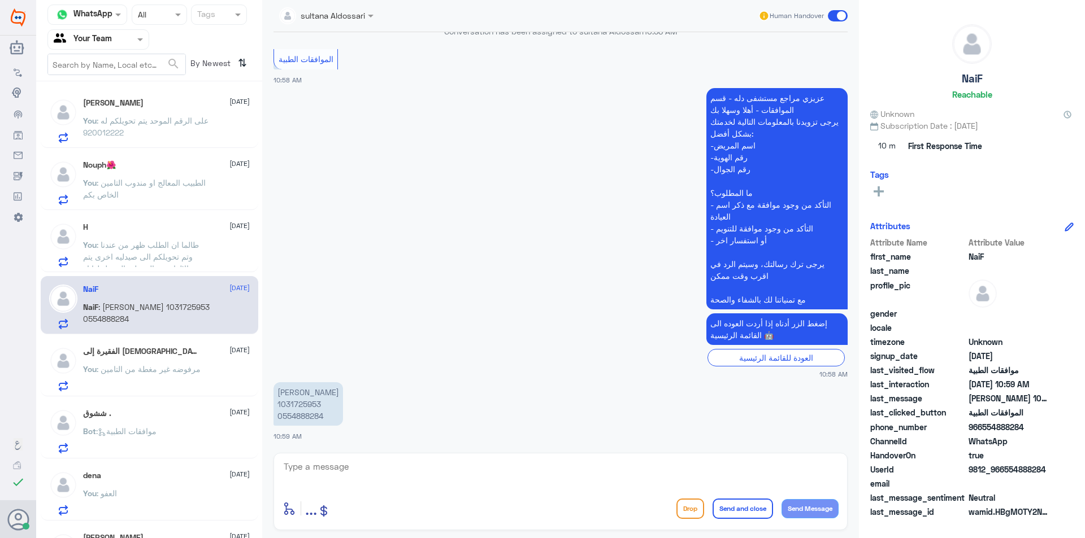
click at [302, 409] on p "[PERSON_NAME] 1031725953 0554888284" at bounding box center [308, 405] width 70 height 44
click at [354, 469] on textarea at bounding box center [561, 473] width 556 height 28
type textarea "من فضلك زودني استفسارك"
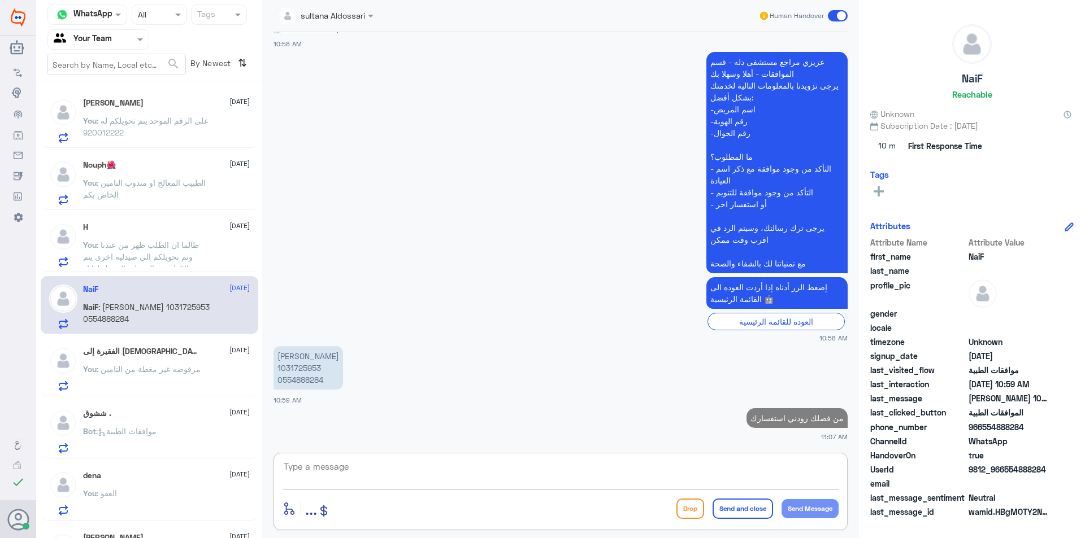
click at [126, 361] on div "الفقيرة إلى [DEMOGRAPHIC_DATA] [DATE] You : مرفوضه غير مغطة من التامين" at bounding box center [166, 369] width 167 height 45
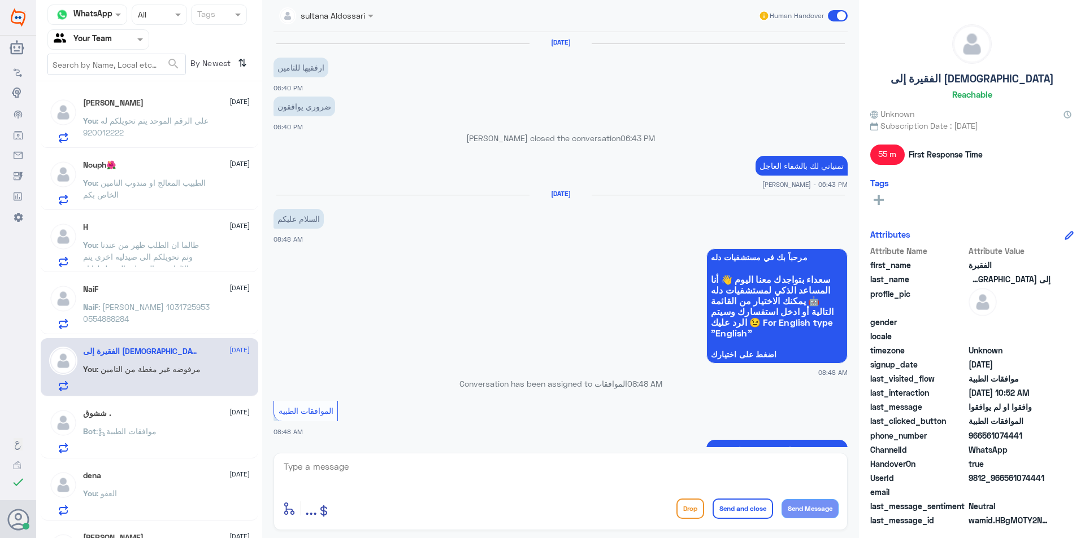
scroll to position [701, 0]
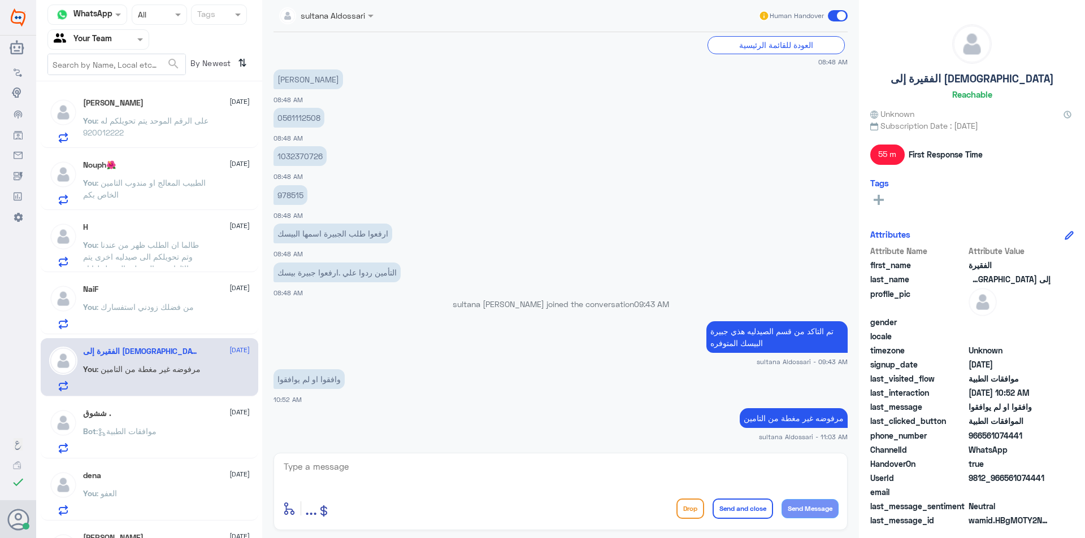
click at [147, 426] on p "Bot : موافقات الطبية" at bounding box center [119, 439] width 73 height 28
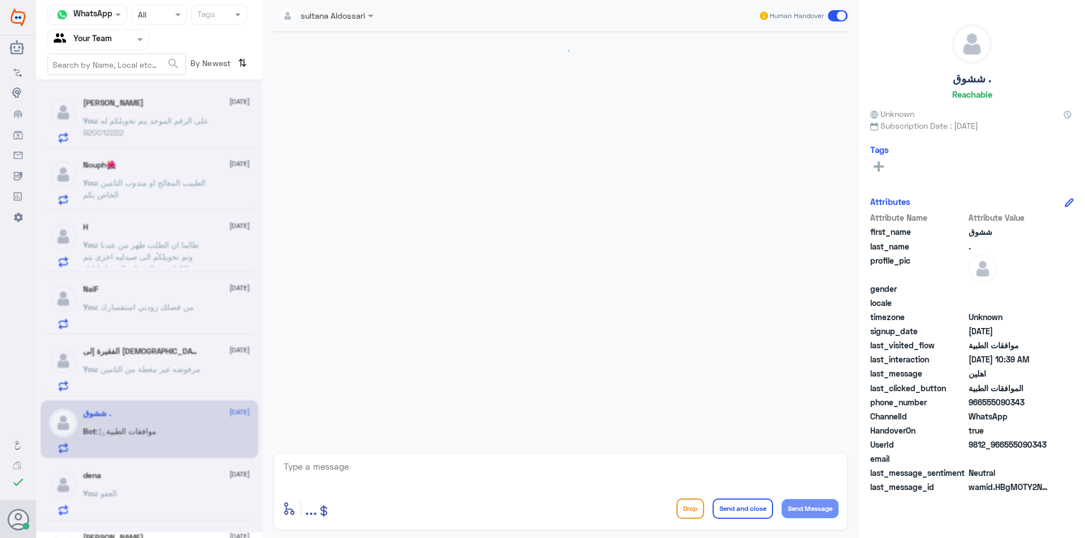
scroll to position [138, 0]
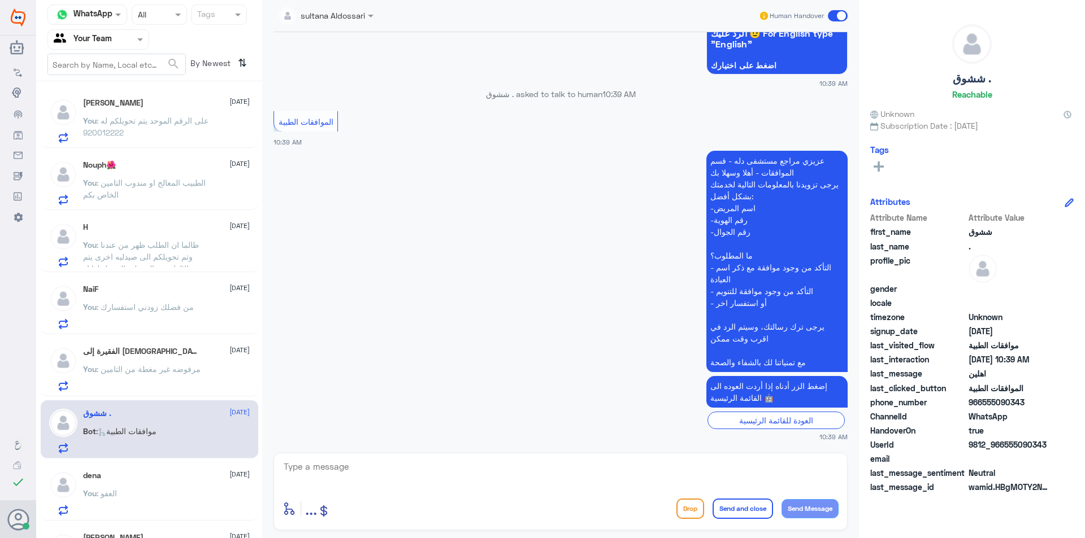
click at [447, 481] on textarea at bounding box center [561, 473] width 556 height 28
type textarea "م"
type textarea "مرحبا كيف اقدر اساعدك"
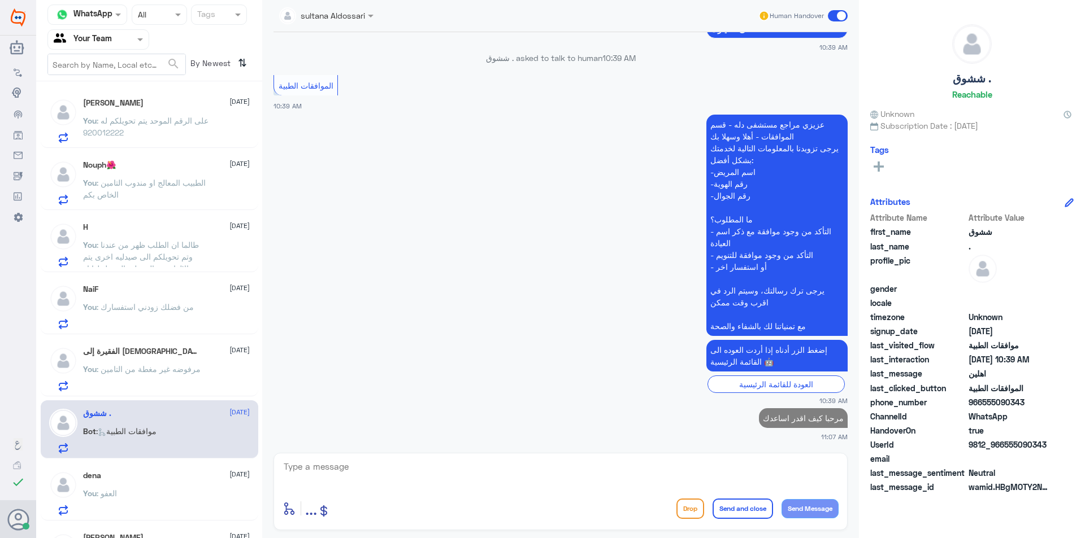
click at [136, 507] on div "You : العفو" at bounding box center [166, 502] width 167 height 25
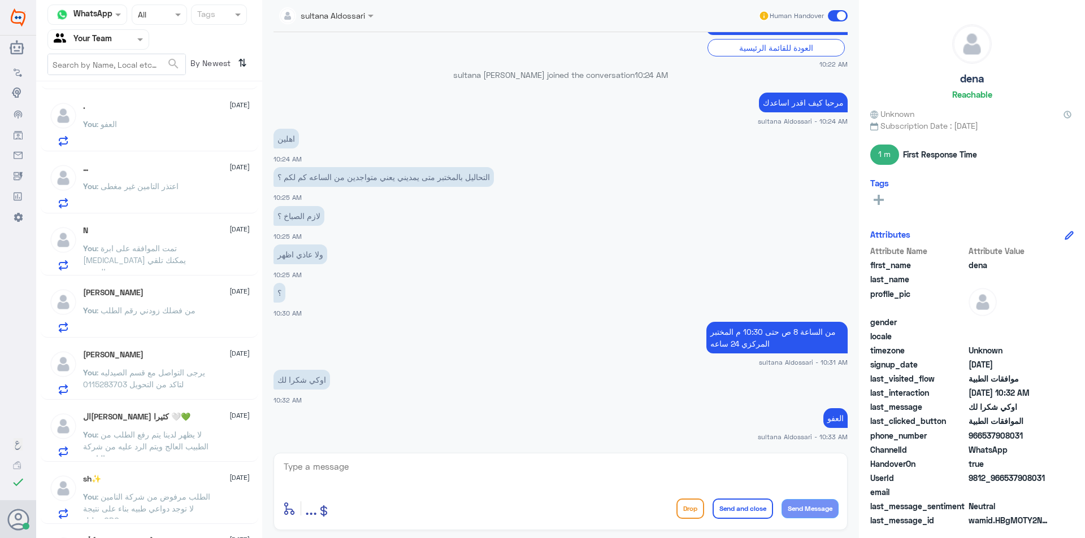
scroll to position [791, 0]
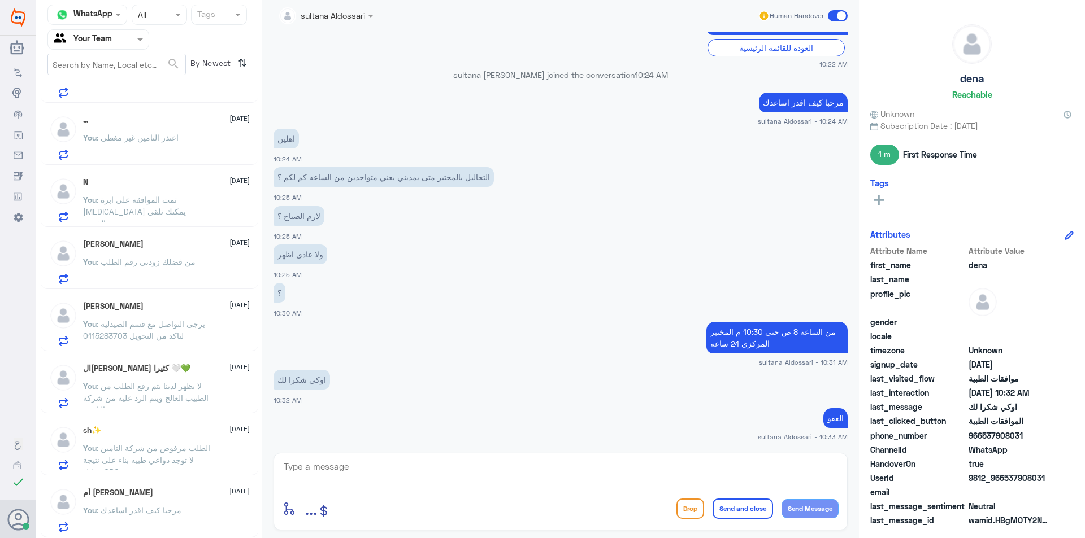
click at [166, 501] on div "أم [PERSON_NAME] [DATE] You : مرحبا كيف اقدر اساعدك" at bounding box center [166, 510] width 167 height 45
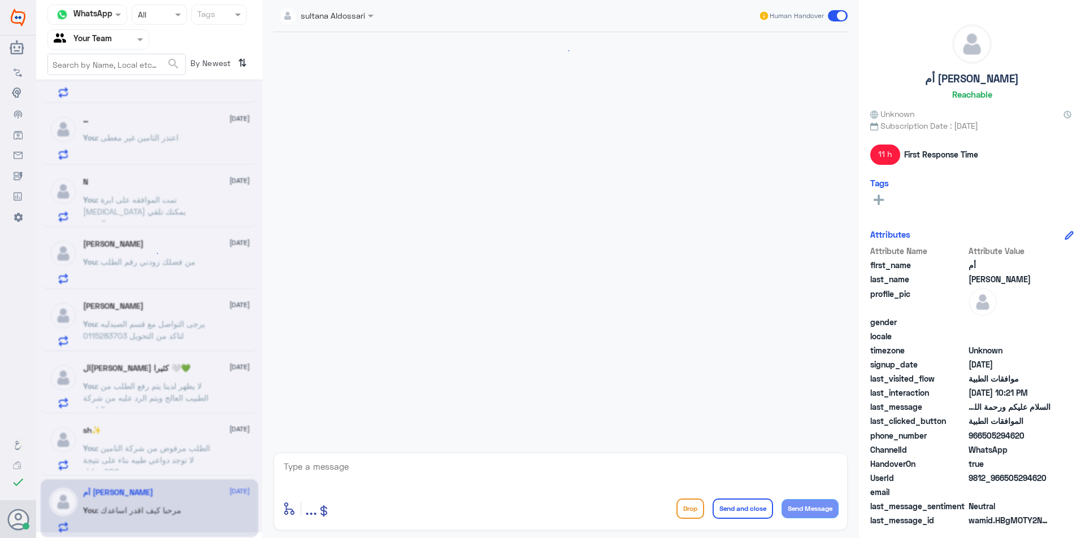
scroll to position [251, 0]
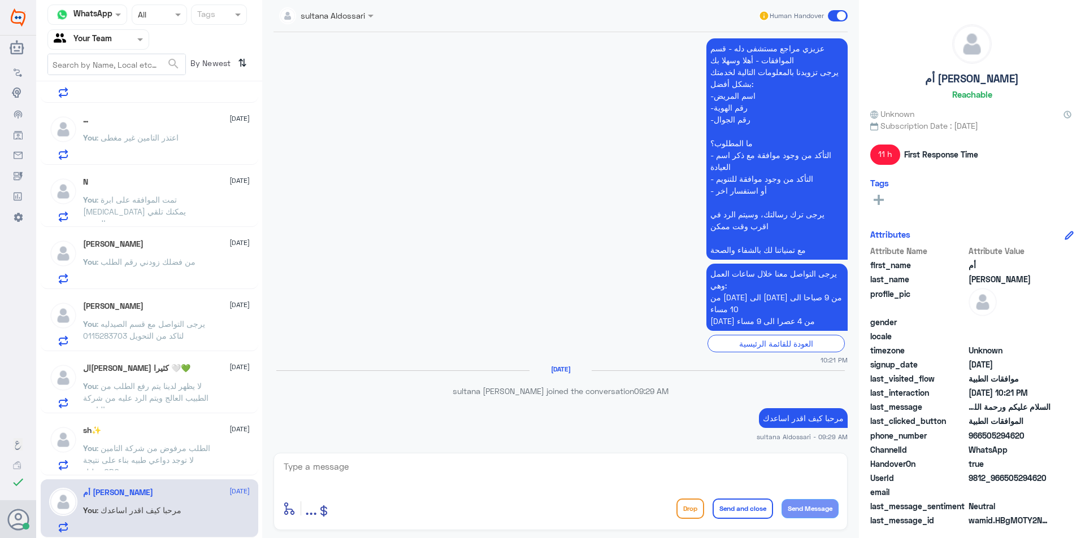
click at [160, 446] on span ": الطلب مرفوض من شركة التامين لا توجد دواعي طبيه بناء على نتيجة تحليل CBC" at bounding box center [146, 460] width 127 height 33
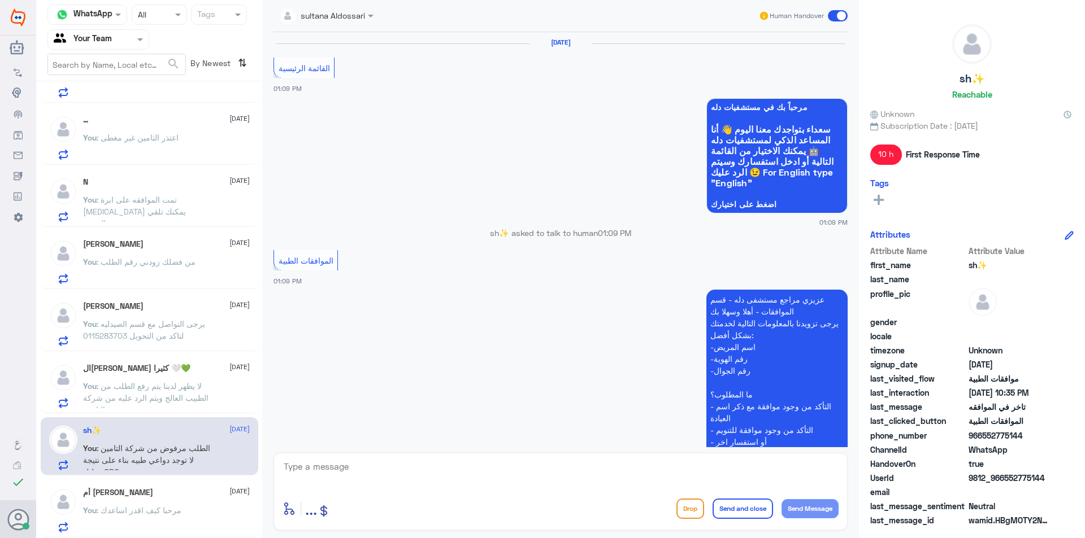
scroll to position [1037, 0]
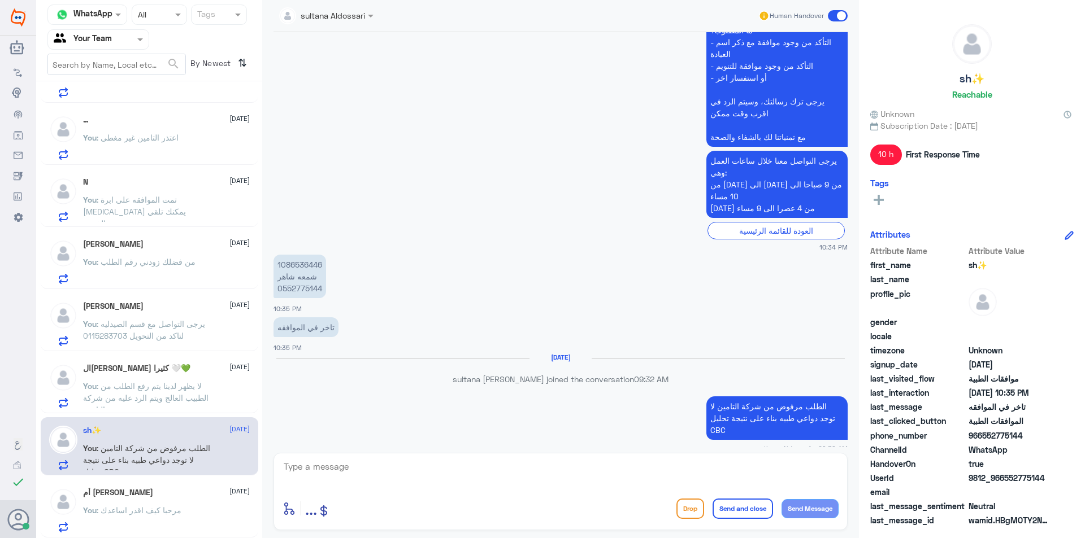
click at [166, 387] on span ": لا يظهر لدينا يتم رفع الطلب من الطبيب العالج ويتم الرد عليه من شركة التامين" at bounding box center [145, 397] width 125 height 33
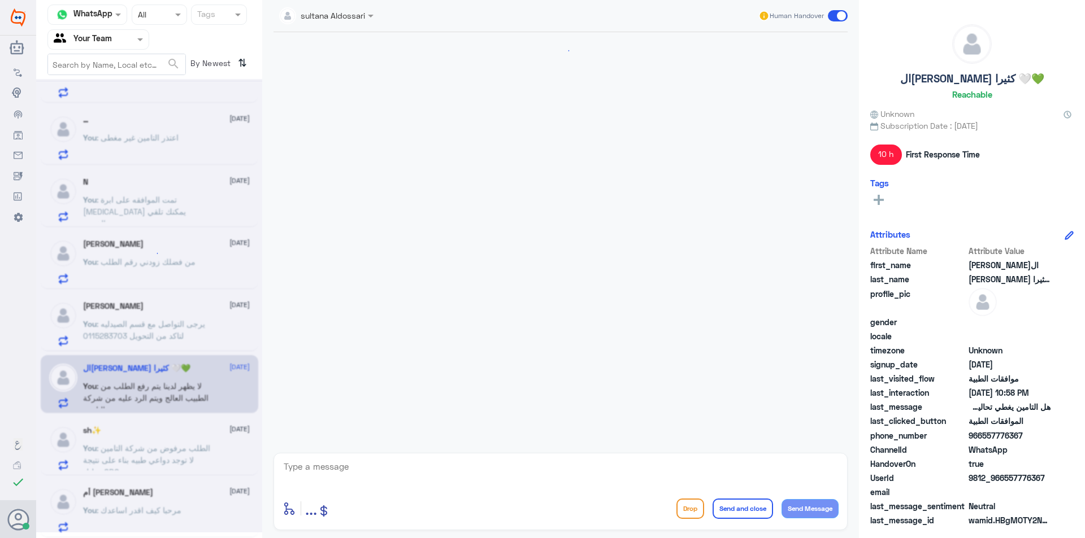
scroll to position [1091, 0]
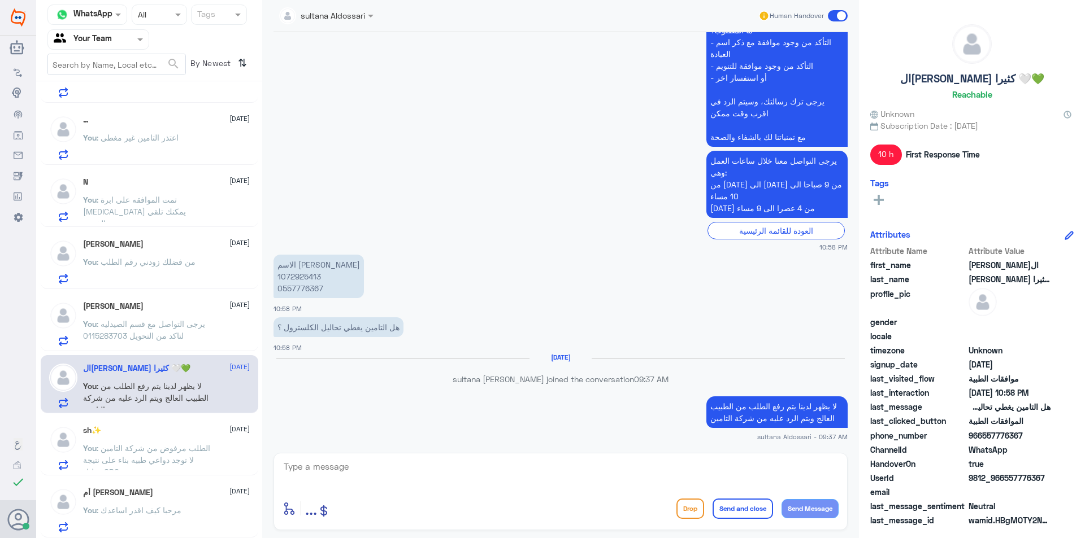
click at [176, 335] on span ": يرجى التواصل مع قسم الصيدليه لتاكد من التحويل 0115283703" at bounding box center [144, 329] width 122 height 21
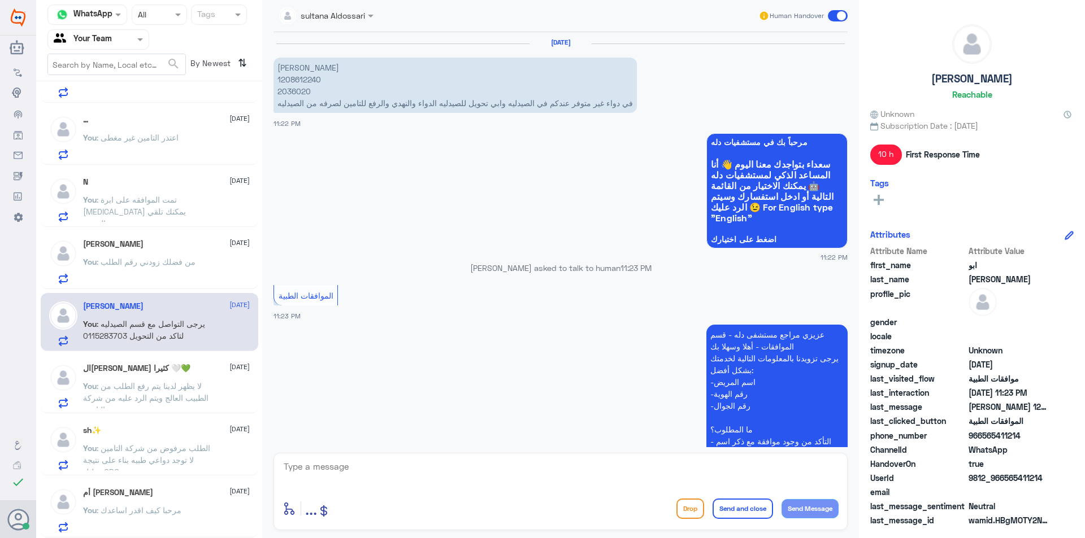
scroll to position [447, 0]
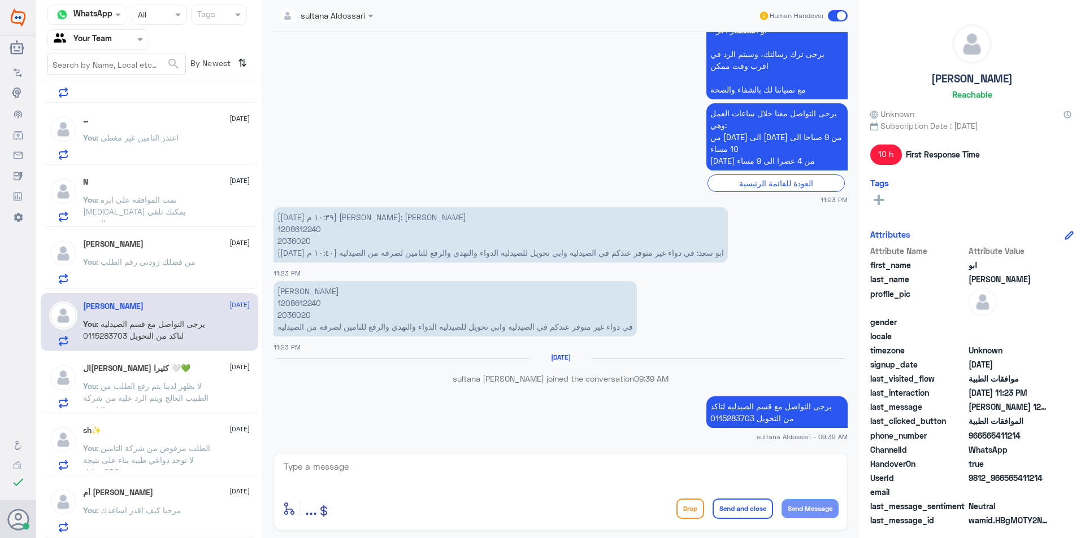
click at [139, 501] on div "أم [PERSON_NAME] [DATE] You : مرحبا كيف اقدر اساعدك" at bounding box center [166, 510] width 167 height 45
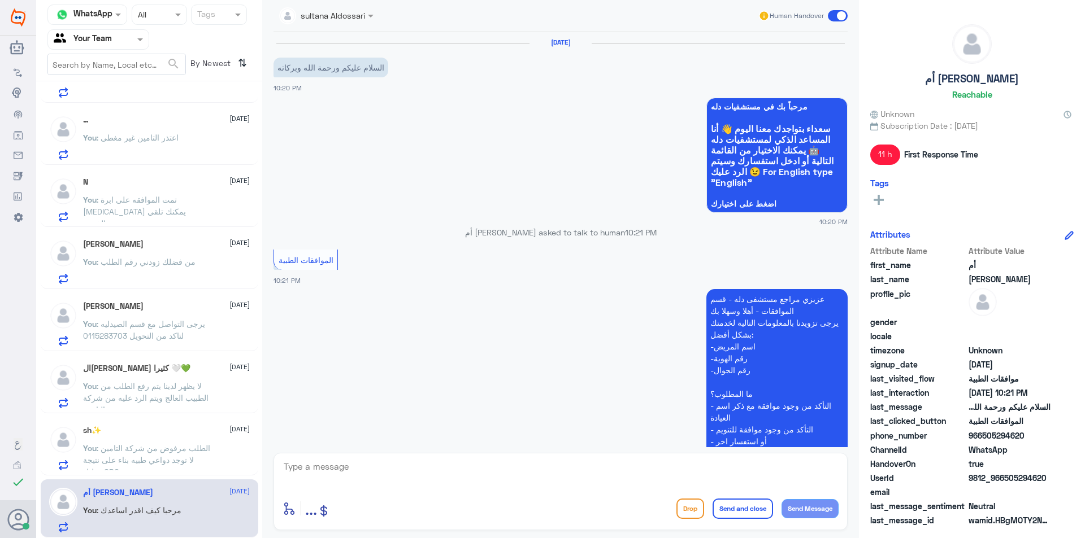
scroll to position [251, 0]
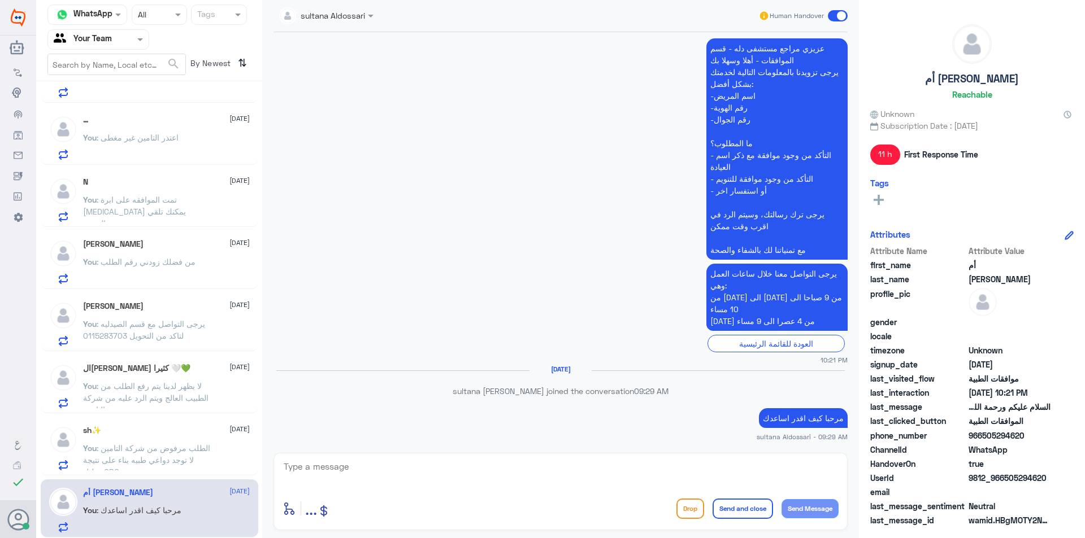
click at [159, 459] on span ": الطلب مرفوض من شركة التامين لا توجد دواعي طبيه بناء على نتيجة تحليل CBC" at bounding box center [146, 460] width 127 height 33
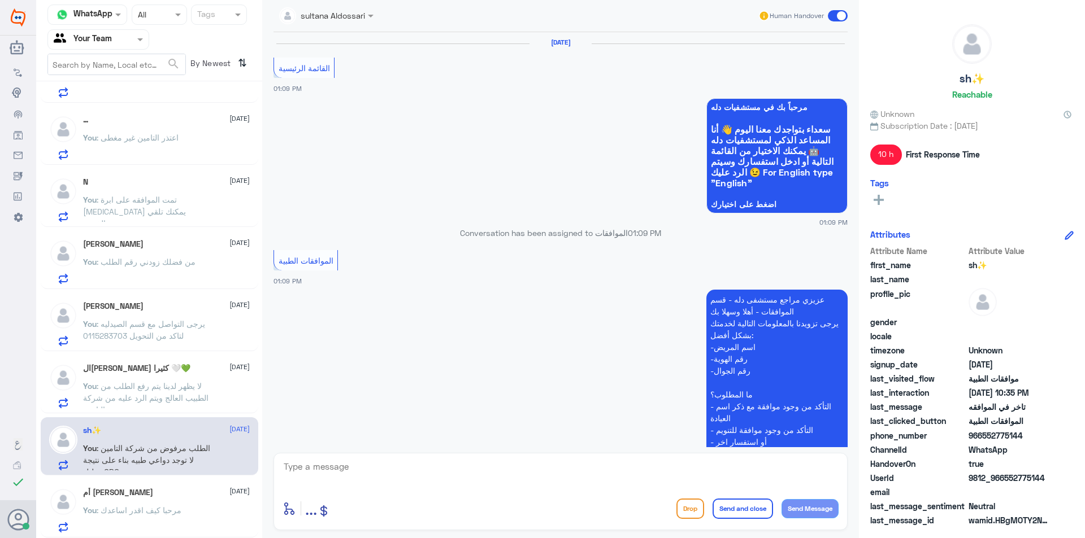
scroll to position [1037, 0]
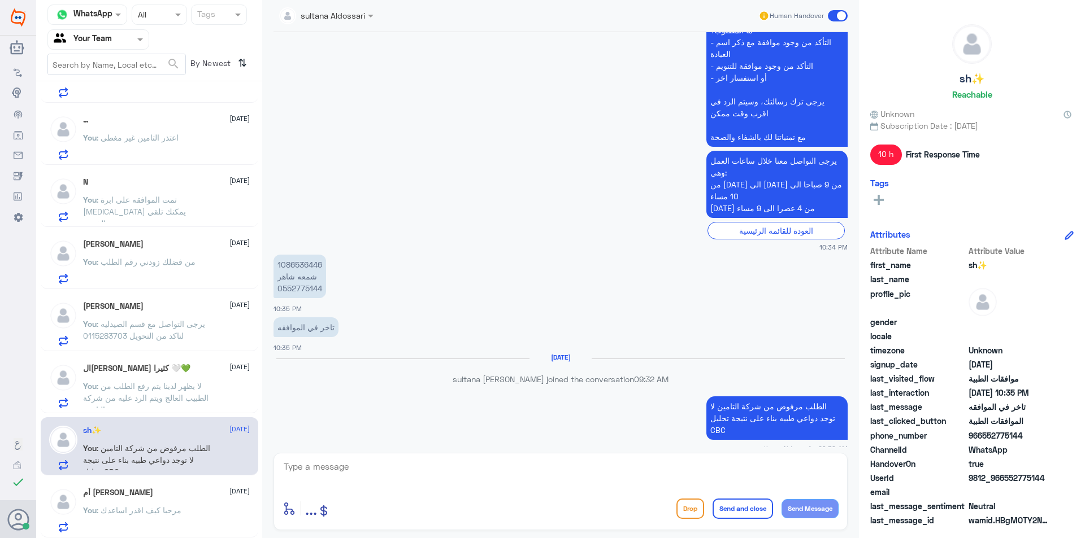
click at [181, 373] on div "ال[PERSON_NAME] كثيرا 🤍💚 [DATE]" at bounding box center [166, 369] width 167 height 10
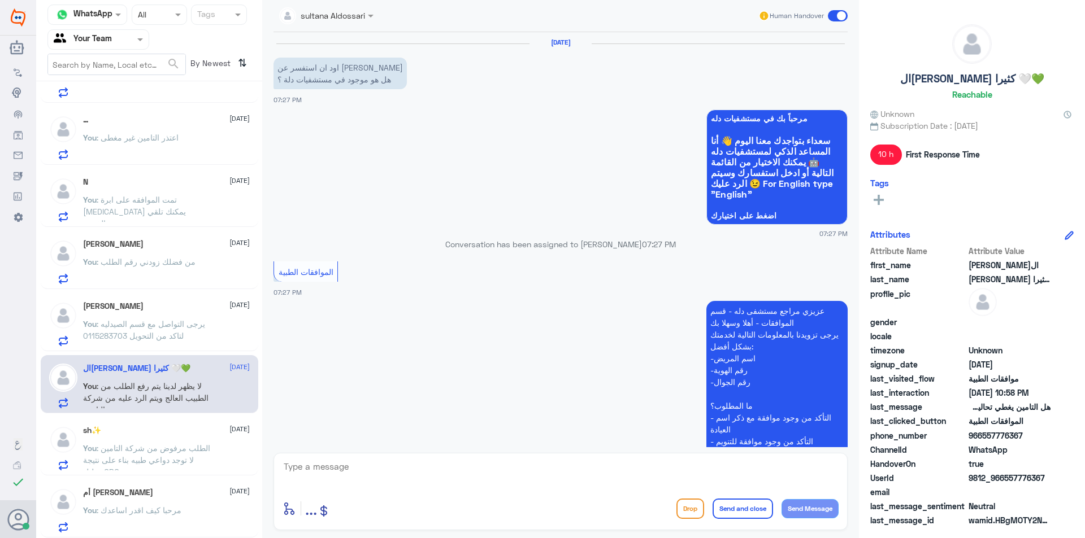
scroll to position [1091, 0]
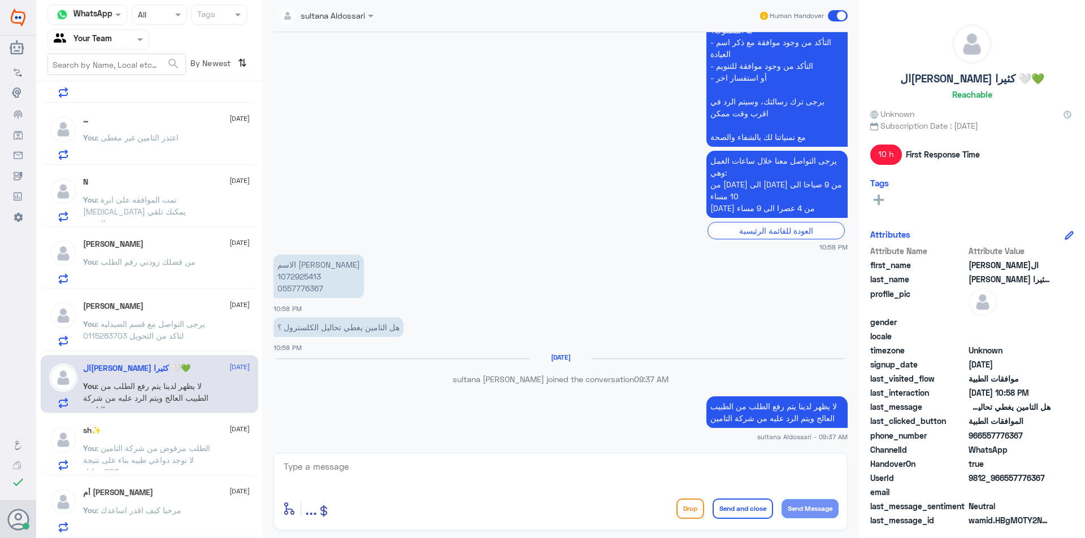
click at [163, 305] on div "[PERSON_NAME] [DATE]" at bounding box center [166, 307] width 167 height 10
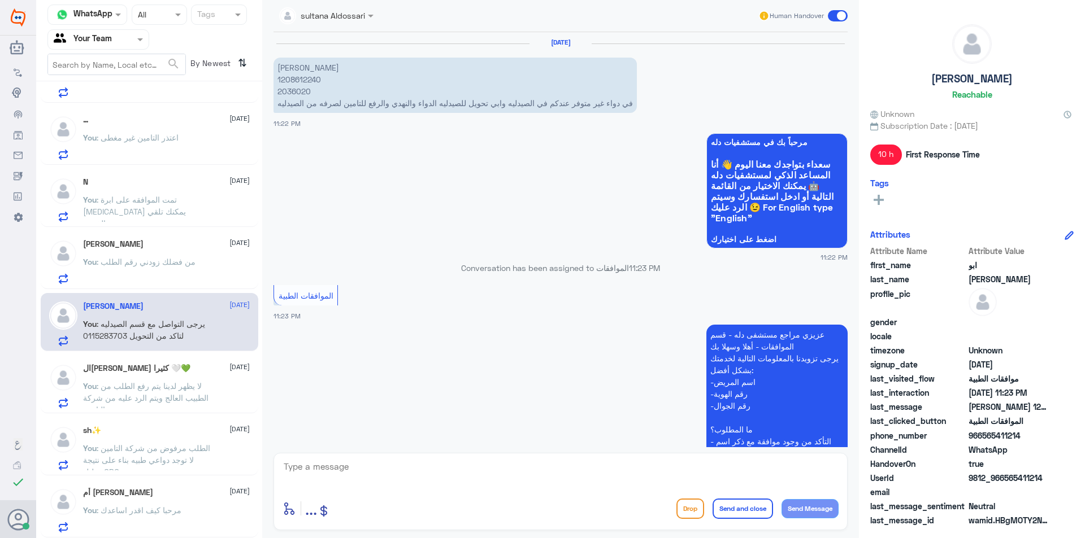
scroll to position [447, 0]
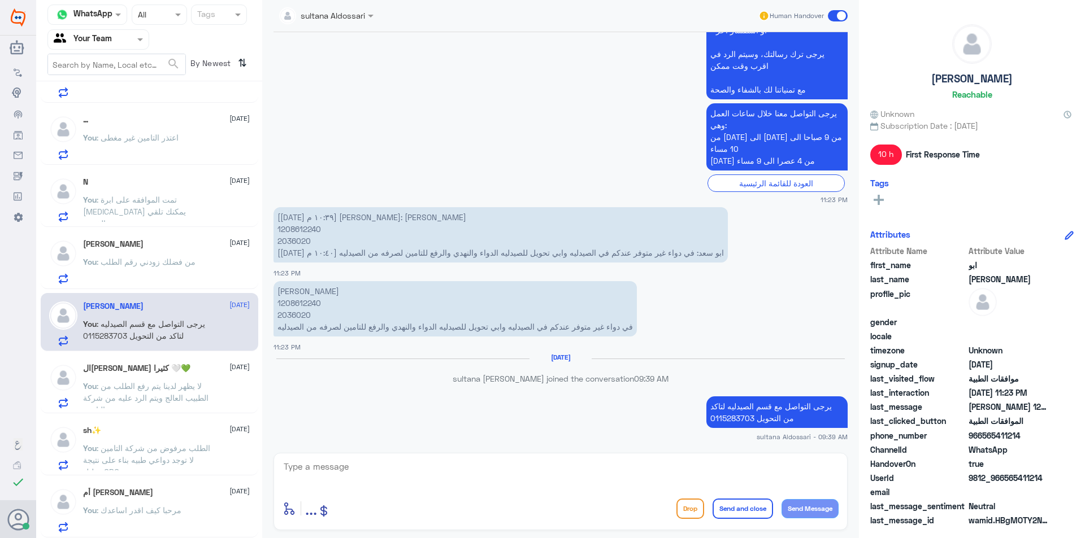
click at [154, 259] on span ": من فضلك زودني رقم الطلب" at bounding box center [146, 262] width 99 height 10
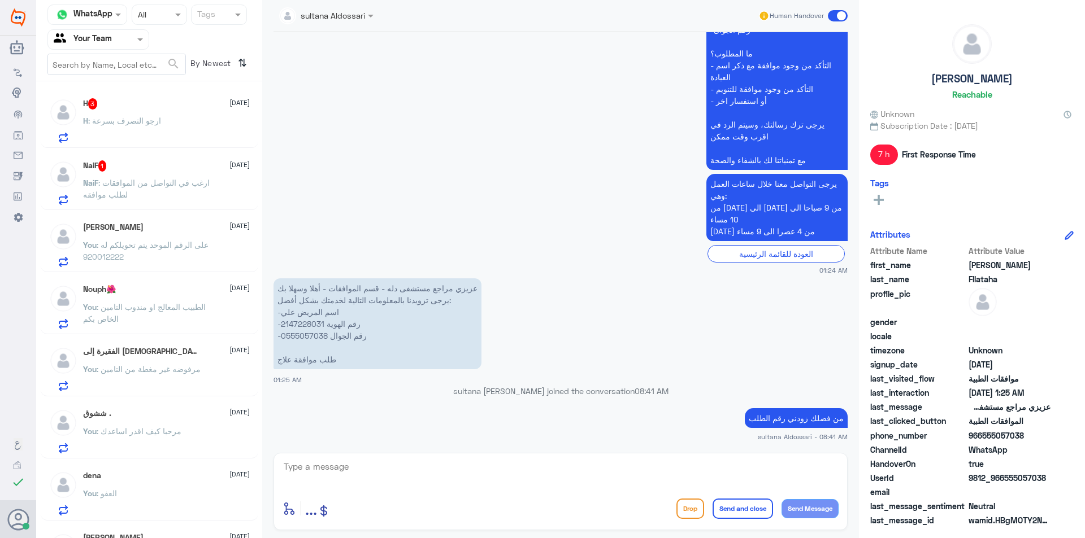
click at [172, 182] on span ": ارغب في التواصل من الموافقات لطلب موافقه" at bounding box center [146, 188] width 127 height 21
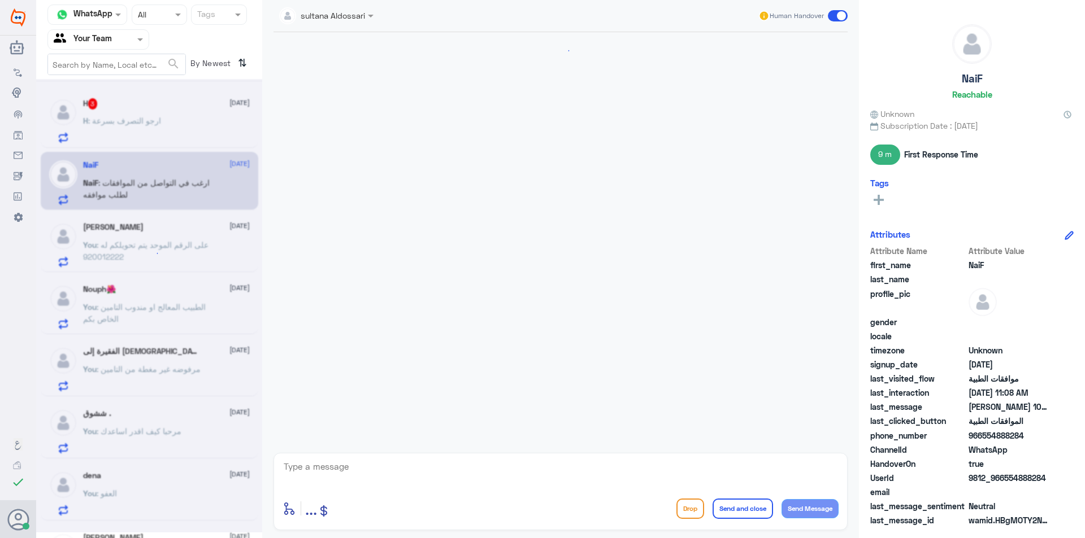
scroll to position [468, 0]
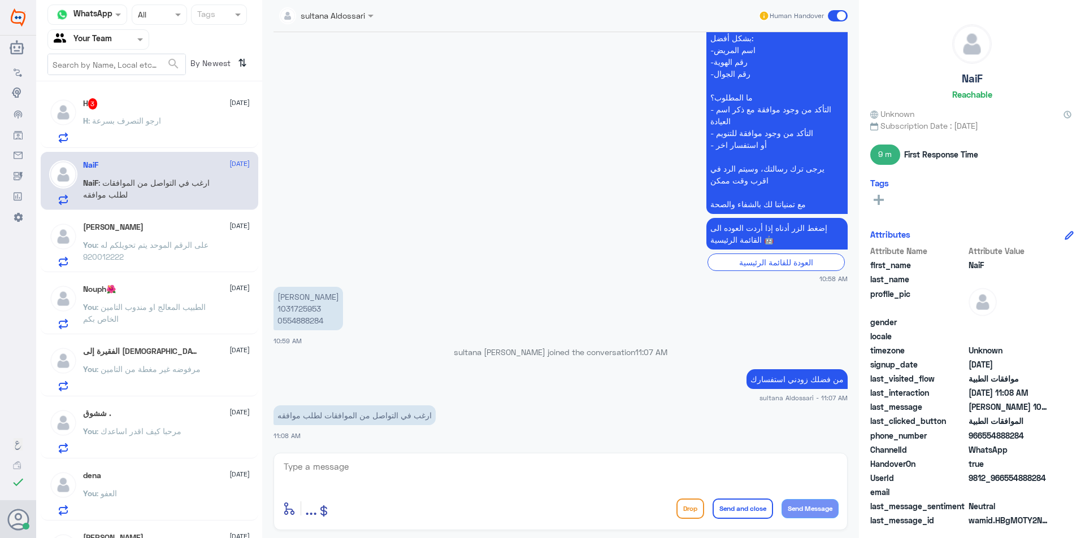
click at [480, 482] on textarea at bounding box center [561, 473] width 556 height 28
type textarea "تفضل كيف اقدر اساعدك"
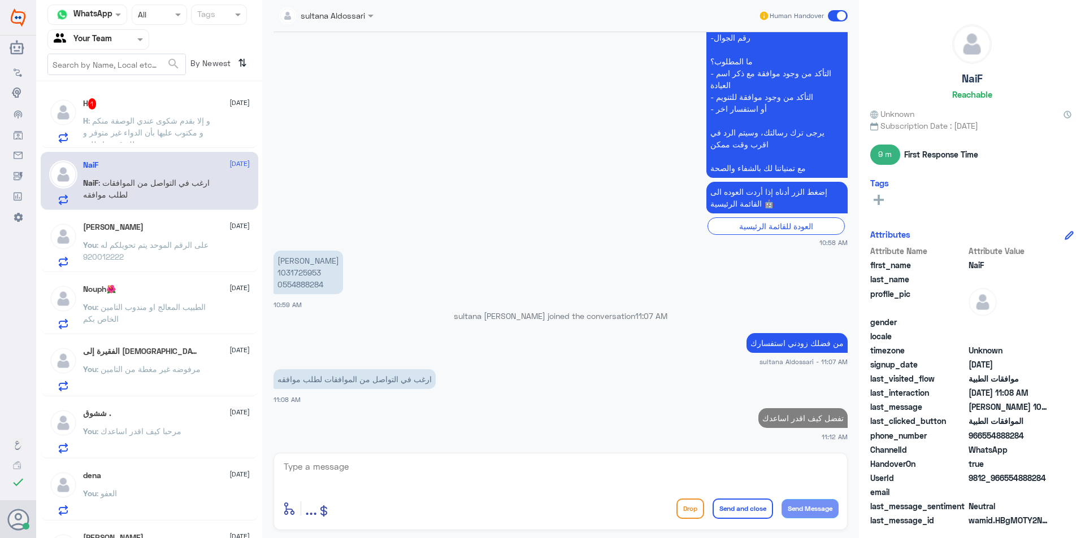
click at [167, 111] on div "H 1 [DATE] H : و إلا بقدم شكوى عندي الوصفة منكم و مكتوب عليها بأن الدواء غير مت…" at bounding box center [166, 120] width 167 height 45
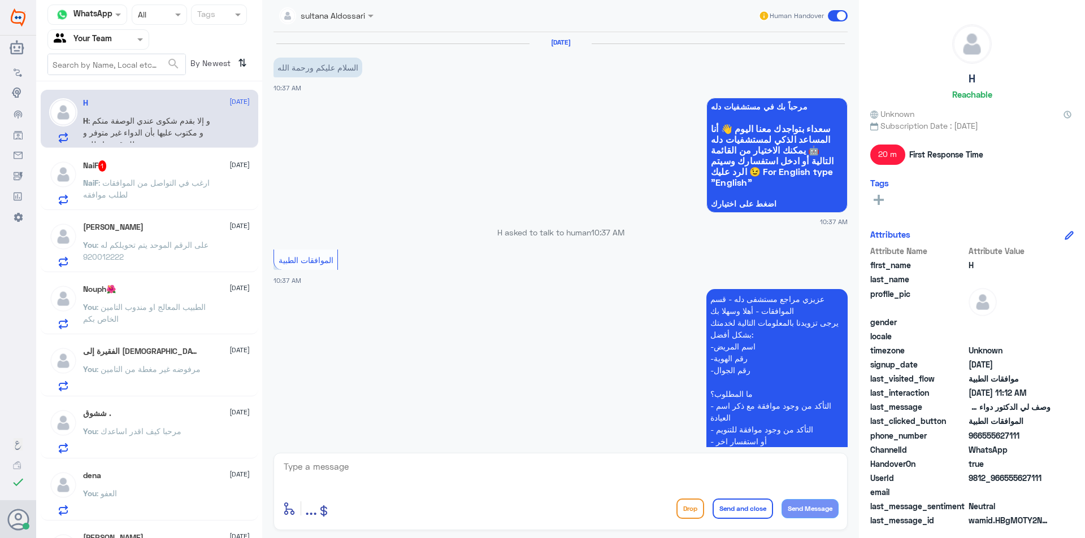
scroll to position [579, 0]
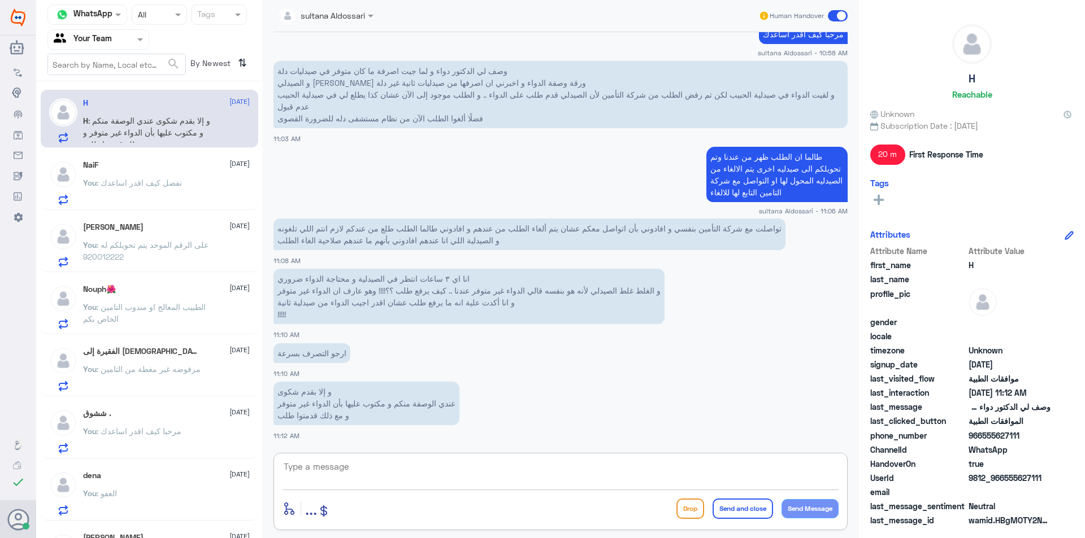
click at [356, 477] on textarea at bounding box center [561, 473] width 556 height 28
type textarea "زودني بصورة الوصفه من فضلك"
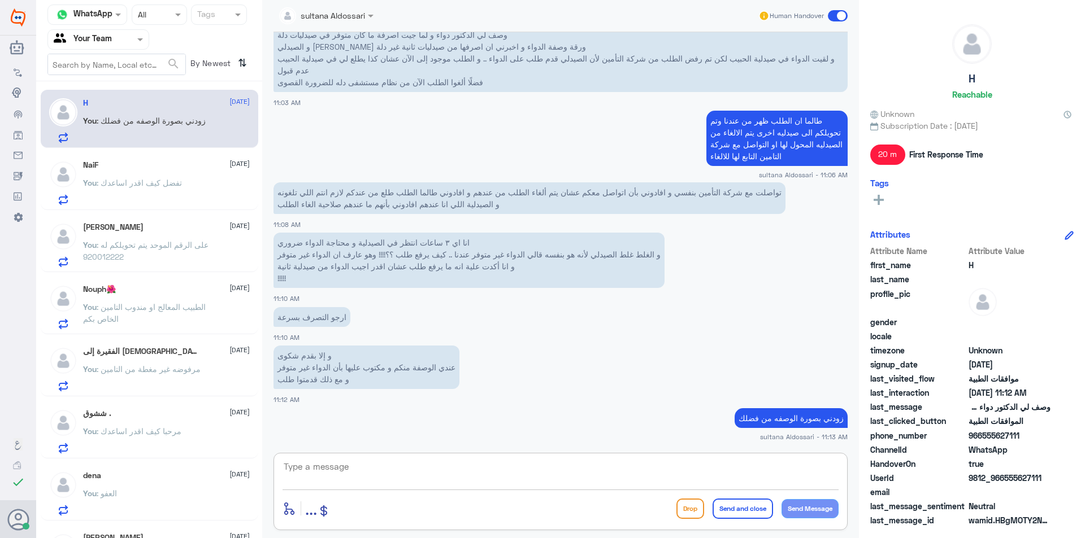
click at [154, 168] on div "NaiF [DATE]" at bounding box center [166, 165] width 167 height 10
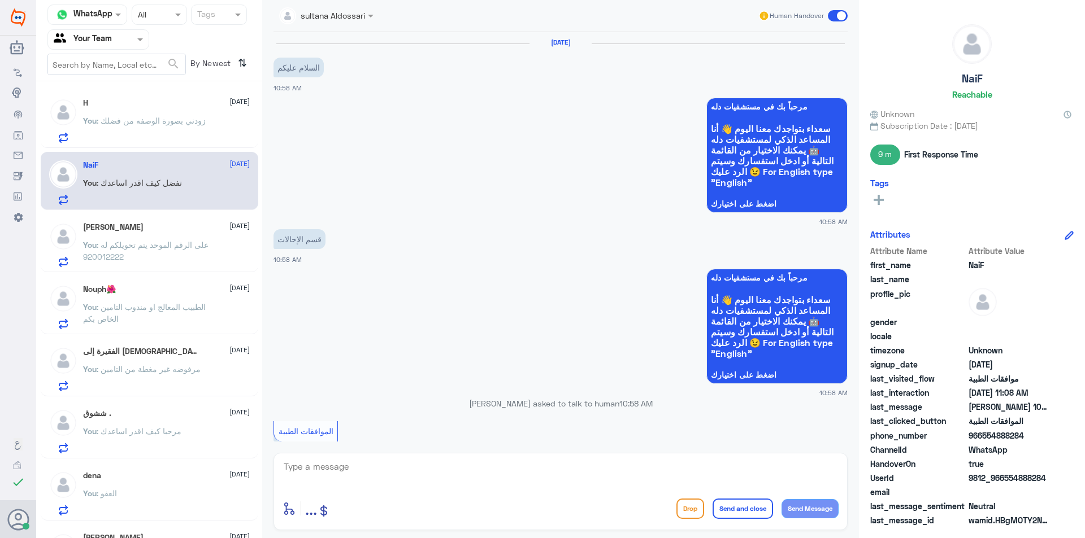
scroll to position [504, 0]
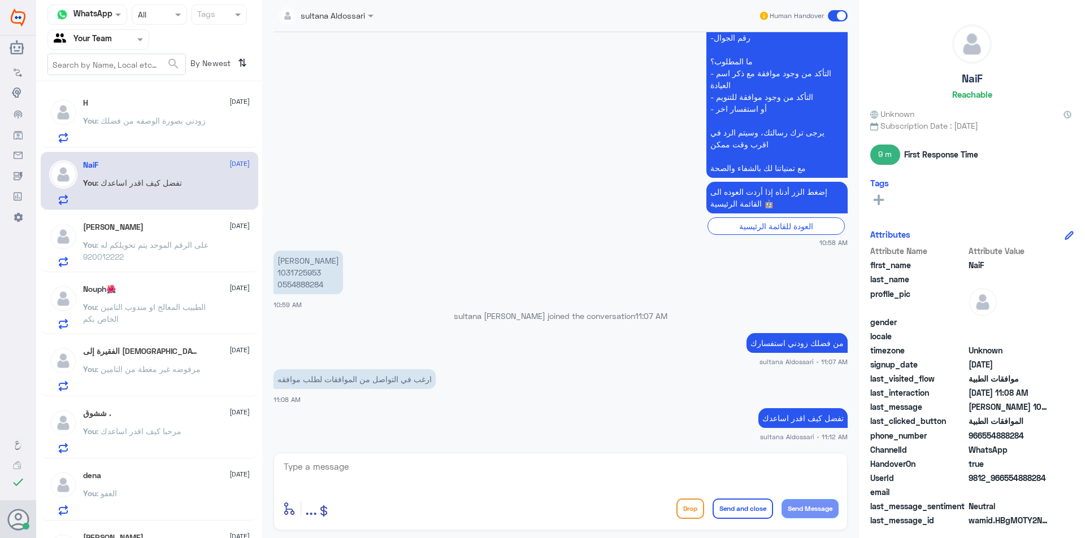
click at [133, 249] on span ": على الرقم الموحد يتم تحويلكم له 920012222" at bounding box center [145, 250] width 125 height 21
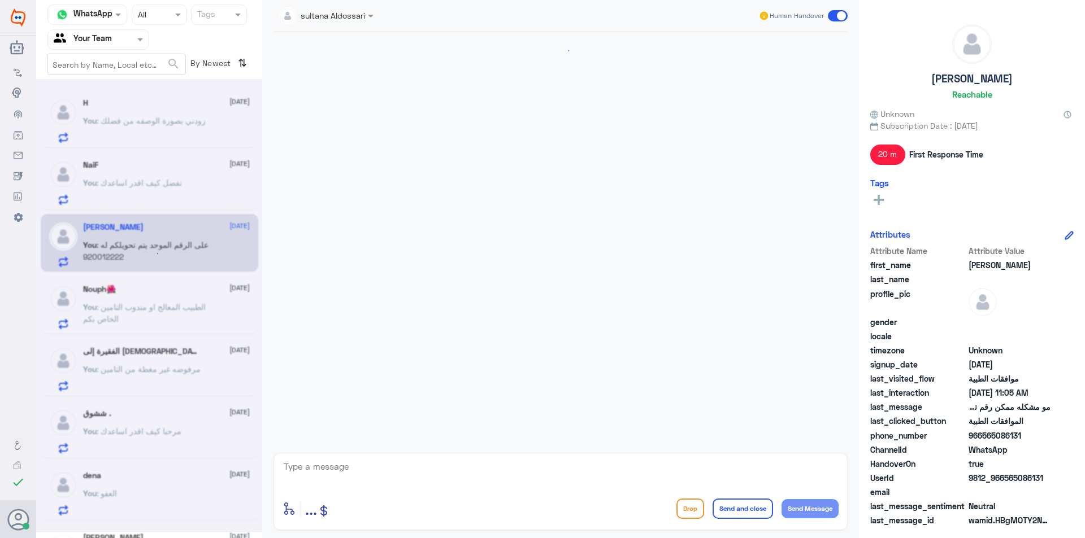
scroll to position [506, 0]
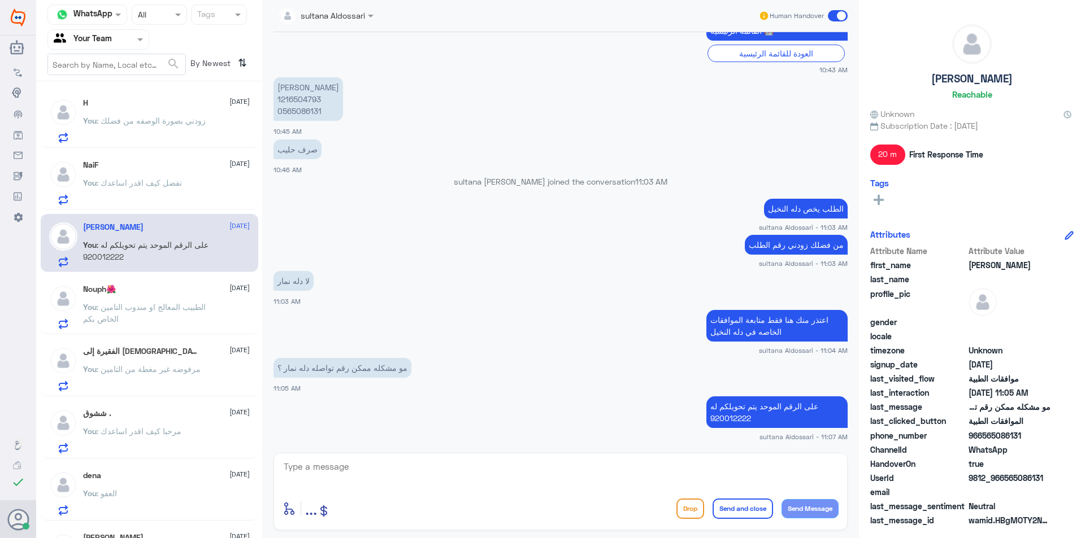
click at [132, 322] on p "You : الطبيب المعالج او مندوب التامين الخاص بكم" at bounding box center [146, 315] width 127 height 28
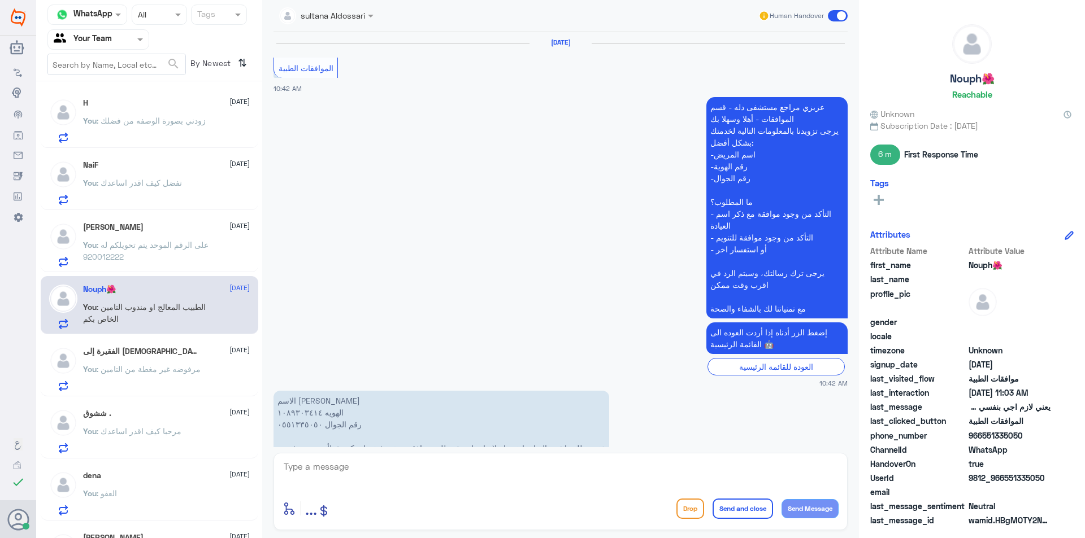
scroll to position [761, 0]
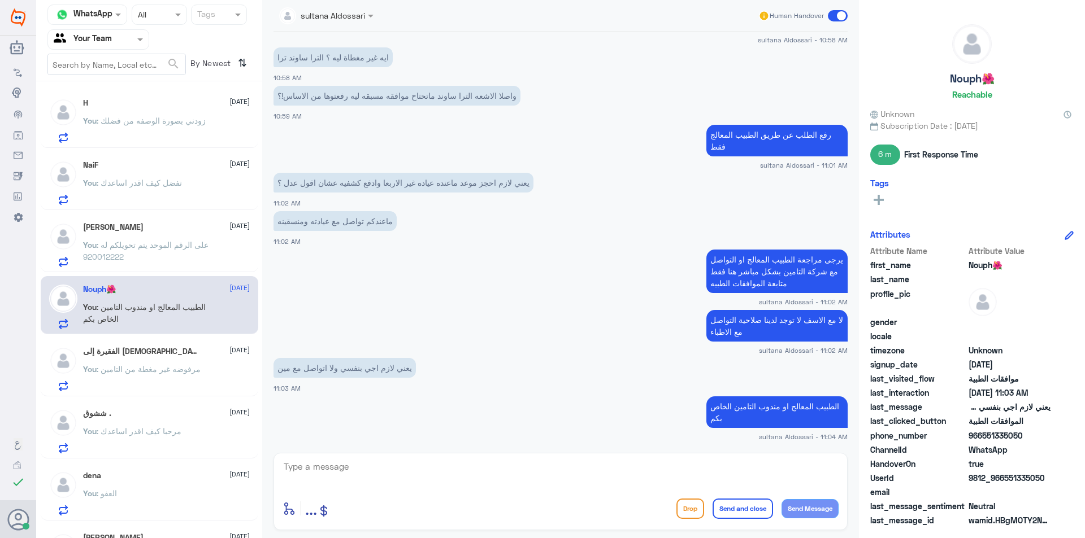
click at [145, 368] on span ": مرفوضه غير مغطة من التامين" at bounding box center [149, 369] width 104 height 10
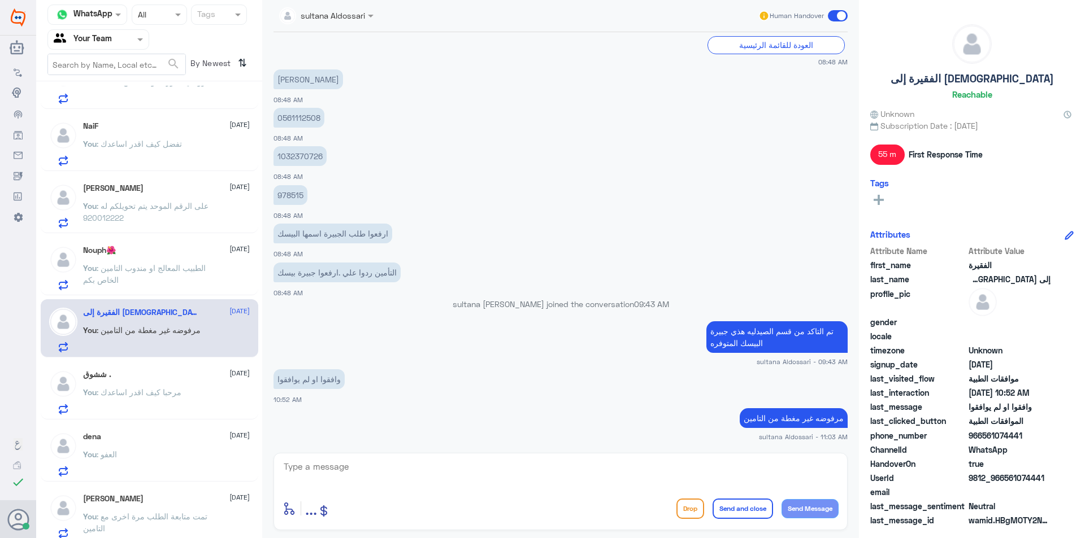
scroll to position [57, 0]
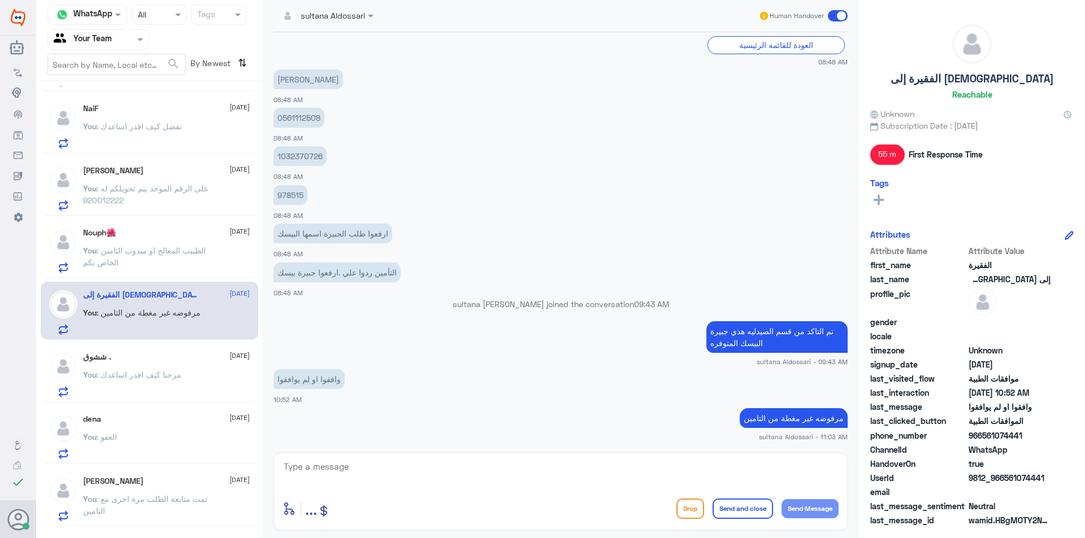
click at [145, 372] on span ": مرحبا كيف اقدر اساعدك" at bounding box center [139, 375] width 85 height 10
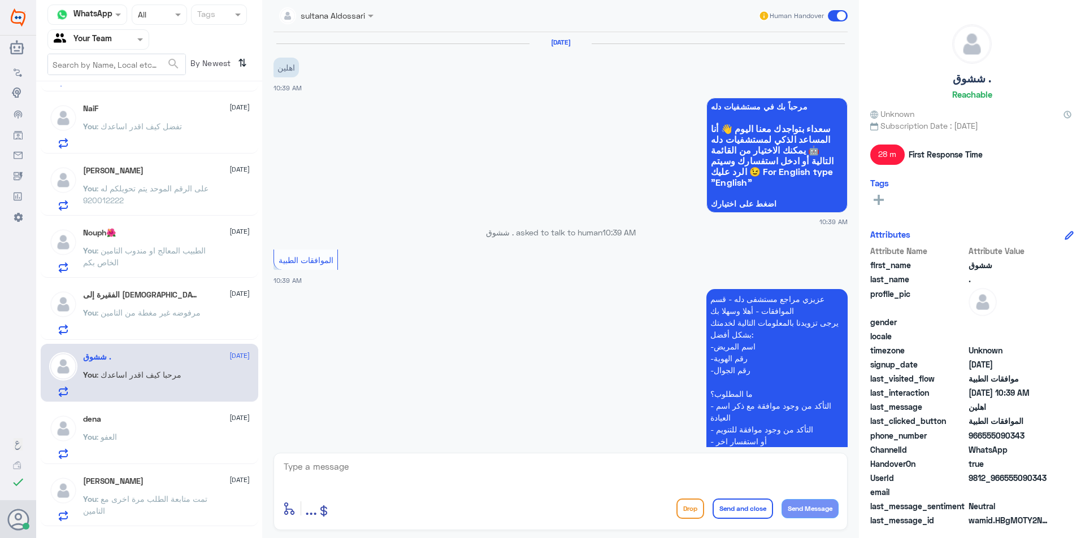
scroll to position [196, 0]
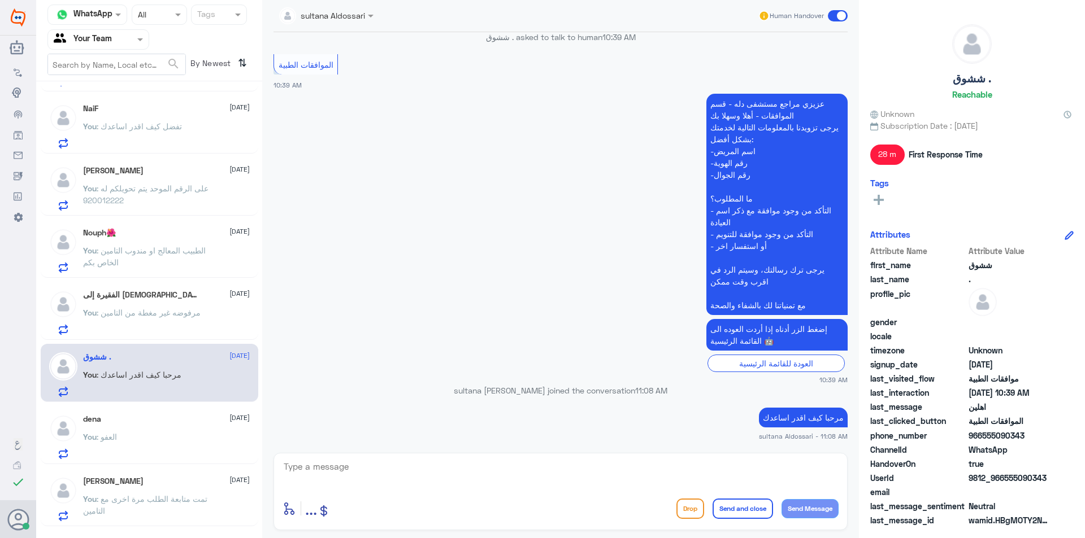
click at [143, 438] on div "You : العفو" at bounding box center [166, 446] width 167 height 25
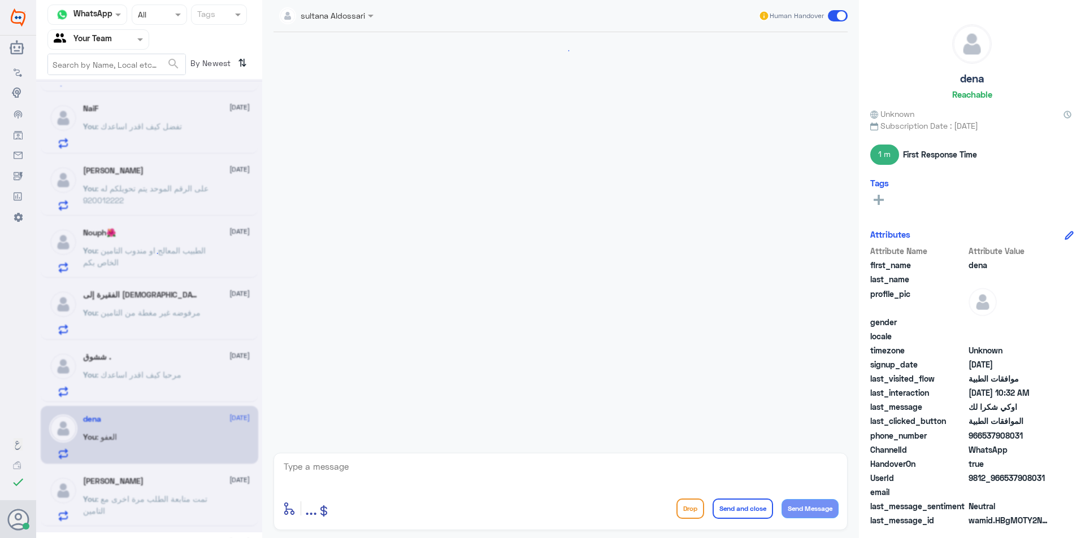
scroll to position [771, 0]
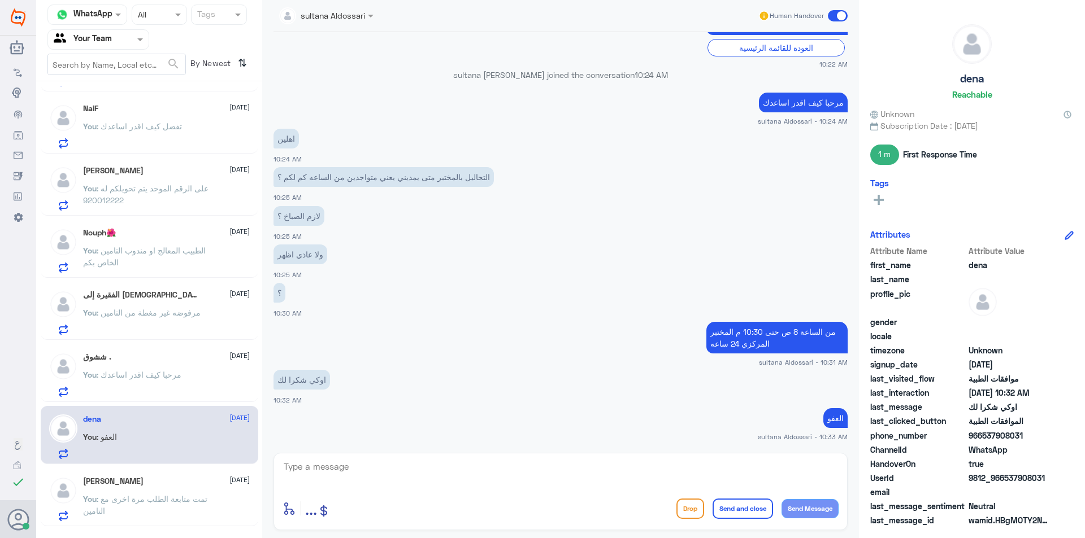
click at [132, 511] on p "You : تمت متابعة الطلب مرة اخرى مع التامين" at bounding box center [146, 507] width 127 height 28
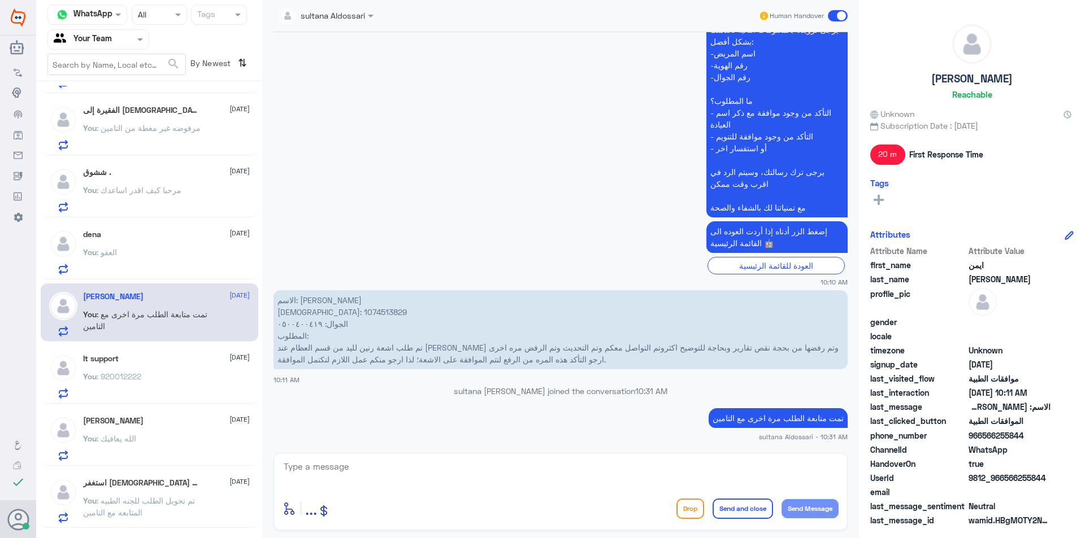
scroll to position [283, 0]
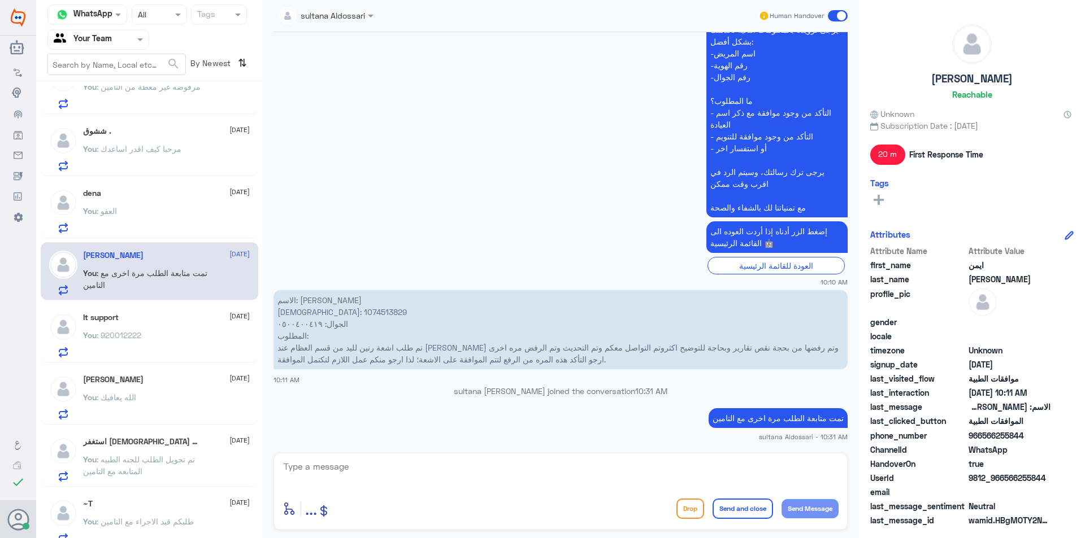
click at [136, 336] on span ": 920012222" at bounding box center [119, 336] width 45 height 10
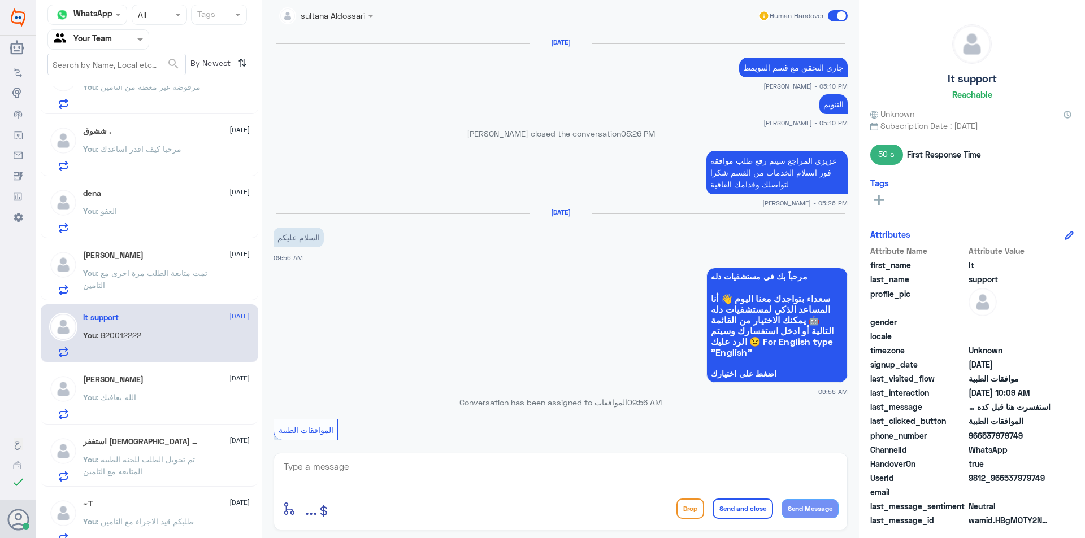
scroll to position [713, 0]
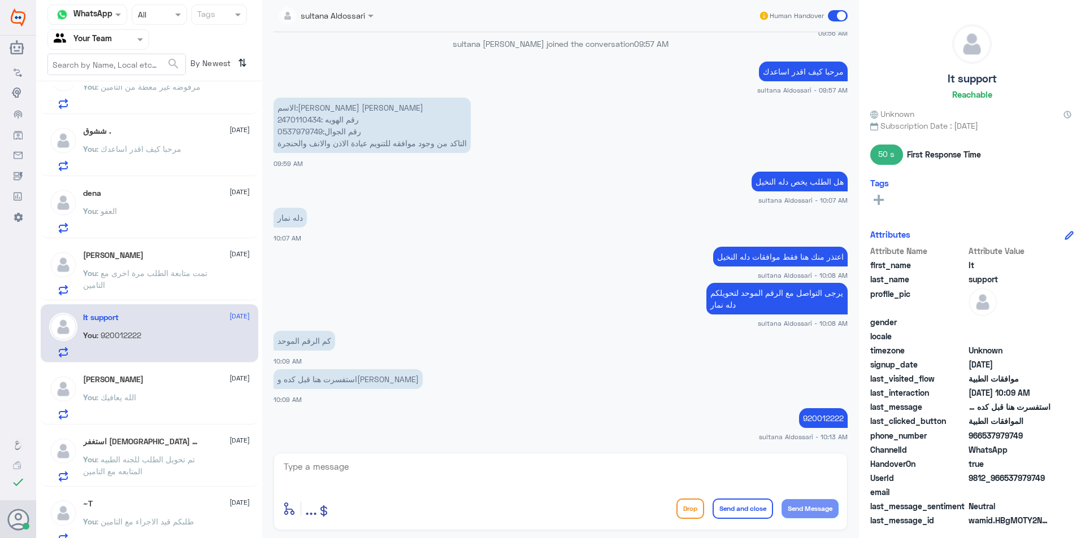
click at [156, 404] on div "You : [DEMOGRAPHIC_DATA] يعافيك" at bounding box center [166, 406] width 167 height 25
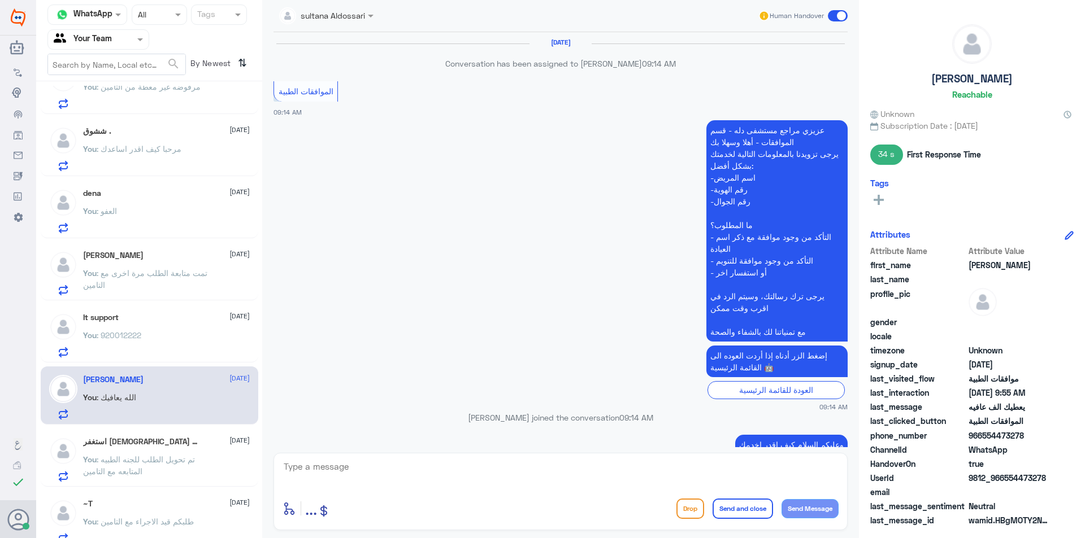
scroll to position [540, 0]
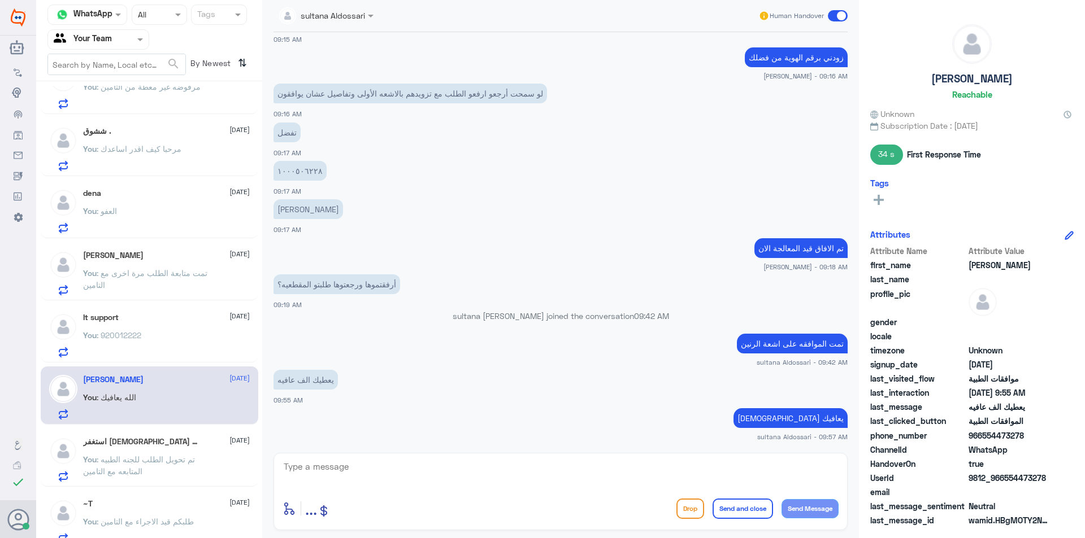
click at [160, 464] on span ": تم تحويل الطلب للجنه الطبيه المتابعه مع التامين" at bounding box center [139, 465] width 112 height 21
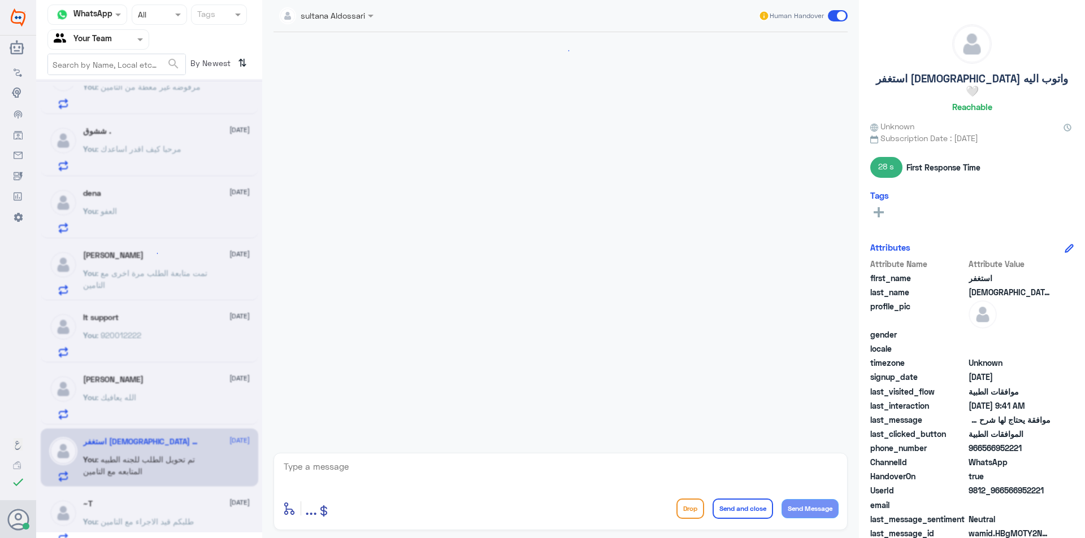
scroll to position [344, 0]
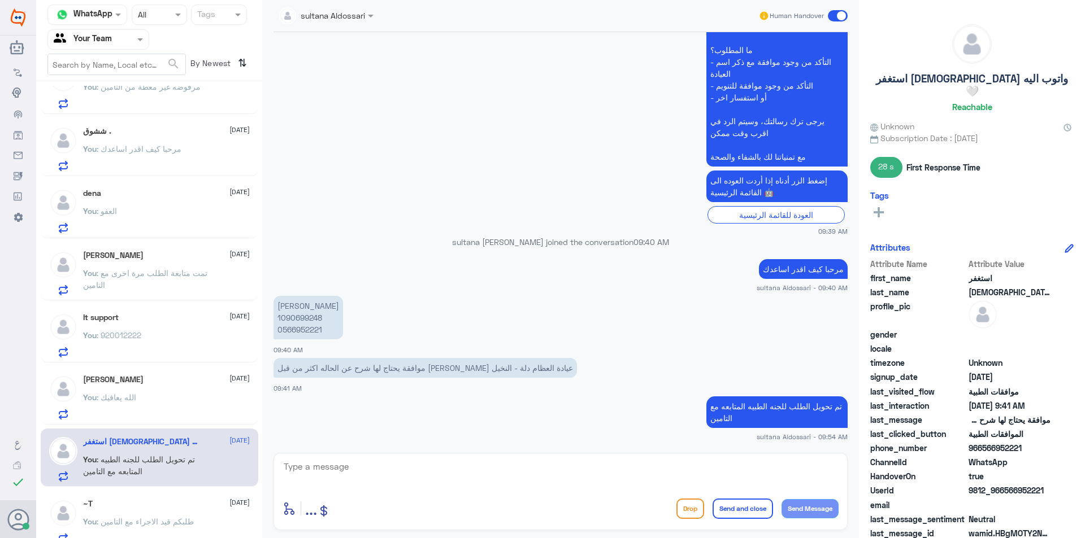
click at [157, 510] on div "~T [DATE] You : طلبكم قيد الاجراء مع التامين" at bounding box center [166, 522] width 167 height 45
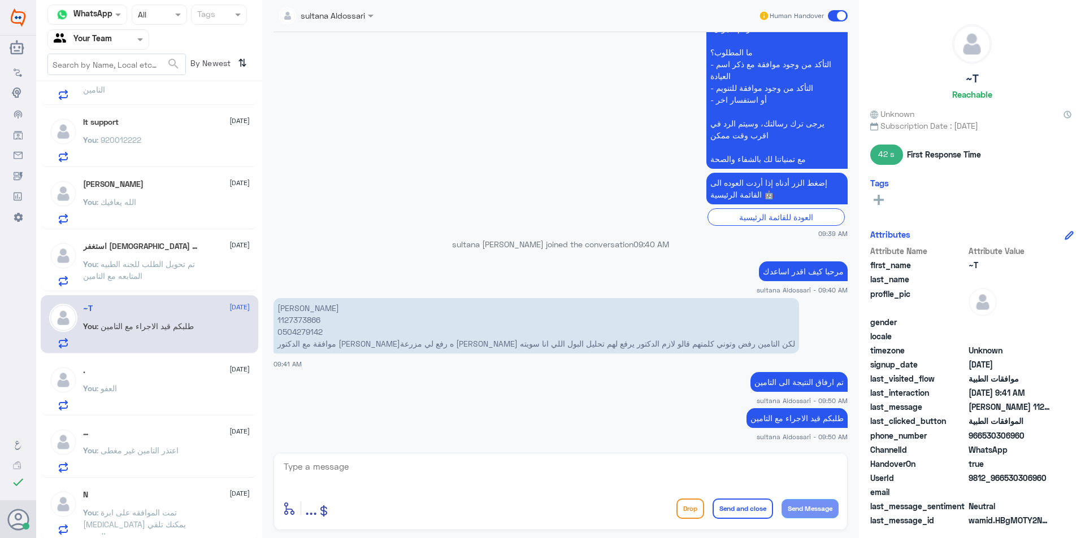
scroll to position [565, 0]
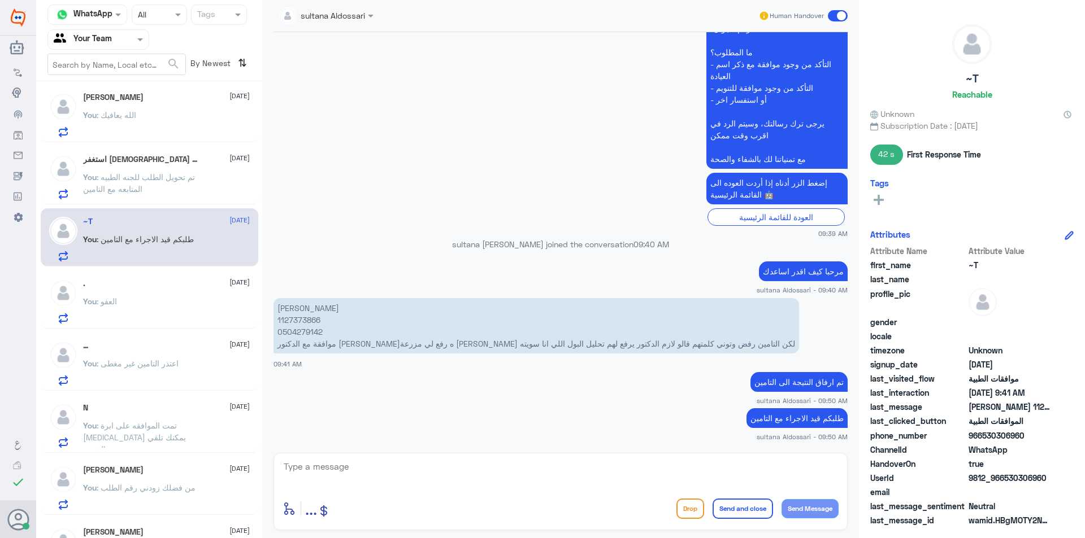
click at [153, 310] on div "You : العفو" at bounding box center [166, 310] width 167 height 25
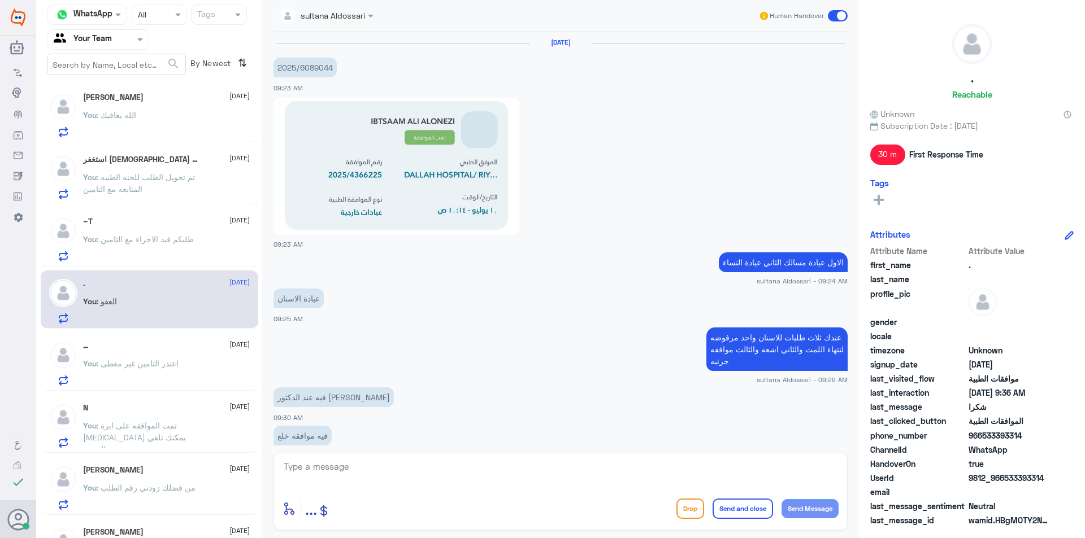
scroll to position [532, 0]
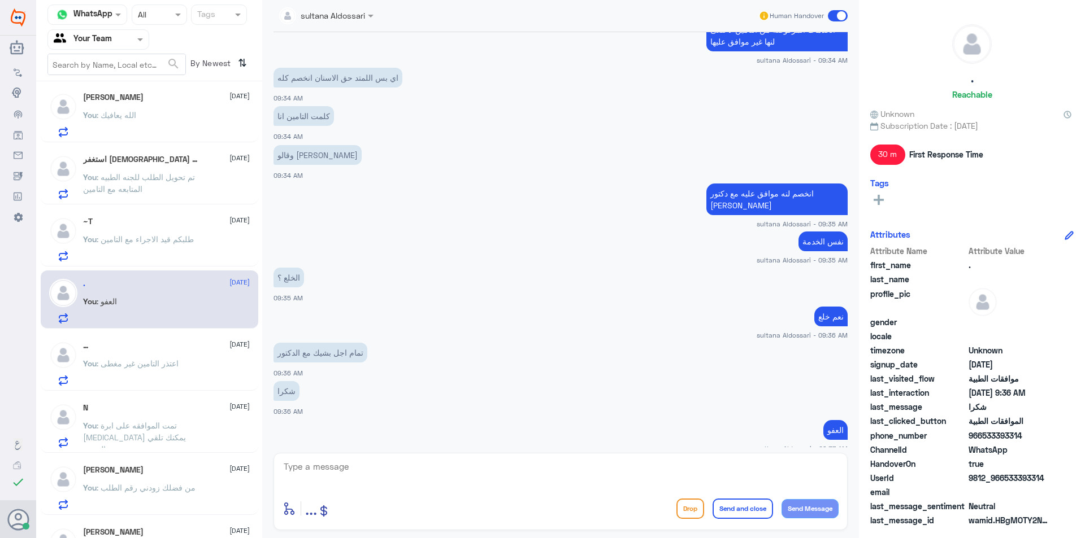
click at [167, 358] on p "You : اعتذر التامين غير مغطى" at bounding box center [130, 372] width 95 height 28
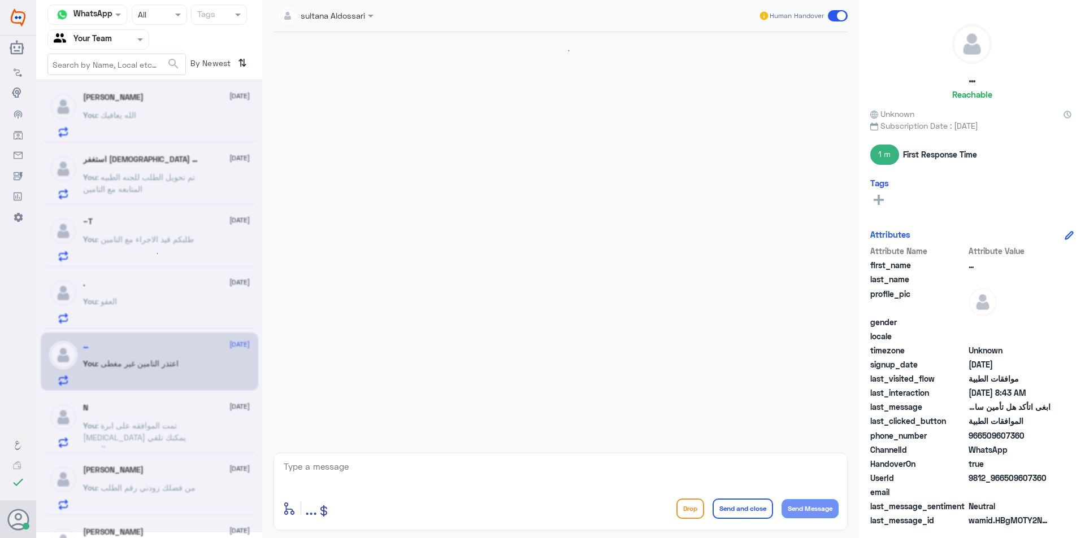
scroll to position [392, 0]
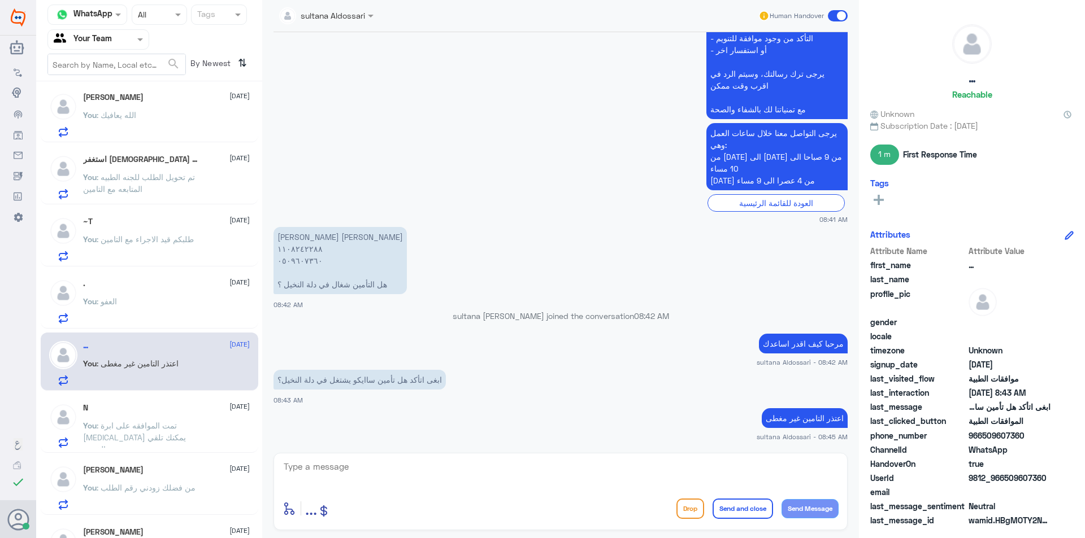
click at [149, 436] on span ": تمت الموافقه على ابرة [MEDICAL_DATA] يمكنك تلقي الخدمة" at bounding box center [134, 437] width 103 height 33
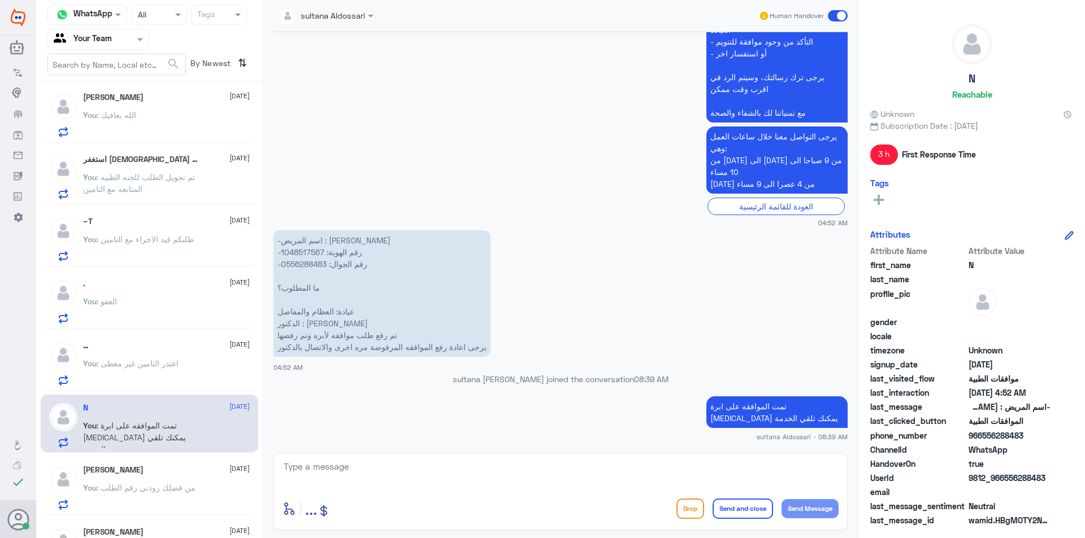
click at [150, 493] on span ": من فضلك زودني رقم الطلب" at bounding box center [146, 488] width 99 height 10
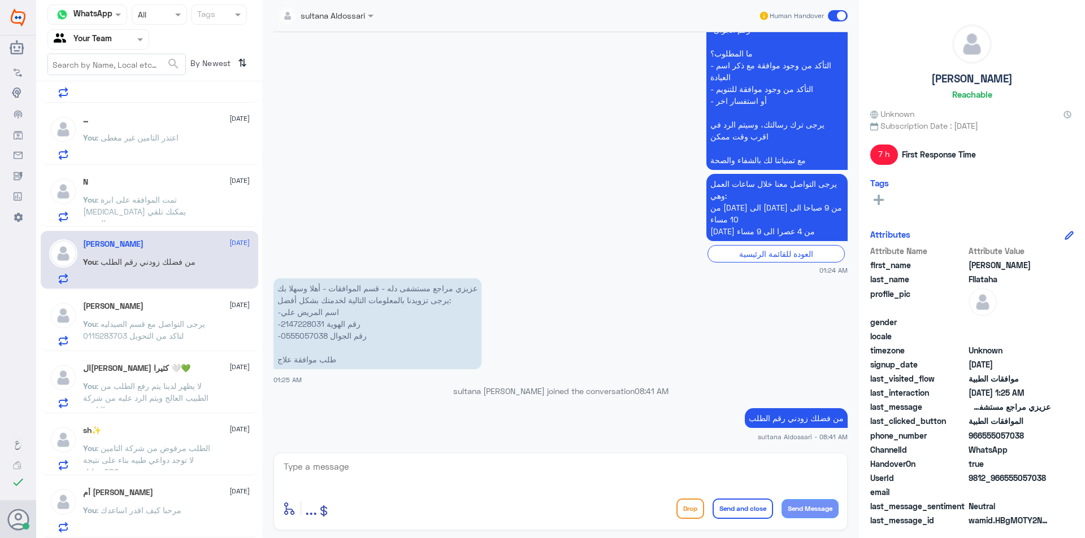
click at [165, 310] on div "[PERSON_NAME] [DATE]" at bounding box center [166, 307] width 167 height 10
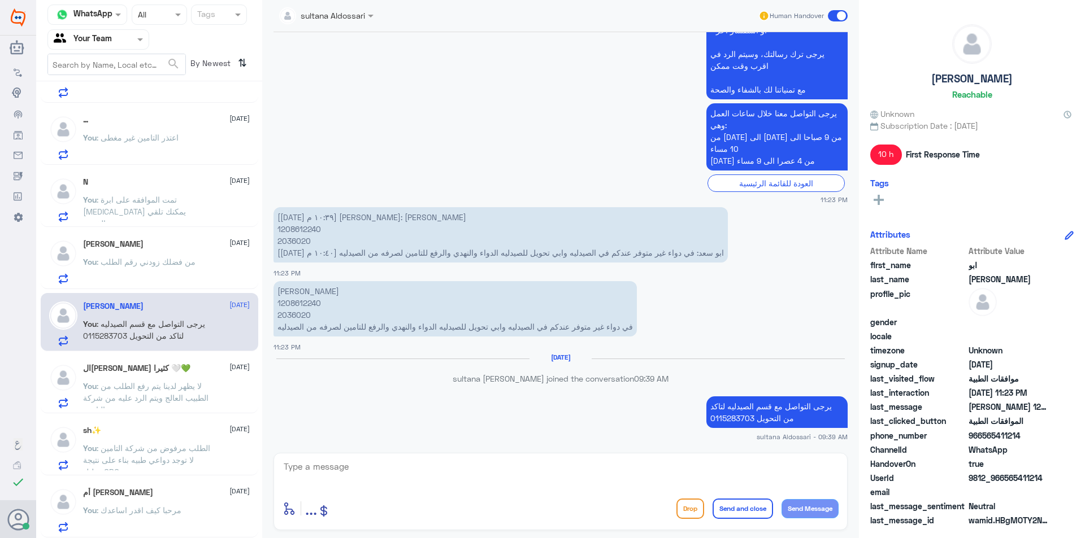
click at [171, 390] on span ": لا يظهر لدينا يتم رفع الطلب من الطبيب العالج ويتم الرد عليه من شركة التامين" at bounding box center [145, 397] width 125 height 33
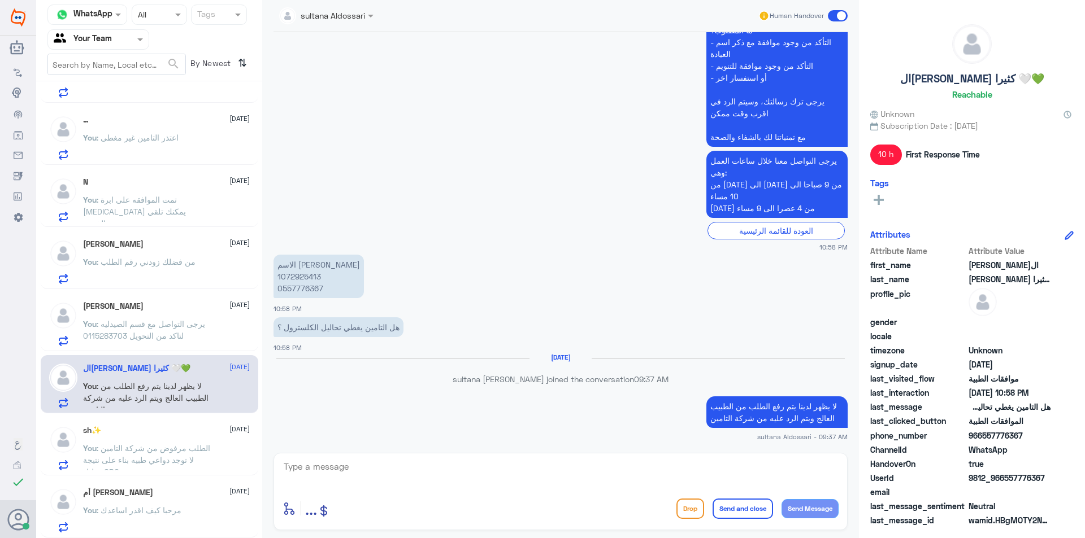
click at [157, 462] on span ": الطلب مرفوض من شركة التامين لا توجد دواعي طبيه بناء على نتيجة تحليل CBC" at bounding box center [146, 460] width 127 height 33
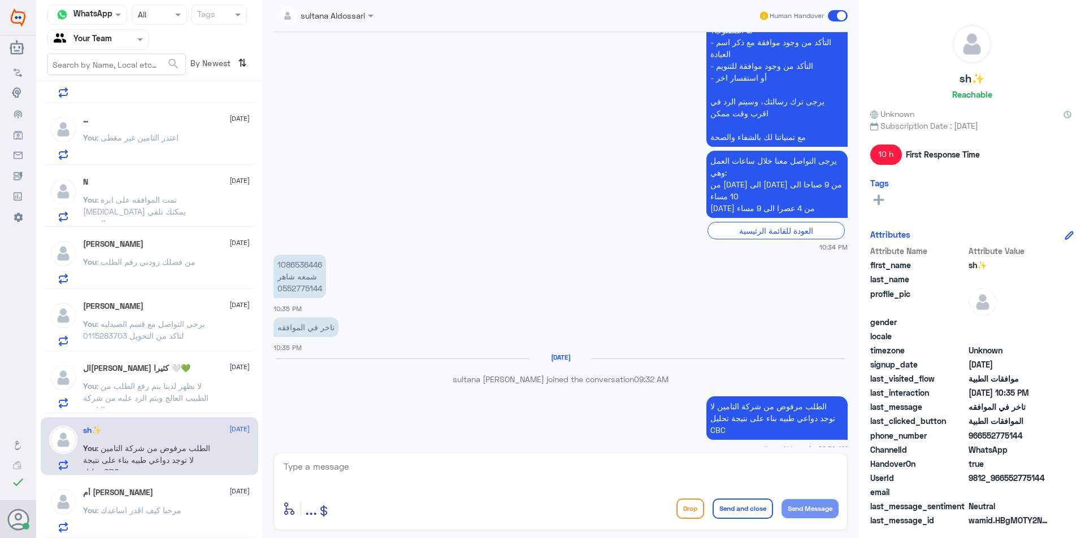
click at [155, 506] on span ": مرحبا كيف اقدر اساعدك" at bounding box center [139, 511] width 85 height 10
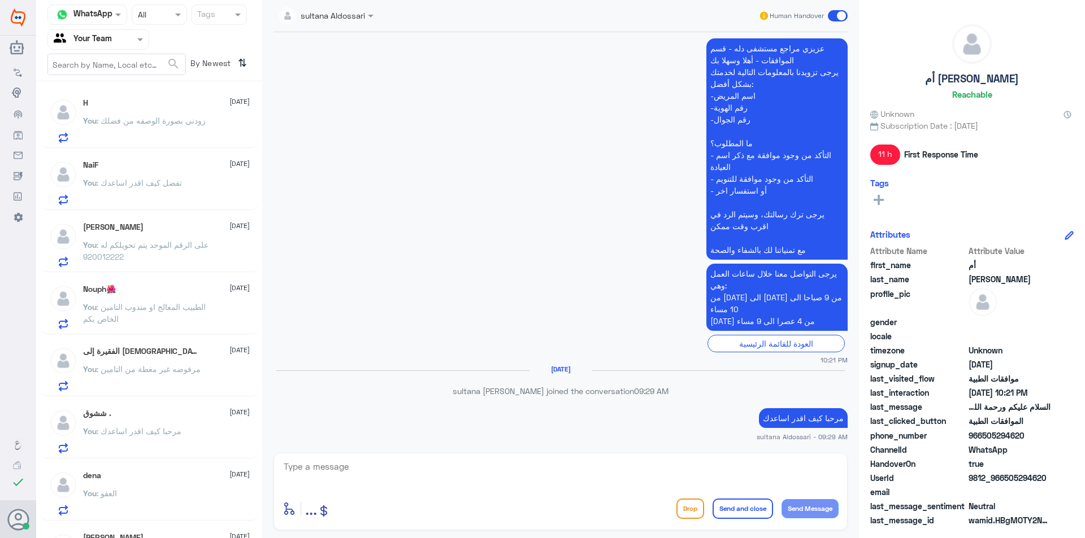
click at [156, 110] on div "H [DATE] You : زودني بصورة الوصفه من فضلك" at bounding box center [166, 120] width 167 height 45
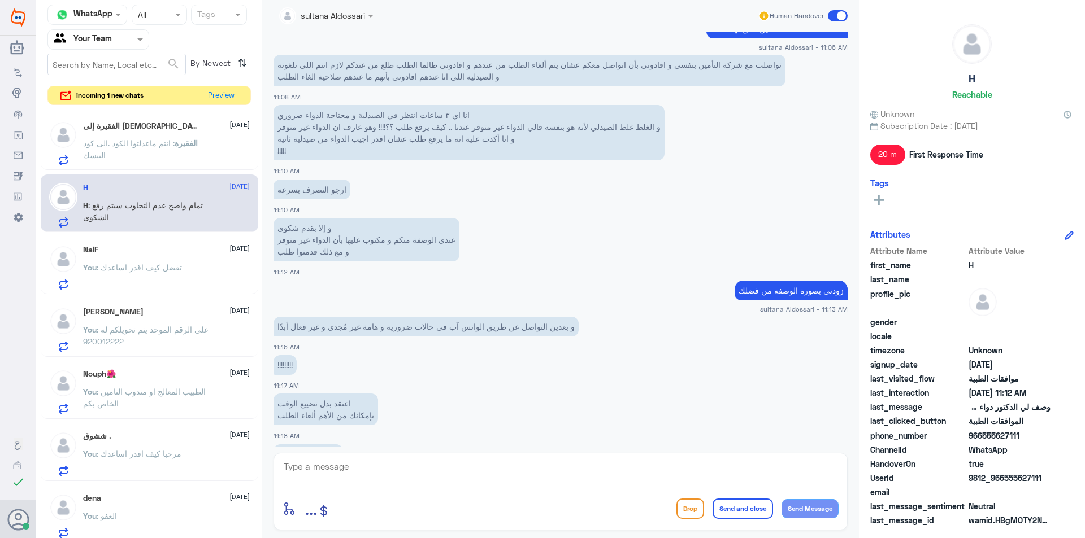
scroll to position [805, 0]
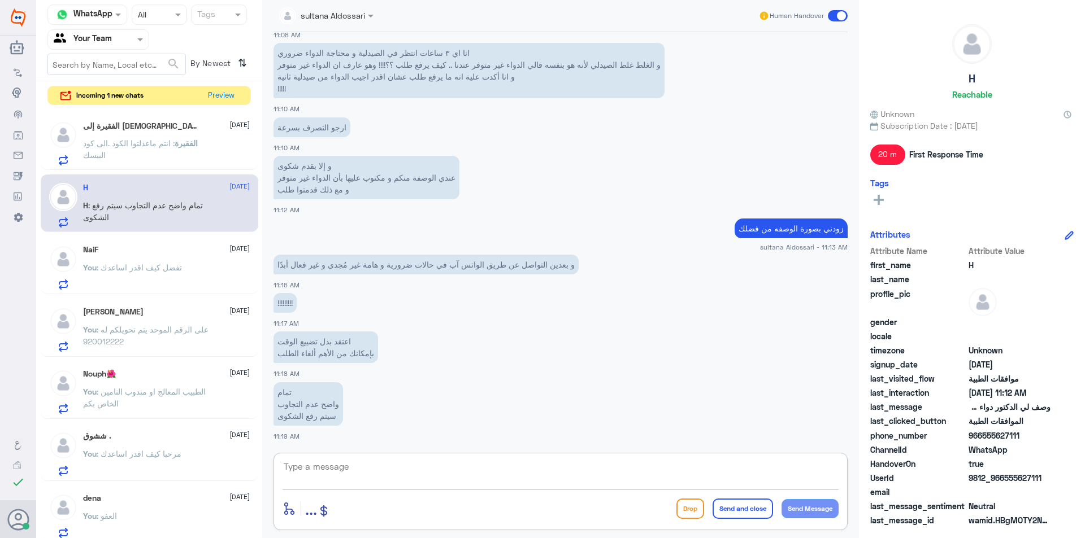
click at [437, 474] on textarea at bounding box center [561, 473] width 556 height 28
type textarea "من فضلك زودني بصورة الوصفه"
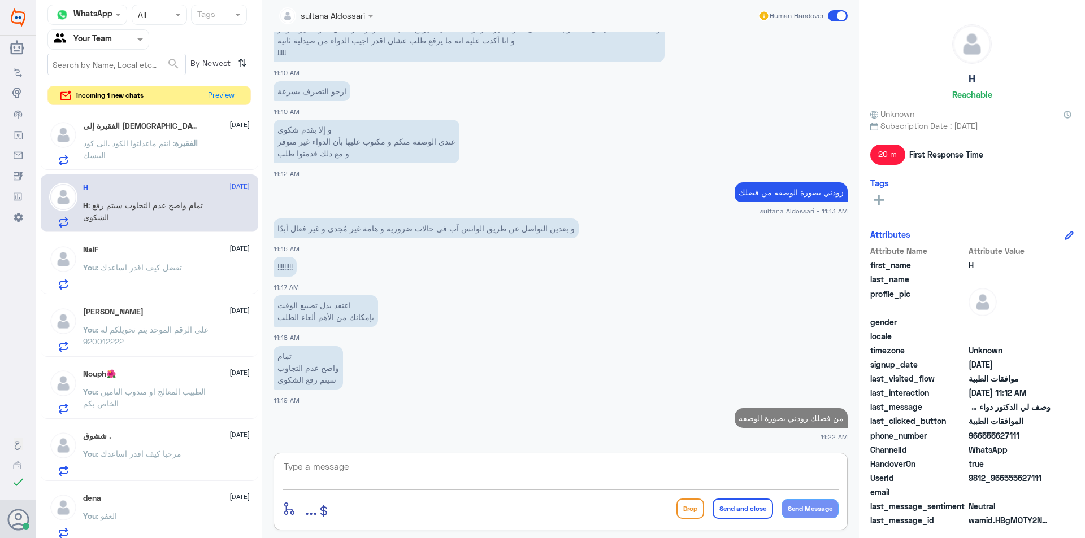
click at [171, 150] on p "الفقيرة : انتم ماعدلتوا الكود .الى كود البيسك" at bounding box center [146, 151] width 127 height 28
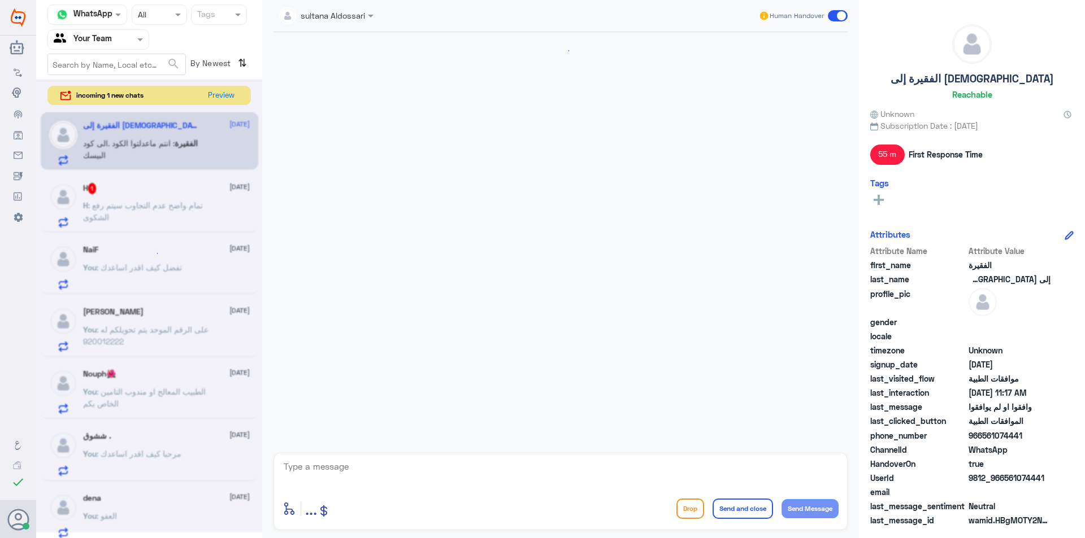
scroll to position [703, 0]
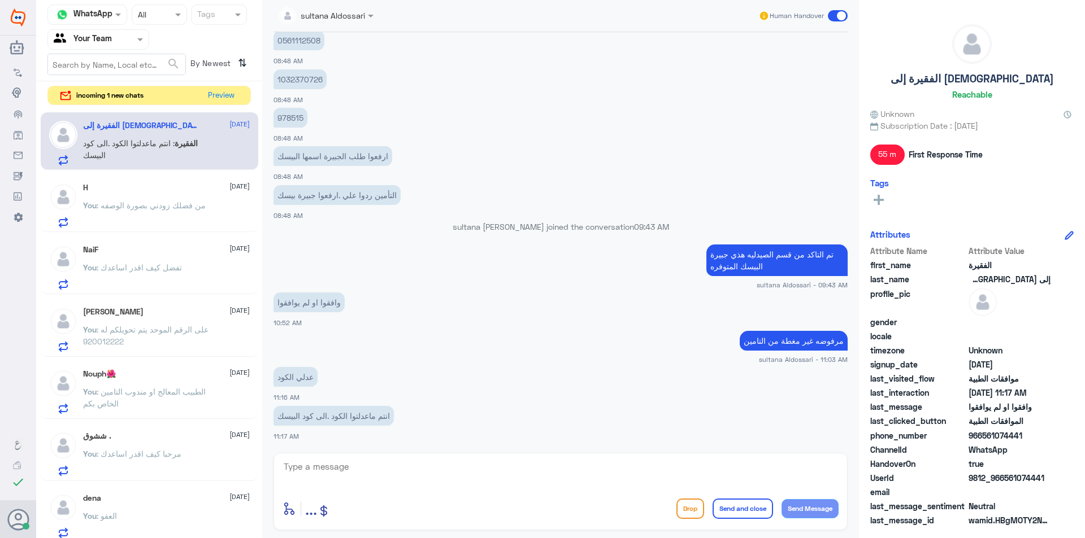
click at [395, 477] on textarea at bounding box center [561, 473] width 556 height 28
type textarea "ه"
click at [222, 95] on button "Preview" at bounding box center [221, 95] width 35 height 18
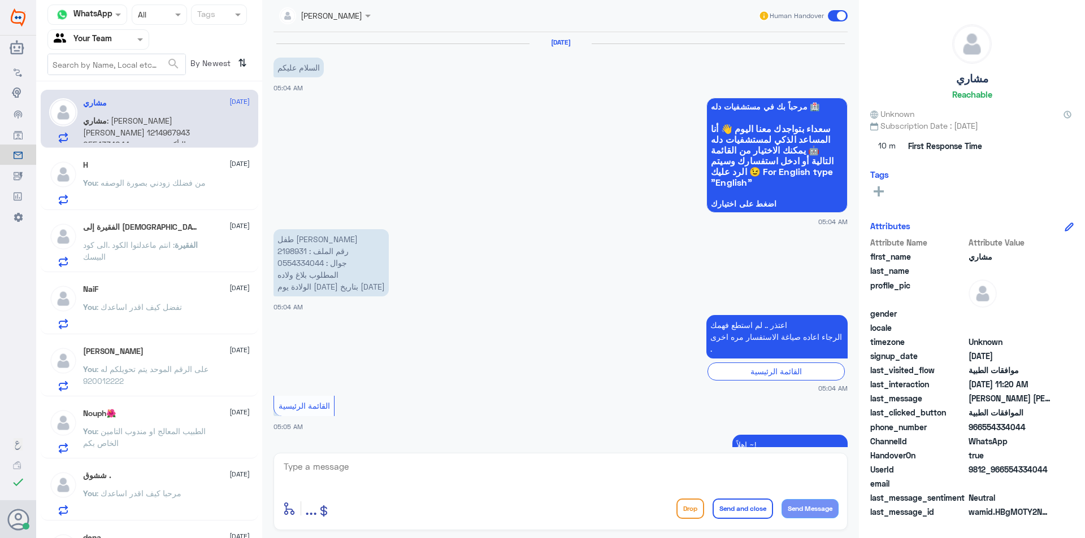
scroll to position [1070, 0]
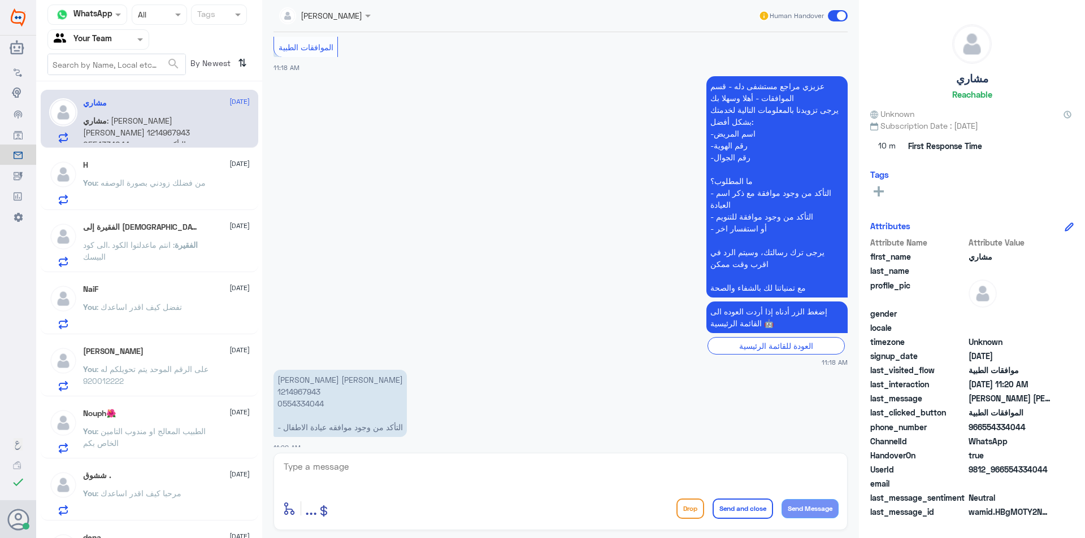
click at [305, 379] on p "[PERSON_NAME] [PERSON_NAME] 1214967943 0554334044 - التأكد من وجود موافقه عيادة…" at bounding box center [339, 403] width 133 height 67
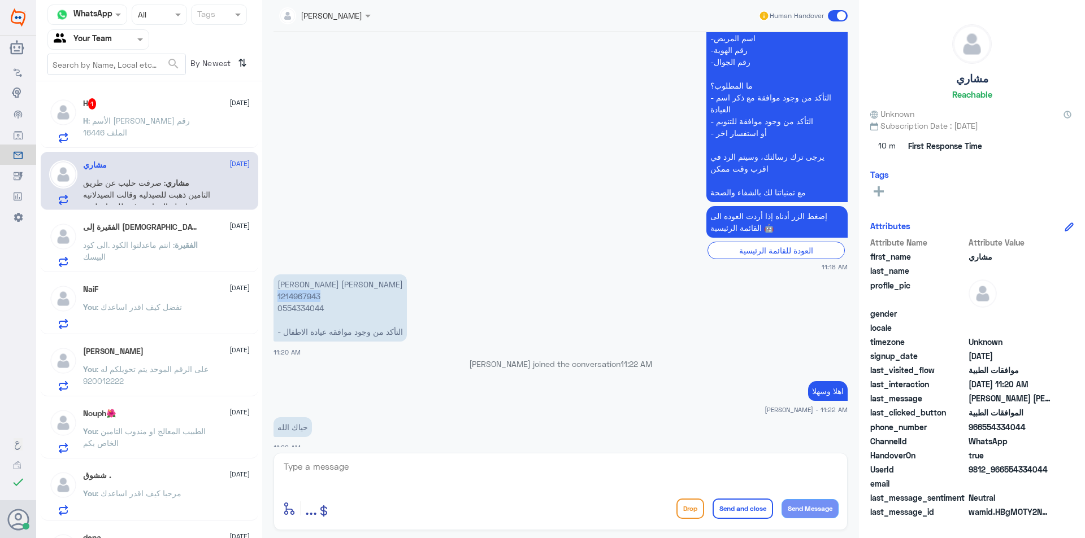
scroll to position [1347, 0]
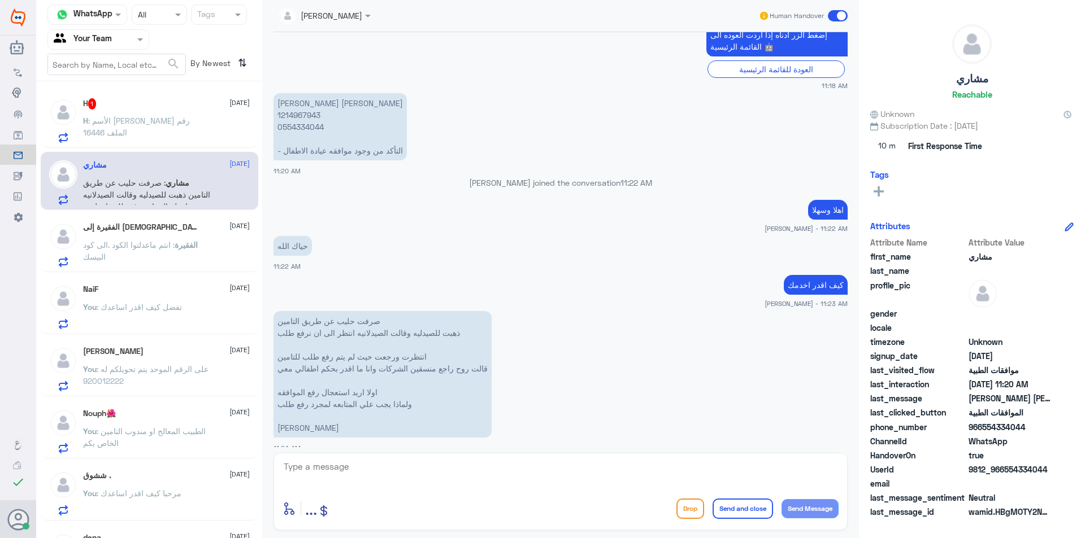
click at [101, 124] on span ": الأسم [PERSON_NAME] رقم الملف 16446" at bounding box center [136, 126] width 107 height 21
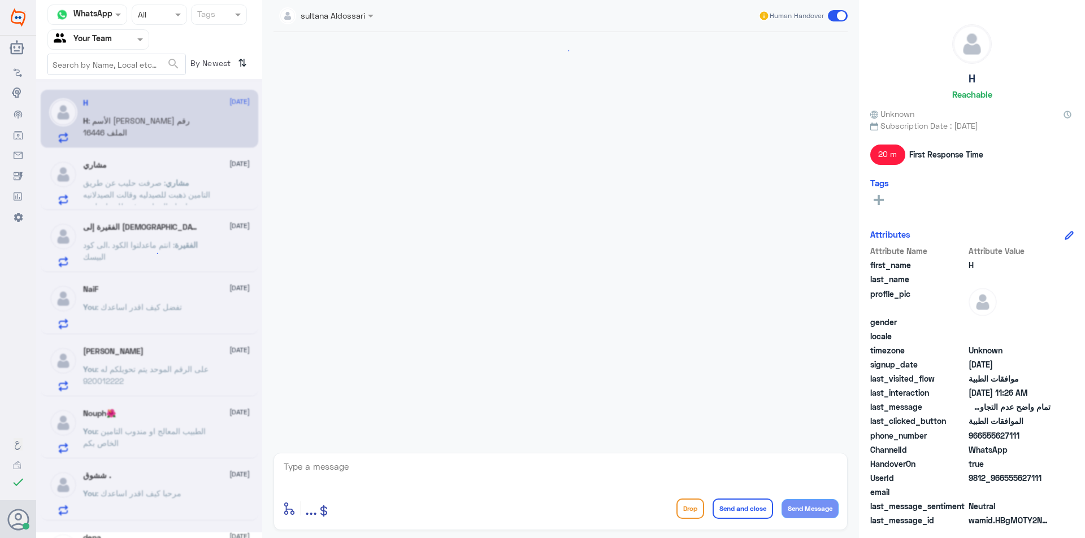
scroll to position [828, 0]
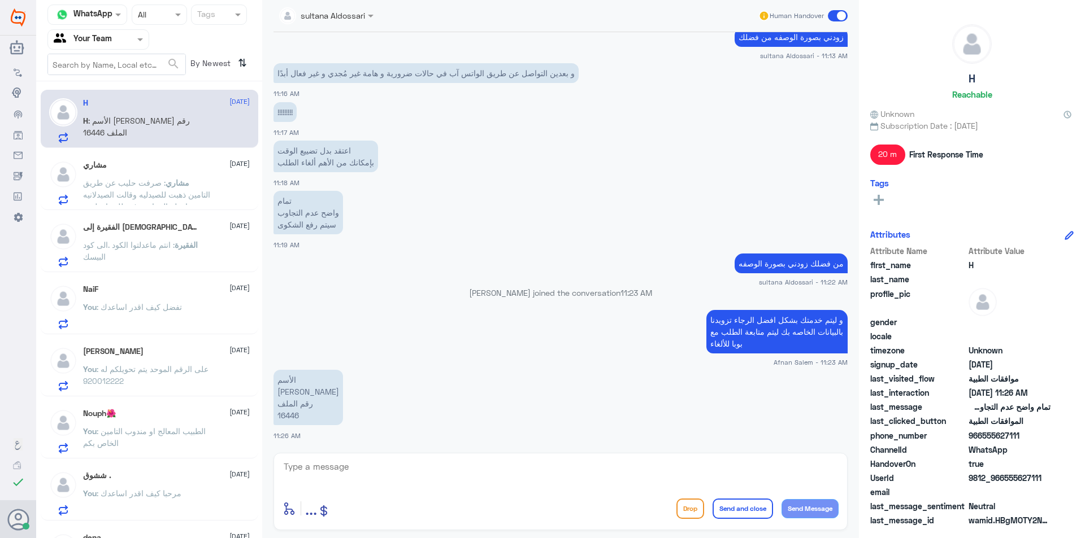
click at [284, 413] on p "الأسم [PERSON_NAME] رقم الملف 16446" at bounding box center [308, 397] width 70 height 55
click at [463, 468] on textarea at bounding box center [561, 473] width 556 height 28
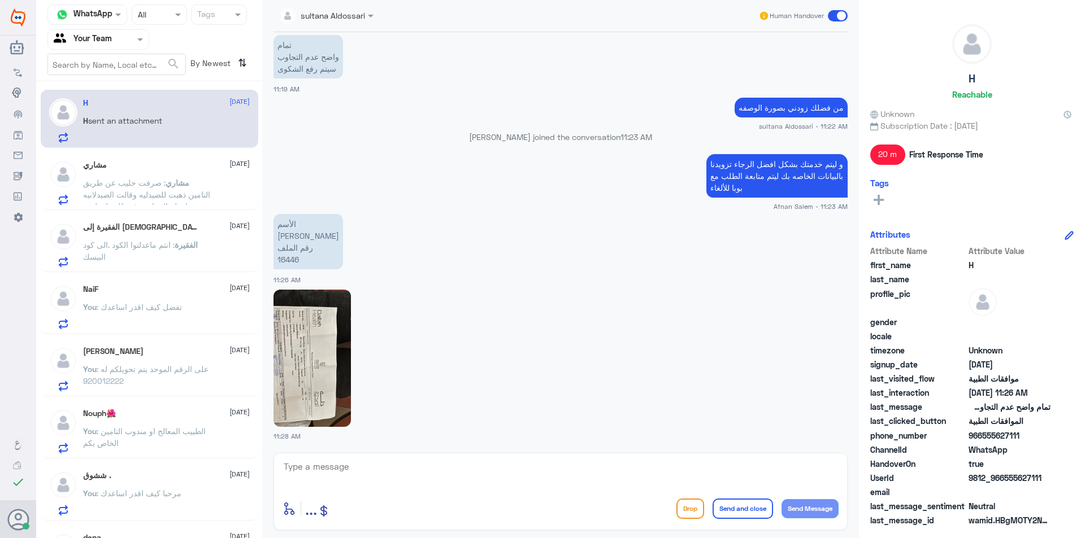
click at [298, 377] on img at bounding box center [311, 358] width 77 height 137
click at [292, 257] on p "الأسم [PERSON_NAME] رقم الملف 16446" at bounding box center [308, 241] width 70 height 55
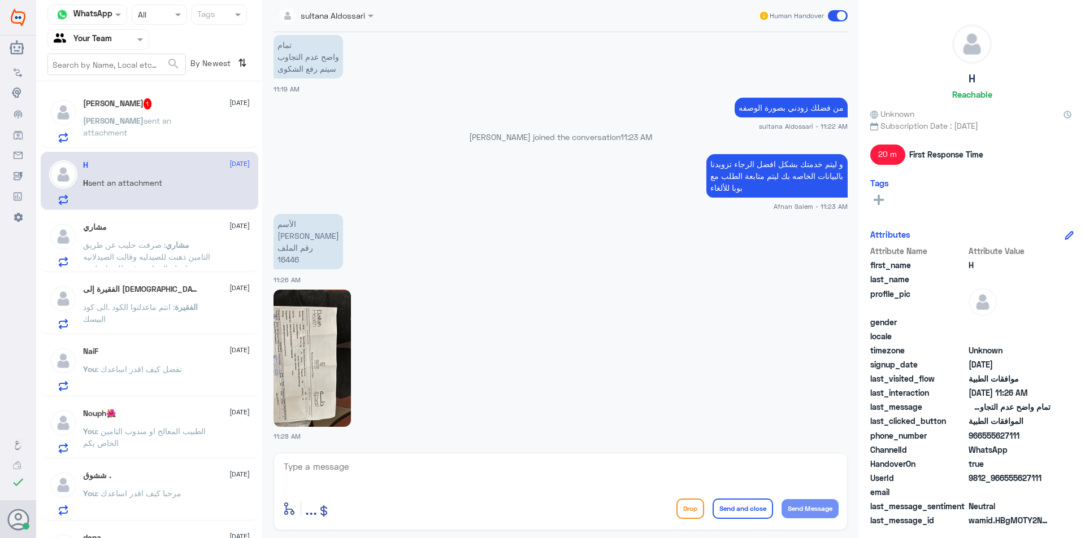
click at [353, 479] on textarea at bounding box center [561, 473] width 556 height 28
type textarea "J"
type textarea "تم الالغاء"
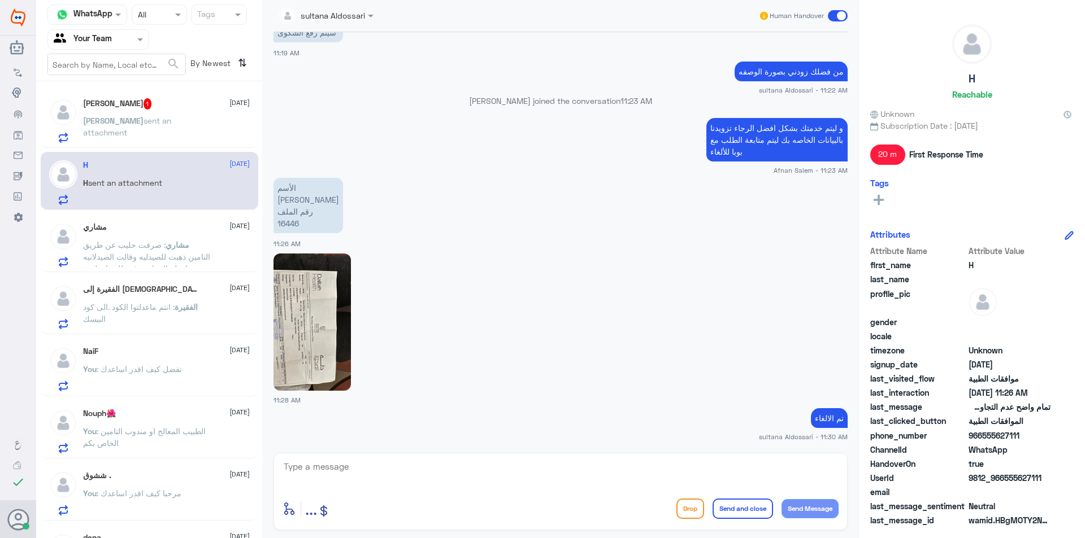
click at [135, 121] on span "sent an attachment" at bounding box center [127, 126] width 88 height 21
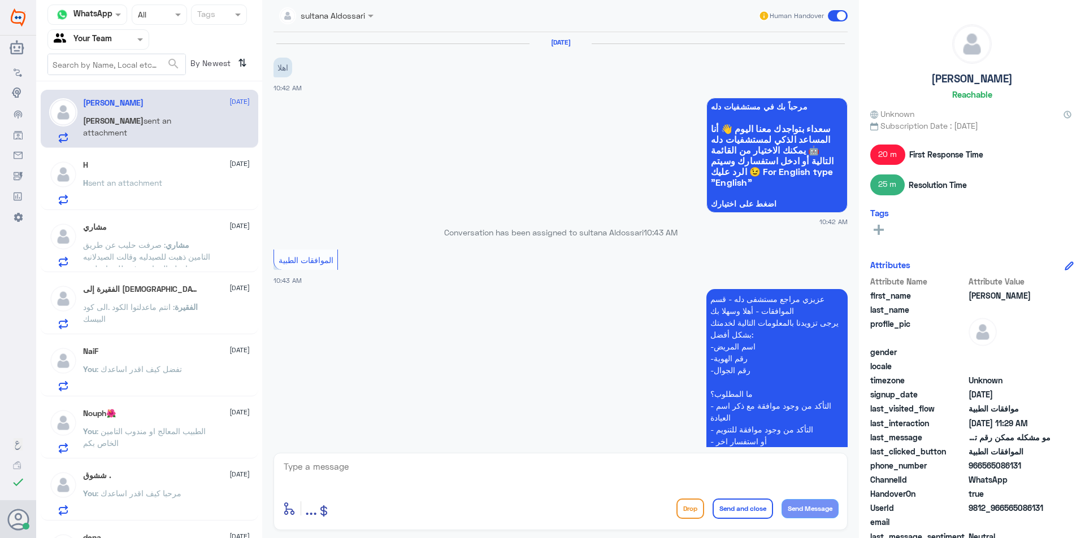
scroll to position [614, 0]
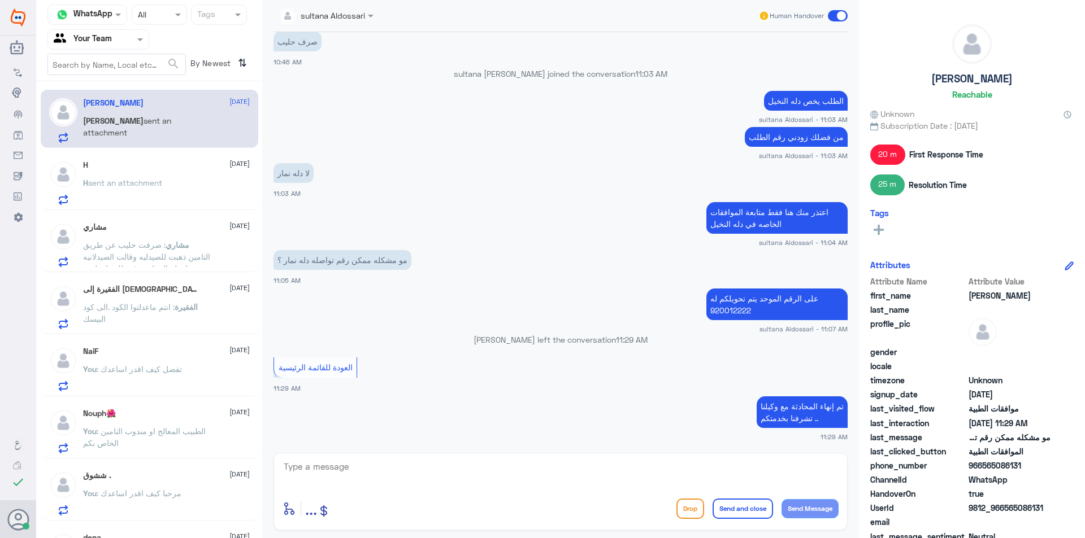
click at [155, 161] on div "H [DATE]" at bounding box center [166, 165] width 167 height 10
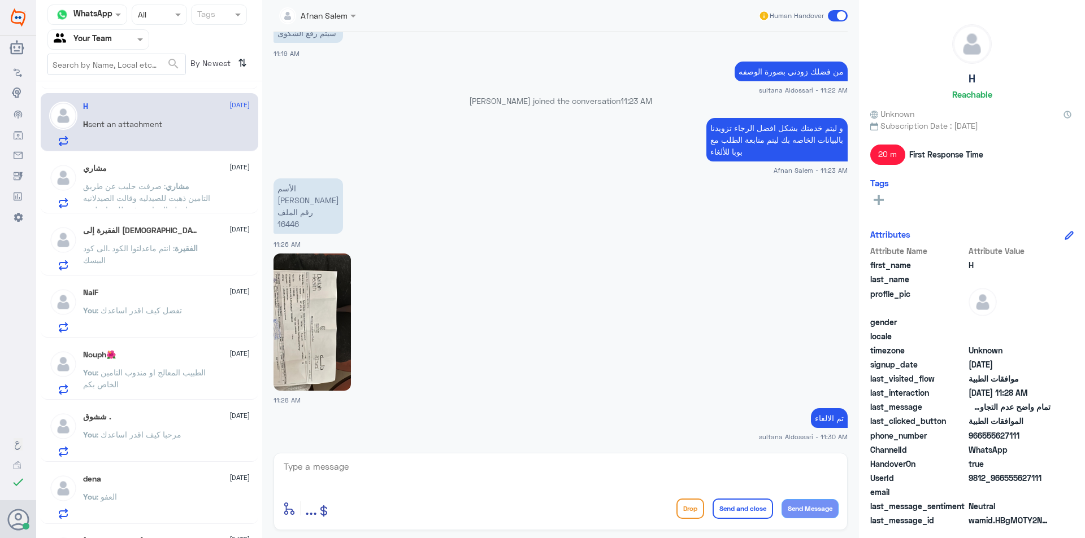
scroll to position [57, 0]
click at [149, 176] on div "مشاري [DATE][PERSON_NAME] : صرفت حليب عن طريق التامين ذهبت للصيدليه وقالت الصيد…" at bounding box center [166, 188] width 167 height 45
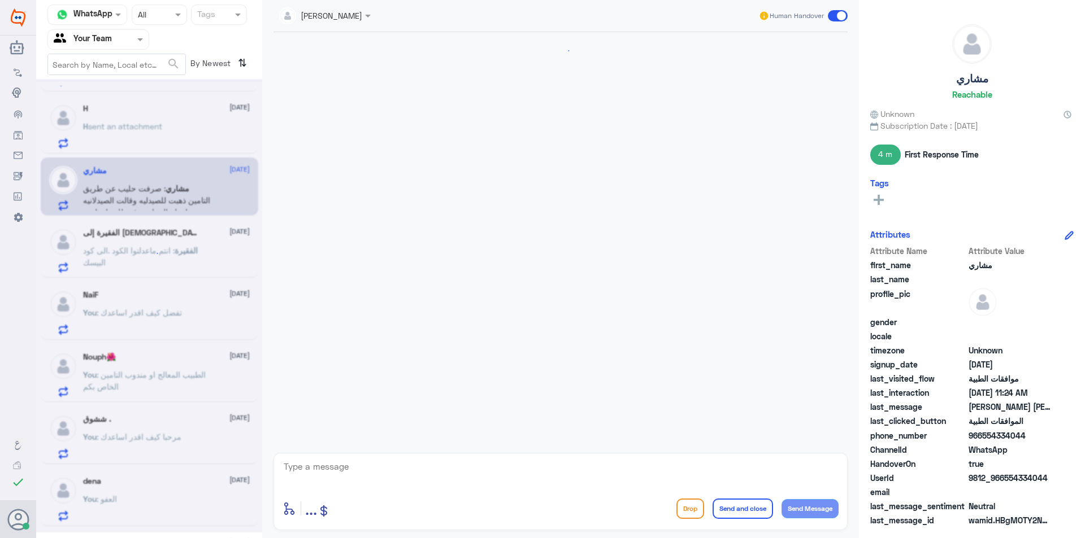
scroll to position [1176, 0]
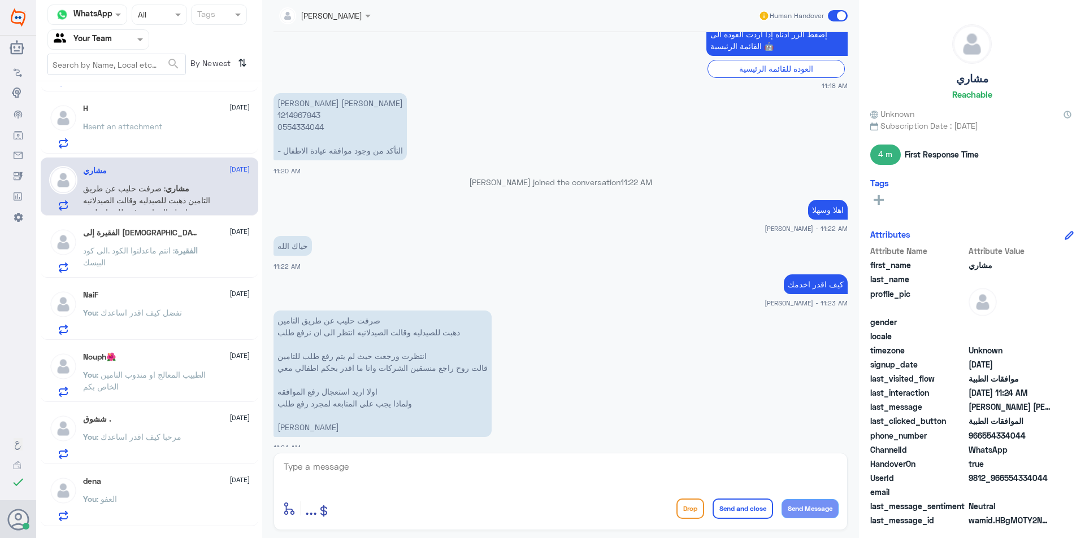
click at [138, 262] on p "الفقيرة : انتم ماعدلتوا الكود .الى كود البيسك" at bounding box center [146, 259] width 127 height 28
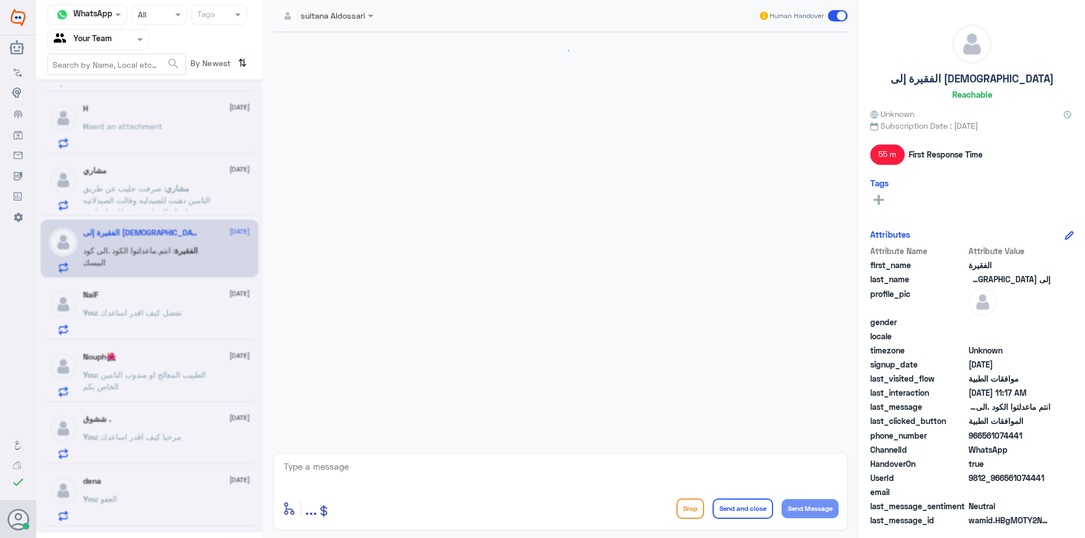
scroll to position [703, 0]
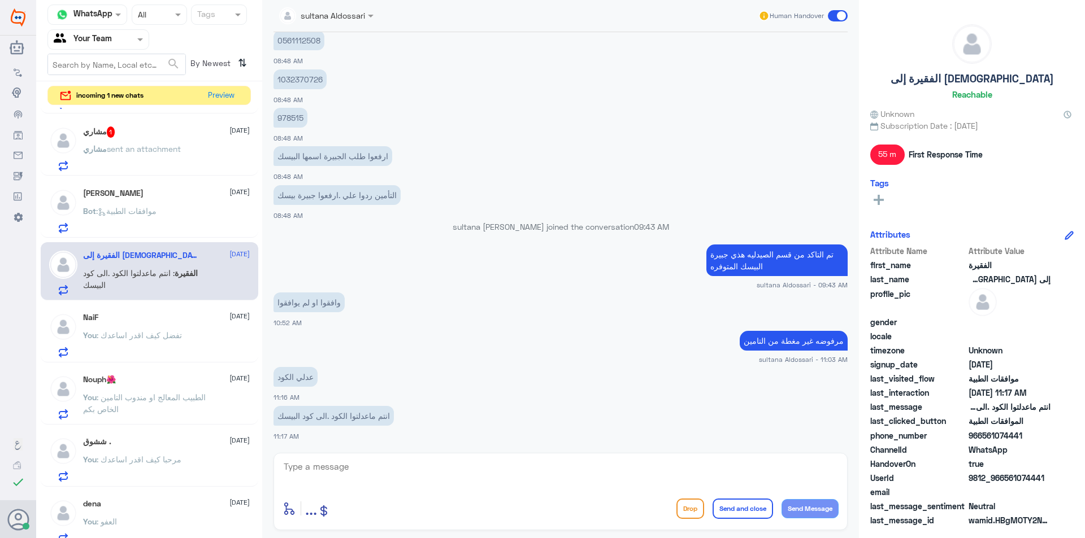
click at [171, 139] on div "مشاري 1 [DATE][PERSON_NAME] sent an attachment" at bounding box center [166, 149] width 167 height 45
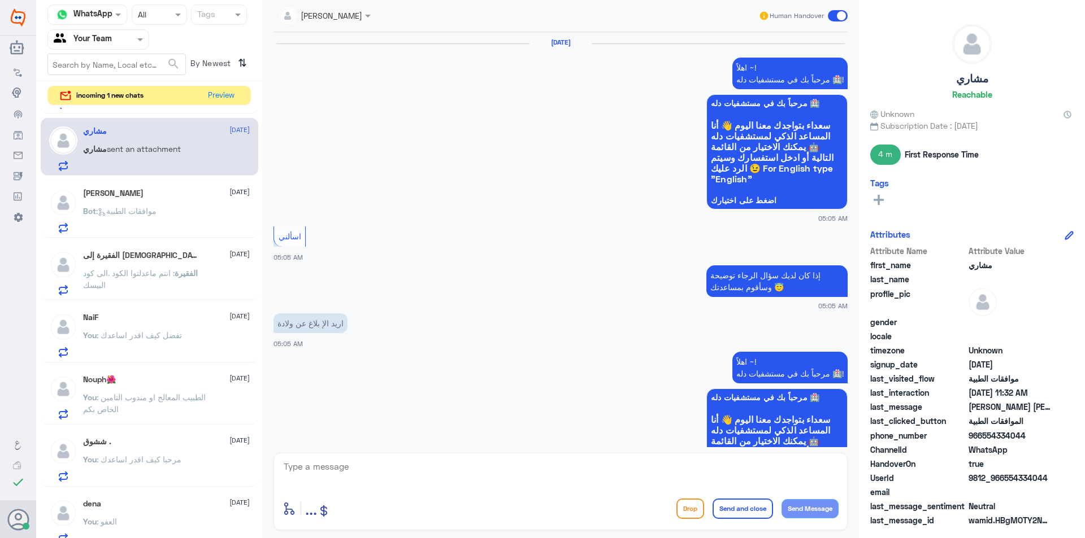
scroll to position [1210, 0]
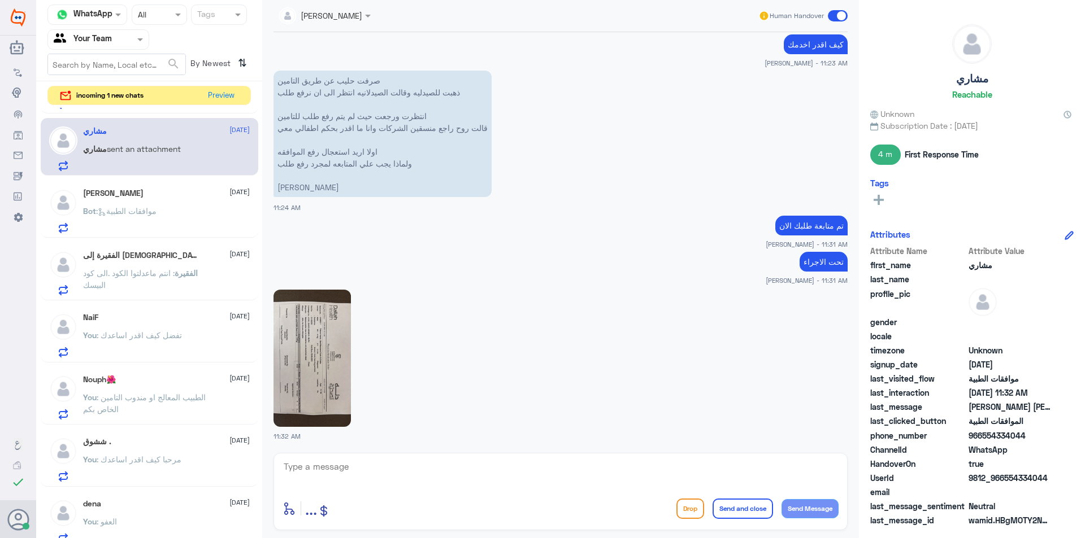
click at [322, 371] on img at bounding box center [311, 358] width 77 height 137
click at [215, 96] on button "Preview" at bounding box center [221, 95] width 35 height 18
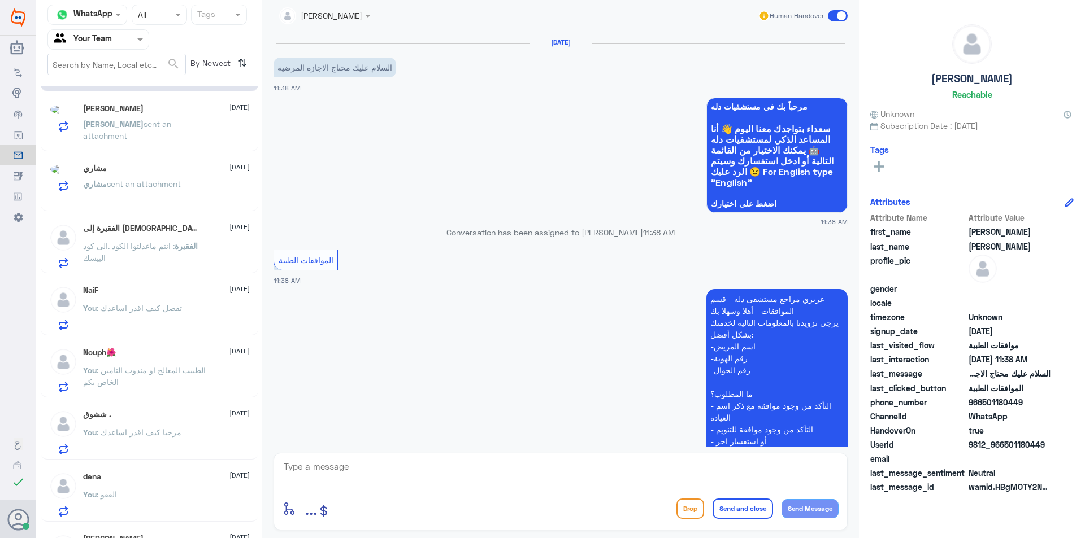
scroll to position [138, 0]
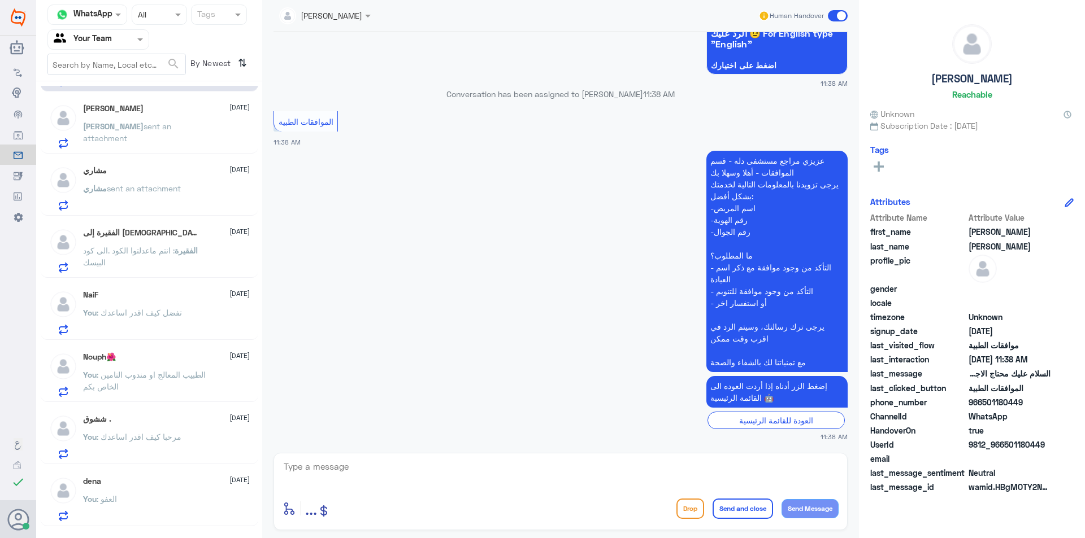
click at [635, 479] on textarea at bounding box center [561, 473] width 556 height 28
type textarea "مرحبا كيف اقدر اساعدك"
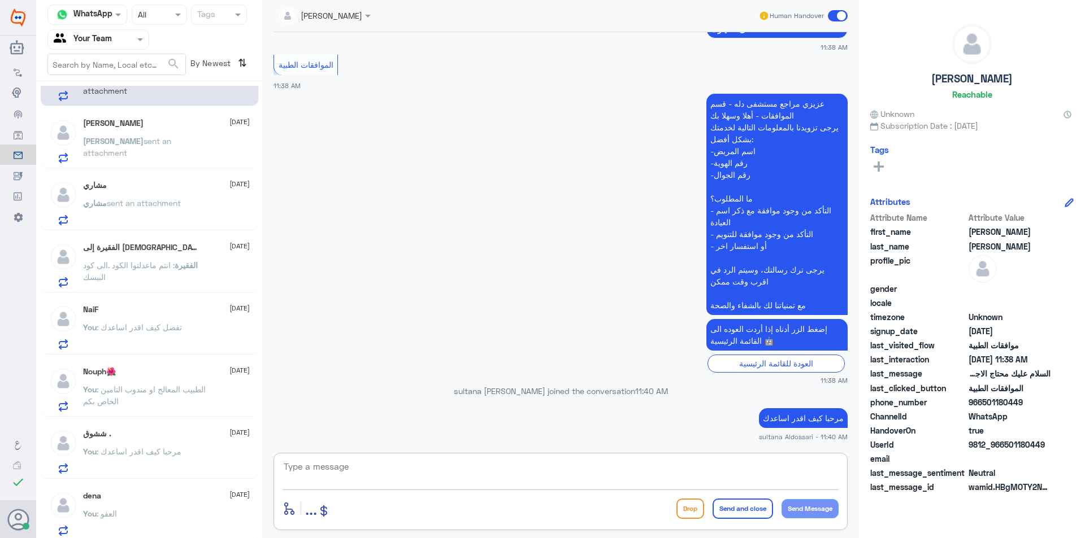
scroll to position [0, 0]
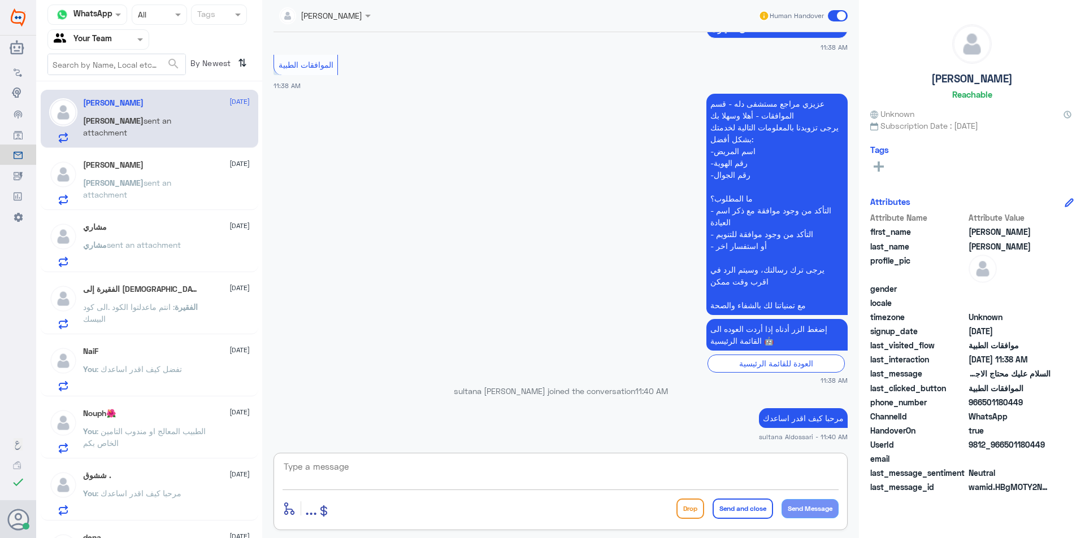
click at [134, 165] on div "[PERSON_NAME] [DATE]" at bounding box center [166, 165] width 167 height 10
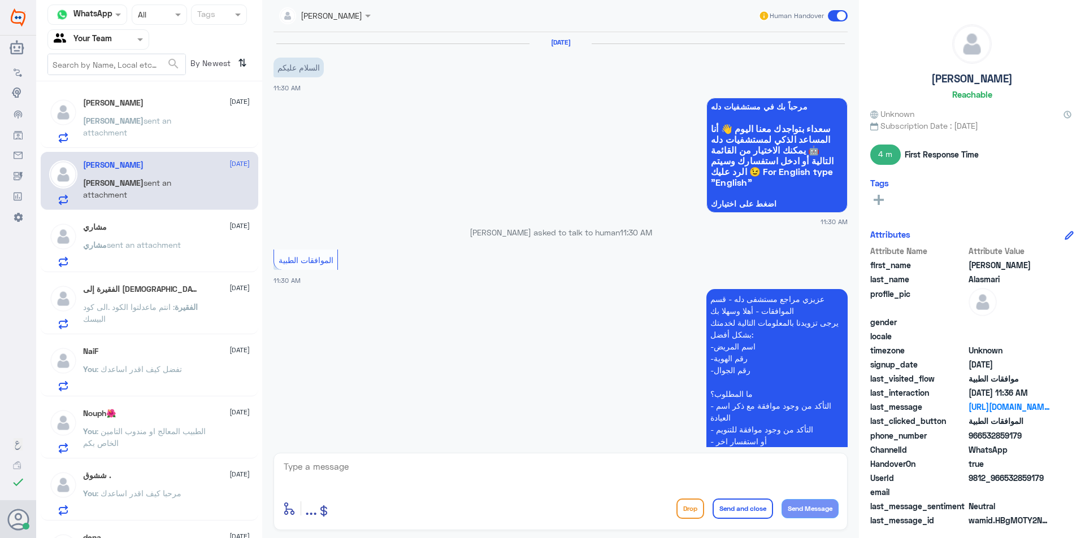
scroll to position [462, 0]
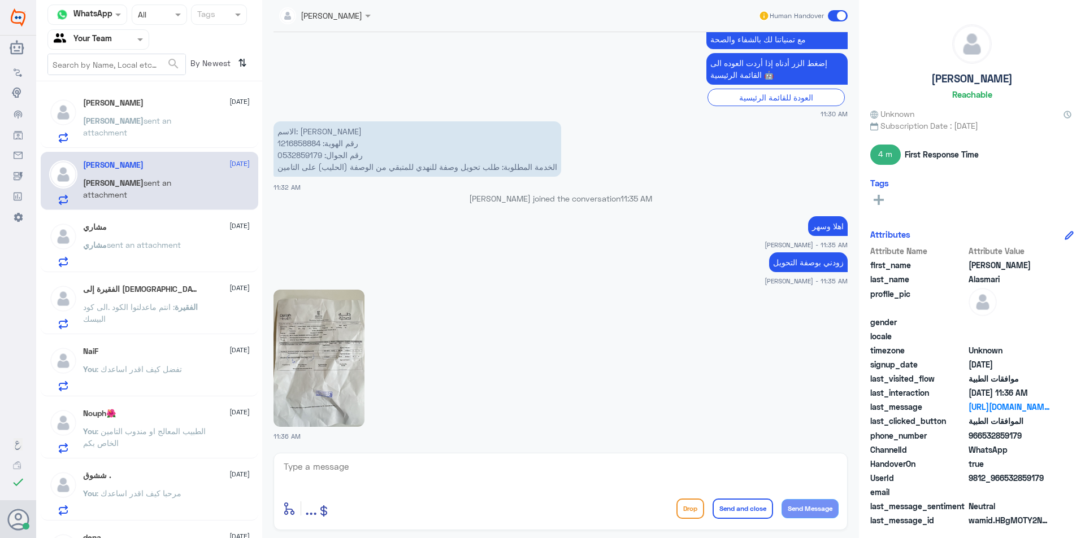
click at [340, 340] on img at bounding box center [318, 358] width 91 height 137
click at [154, 128] on p "[PERSON_NAME] sent an attachment" at bounding box center [146, 129] width 127 height 28
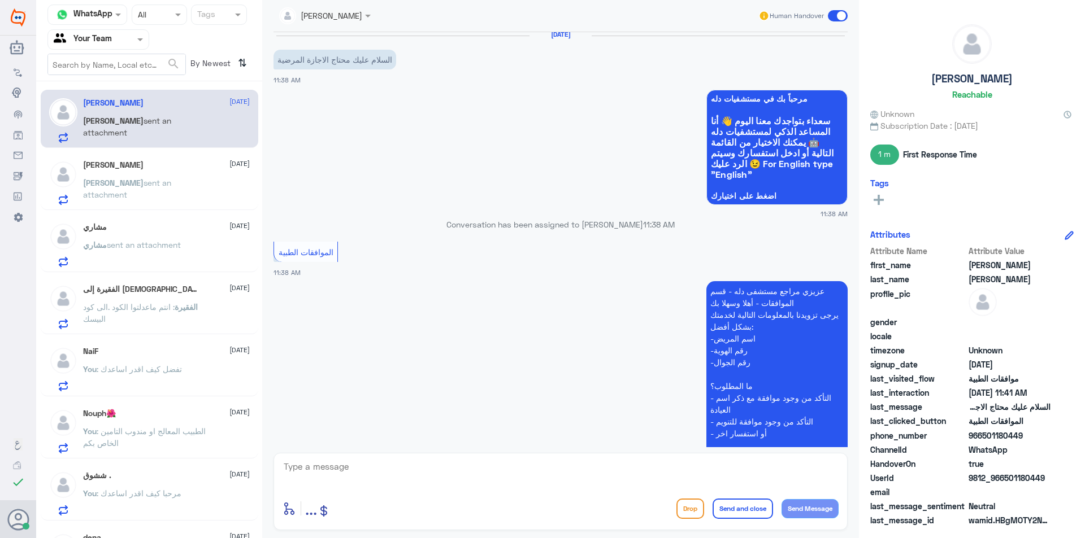
scroll to position [296, 0]
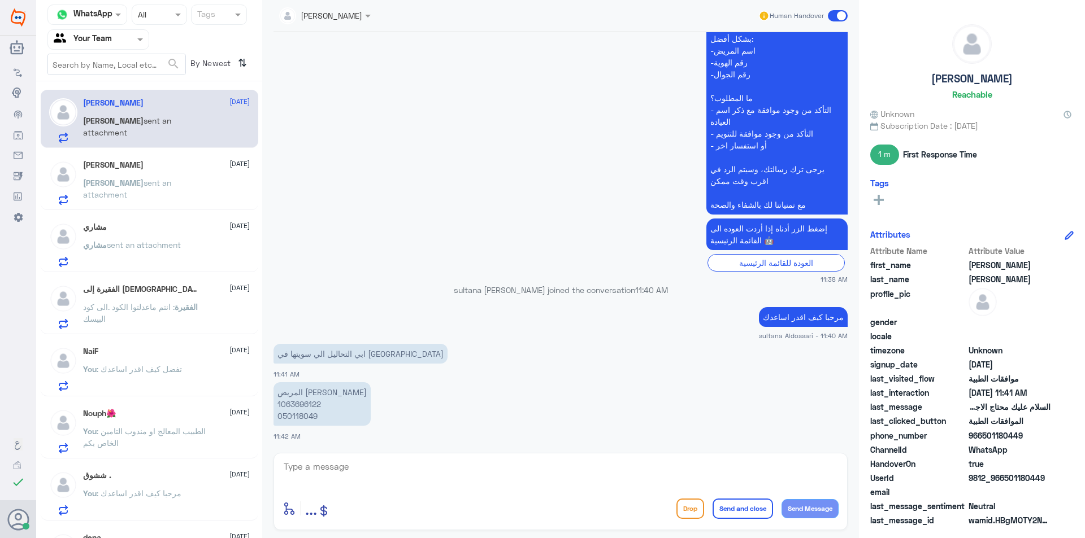
click at [295, 403] on p "المريض [PERSON_NAME] 1063696122 050118049" at bounding box center [321, 405] width 97 height 44
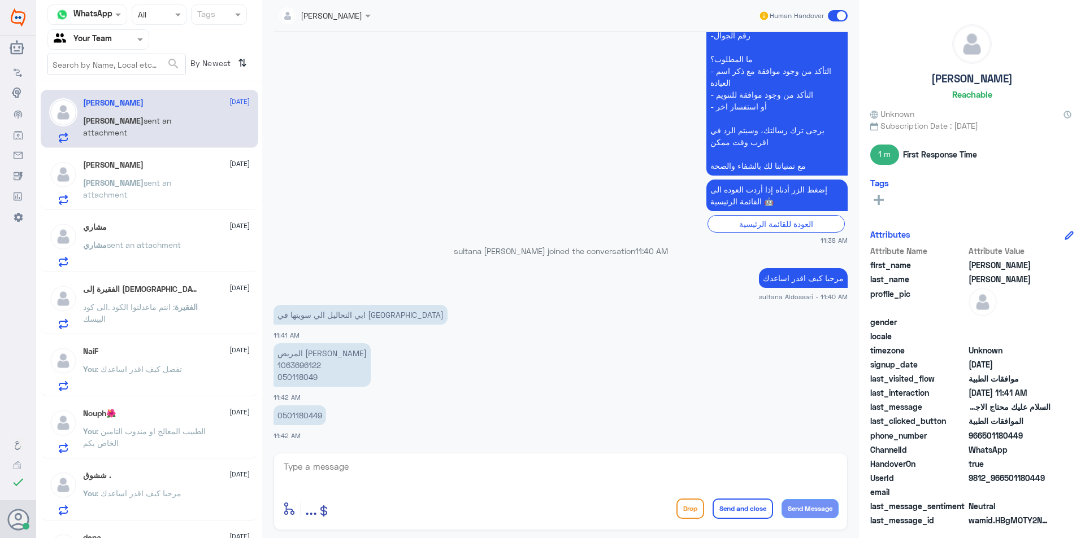
click at [437, 468] on textarea at bounding box center [561, 473] width 556 height 28
type textarea "]"
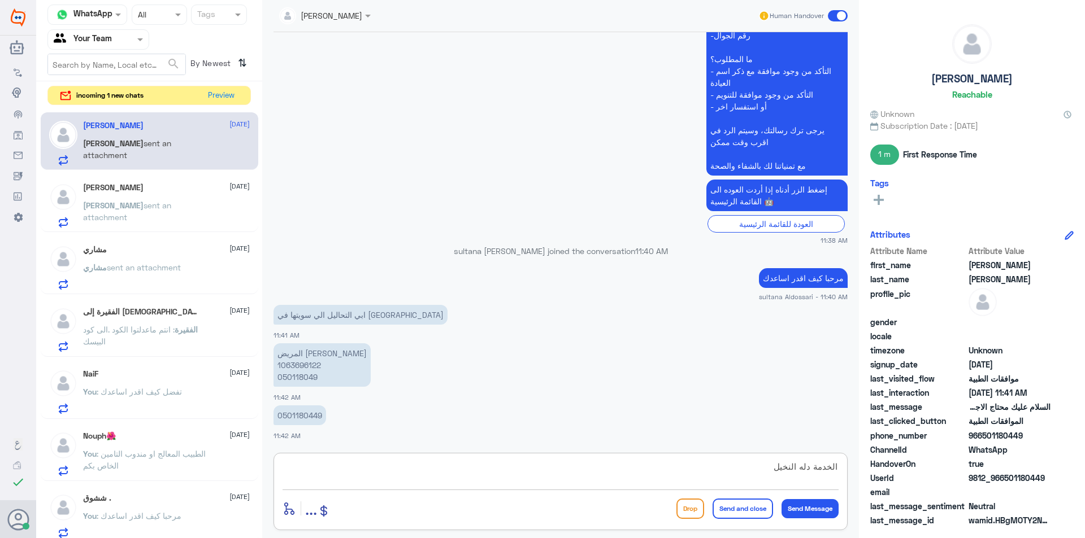
type textarea "الخدمة دله النخيل"
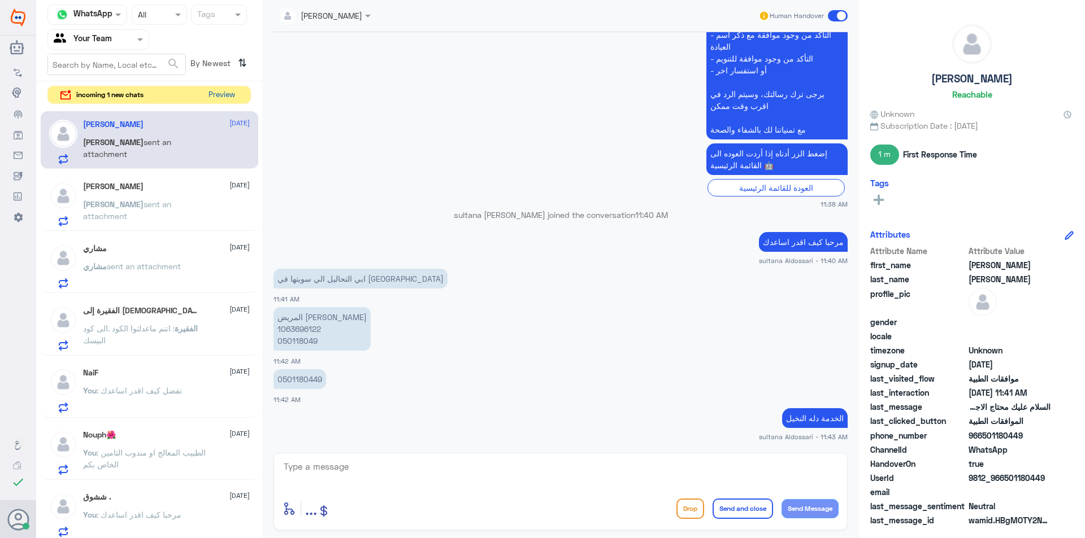
click at [225, 92] on button "Preview" at bounding box center [221, 95] width 35 height 18
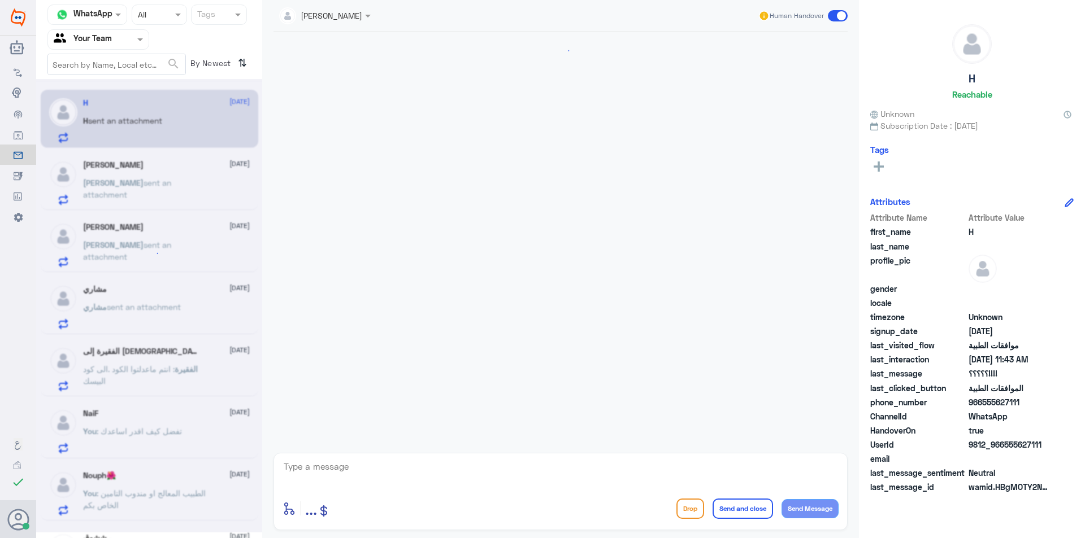
scroll to position [1422, 0]
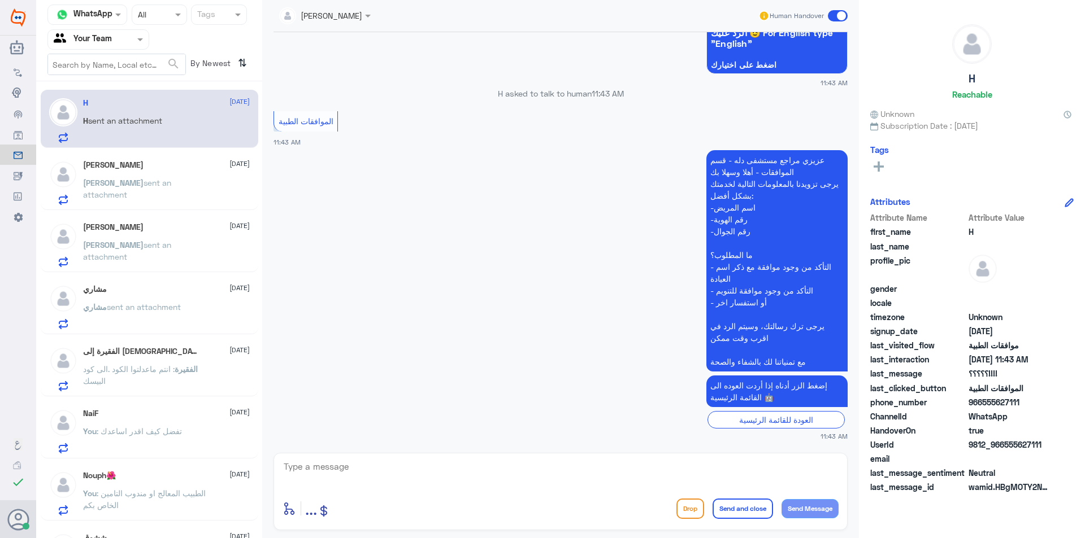
click at [422, 468] on textarea at bounding box center [561, 473] width 556 height 28
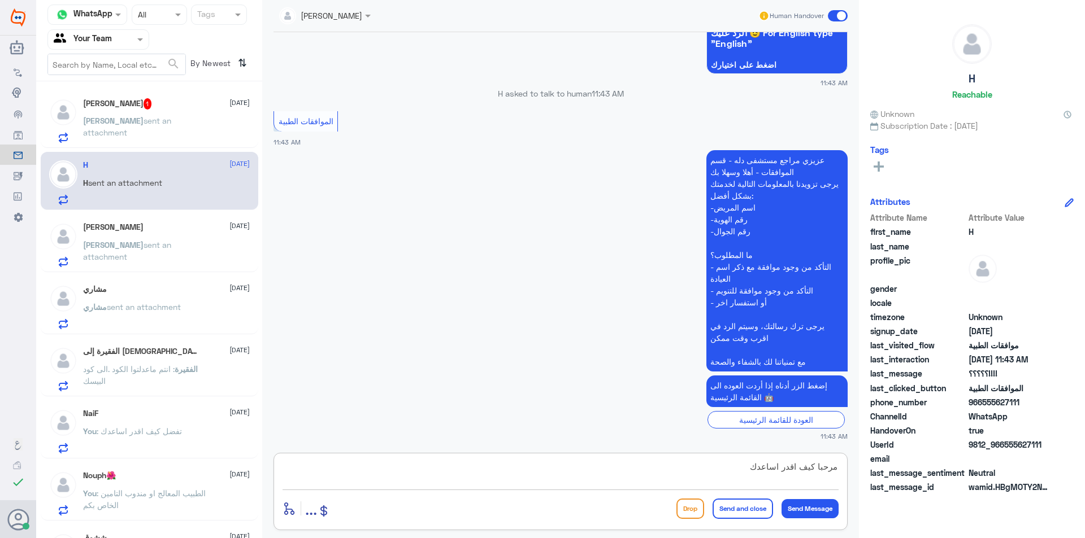
type textarea "مرحبا كيف اقدر اساعدك"
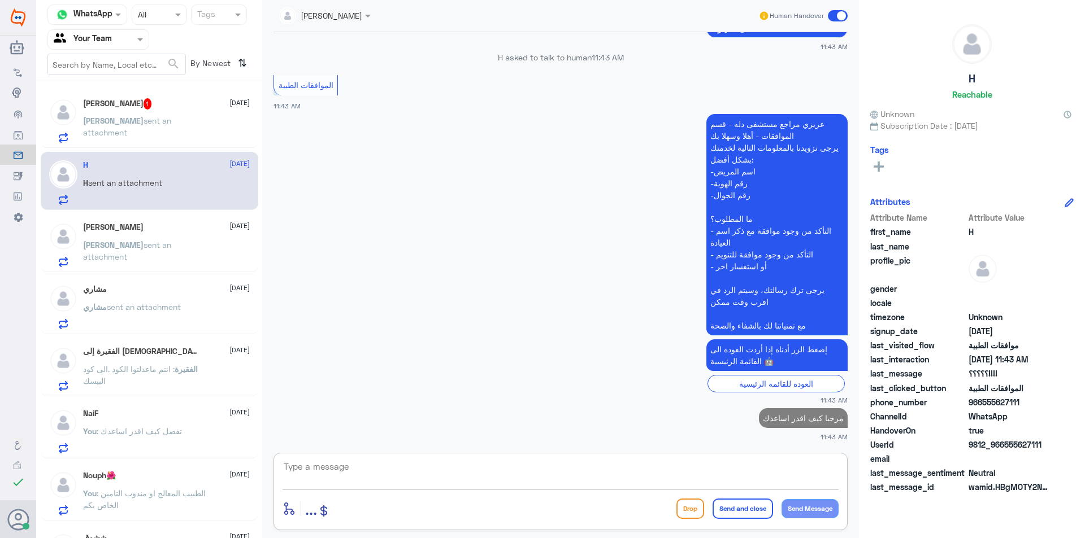
click at [148, 112] on div "[PERSON_NAME] 1 [DATE][PERSON_NAME] sent an attachment" at bounding box center [166, 120] width 167 height 45
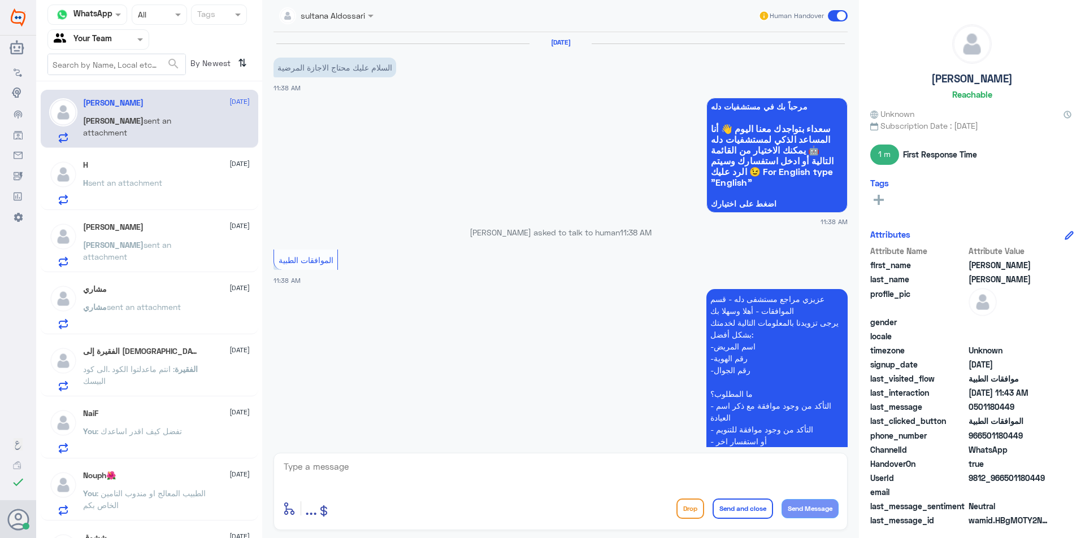
scroll to position [410, 0]
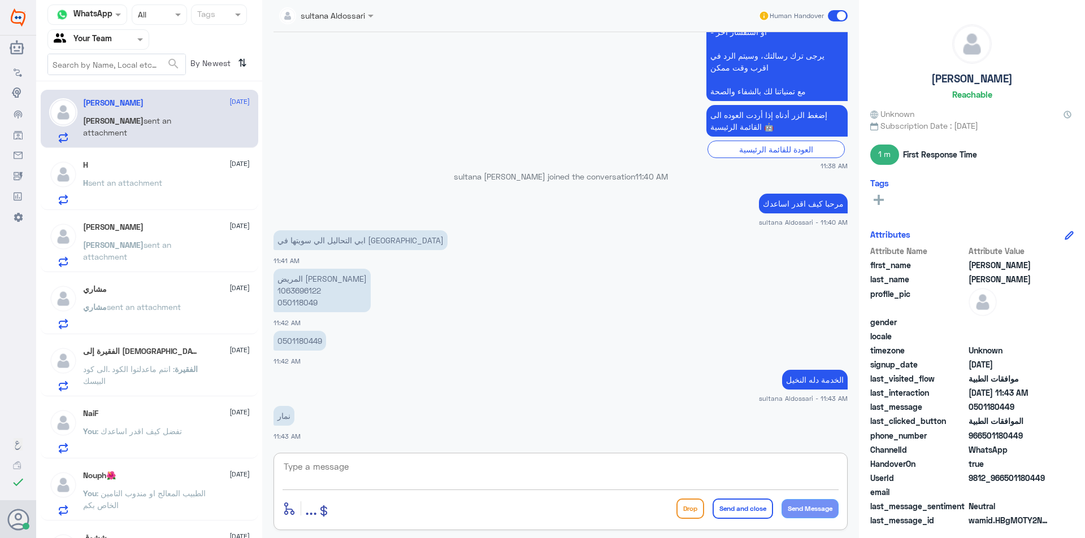
click at [551, 481] on textarea at bounding box center [561, 473] width 556 height 28
type textarea "اعتذر منك هنا فقط موافقات الخاصه في دله النخيل"
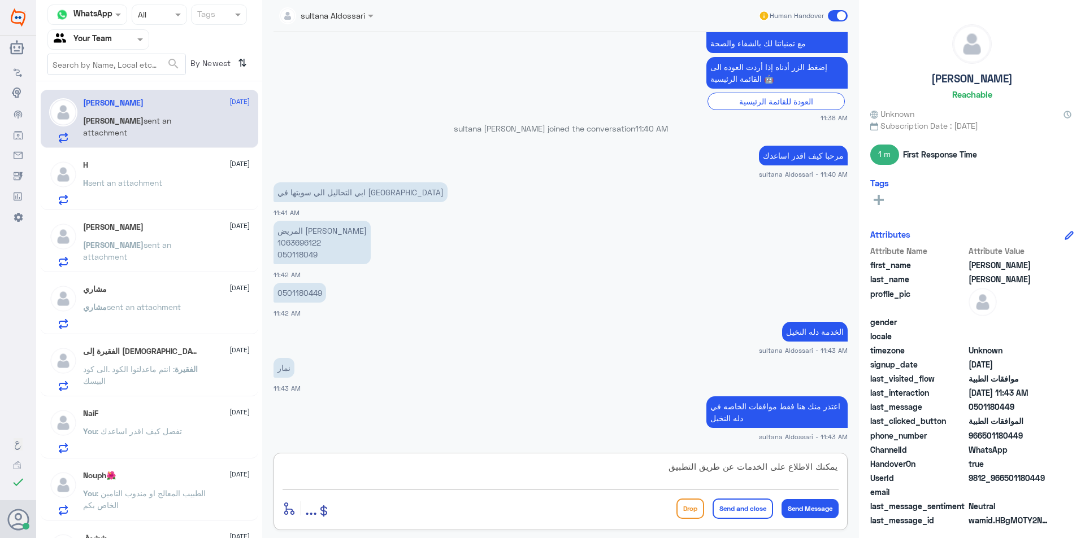
type textarea "يمكنك الاطلاع على الخدمات عن طريق التطبيق"
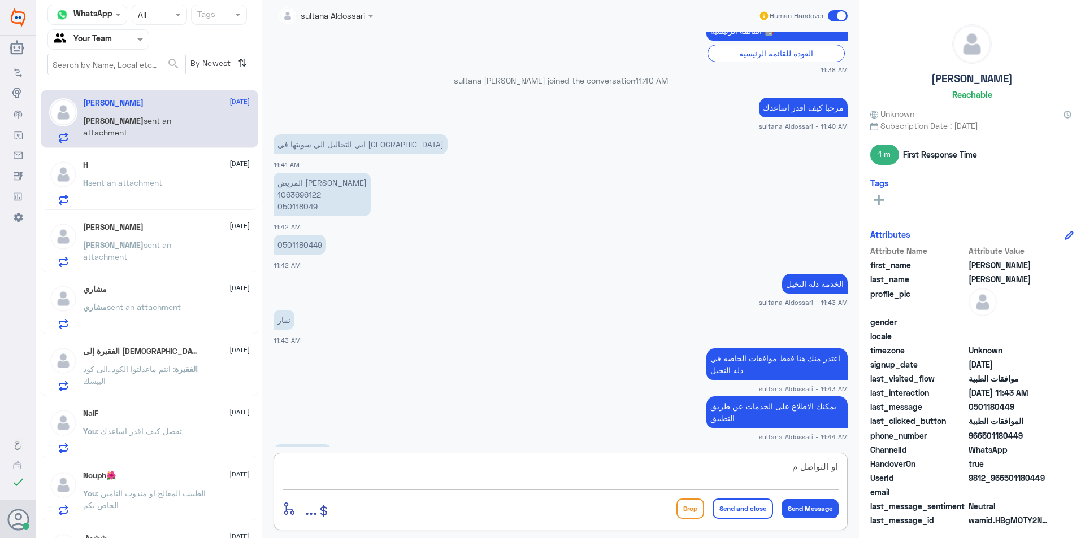
scroll to position [545, 0]
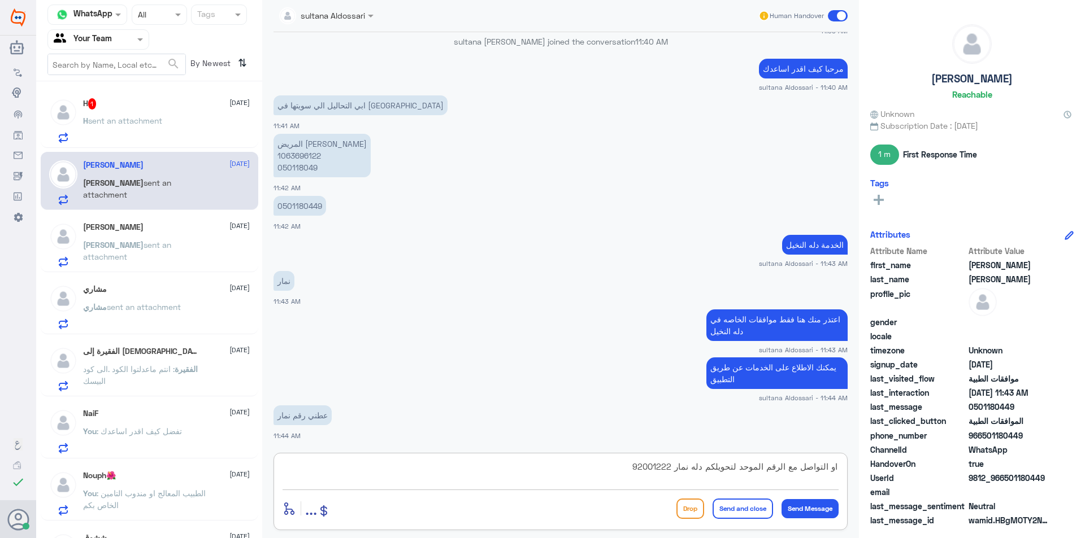
type textarea "او التواصل مع الرقم الموحد لتحويلكم دله نمار 920012222"
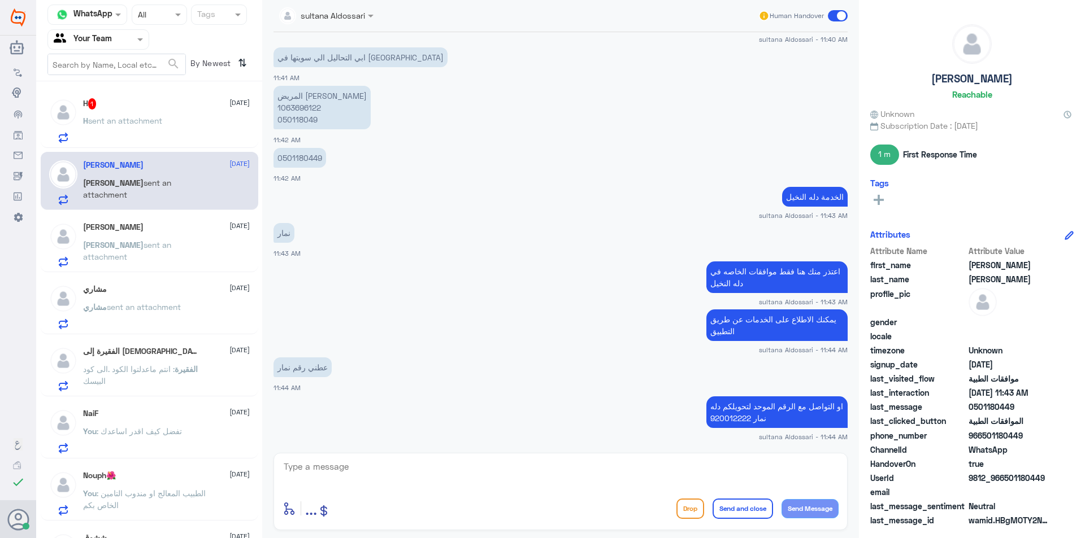
click at [124, 107] on div "H 1 [DATE]" at bounding box center [166, 103] width 167 height 11
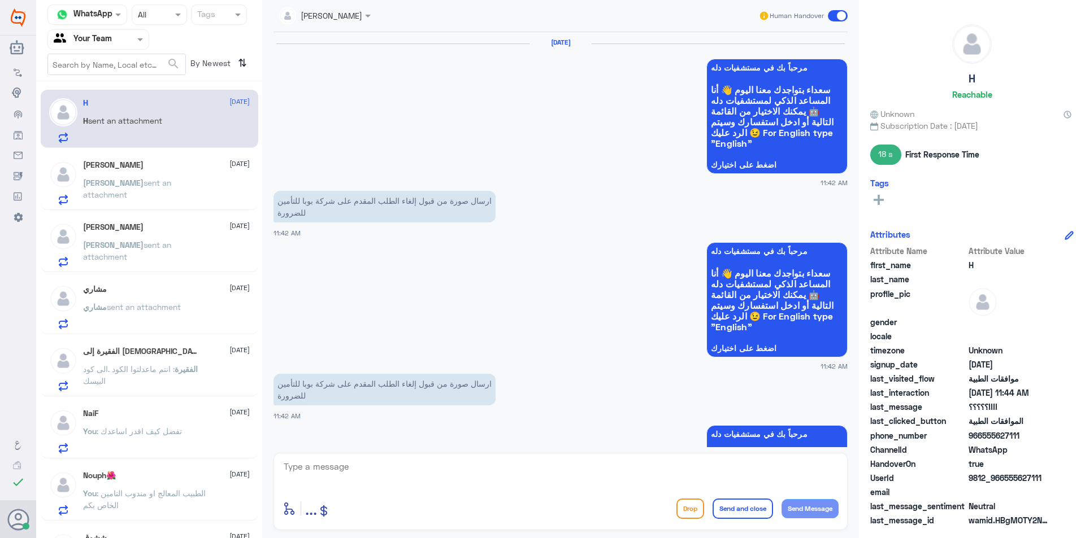
scroll to position [1343, 0]
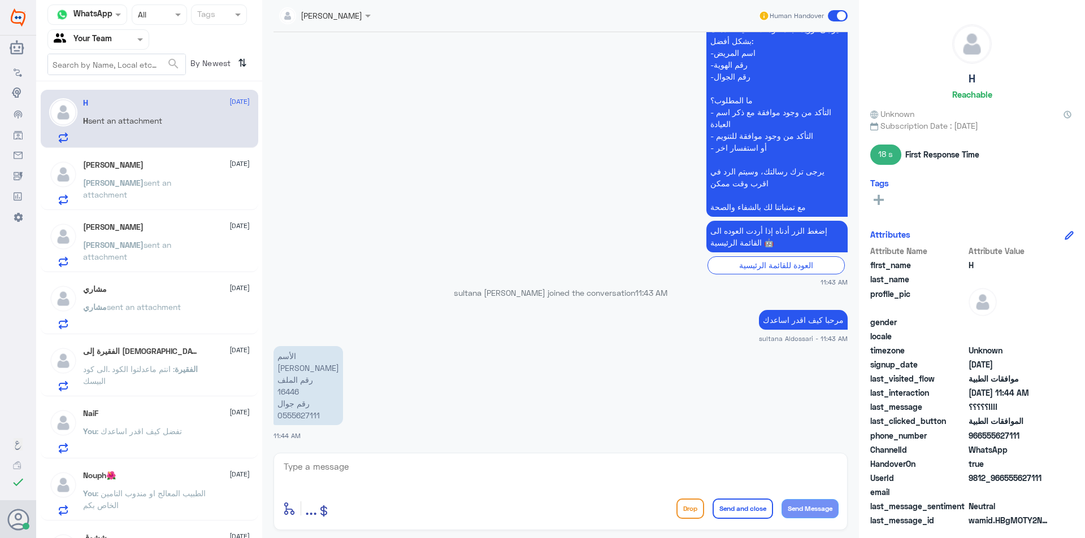
click at [288, 394] on p "الأسم [PERSON_NAME] رقم الملف 16446 رقم جوال 0555627111" at bounding box center [308, 385] width 70 height 79
click at [344, 473] on textarea at bounding box center [561, 473] width 556 height 28
type textarea "L"
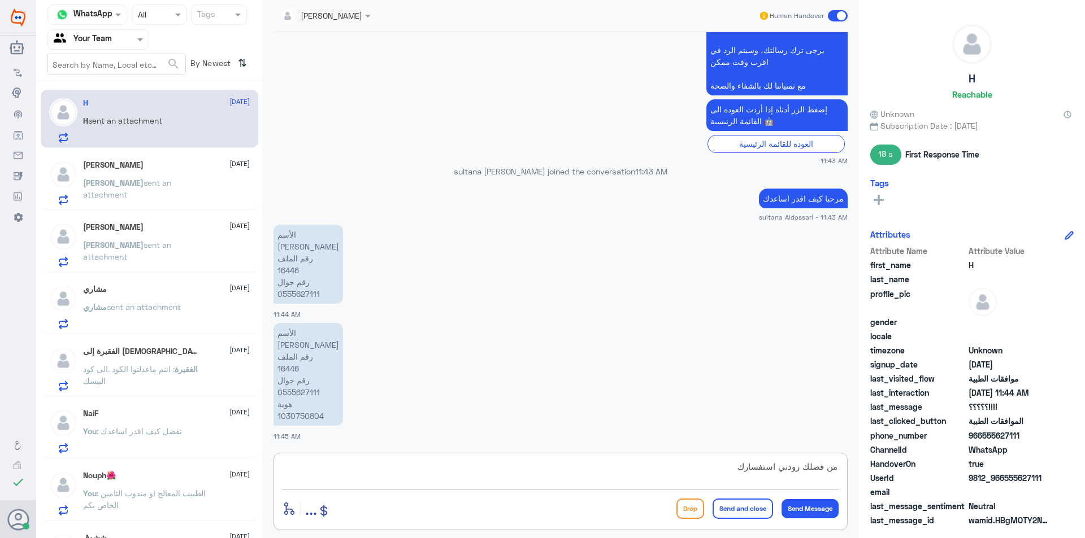
type textarea "من فضلك زودني استفسارك"
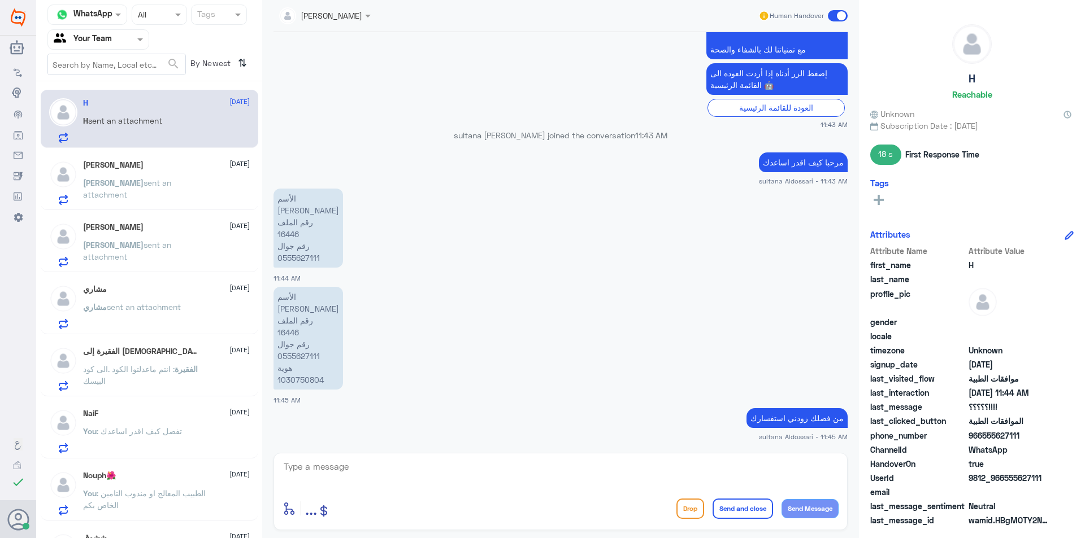
click at [172, 194] on p "[PERSON_NAME] sent an attachment" at bounding box center [146, 191] width 127 height 28
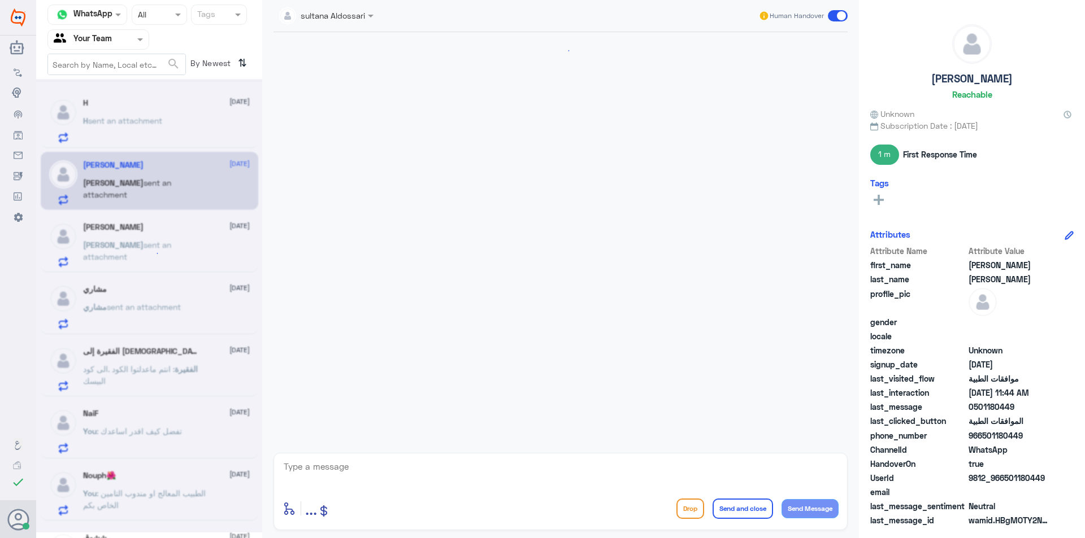
scroll to position [593, 0]
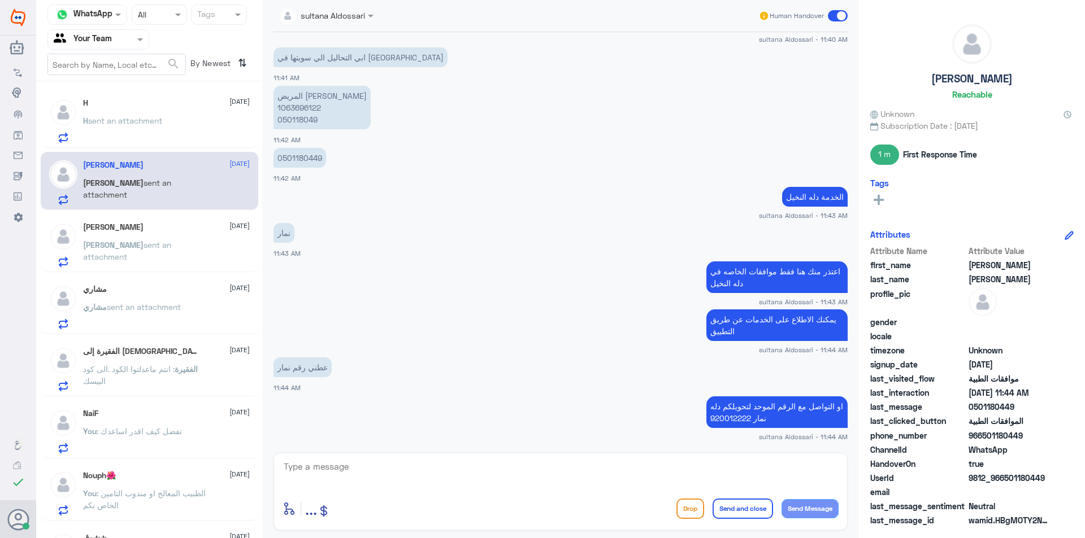
click at [161, 232] on div "[PERSON_NAME] [DATE][PERSON_NAME] sent an attachment" at bounding box center [166, 245] width 167 height 45
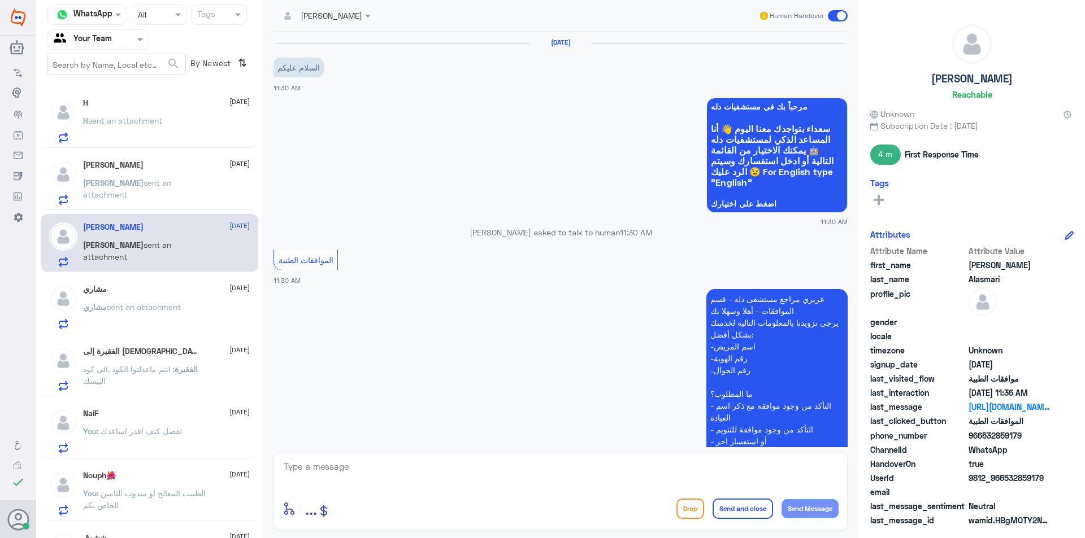
scroll to position [462, 0]
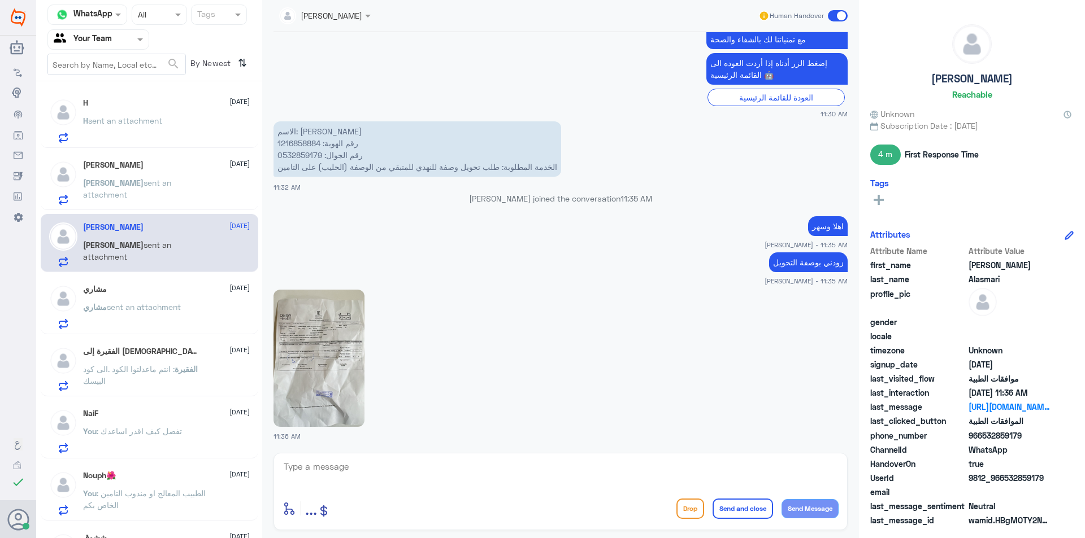
click at [156, 297] on div "مشاري [DATE][PERSON_NAME] sent an attachment" at bounding box center [166, 307] width 167 height 45
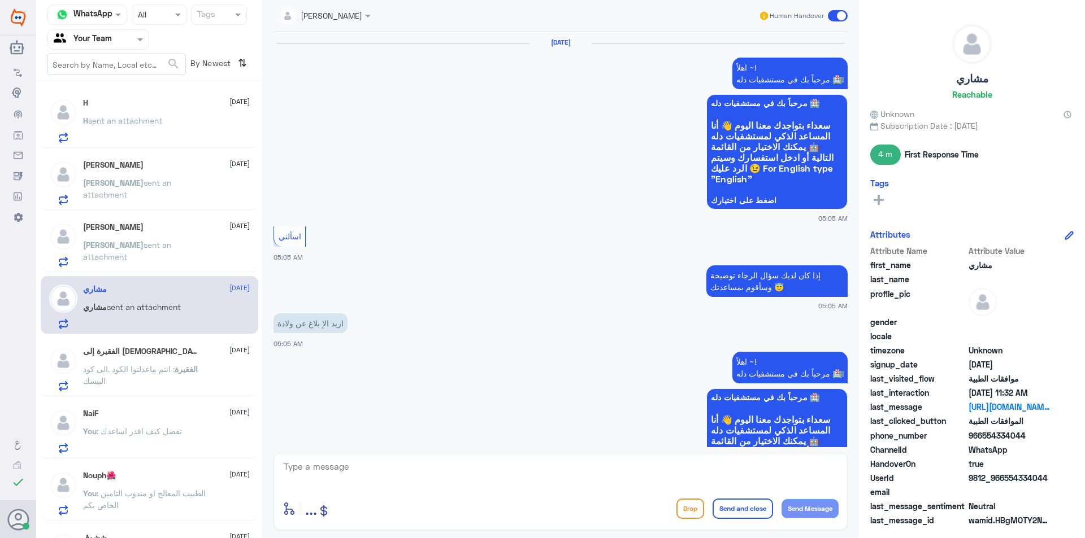
scroll to position [1210, 0]
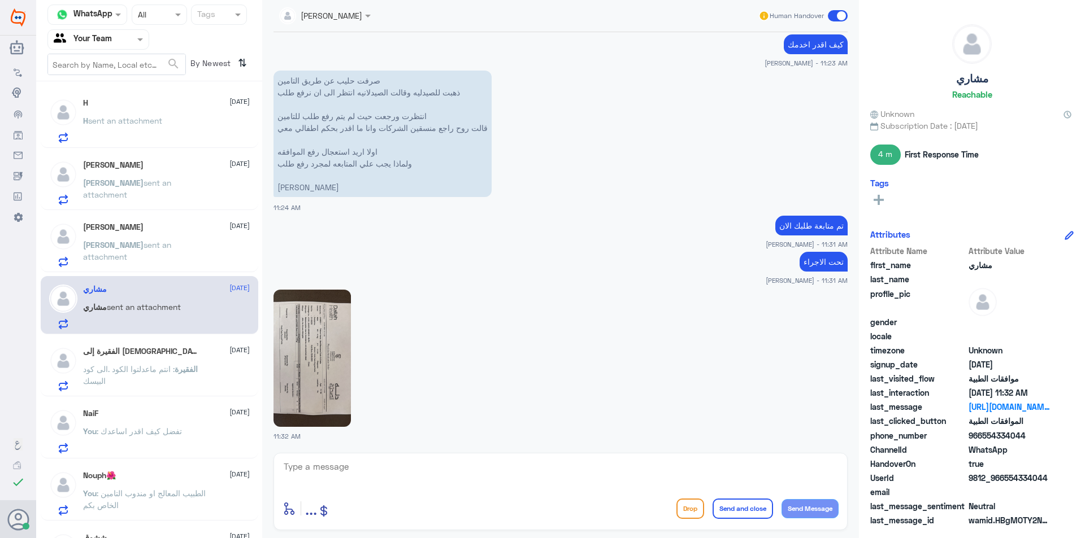
click at [159, 364] on span ": انتم ماعدلتوا الكود .الى كود البيسك" at bounding box center [129, 374] width 92 height 21
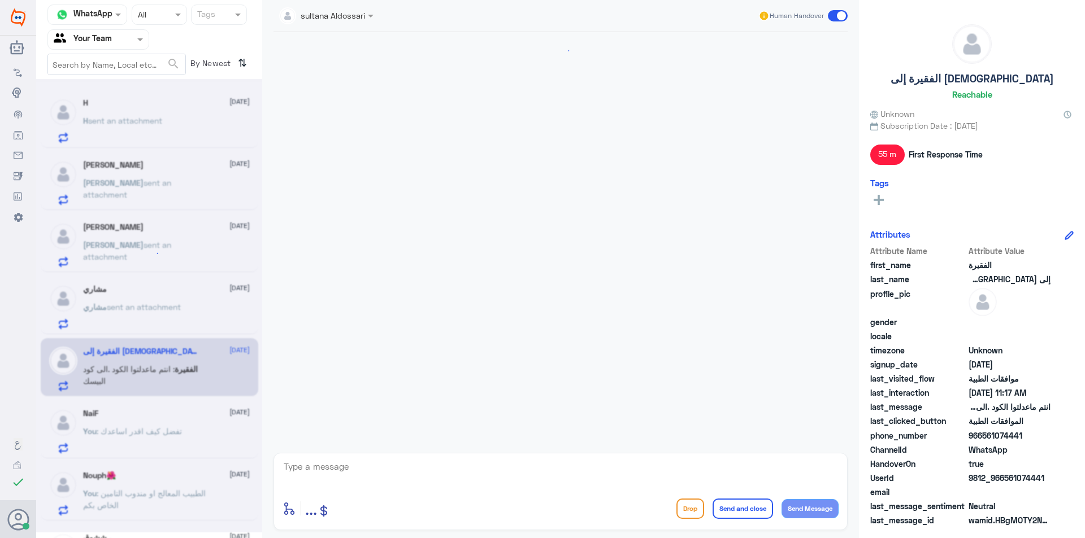
scroll to position [703, 0]
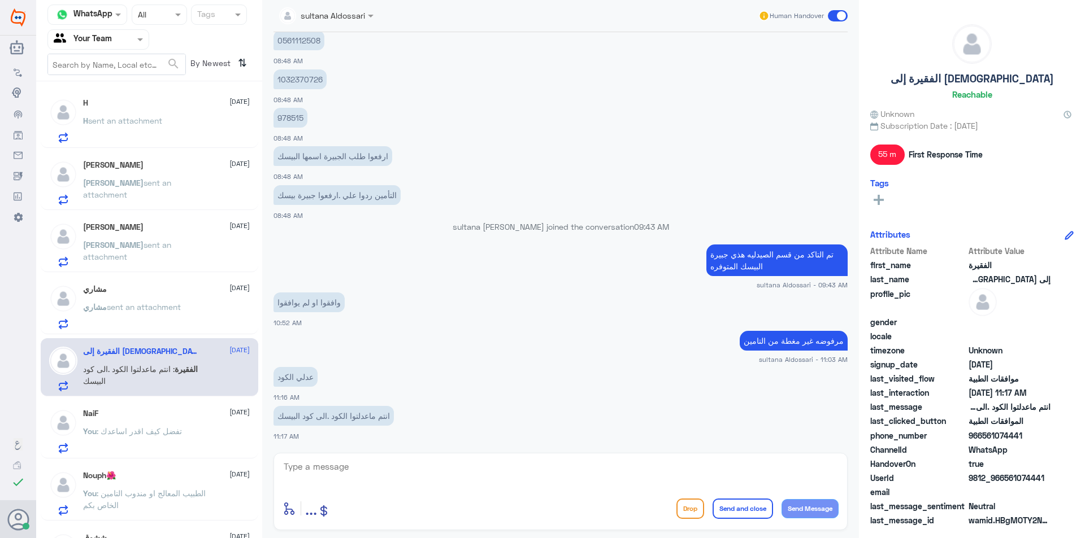
drag, startPoint x: 223, startPoint y: 494, endPoint x: 221, endPoint y: 536, distance: 41.3
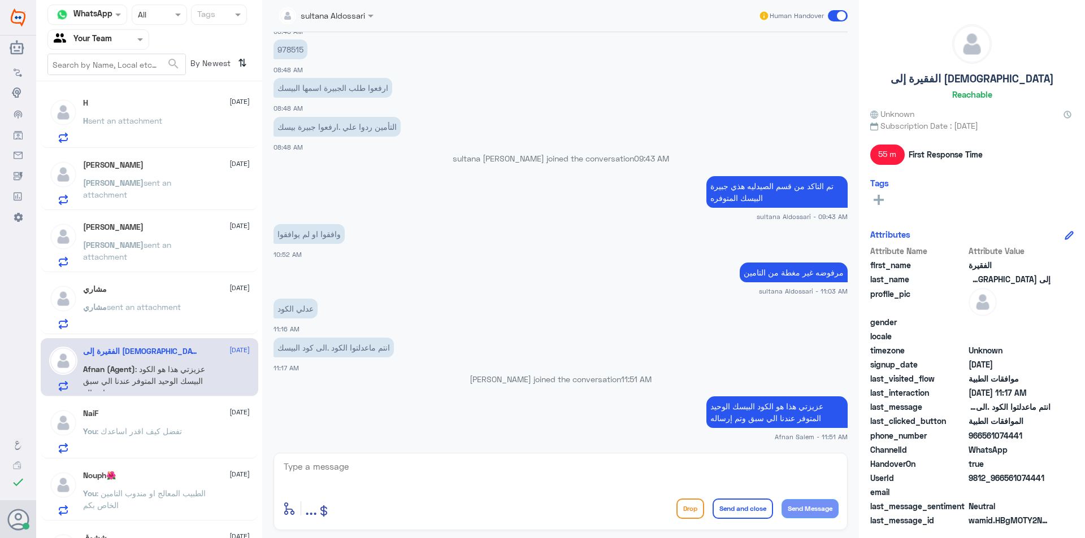
click at [150, 304] on span "sent an attachment" at bounding box center [144, 307] width 74 height 10
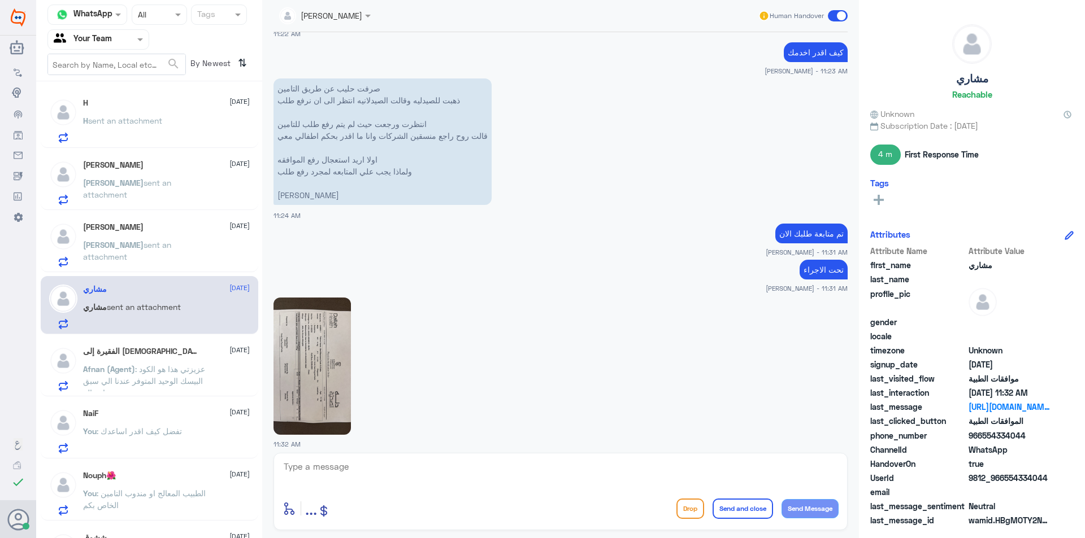
scroll to position [1210, 0]
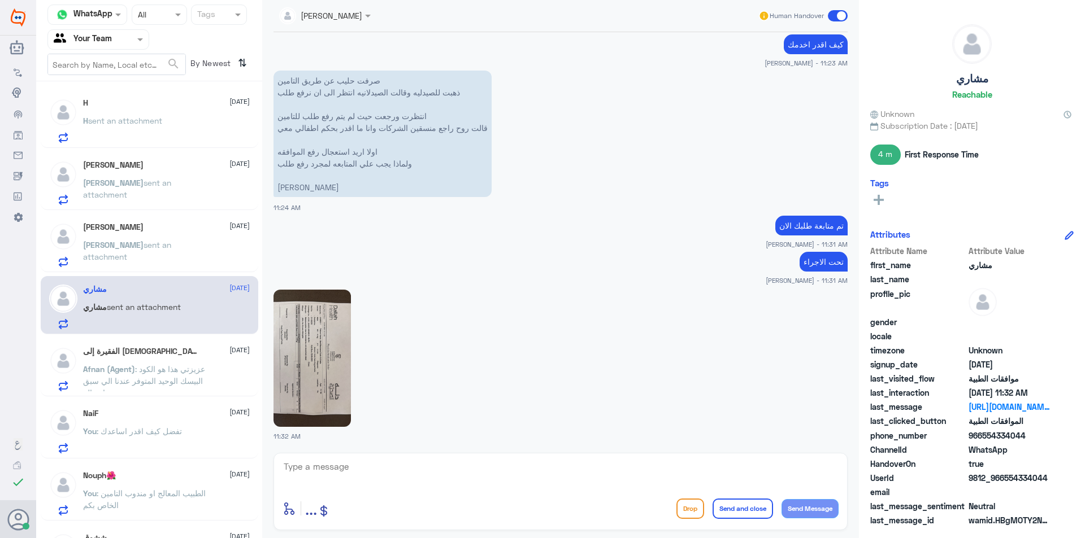
click at [359, 489] on div at bounding box center [561, 474] width 556 height 31
click at [353, 476] on textarea at bounding box center [561, 473] width 556 height 28
type textarea "J"
type textarea "عزيزي المراجع الحليب غير مغطى من التامين يرجى مراجعة الطبيب المعالج"
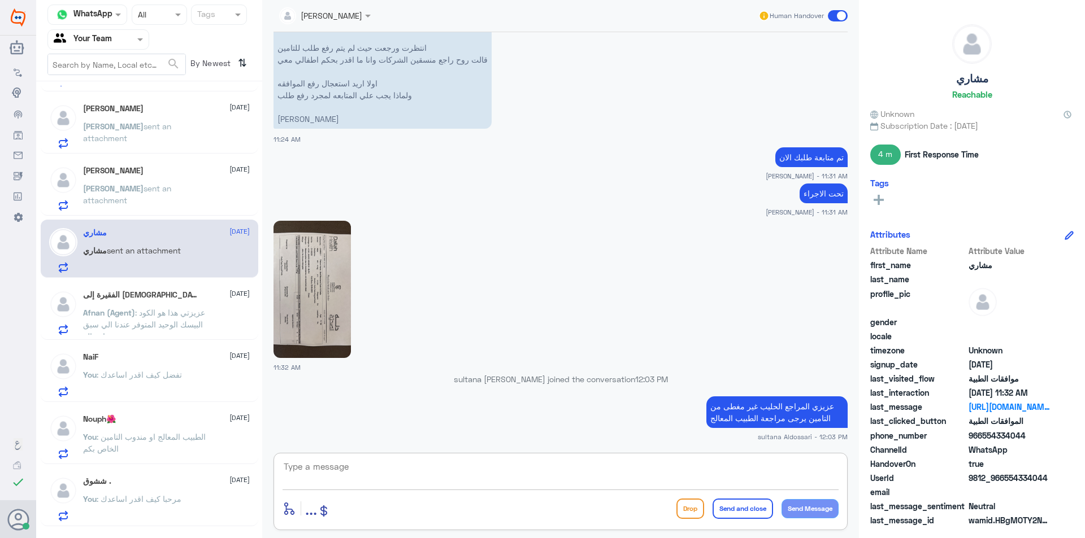
scroll to position [0, 0]
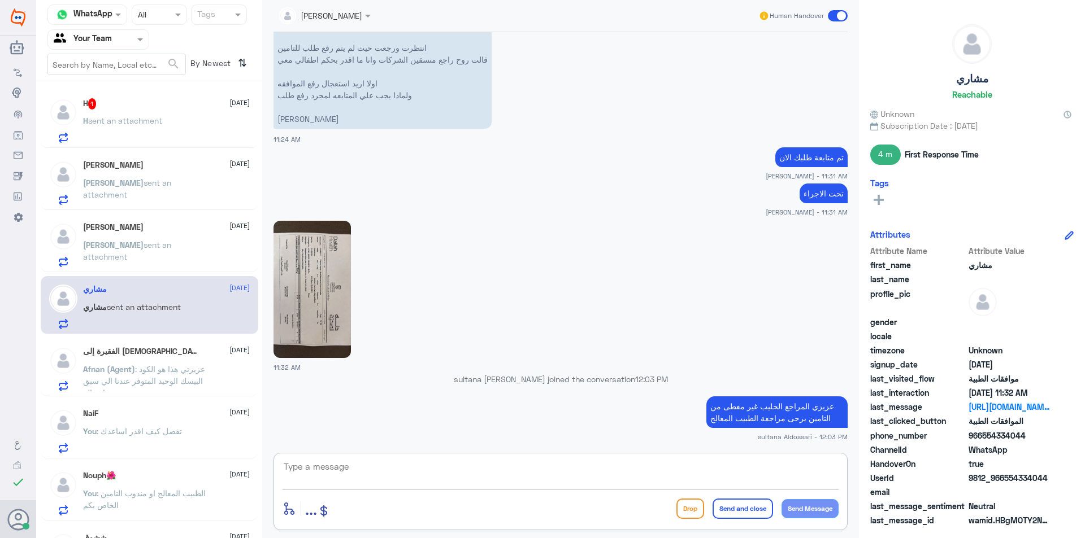
click at [141, 106] on div "H 1 [DATE]" at bounding box center [166, 103] width 167 height 11
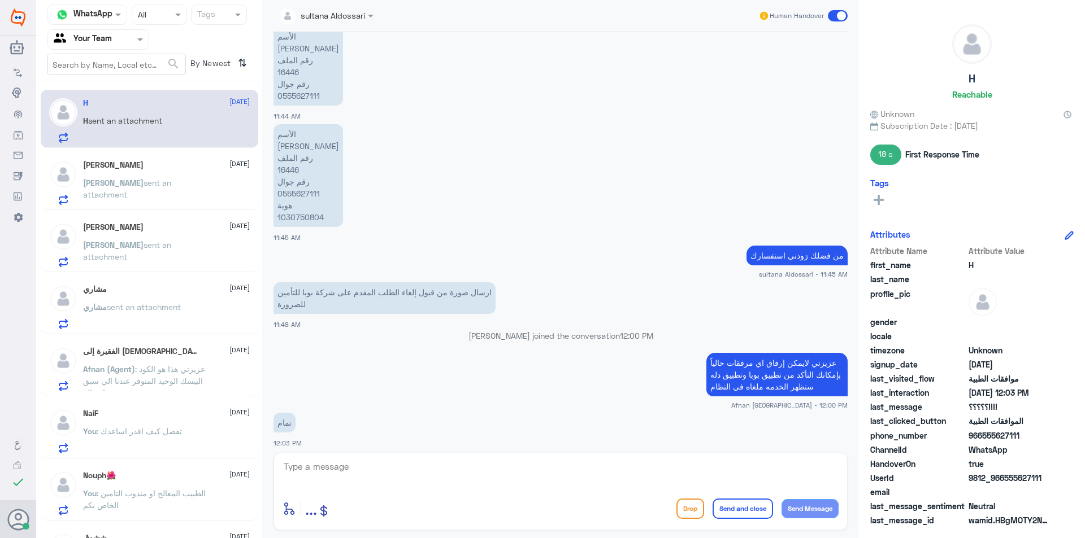
scroll to position [1120, 0]
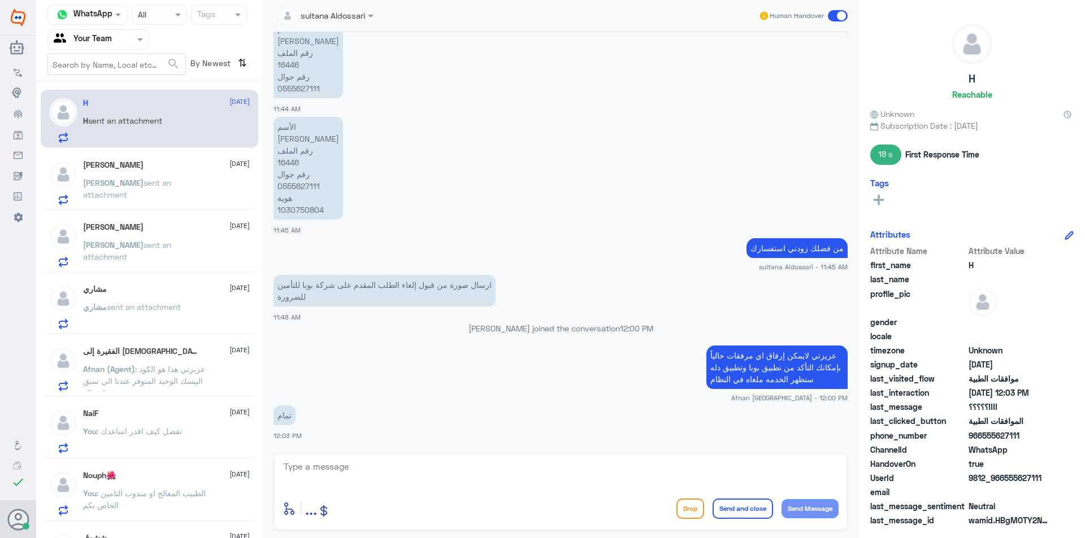
click at [168, 116] on div "H [DATE] H sent an attachment" at bounding box center [166, 120] width 167 height 45
click at [131, 196] on p "[PERSON_NAME] sent an attachment" at bounding box center [146, 191] width 127 height 28
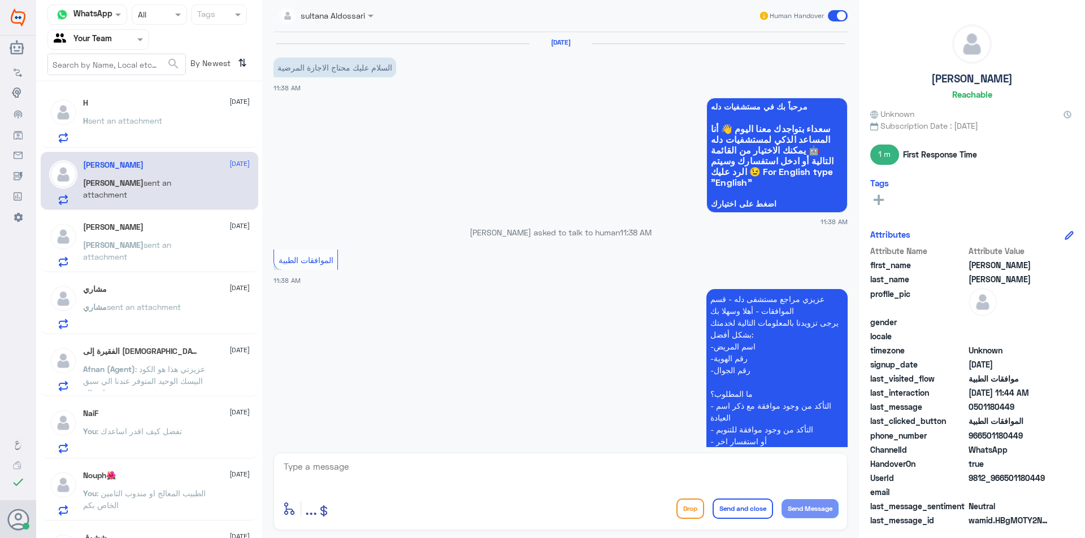
scroll to position [593, 0]
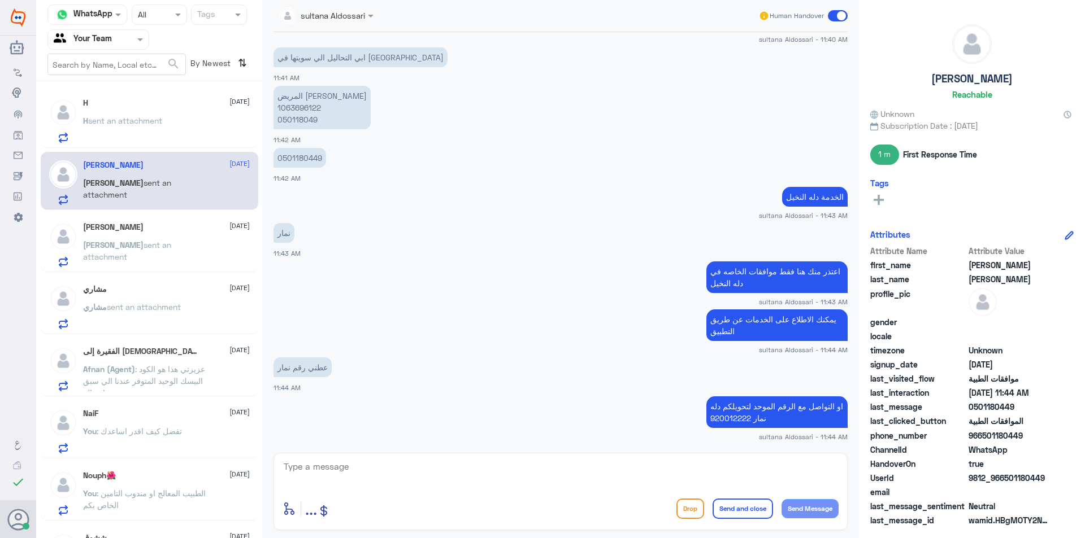
click at [120, 240] on p "[PERSON_NAME] sent an attachment" at bounding box center [146, 253] width 127 height 28
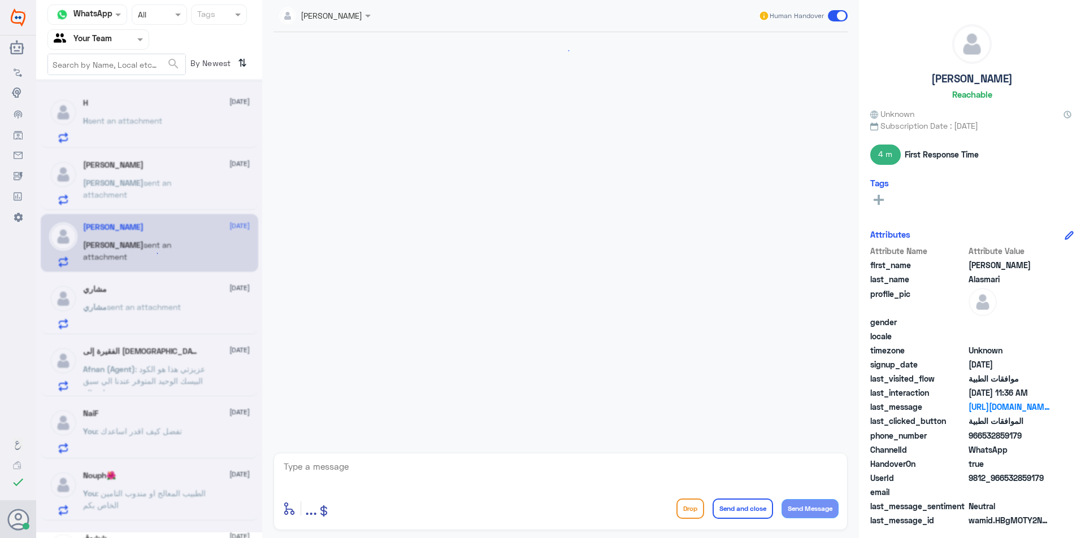
scroll to position [462, 0]
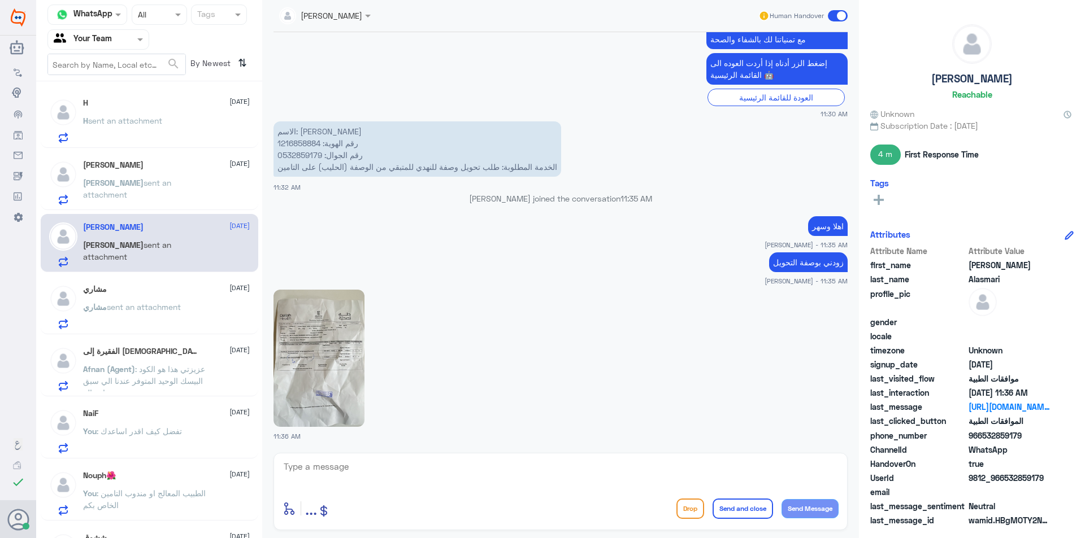
click at [135, 305] on span "sent an attachment" at bounding box center [144, 307] width 74 height 10
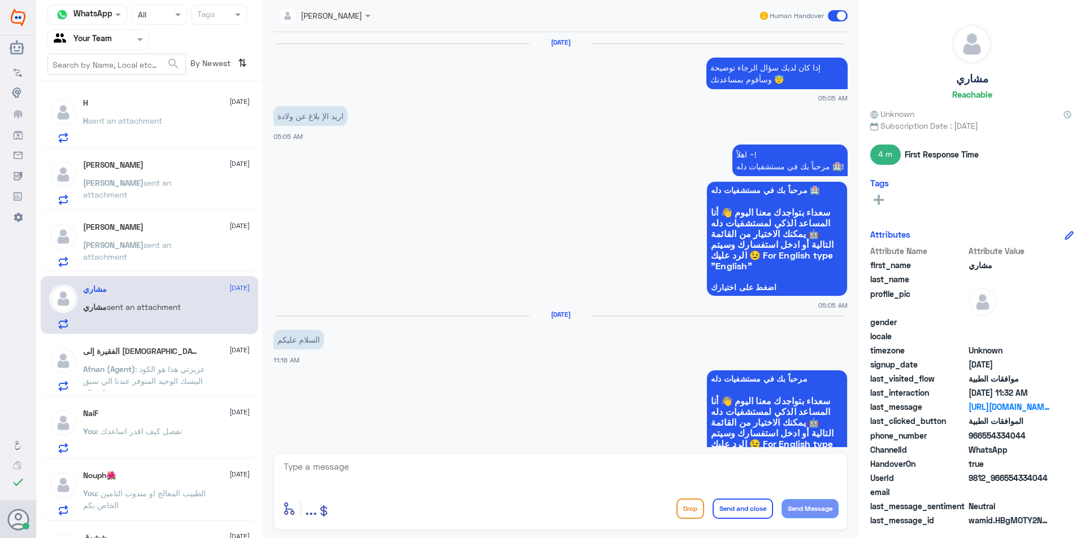
scroll to position [1071, 0]
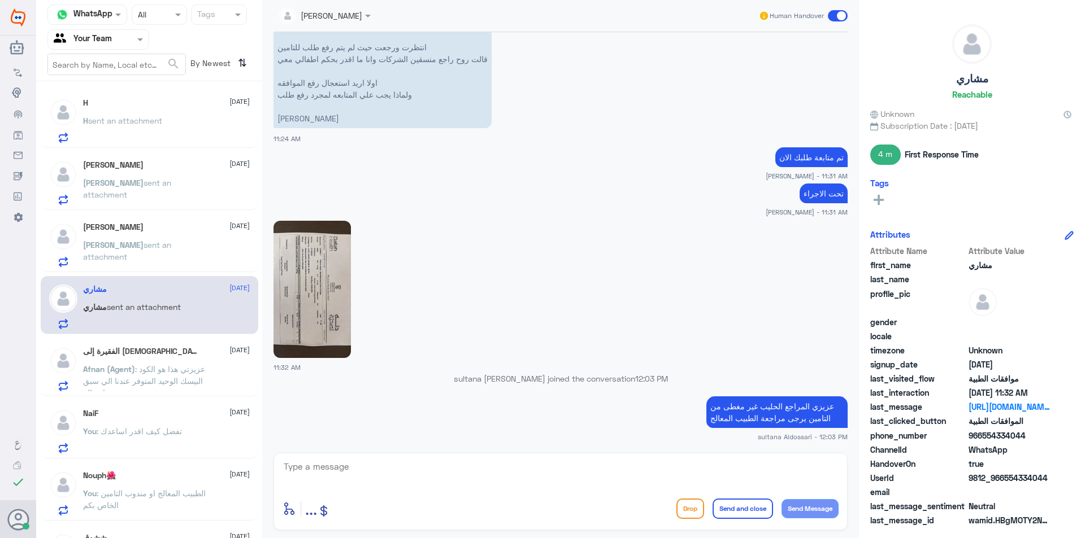
click at [144, 259] on p "[PERSON_NAME] sent an attachment" at bounding box center [146, 253] width 127 height 28
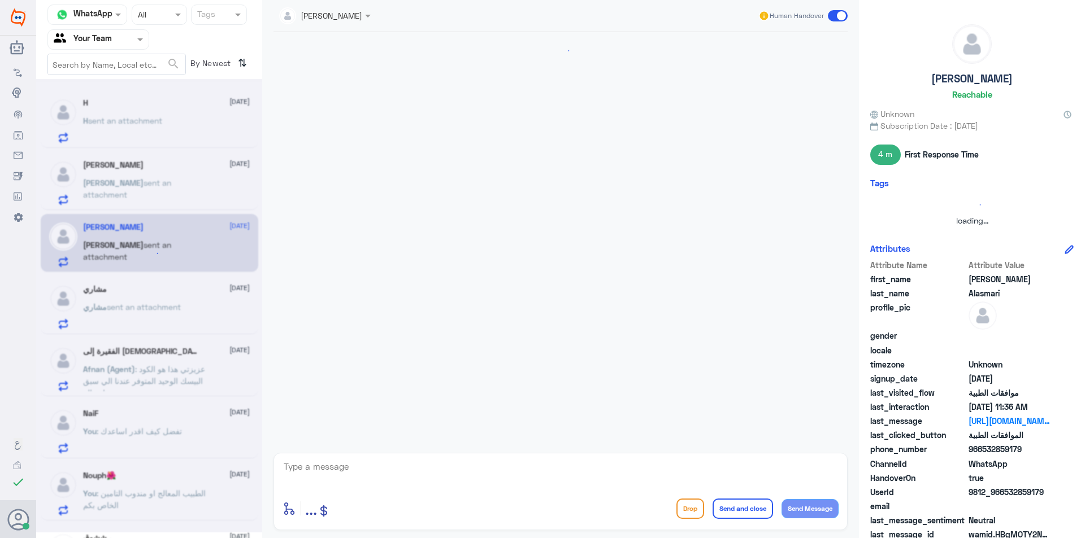
scroll to position [462, 0]
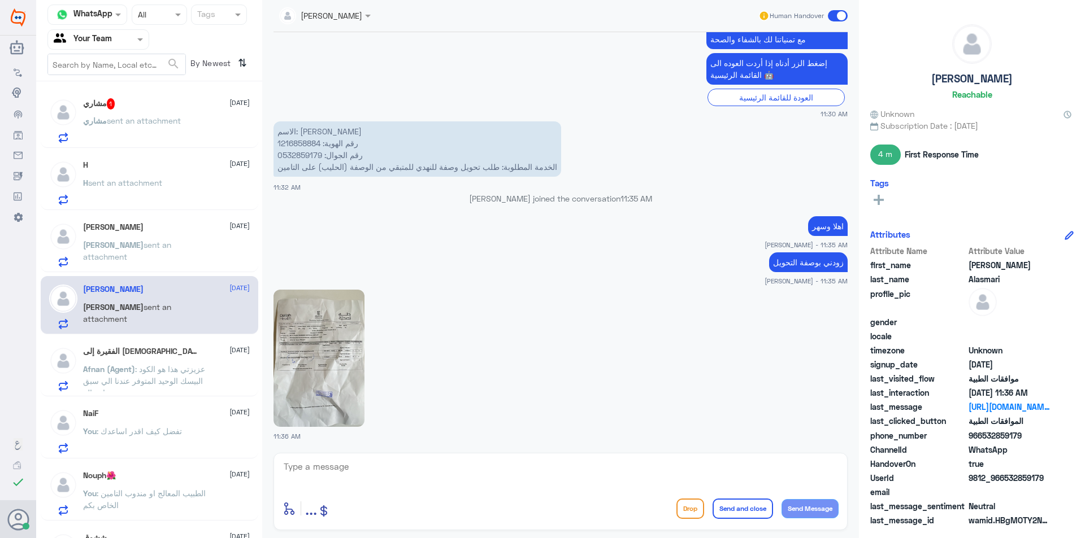
click at [150, 98] on div "مشاري 1 [DATE]" at bounding box center [166, 103] width 167 height 11
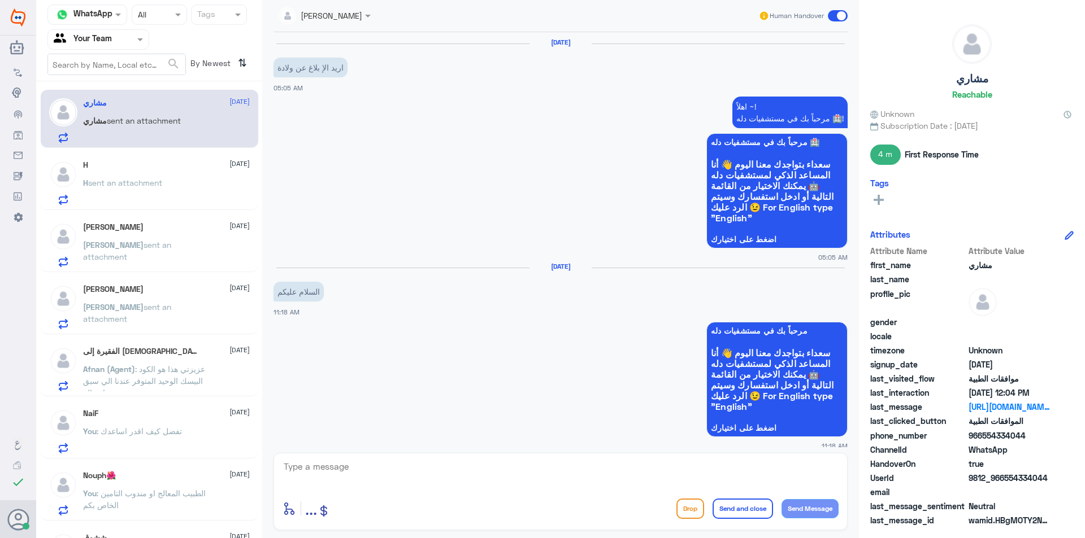
scroll to position [1097, 0]
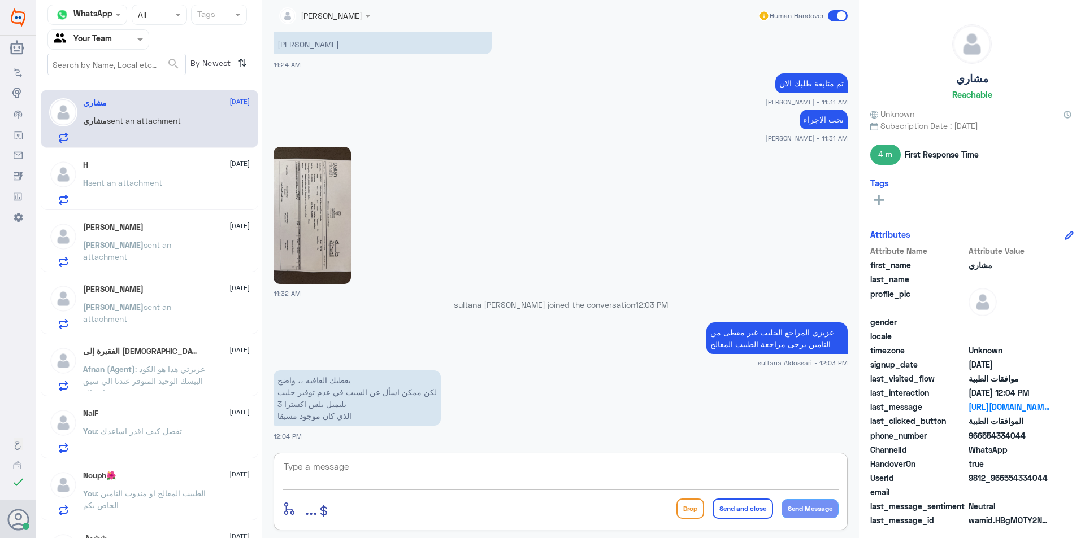
click at [379, 475] on textarea at bounding box center [561, 473] width 556 height 28
type textarea "هنا متابعة الموافقات الطبيه للاستفسار او التاكد من توفر خدمات الصيدليه يرجى الت…"
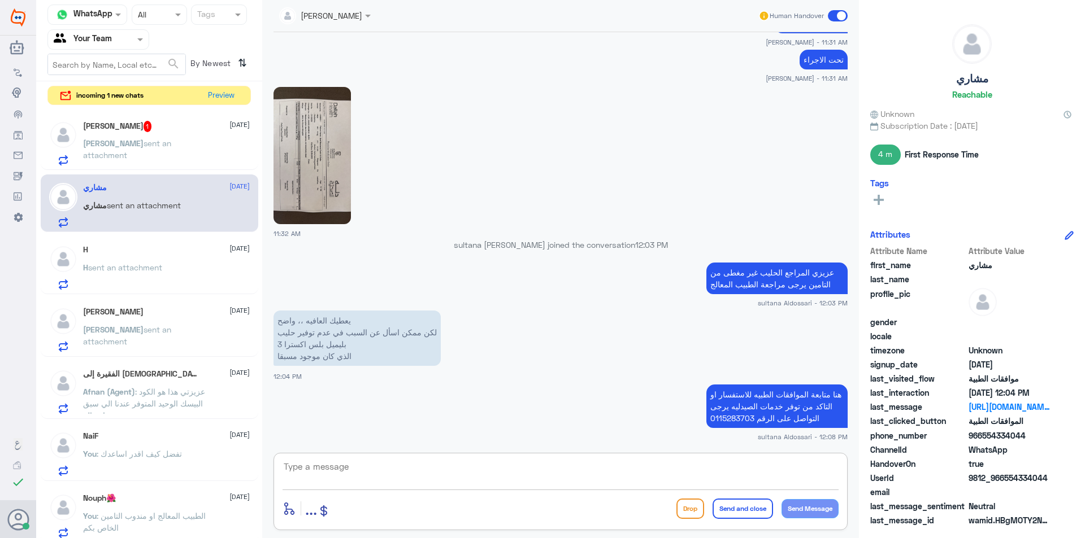
click at [155, 134] on div "[PERSON_NAME] 1 [DATE][PERSON_NAME] sent an attachment" at bounding box center [166, 143] width 167 height 45
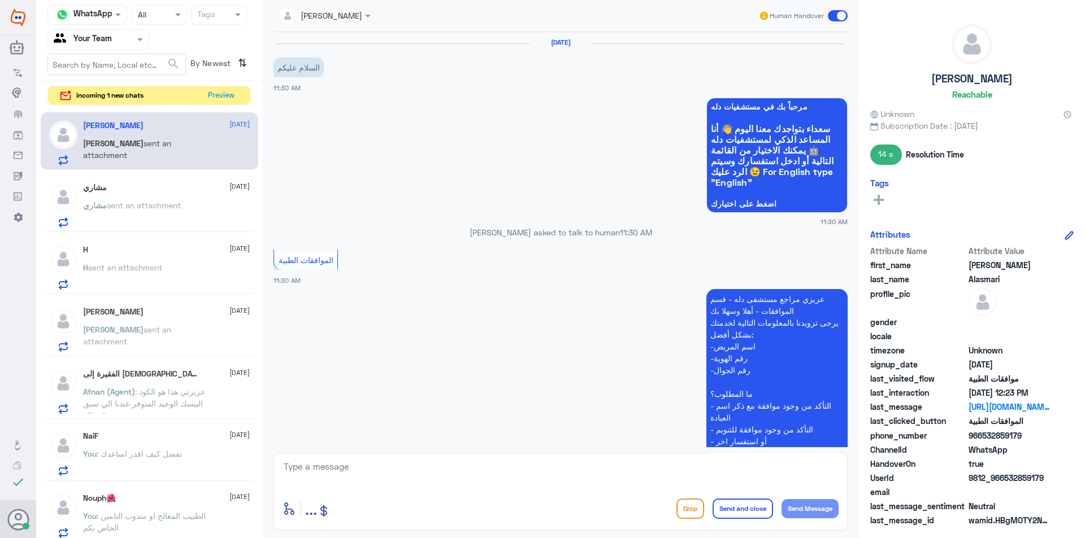
scroll to position [598, 0]
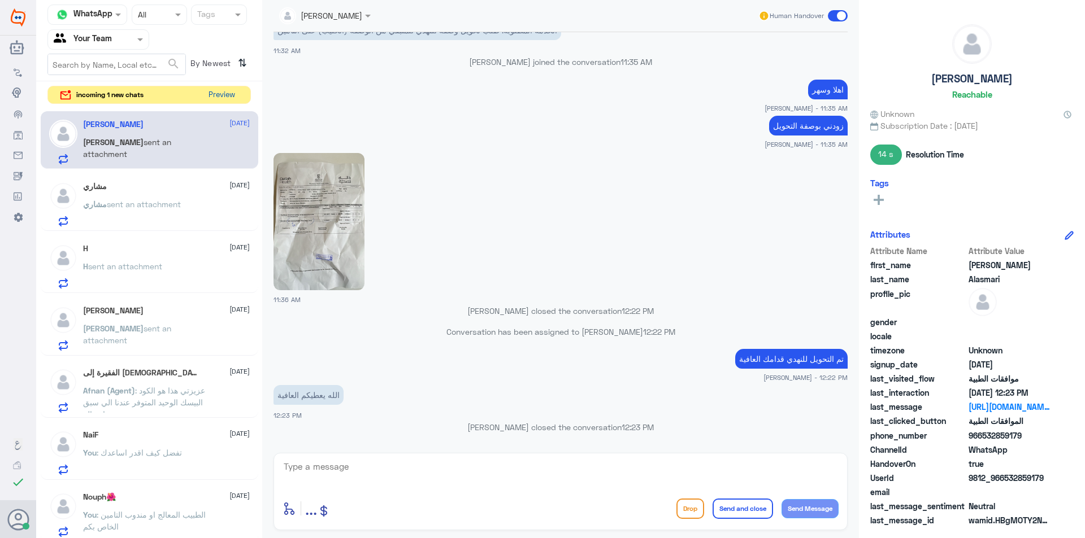
click at [210, 96] on button "Preview" at bounding box center [221, 95] width 35 height 18
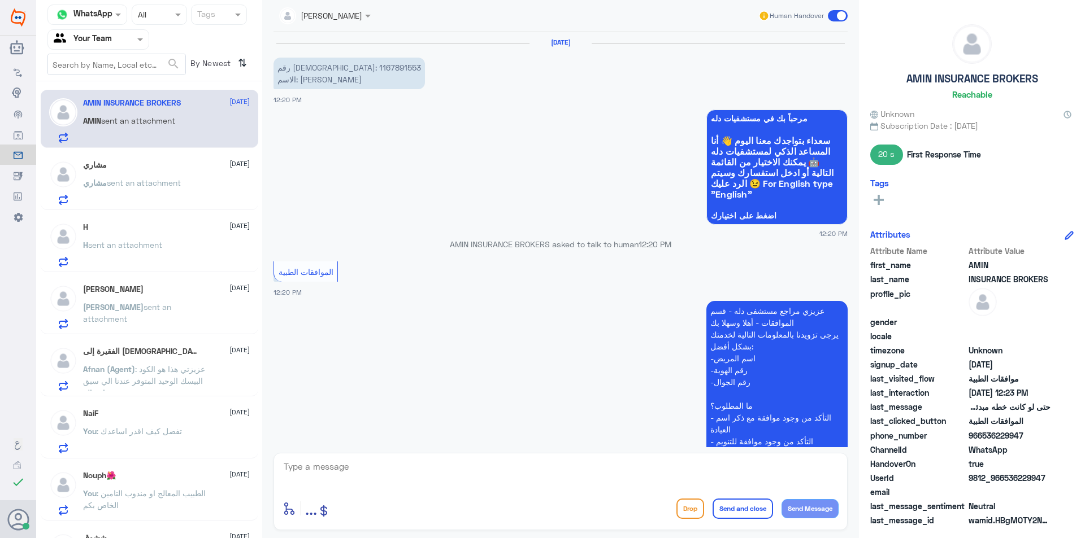
scroll to position [1063, 0]
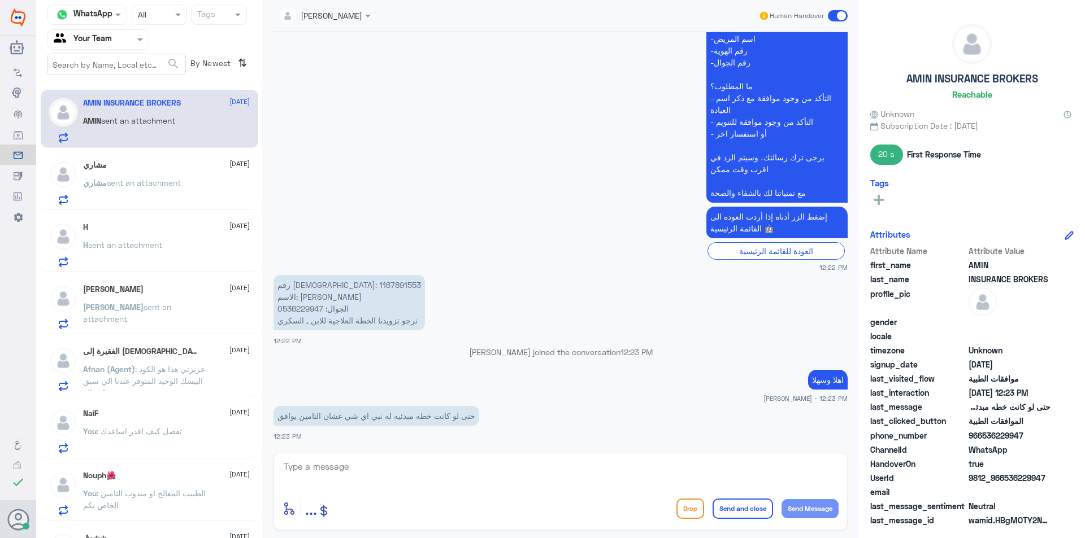
click at [429, 471] on textarea at bounding box center [561, 473] width 556 height 28
type textarea "h"
type textarea "الخطه العلاجيه من الطبيب المعالج فقط"
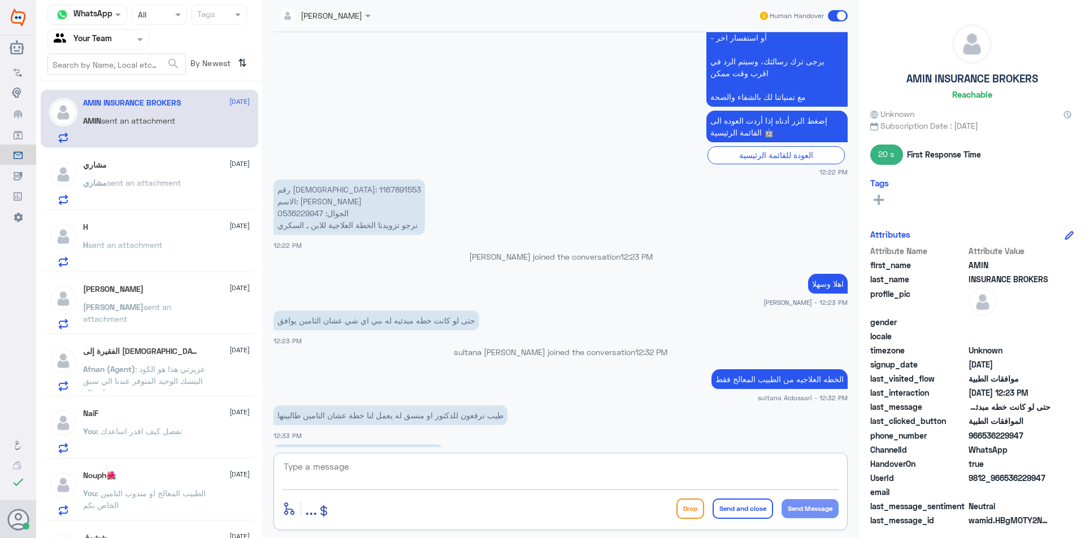
scroll to position [1176, 0]
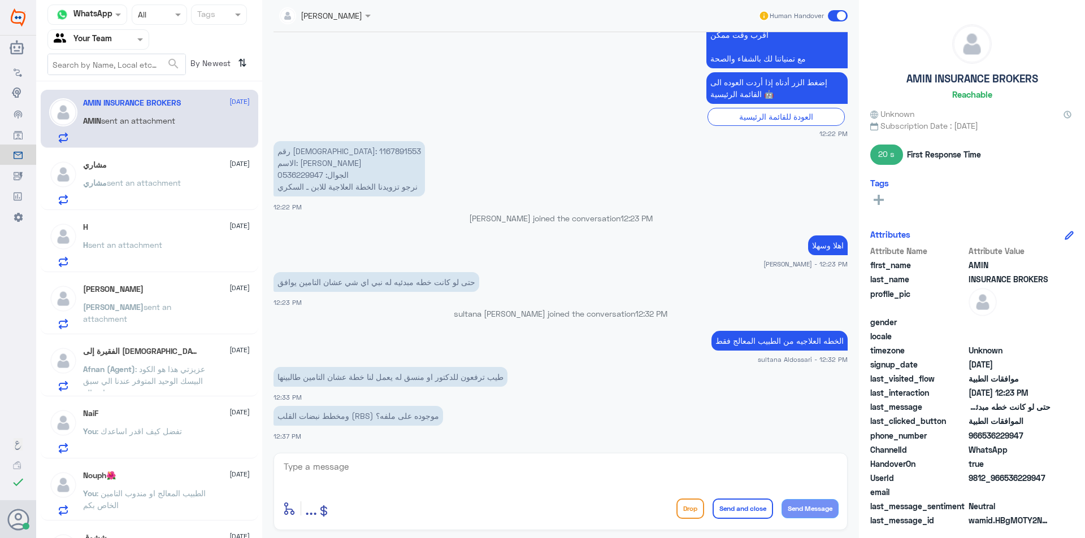
click at [390, 457] on div "enter flow name ... Drop Send and close Send Message" at bounding box center [560, 491] width 574 height 77
click at [378, 461] on textarea at bounding box center [561, 473] width 556 height 28
type textarea "سيتم تحويل الطلب للجنه الطبيه للمتابعه"
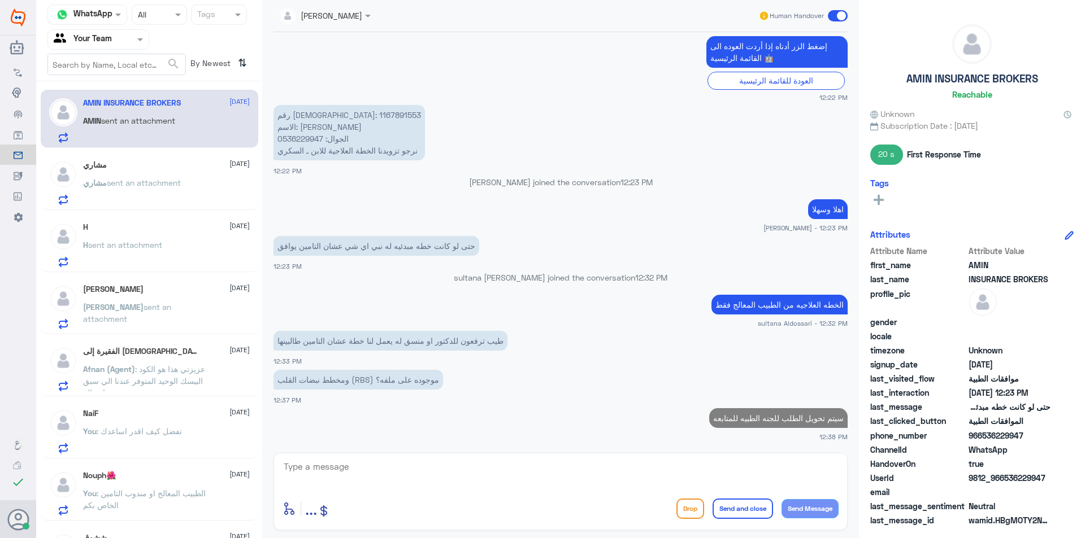
click at [296, 112] on p "رقم الهوية: 1167891553 الاسم: [PERSON_NAME] الجوال: 0536229947 نرجو تزويدنا الخ…" at bounding box center [348, 132] width 151 height 55
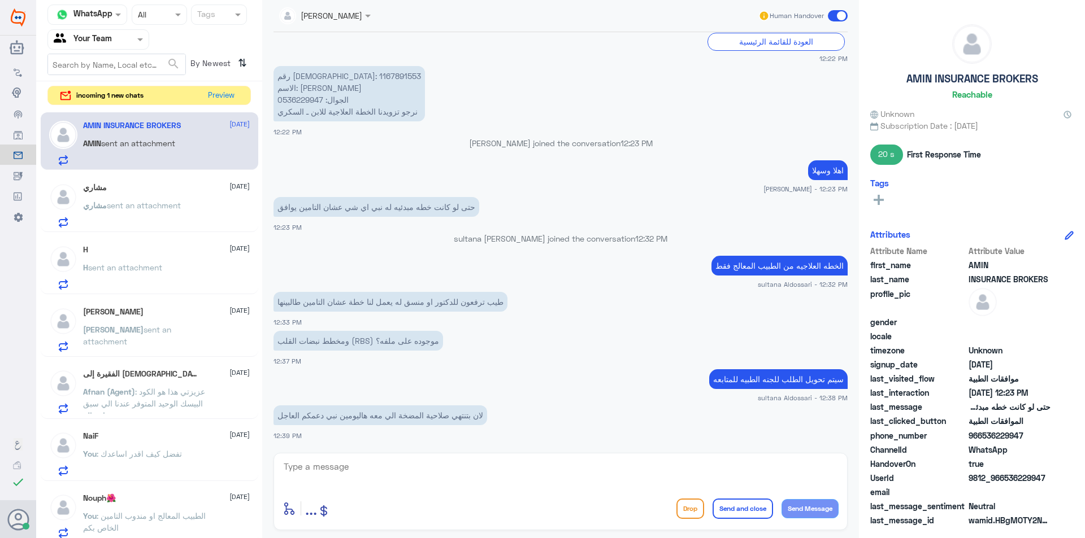
click at [563, 473] on textarea at bounding box center [561, 473] width 556 height 28
type textarea "تم التواصل مع اللجنه الطبيه و الرد انه لازم من الطبيب المعالج فقط"
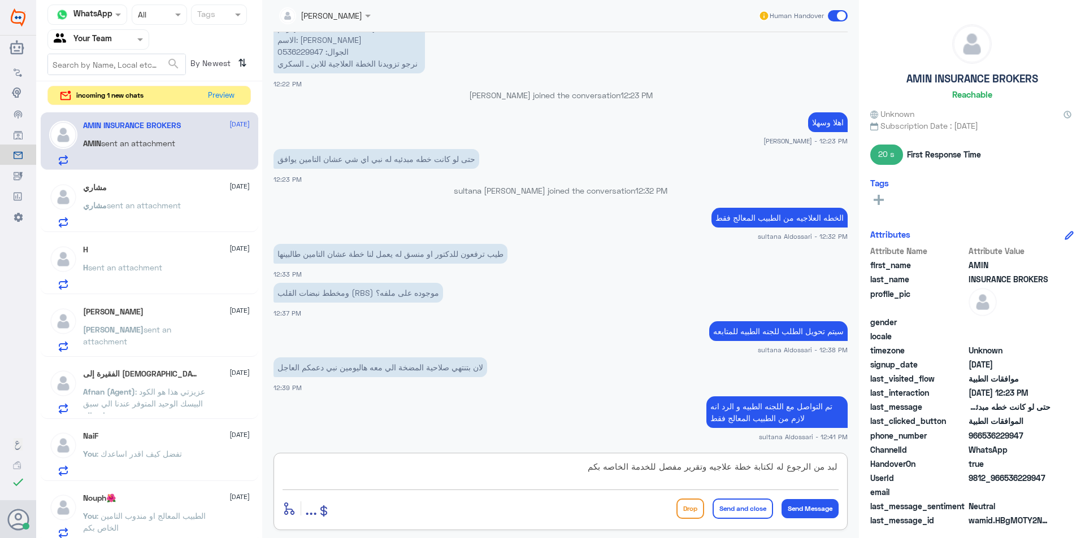
type textarea "لبد من الرجوع له لكتابة خطة علاجيه وتقرير مفصل للخدمة الخاصه بكم"
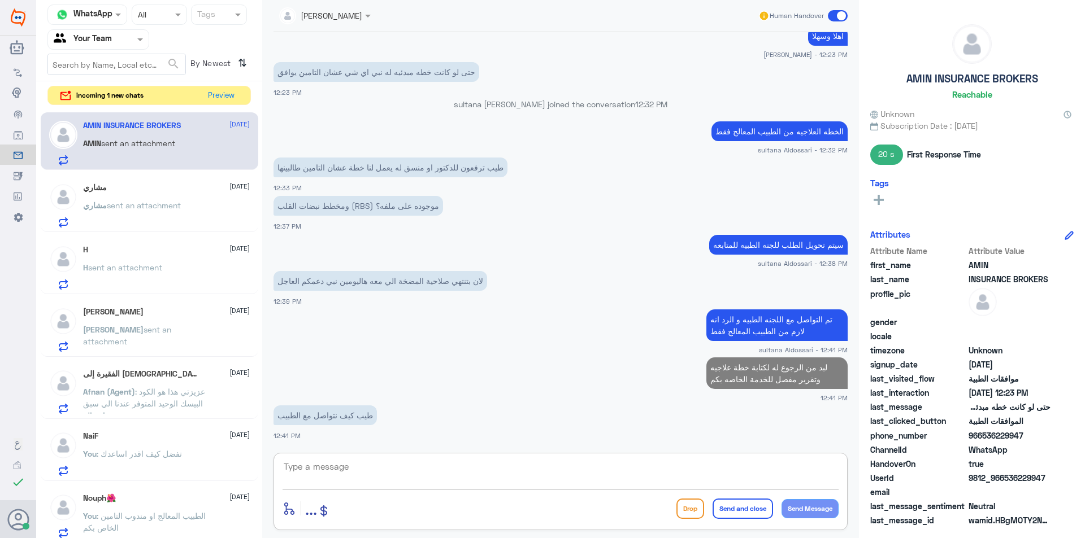
scroll to position [1336, 0]
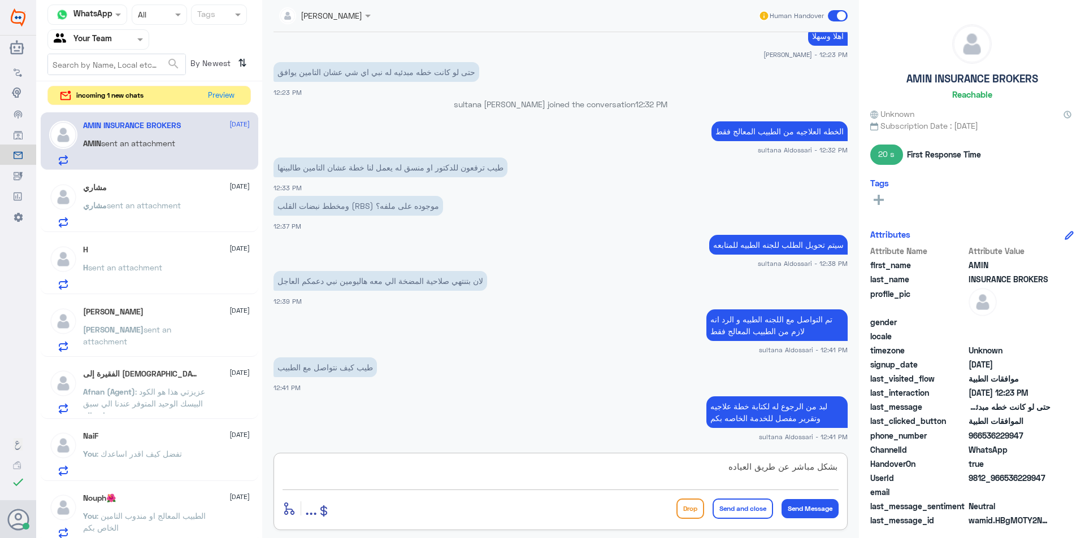
type textarea "بشكل مباشر عن طريق العياده"
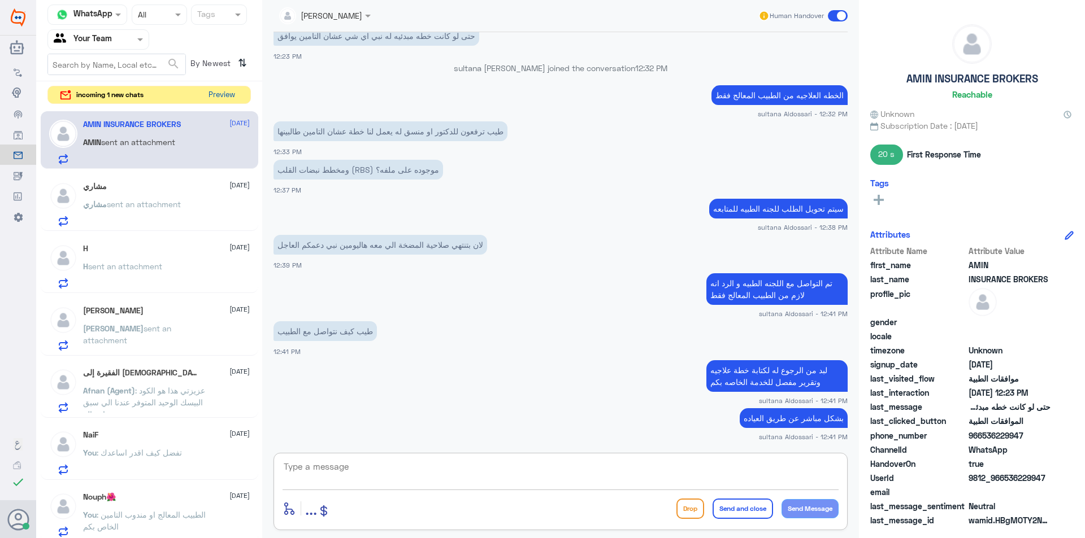
click at [231, 94] on button "Preview" at bounding box center [221, 95] width 35 height 18
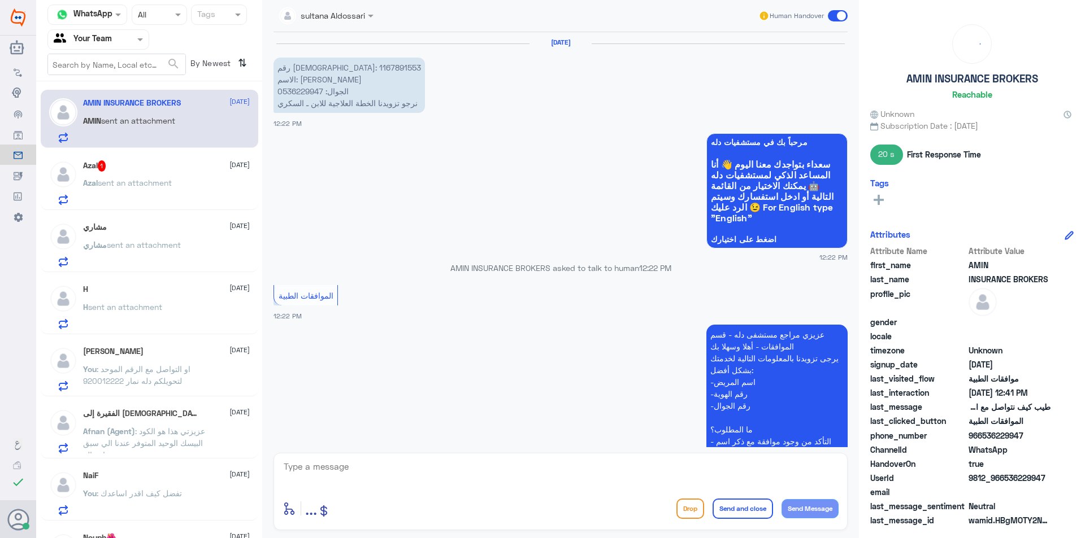
scroll to position [724, 0]
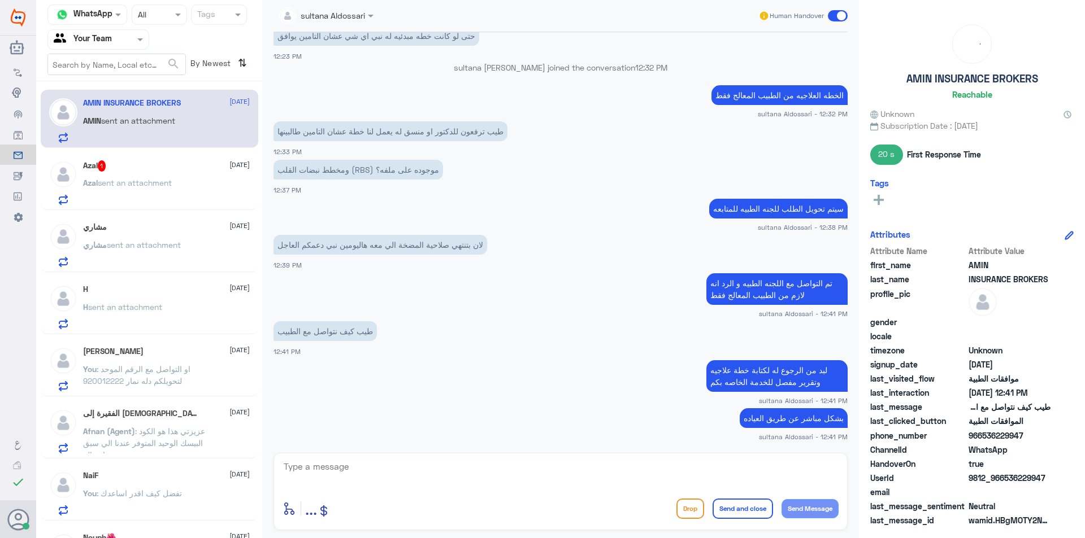
click at [149, 172] on div "Azal 1 [DATE]" at bounding box center [166, 165] width 167 height 11
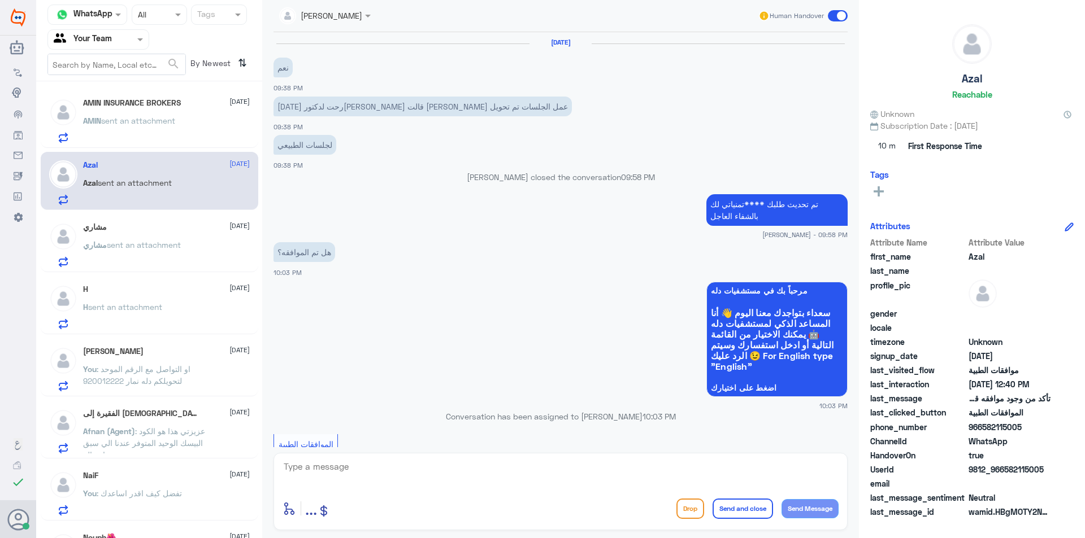
scroll to position [1032, 0]
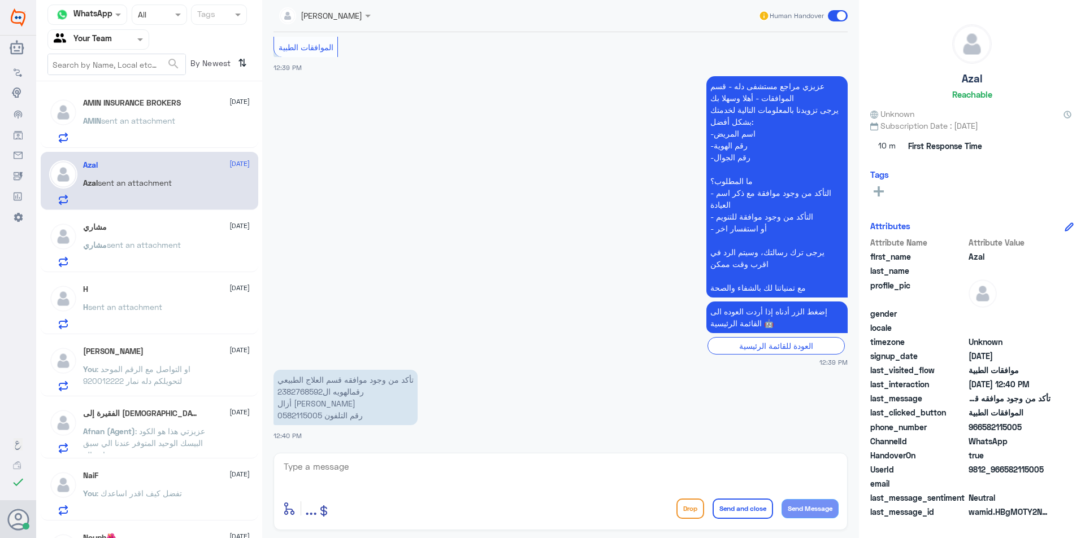
click at [301, 389] on p "تأكد من وجود موافقه قسم العلاج الطبيعي ‎2382768592رقمالهويه ال أزال [PERSON_NAM…" at bounding box center [345, 397] width 144 height 55
click at [304, 392] on p "تأكد من وجود موافقه قسم العلاج الطبيعي ‎2382768592رقمالهويه ال أزال [PERSON_NAM…" at bounding box center [345, 397] width 144 height 55
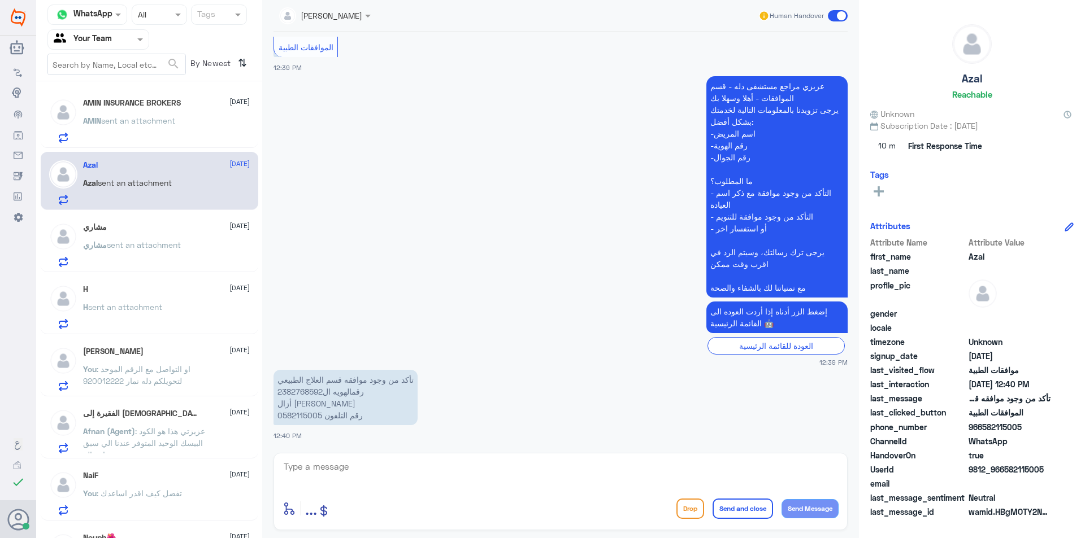
click at [319, 394] on p "تأكد من وجود موافقه قسم العلاج الطبيعي ‎2382768592رقمالهويه ال أزال [PERSON_NAM…" at bounding box center [345, 397] width 144 height 55
click at [302, 392] on p "تأكد من وجود موافقه قسم العلاج الطبيعي ‎2382768592رقمالهويه ال أزال [PERSON_NAM…" at bounding box center [345, 397] width 144 height 55
click at [303, 463] on textarea at bounding box center [561, 473] width 556 height 28
paste textarea "2382768592رقمالهويه"
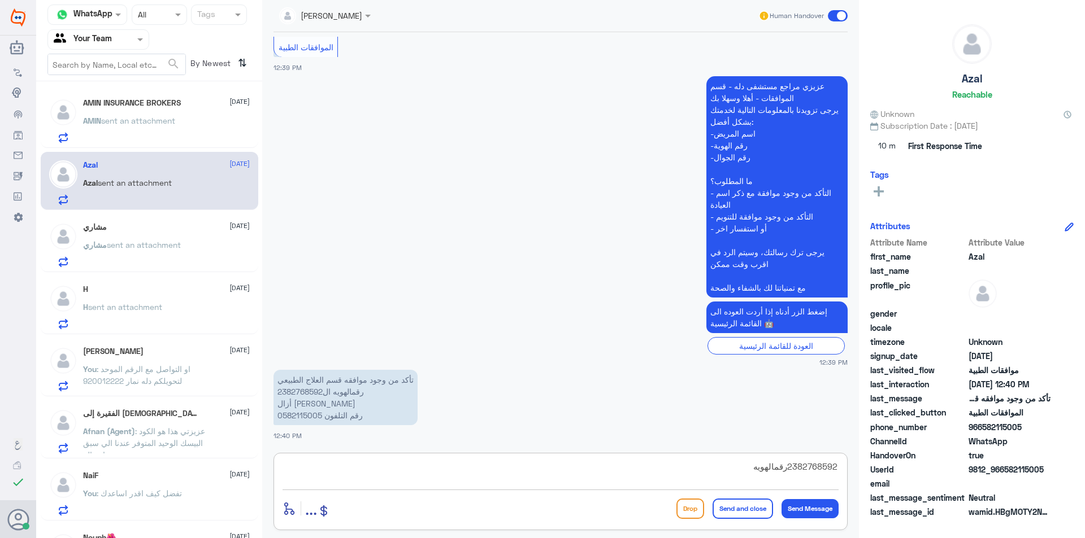
drag, startPoint x: 788, startPoint y: 467, endPoint x: 839, endPoint y: 474, distance: 50.8
click at [839, 474] on div "2382768592رقمالهويه enter flow name ... Drop Send and close Send Message" at bounding box center [560, 491] width 574 height 77
type textarea "رقمالهويه"
drag, startPoint x: 793, startPoint y: 465, endPoint x: 870, endPoint y: 470, distance: 76.5
click at [869, 470] on div "Channel WhatsApp Status × All Tags Agent Filter Your Team search By Newest ⇅ AM…" at bounding box center [560, 271] width 1049 height 542
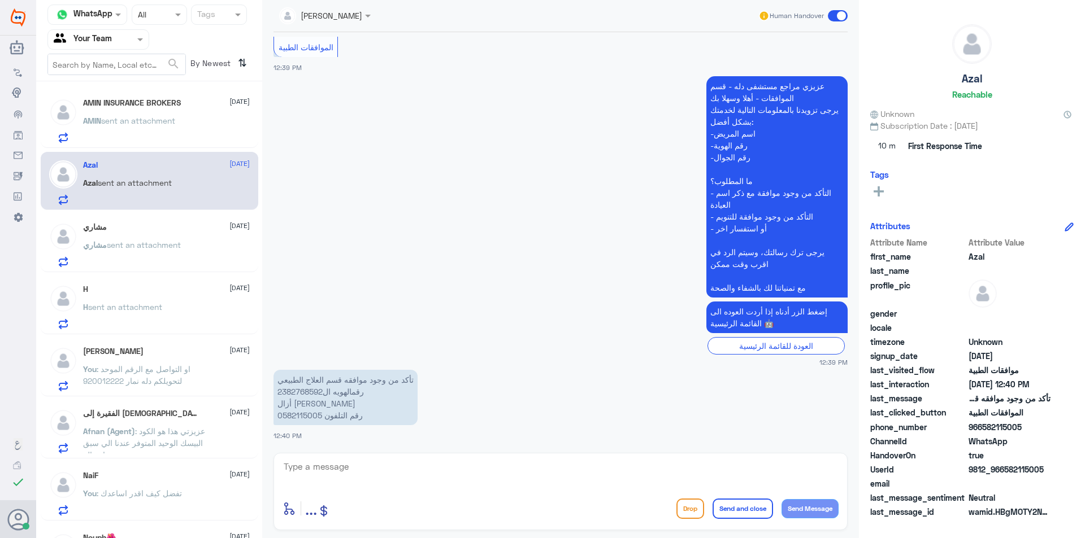
click at [311, 417] on p "تأكد من وجود موافقه قسم العلاج الطبيعي ‎2382768592رقمالهويه ال أزال [PERSON_NAM…" at bounding box center [345, 397] width 144 height 55
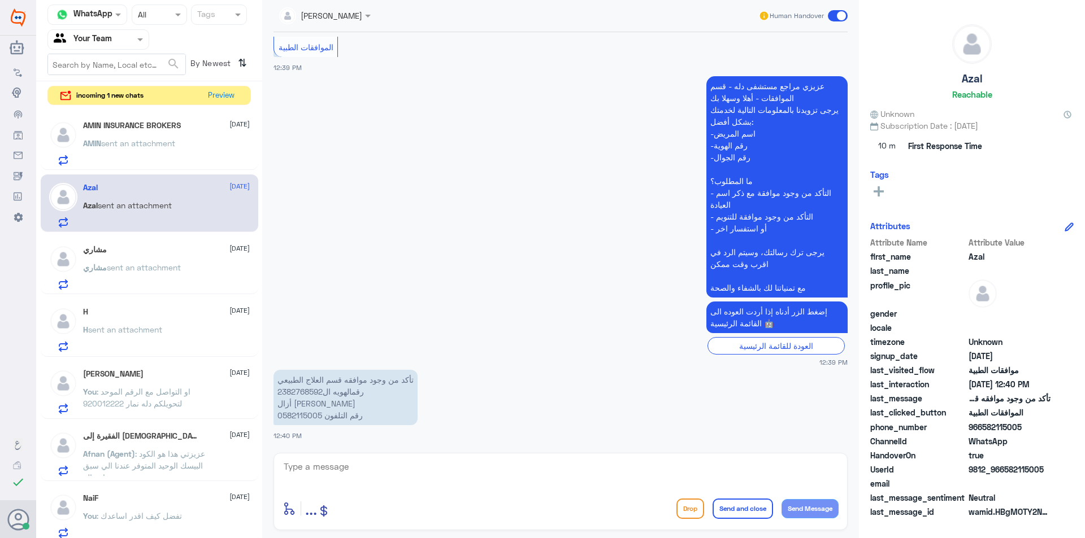
click at [340, 470] on textarea at bounding box center [561, 473] width 556 height 28
type textarea "j"
type textarea "تمت متابعة طلبكم مرة اخرى تحت الاجراء لدى التامين"
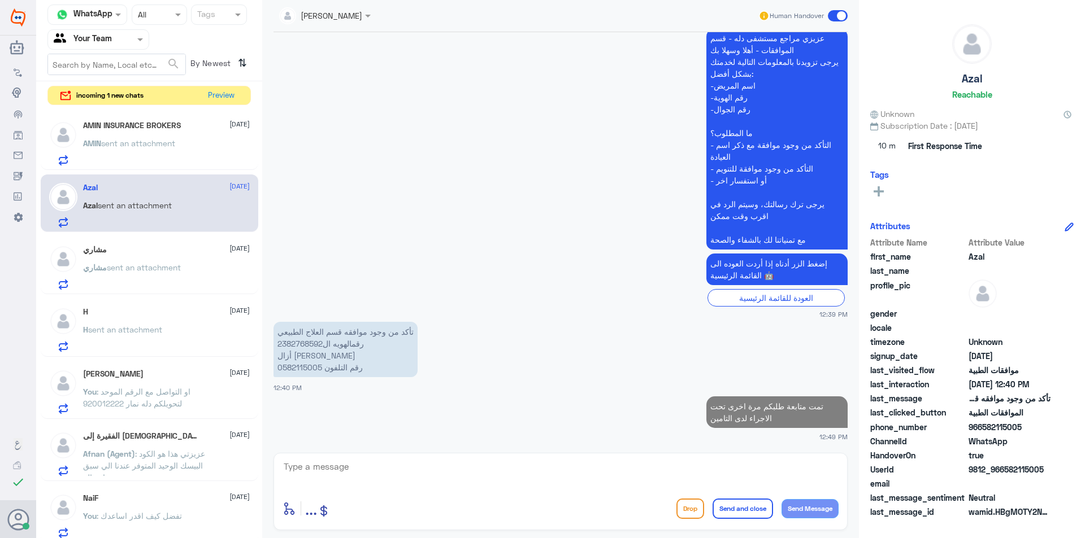
click at [171, 140] on span "sent an attachment" at bounding box center [138, 143] width 74 height 10
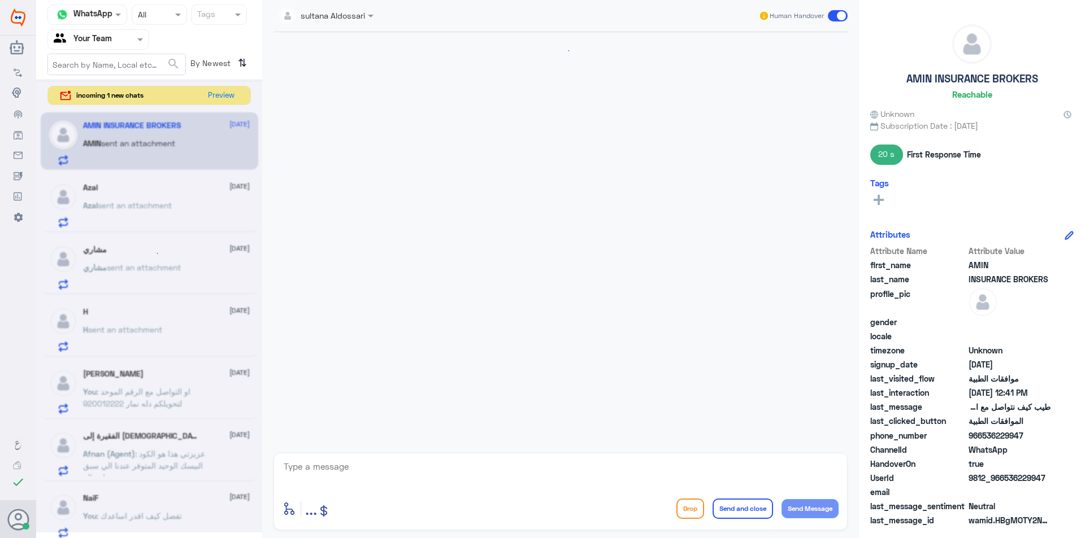
scroll to position [724, 0]
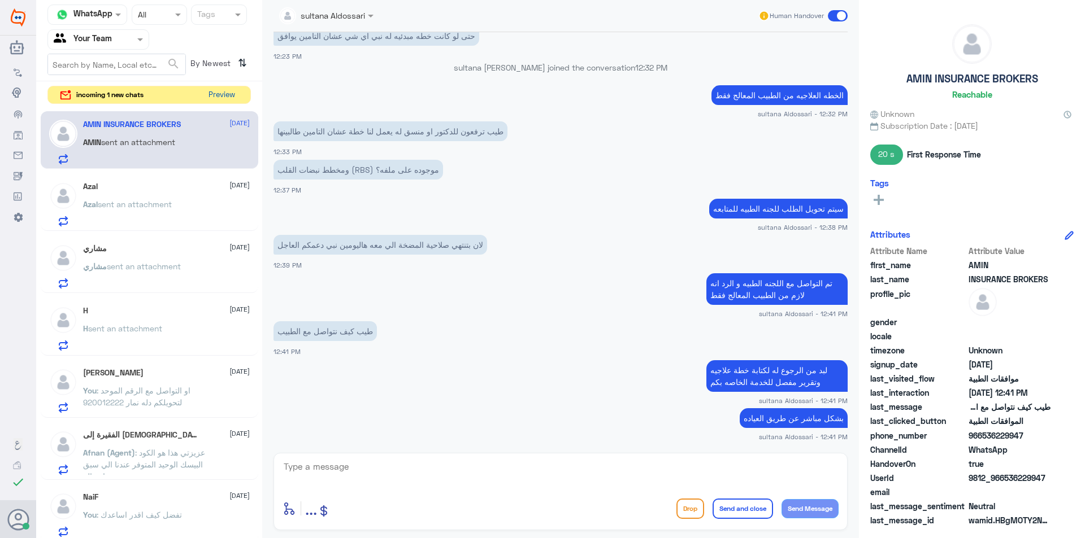
click at [221, 99] on button "Preview" at bounding box center [221, 95] width 35 height 18
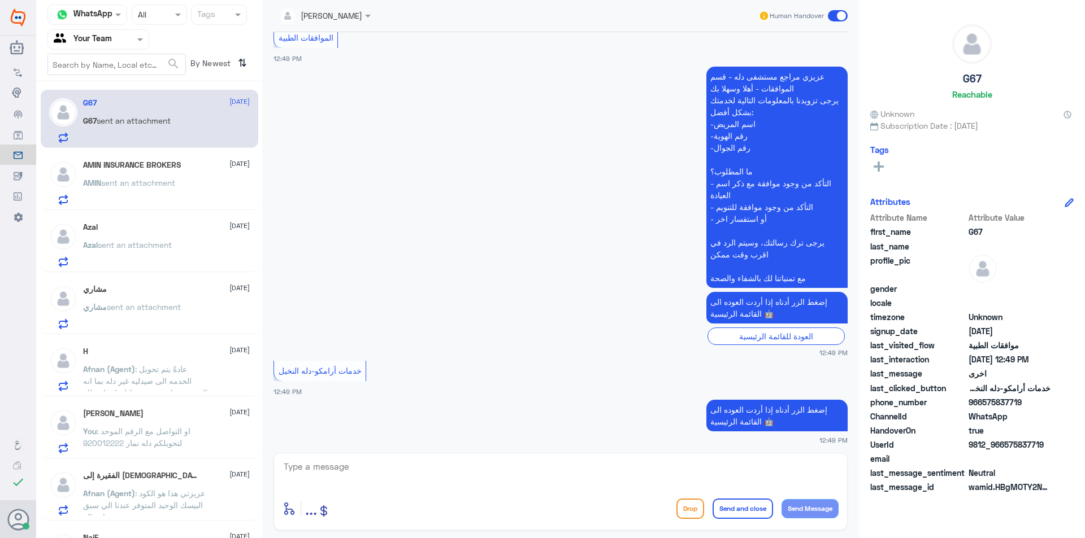
scroll to position [397, 0]
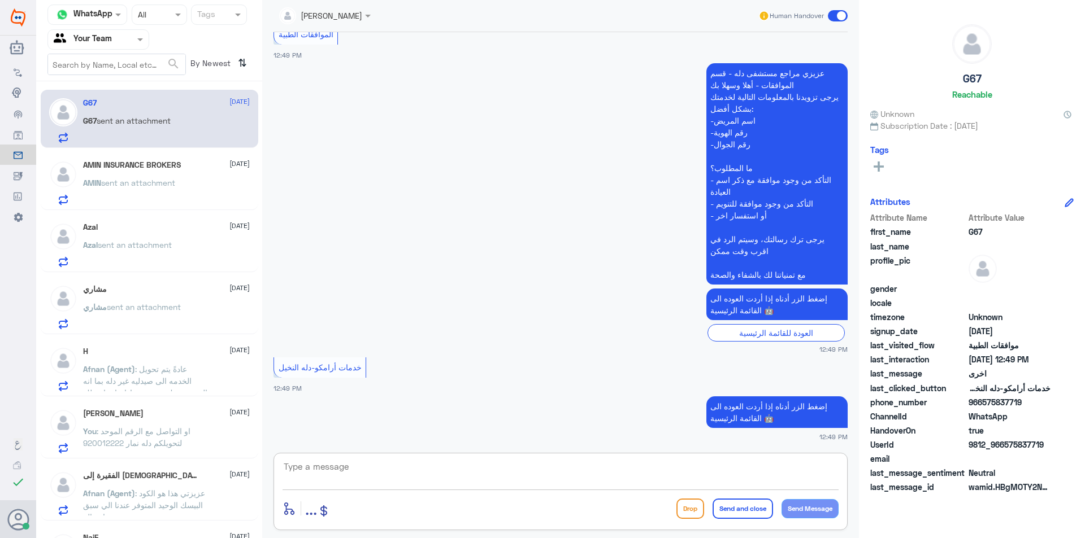
click at [461, 484] on textarea at bounding box center [561, 473] width 556 height 28
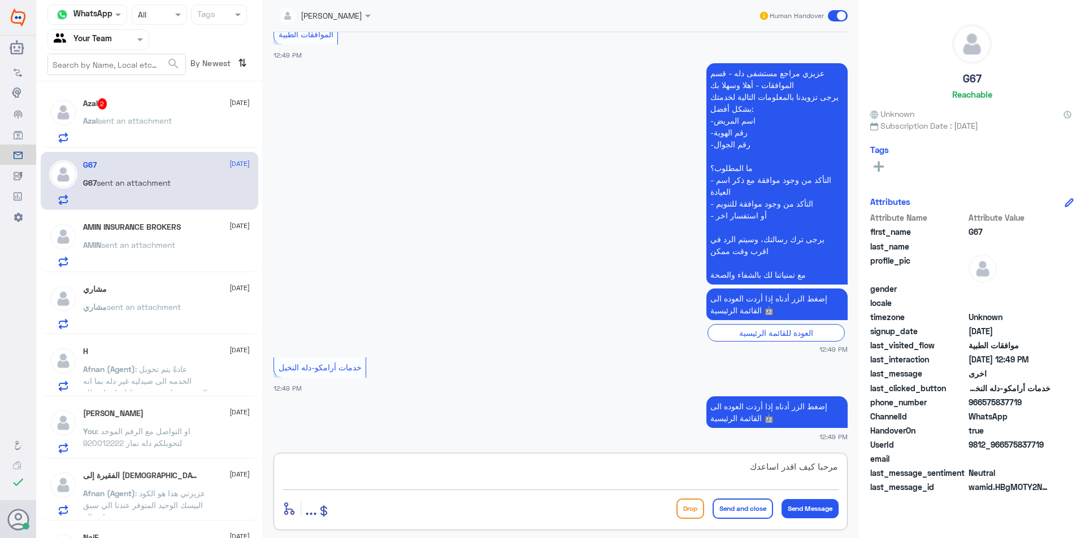
type textarea "مرحبا كيف اقدر اساعدك"
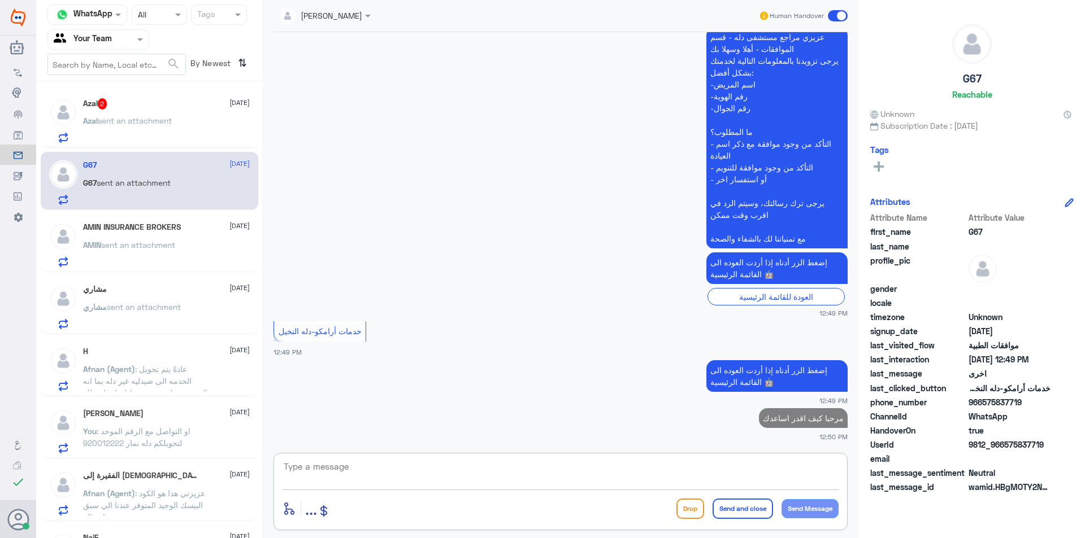
click at [172, 126] on p "Azal sent an attachment" at bounding box center [127, 129] width 89 height 28
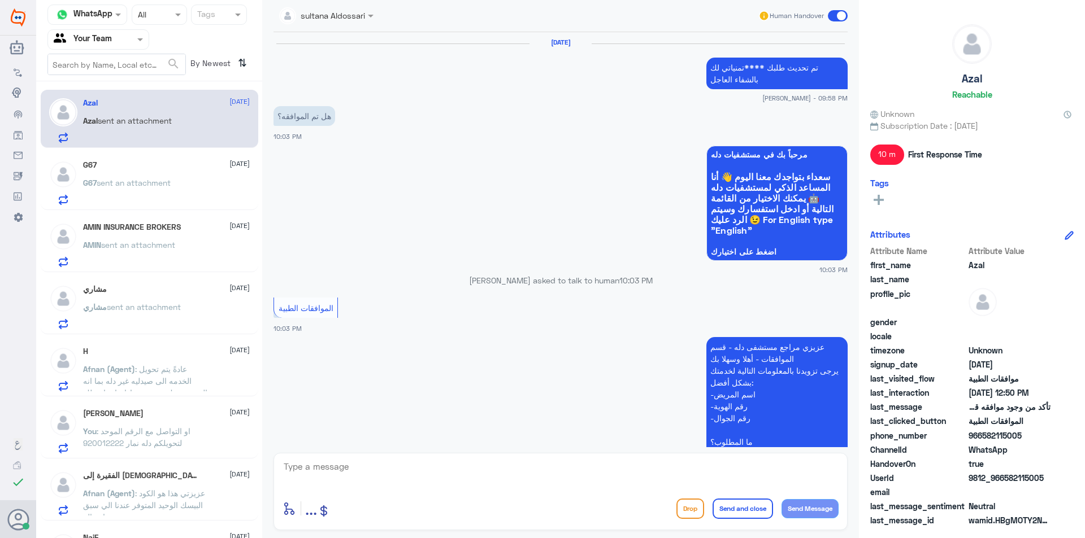
scroll to position [1041, 0]
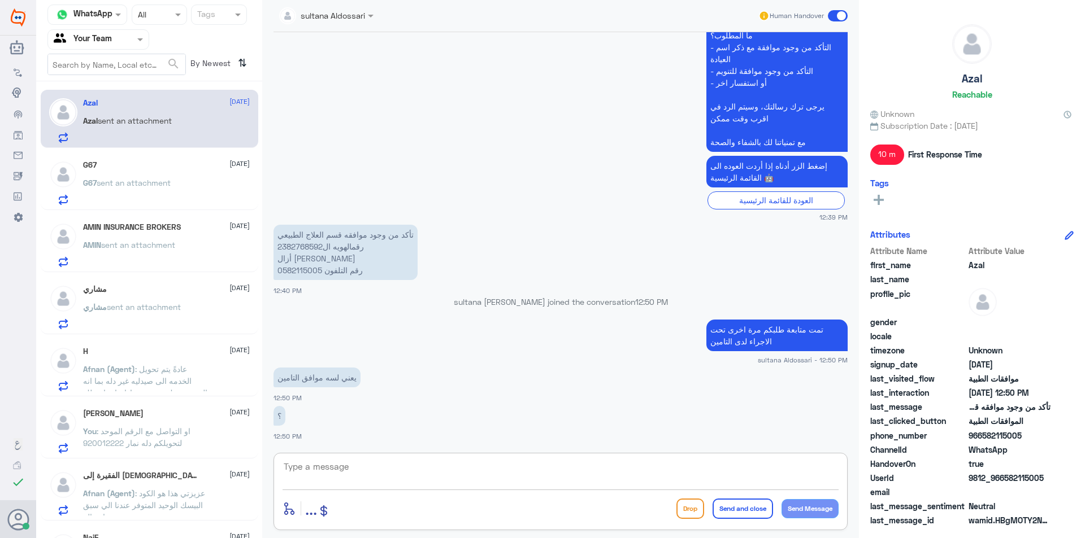
click at [470, 479] on textarea at bounding box center [561, 473] width 556 height 28
type textarea "الطلب مرفوض من التامين لا توجد مبررات او دواعي طبيه"
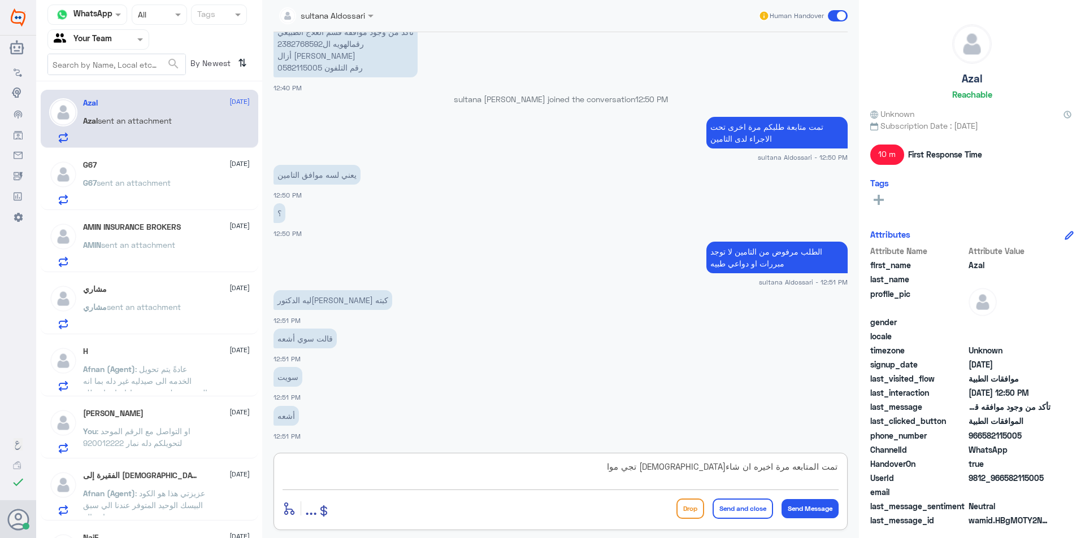
scroll to position [1283, 0]
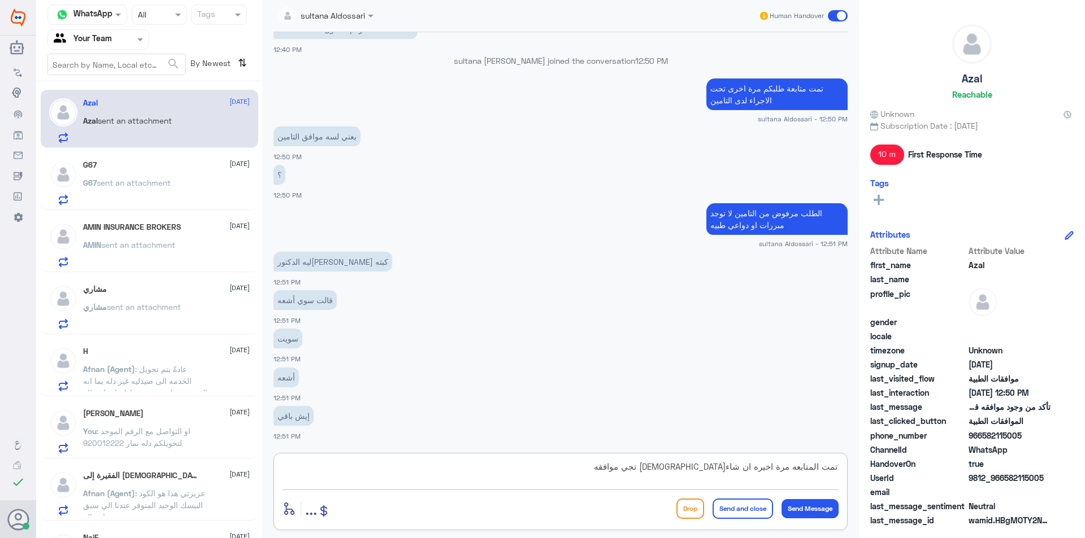
type textarea "تمت المتابعه مرة اخيره ان شاء[DEMOGRAPHIC_DATA] تجي موافقه"
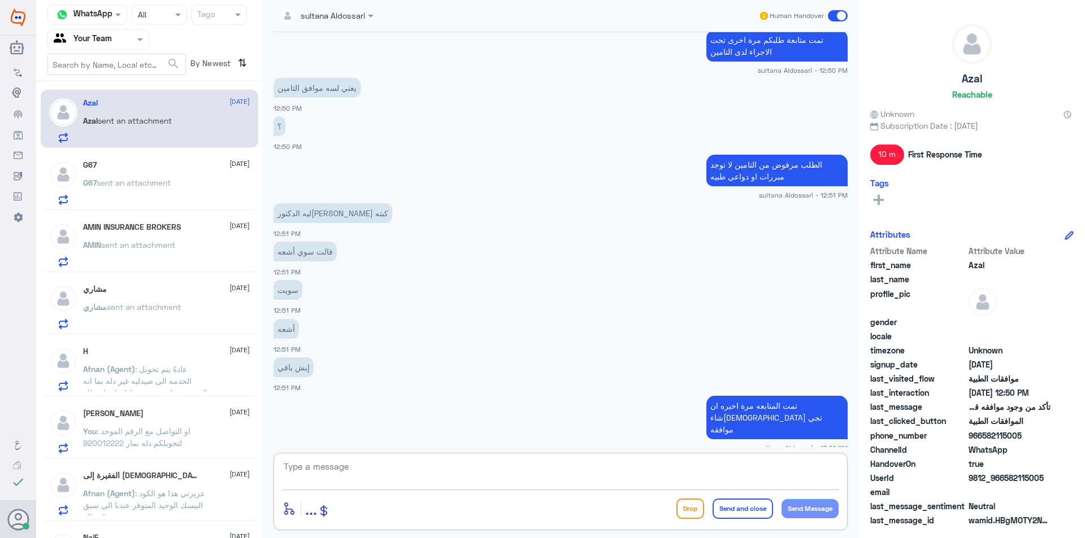
click at [602, 472] on textarea at bounding box center [561, 473] width 556 height 28
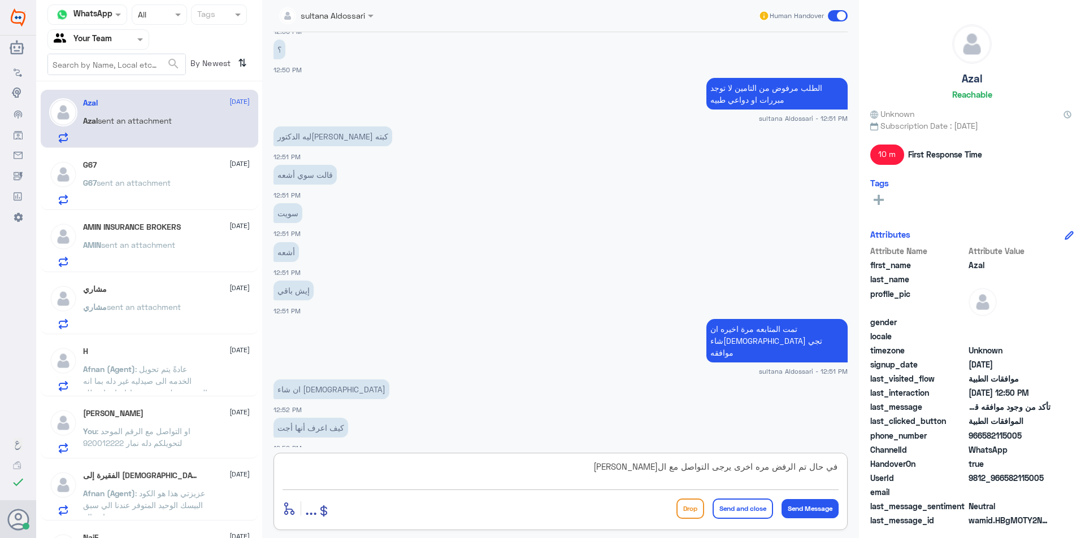
scroll to position [1447, 0]
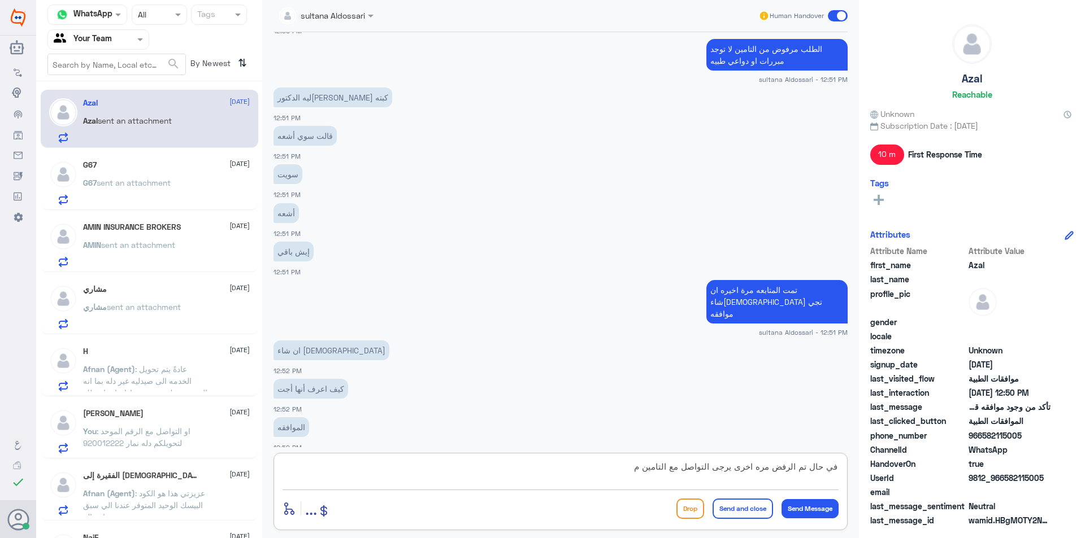
type textarea "في حال تم الرفض مره اخرى يرجى التواصل مع التامين"
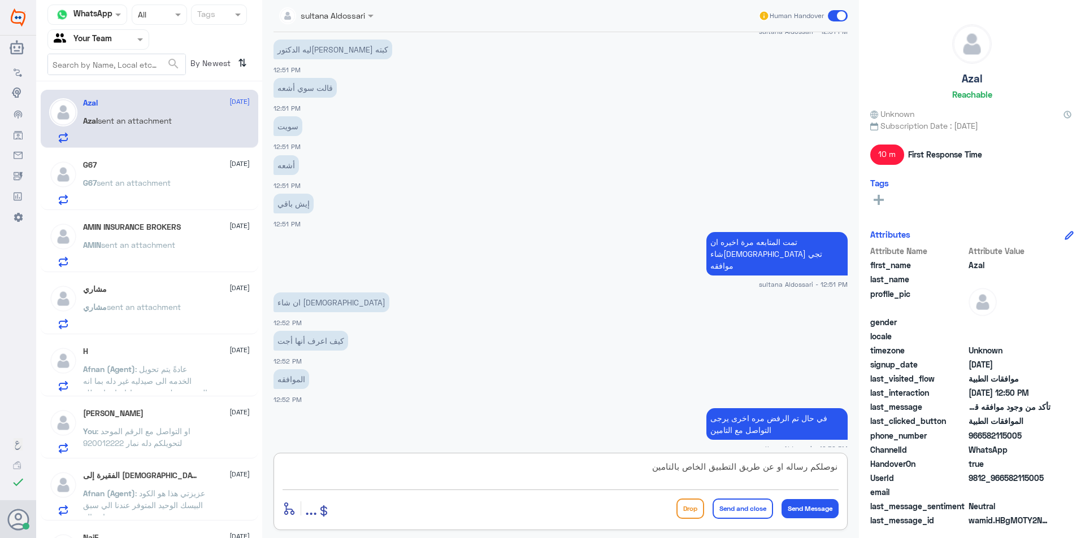
type textarea "نوصلكم رساله او عن طريق التطبيق الخاص بالتامين"
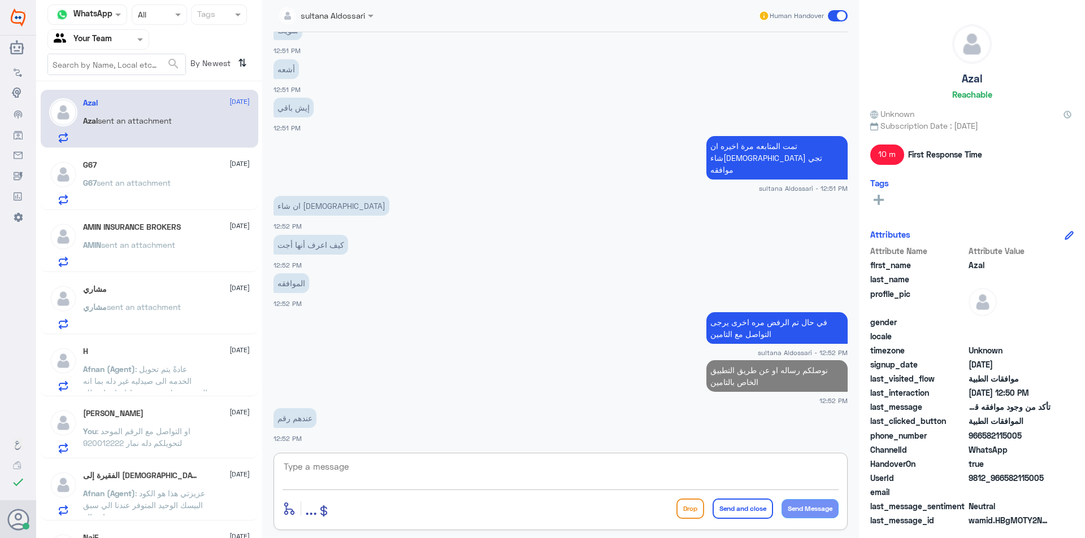
scroll to position [1534, 0]
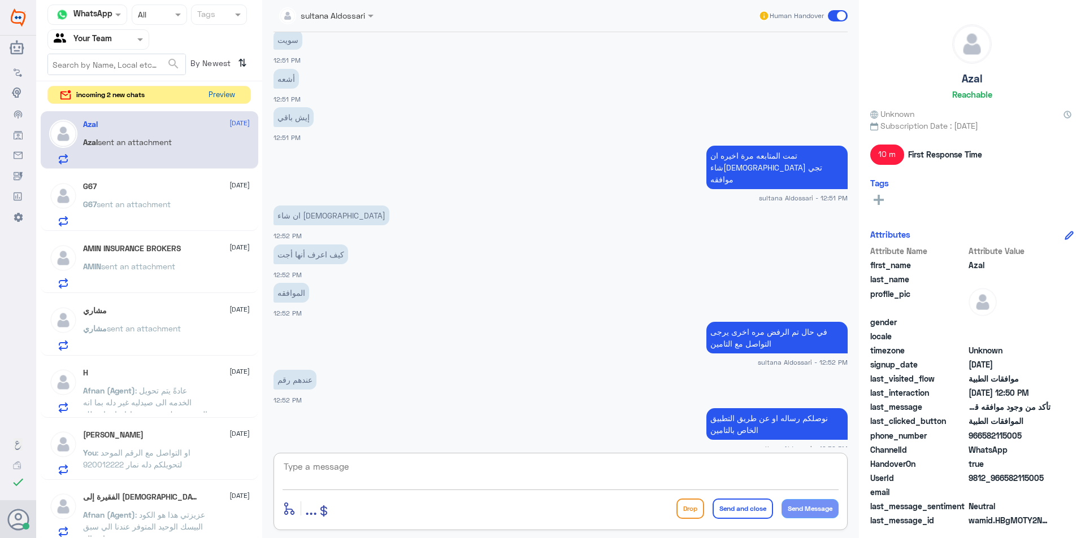
click at [223, 97] on button "Preview" at bounding box center [221, 95] width 35 height 18
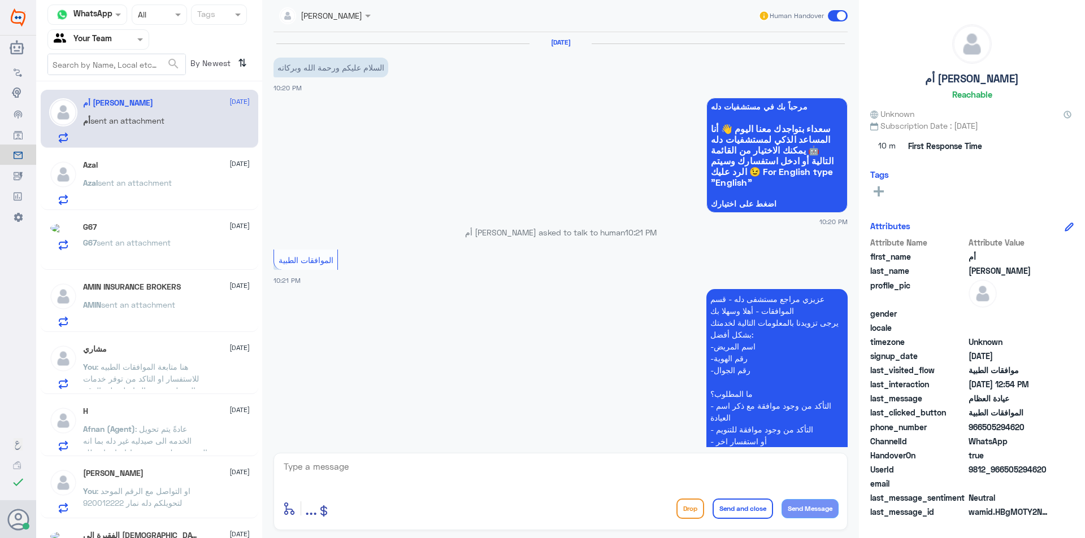
scroll to position [898, 0]
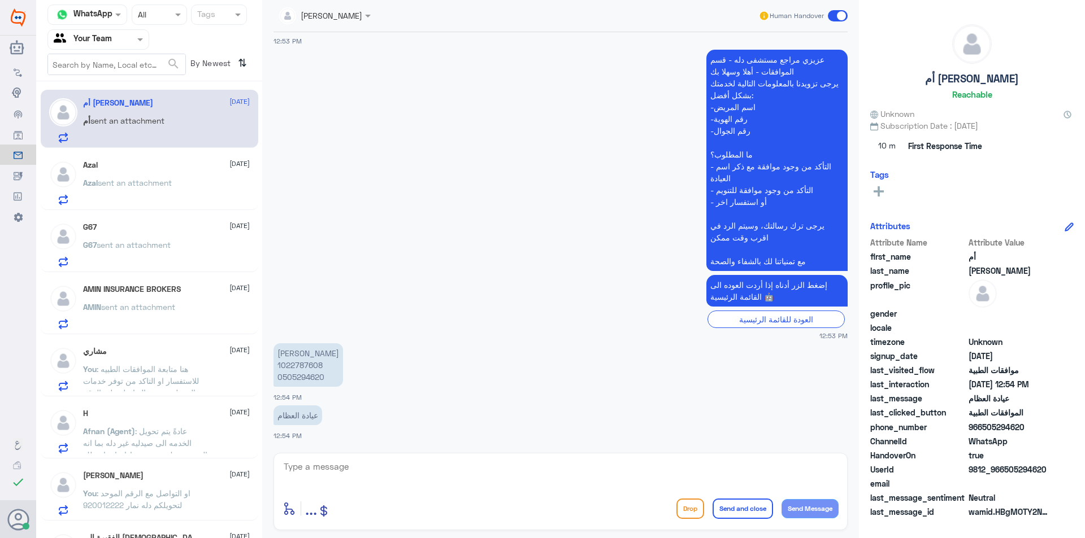
click at [172, 236] on div "G67 [DATE] G67 sent an attachment" at bounding box center [166, 245] width 167 height 45
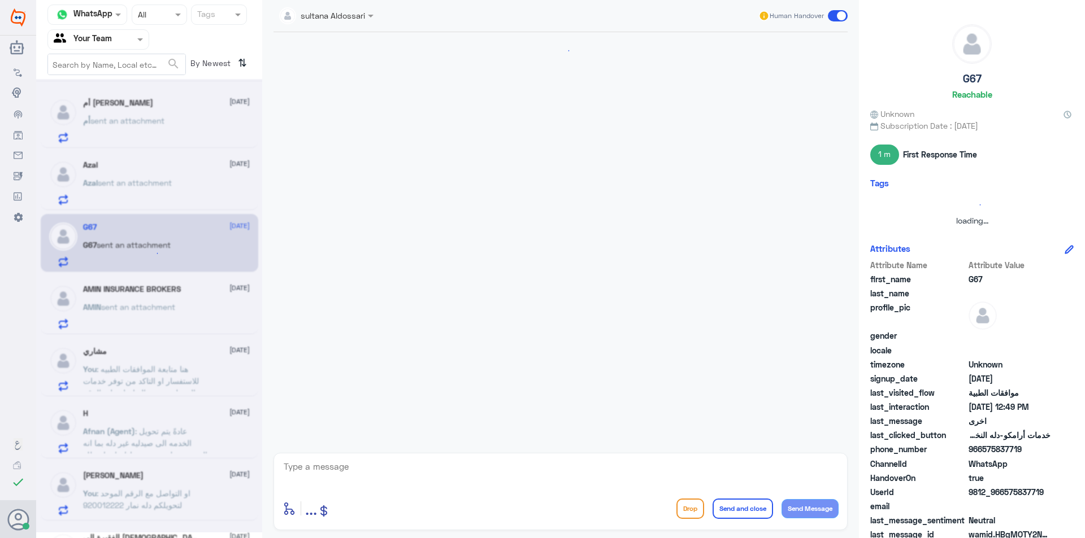
scroll to position [454, 0]
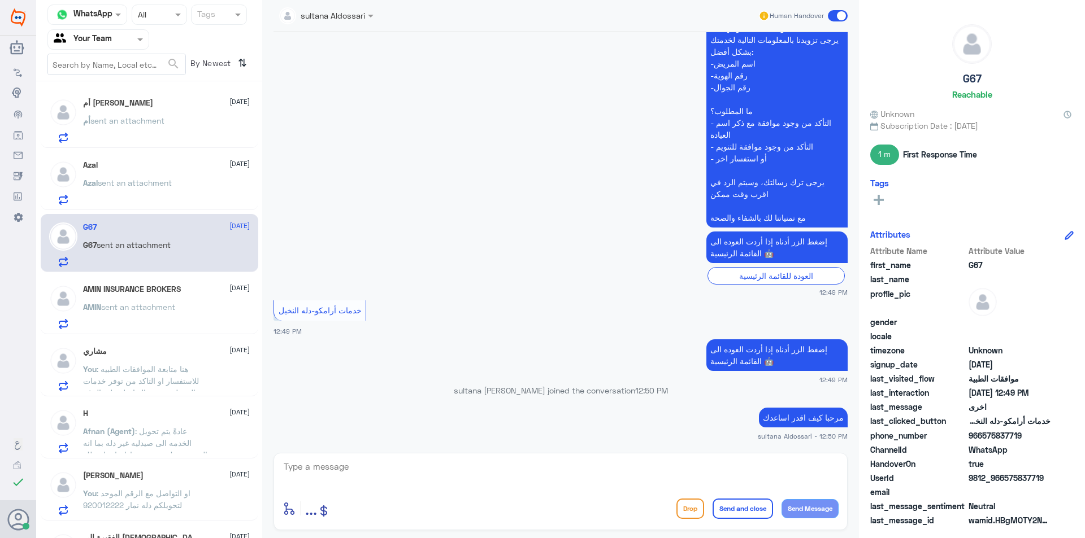
click at [157, 288] on h5 "AMIN INSURANCE BROKERS" at bounding box center [132, 290] width 98 height 10
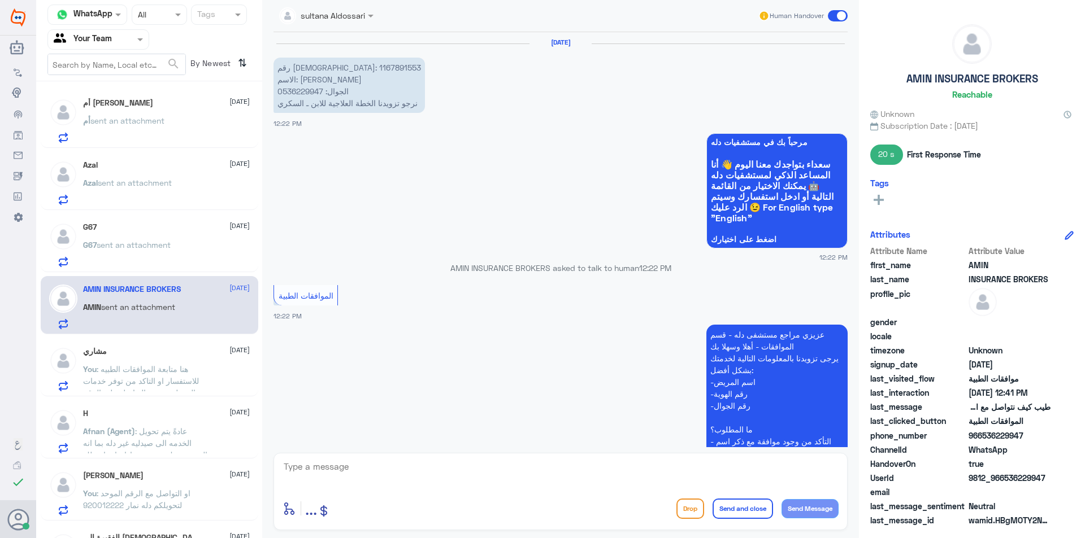
scroll to position [724, 0]
